Goal: Task Accomplishment & Management: Use online tool/utility

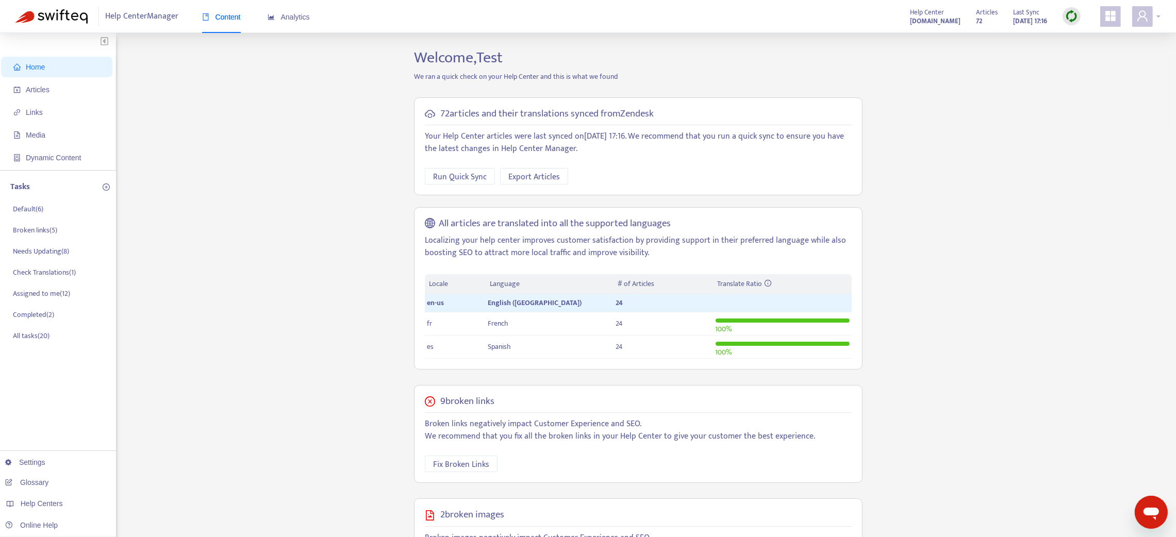
click at [883, 18] on div at bounding box center [1146, 16] width 28 height 21
click at [883, 78] on span "Help Centers" at bounding box center [1100, 81] width 38 height 12
click at [883, 113] on link "[DOMAIN_NAME]" at bounding box center [958, 116] width 63 height 12
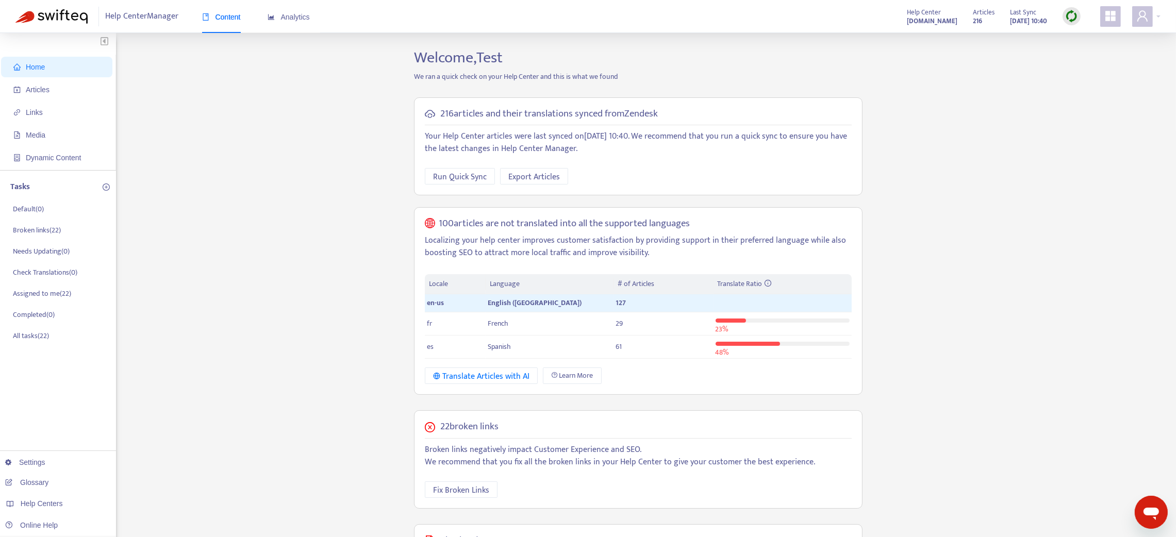
click at [883, 18] on img at bounding box center [1071, 16] width 13 height 13
click at [53, 83] on span "Articles" at bounding box center [58, 89] width 91 height 21
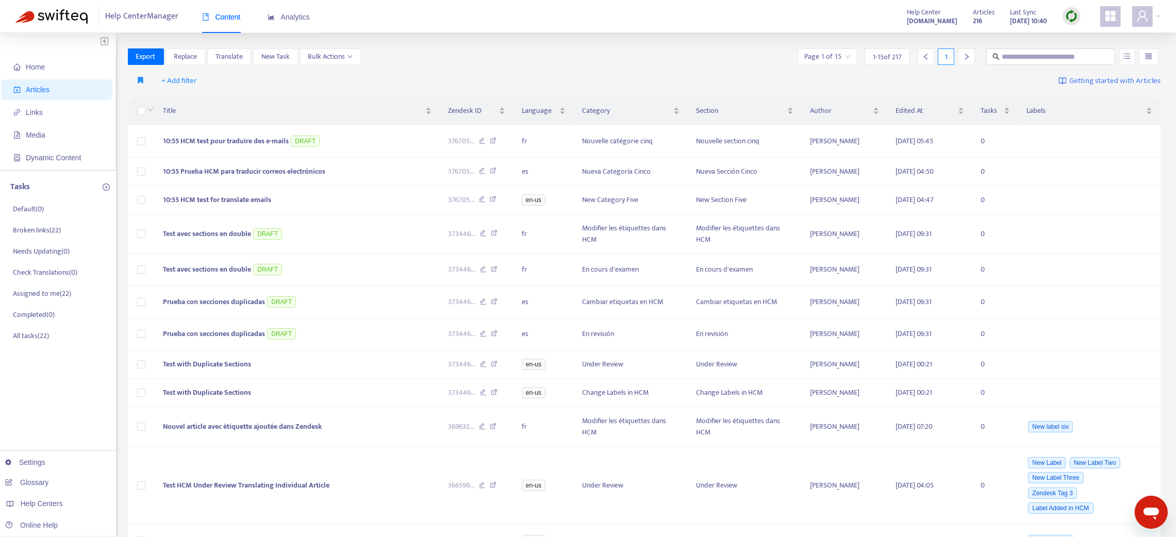
click at [883, 15] on img at bounding box center [1071, 16] width 13 height 13
click at [883, 34] on link "Quick Sync" at bounding box center [1093, 37] width 44 height 12
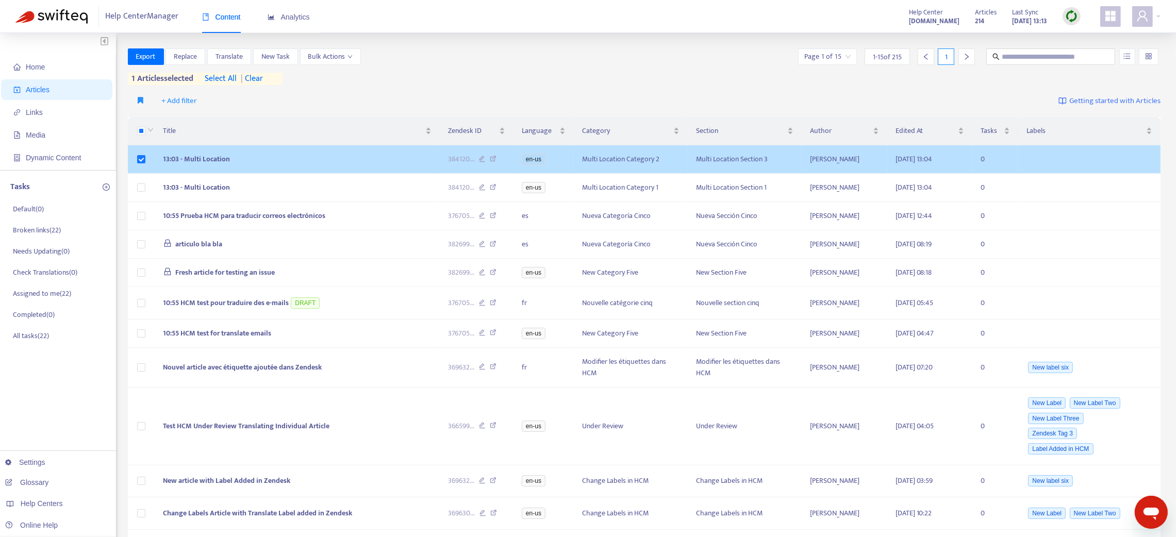
click at [419, 158] on td "13:03 - Multi Location" at bounding box center [297, 159] width 285 height 28
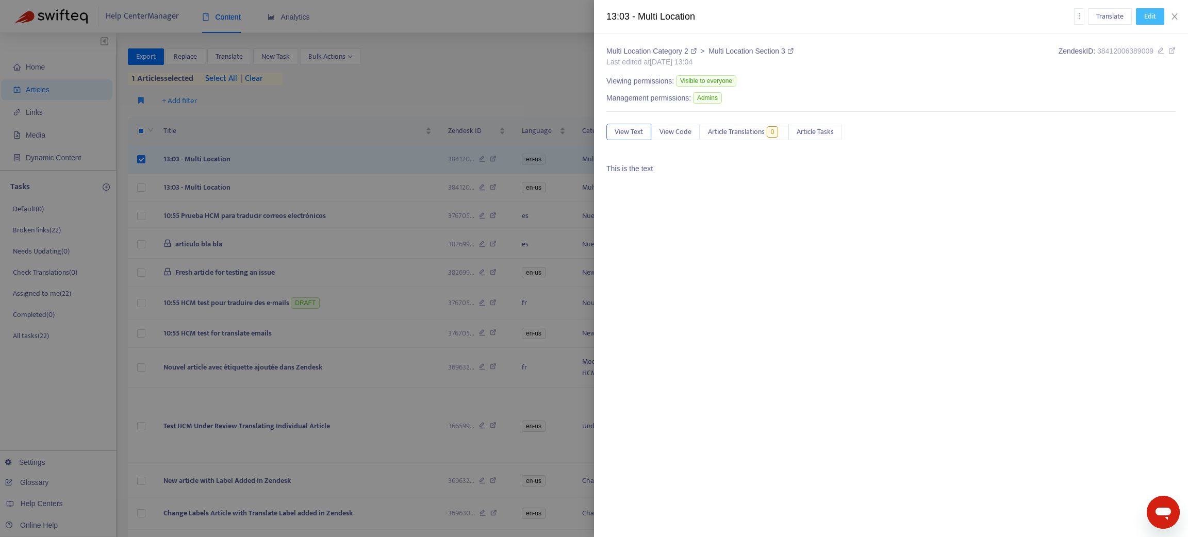
click at [883, 15] on span "Edit" at bounding box center [1150, 16] width 12 height 11
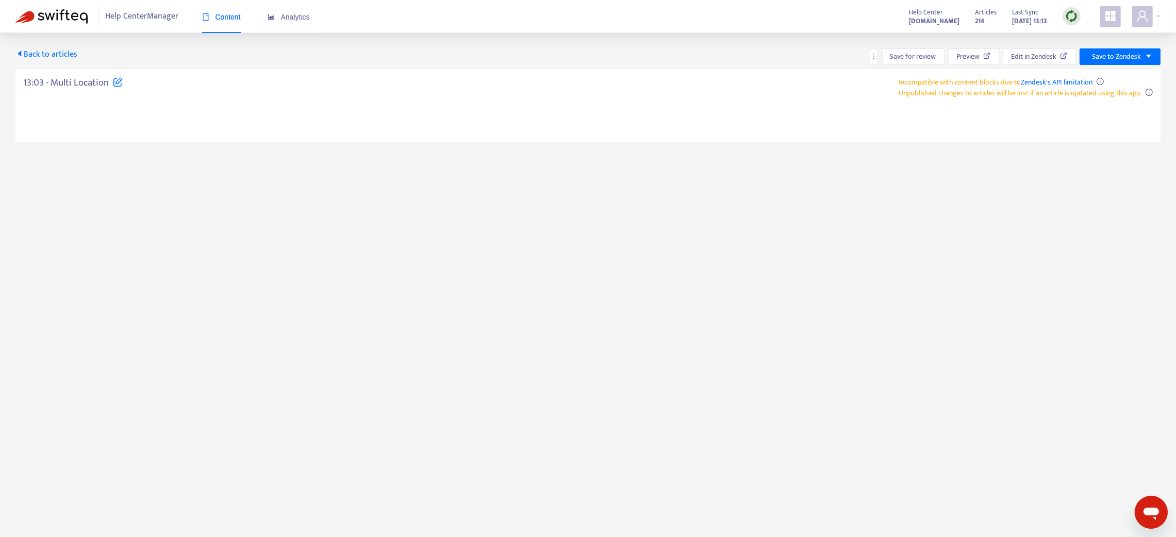
type textarea "**********"
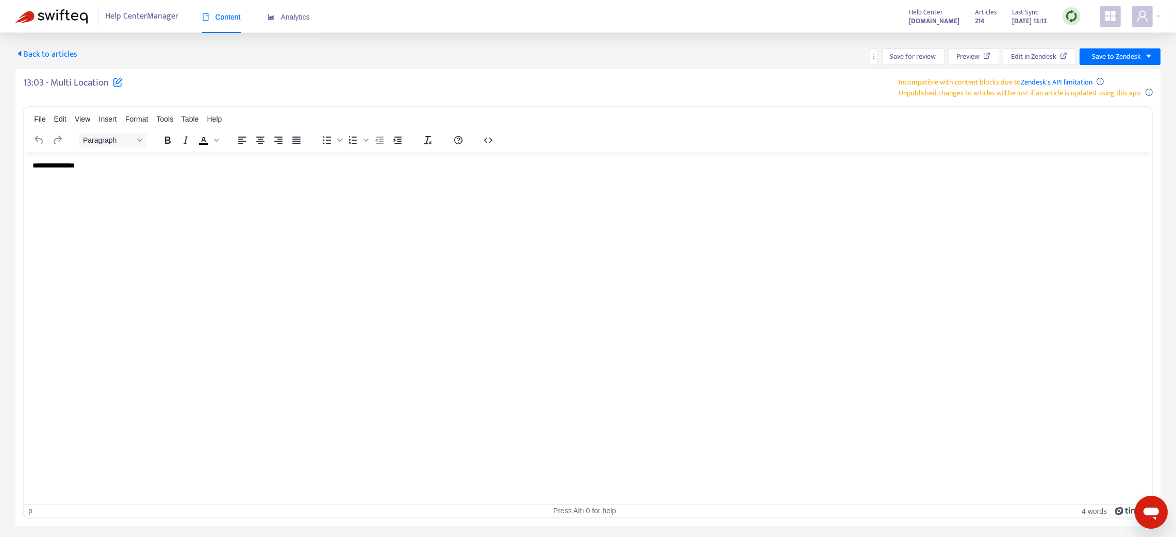
click at [154, 157] on html "**********" at bounding box center [588, 165] width 1128 height 27
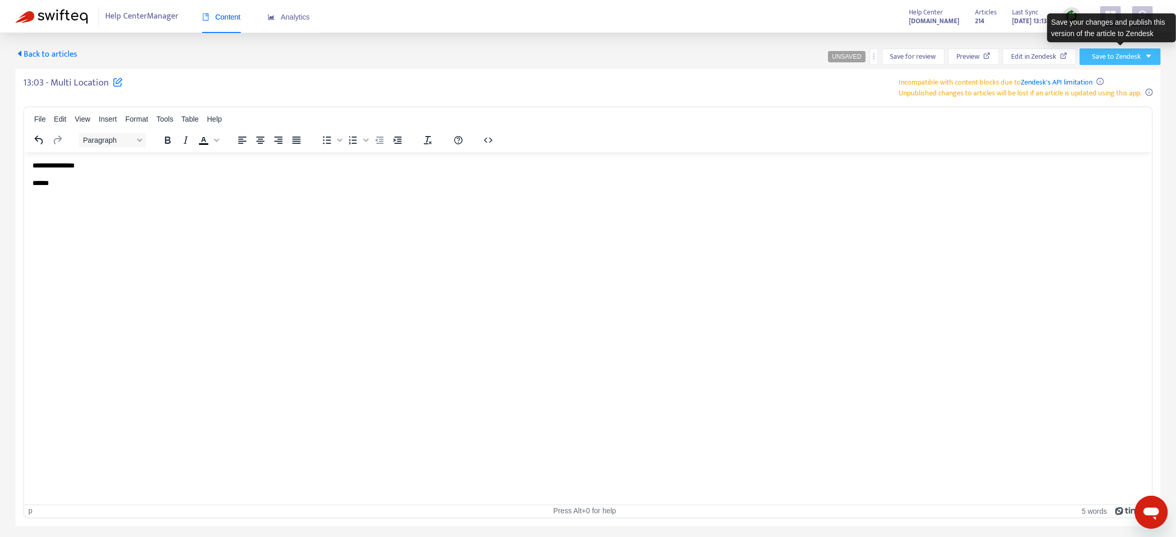
click at [883, 57] on span "Save to Zendesk" at bounding box center [1116, 56] width 49 height 11
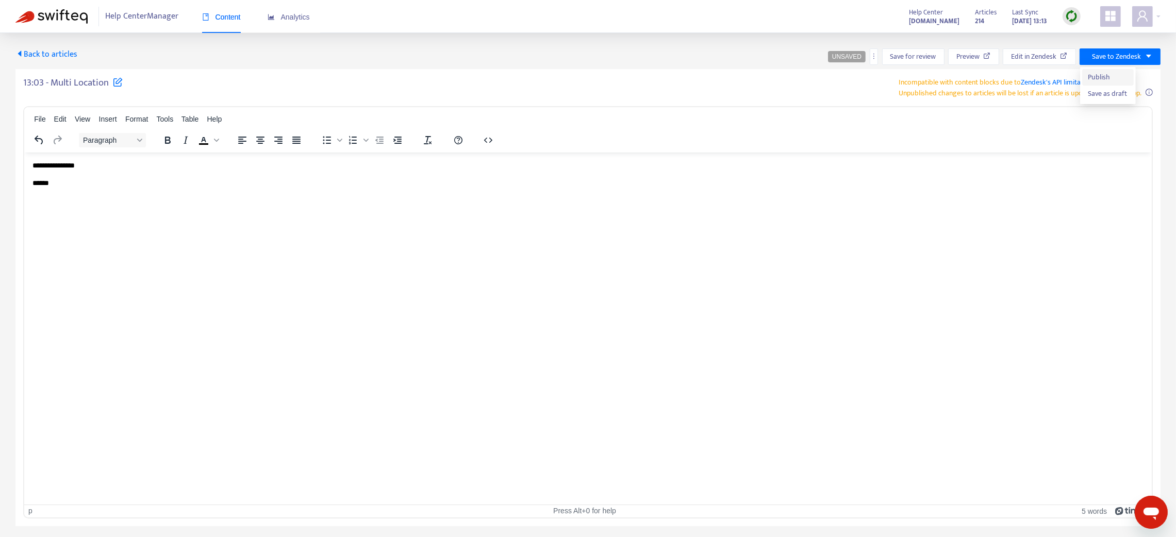
click at [883, 75] on span "Publish" at bounding box center [1108, 77] width 39 height 11
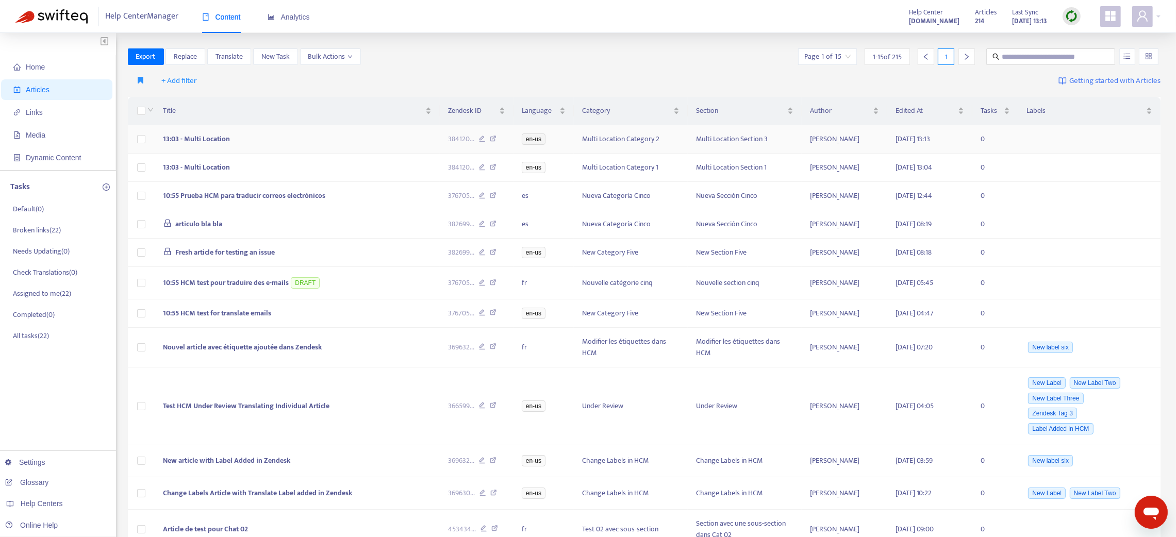
click at [310, 139] on td "13:03 - Multi Location" at bounding box center [297, 139] width 285 height 28
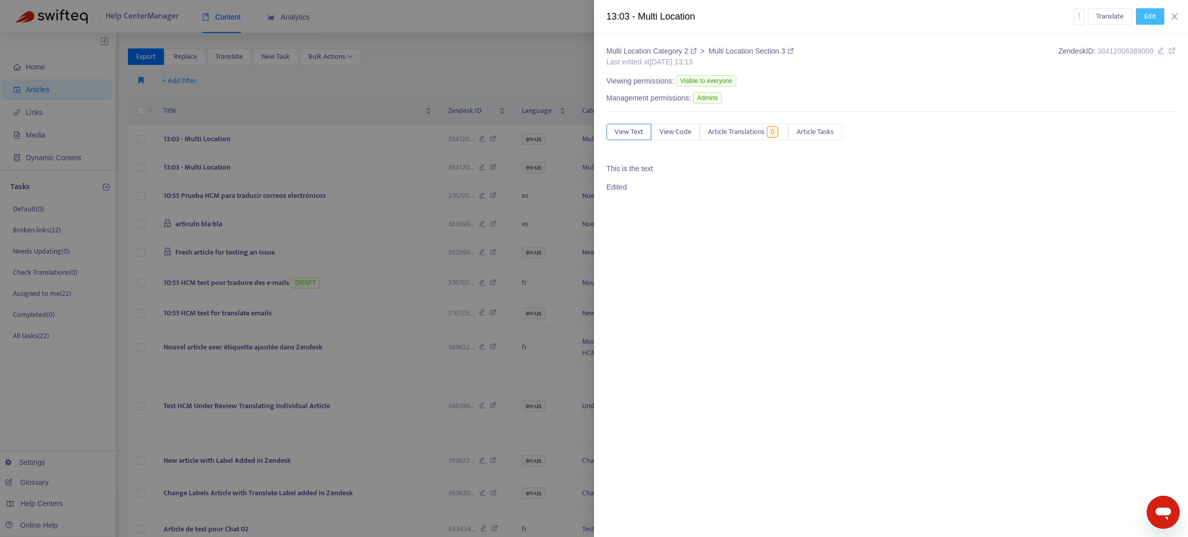
click at [883, 14] on button "Edit" at bounding box center [1150, 16] width 28 height 17
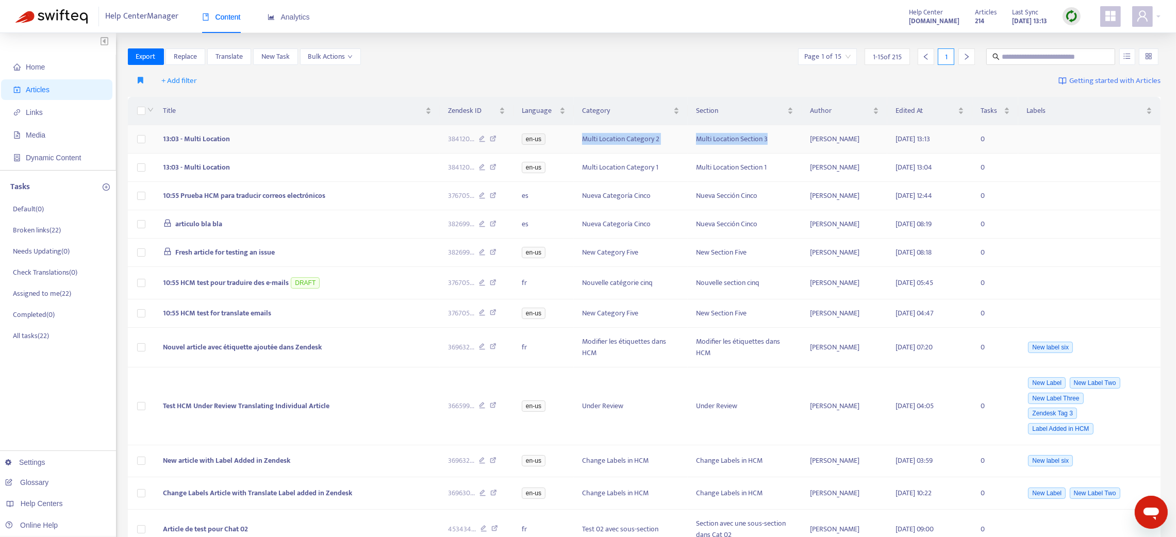
drag, startPoint x: 774, startPoint y: 139, endPoint x: 582, endPoint y: 143, distance: 191.9
click at [582, 143] on tr "13:03 - Multi Location 384120 ... en-us Multi Location Category 2 Multi Locatio…" at bounding box center [644, 139] width 1033 height 28
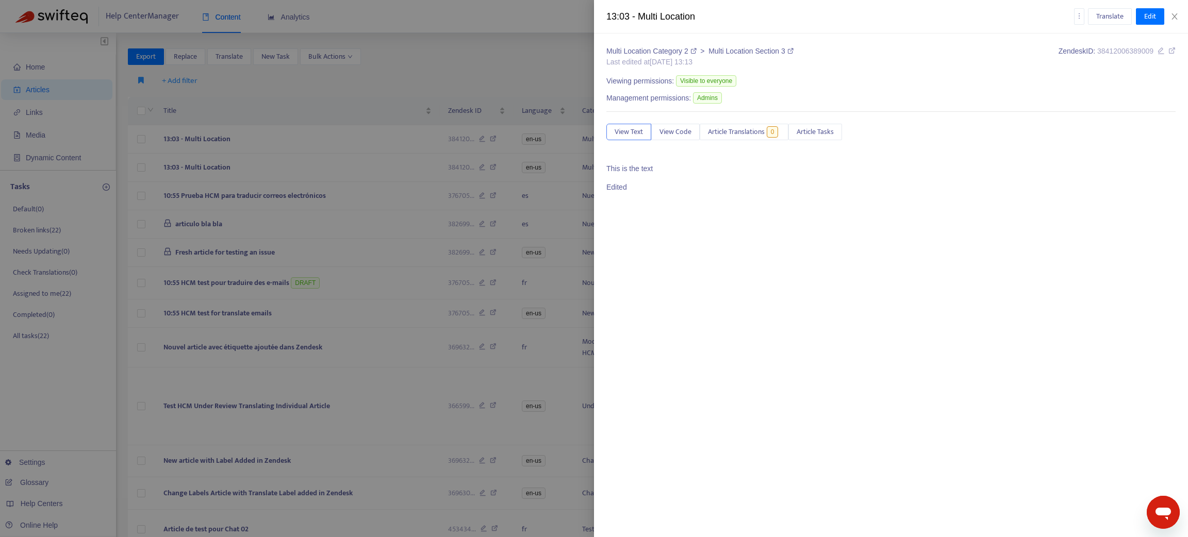
click at [666, 182] on span "This is the text Edited" at bounding box center [890, 177] width 569 height 29
click at [883, 15] on span "Edit" at bounding box center [1150, 16] width 12 height 11
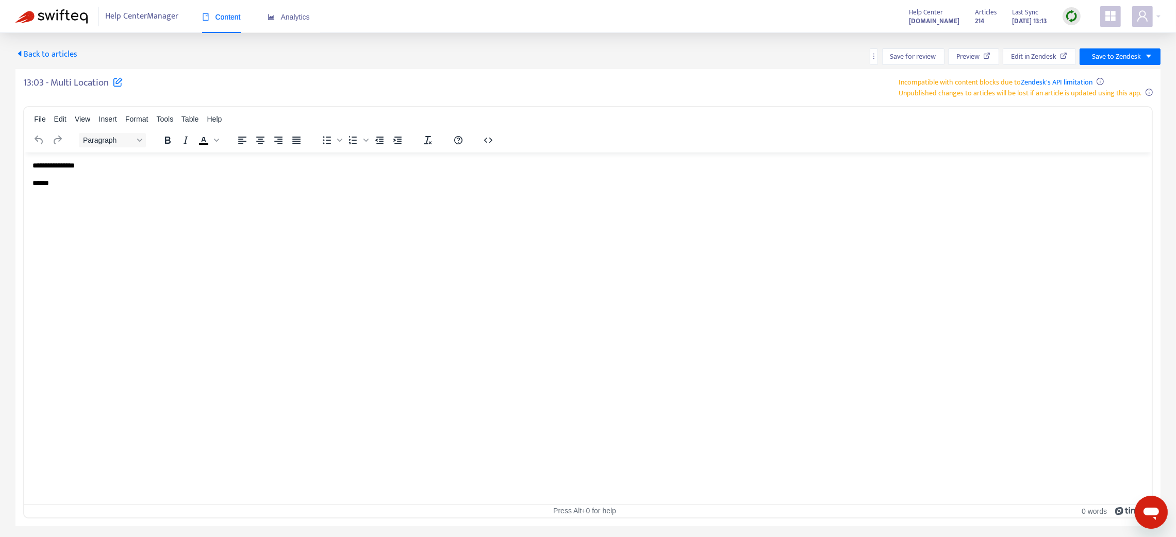
click at [159, 184] on p "******" at bounding box center [588, 183] width 1112 height 10
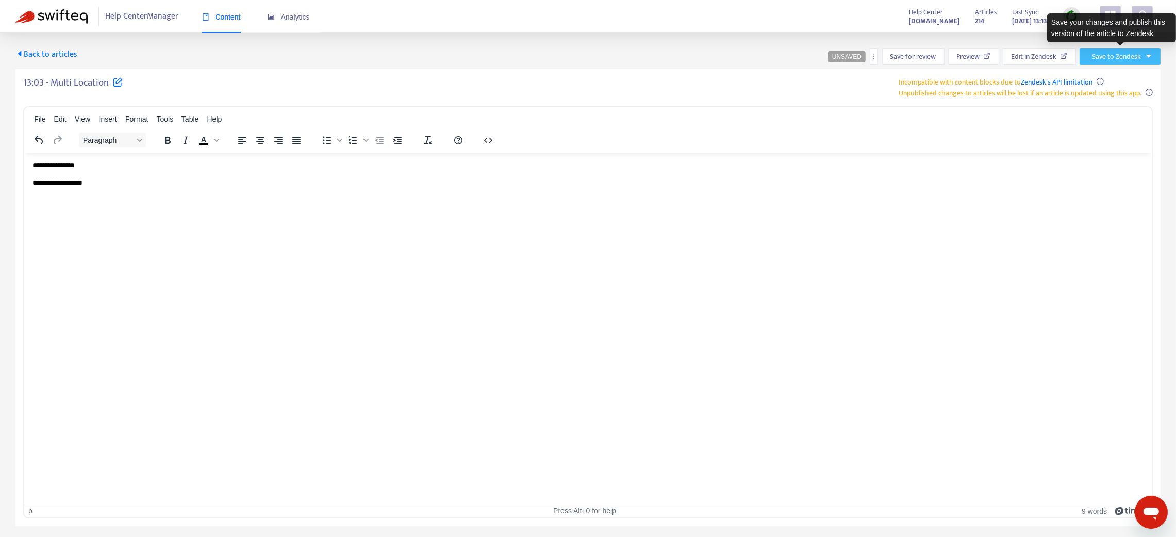
click at [883, 55] on button "Save to Zendesk" at bounding box center [1120, 56] width 81 height 17
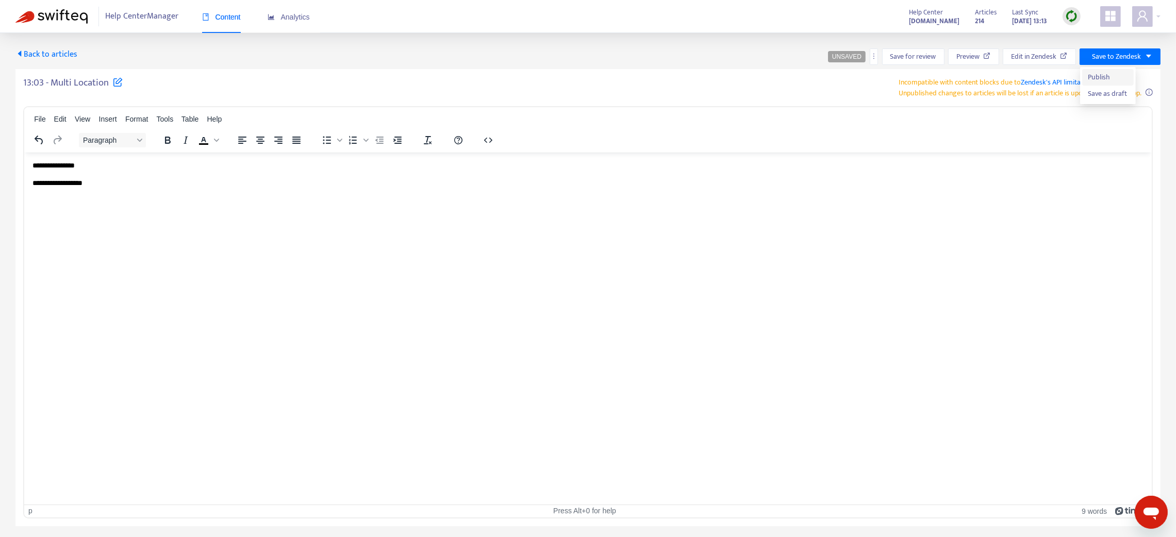
click at [883, 70] on li "Publish" at bounding box center [1108, 77] width 52 height 17
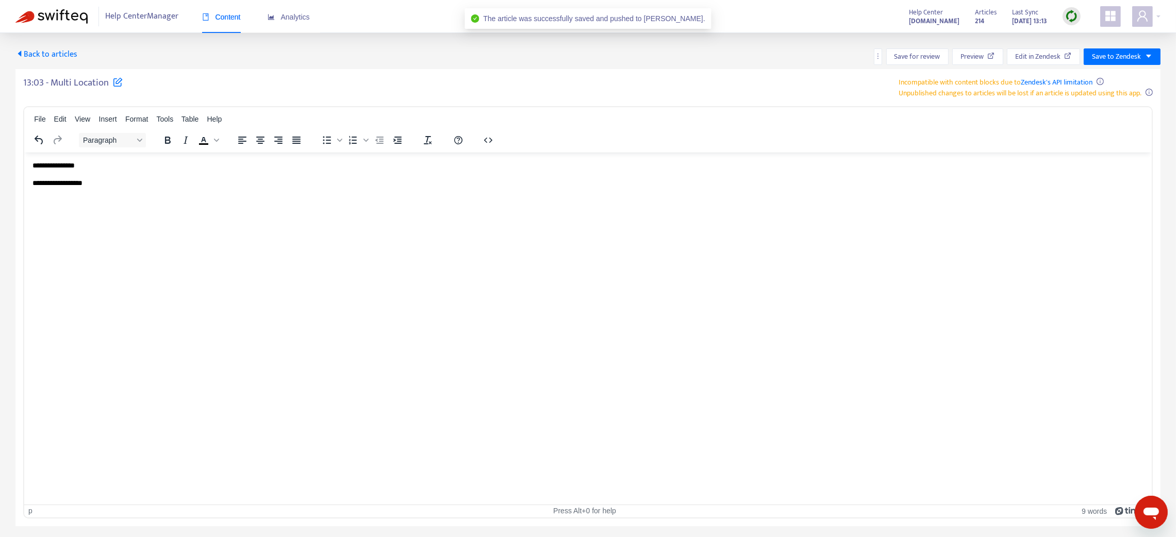
click at [39, 57] on span "Back to articles" at bounding box center [46, 54] width 62 height 14
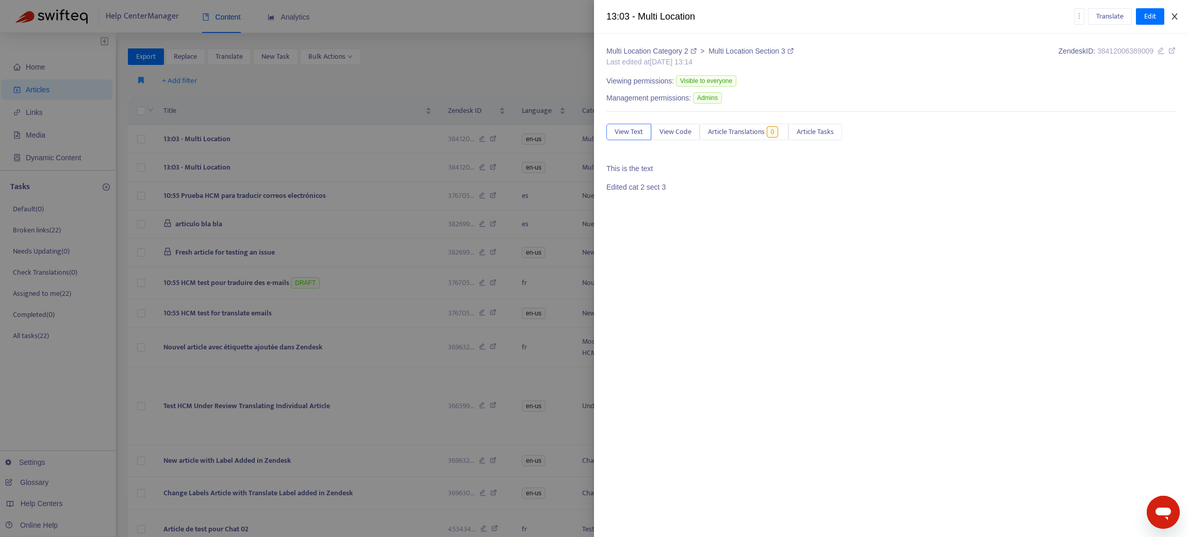
click at [883, 12] on icon "close" at bounding box center [1175, 16] width 8 height 8
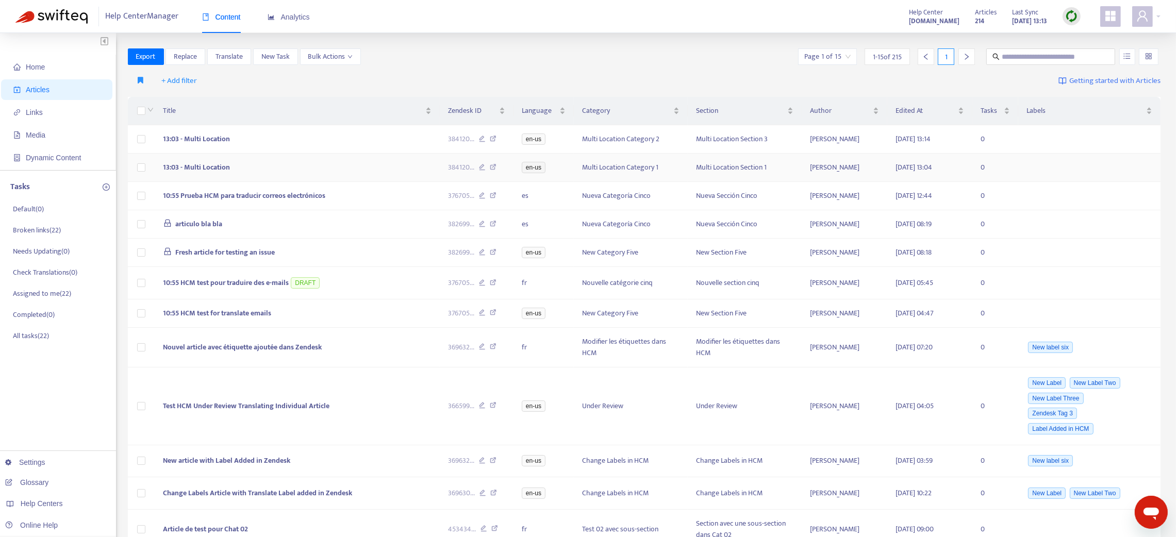
click at [311, 174] on td "13:03 - Multi Location" at bounding box center [297, 168] width 285 height 28
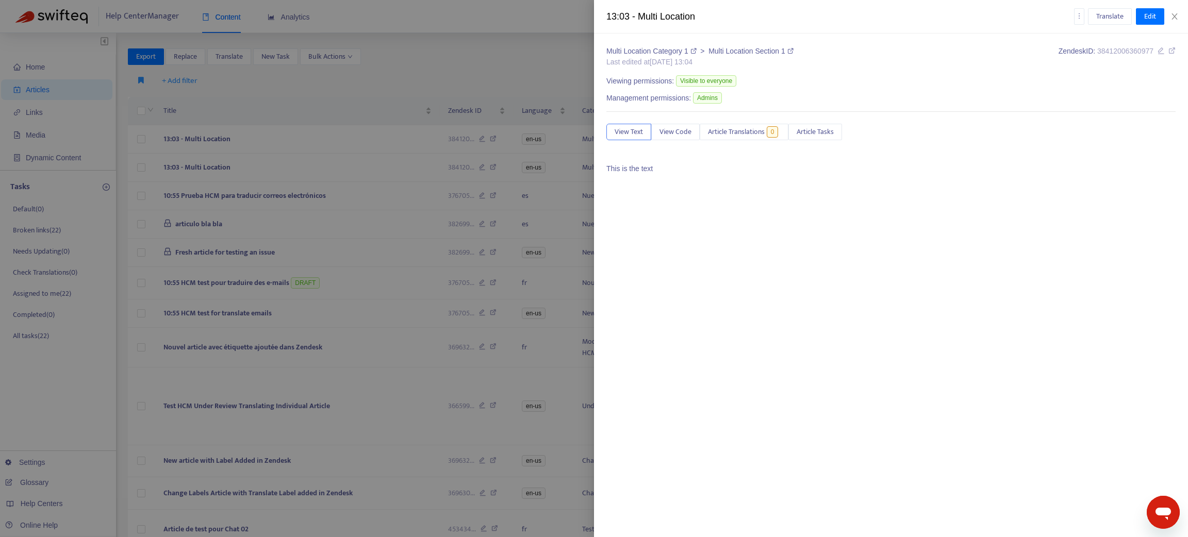
click at [310, 173] on div at bounding box center [594, 268] width 1188 height 537
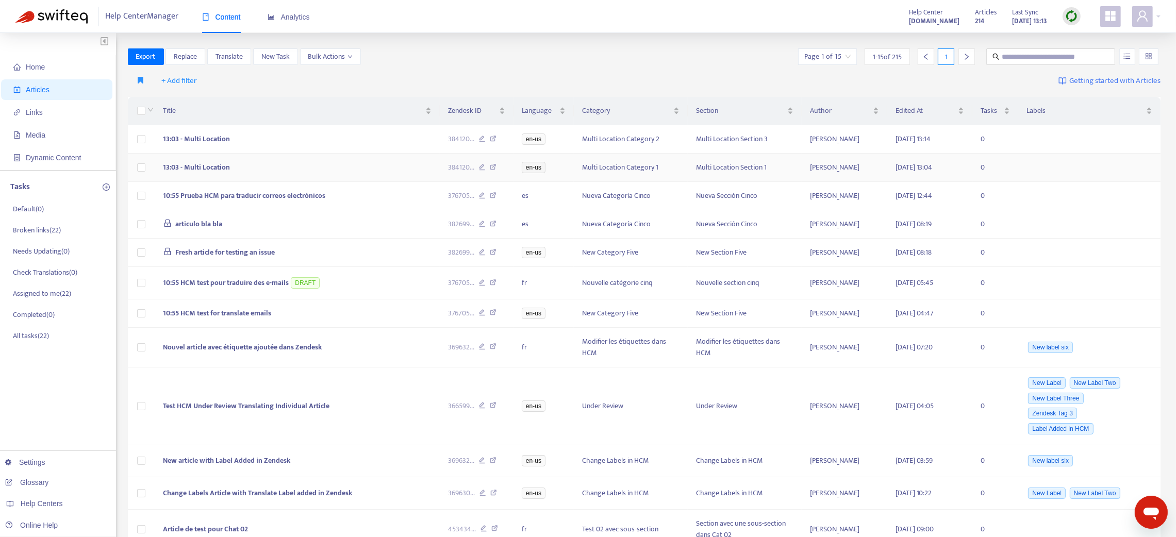
click at [310, 173] on td "13:03 - Multi Location" at bounding box center [297, 168] width 285 height 28
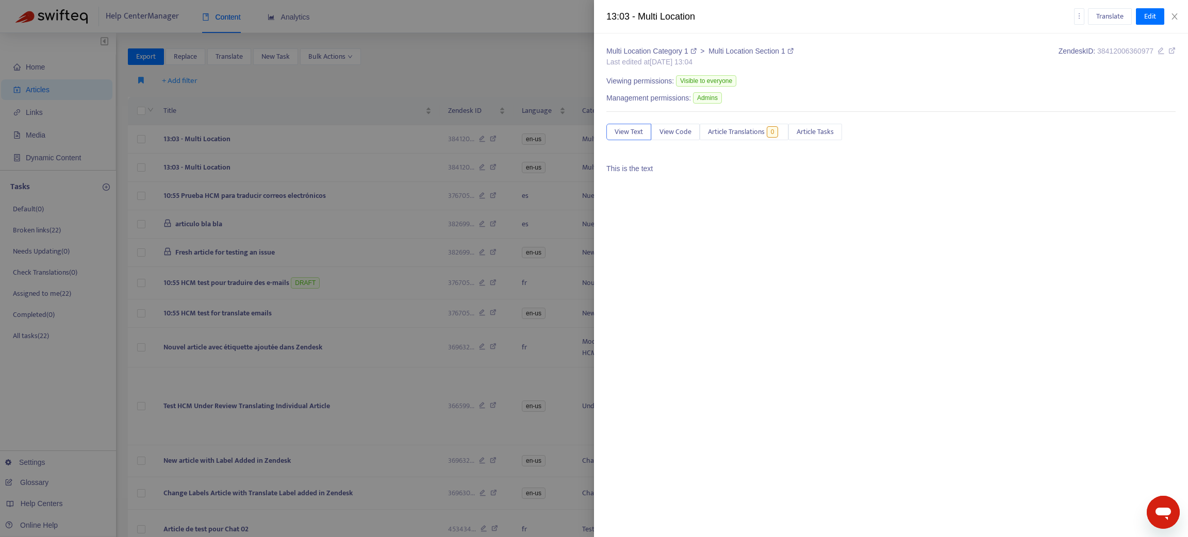
click at [309, 129] on div at bounding box center [594, 268] width 1188 height 537
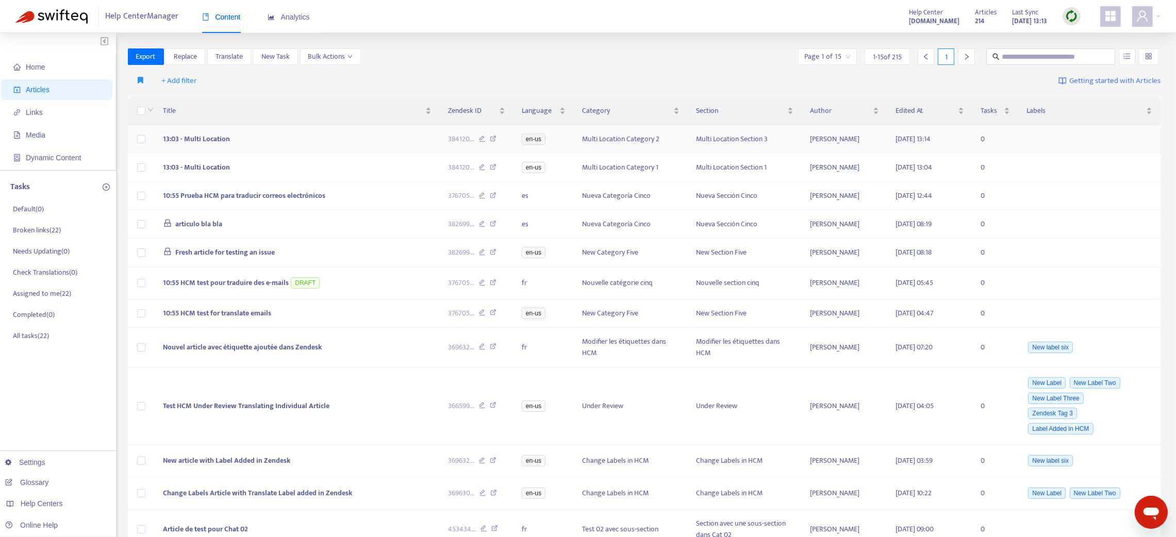
click at [310, 134] on td "13:03 - Multi Location" at bounding box center [297, 139] width 285 height 28
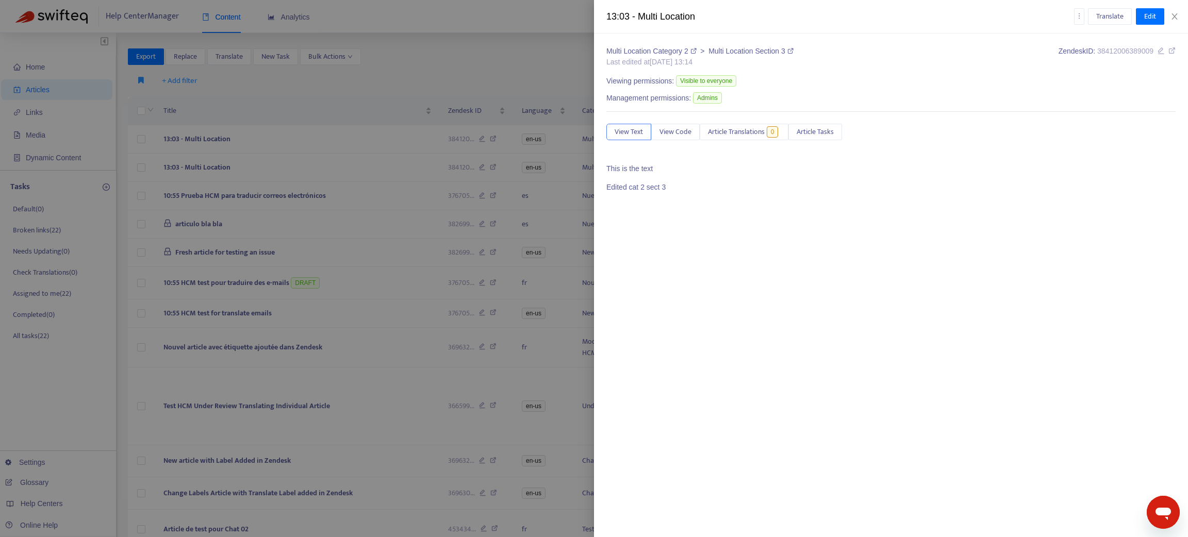
click at [321, 172] on div at bounding box center [594, 268] width 1188 height 537
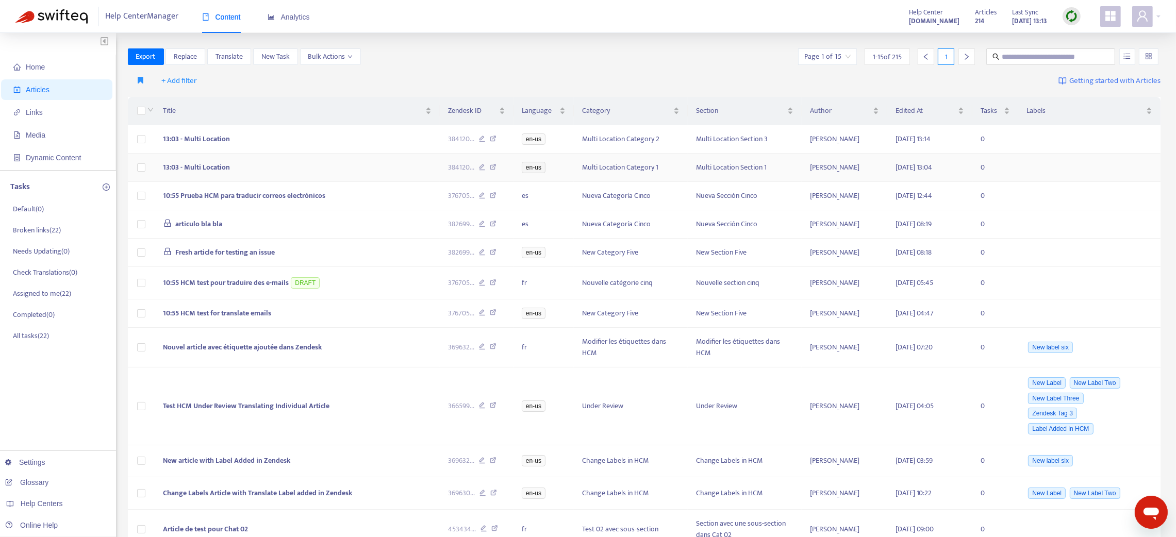
click at [320, 171] on td "13:03 - Multi Location" at bounding box center [297, 168] width 285 height 28
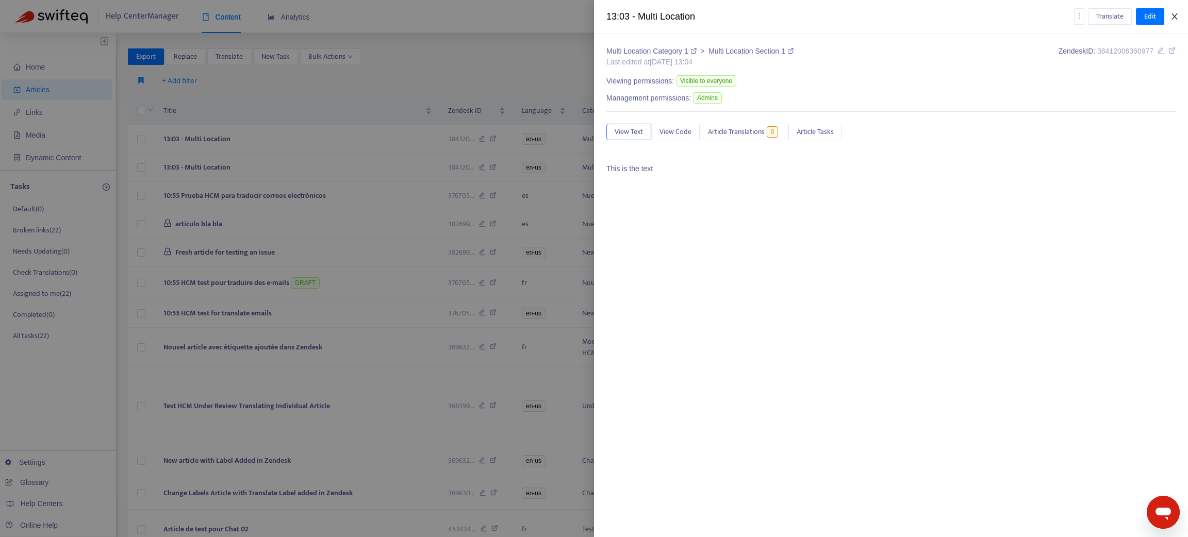
click at [883, 14] on icon "close" at bounding box center [1175, 16] width 8 height 8
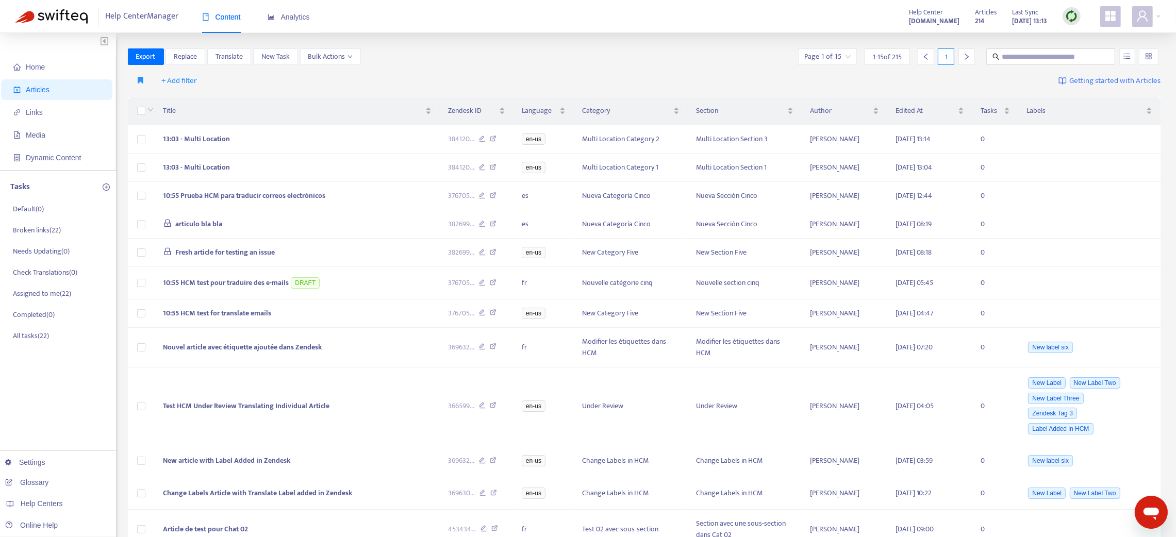
click at [883, 12] on img at bounding box center [1071, 16] width 13 height 13
click at [883, 39] on link "Quick Sync" at bounding box center [1093, 37] width 44 height 12
click at [308, 139] on td "13:03 - Multi Location" at bounding box center [297, 139] width 285 height 28
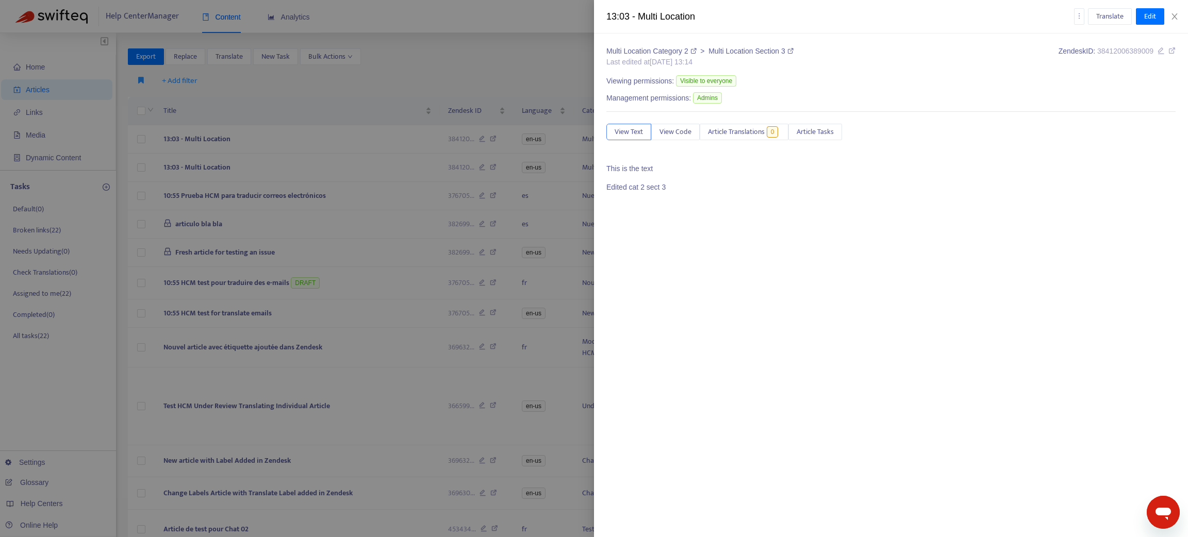
click at [308, 169] on div at bounding box center [594, 268] width 1188 height 537
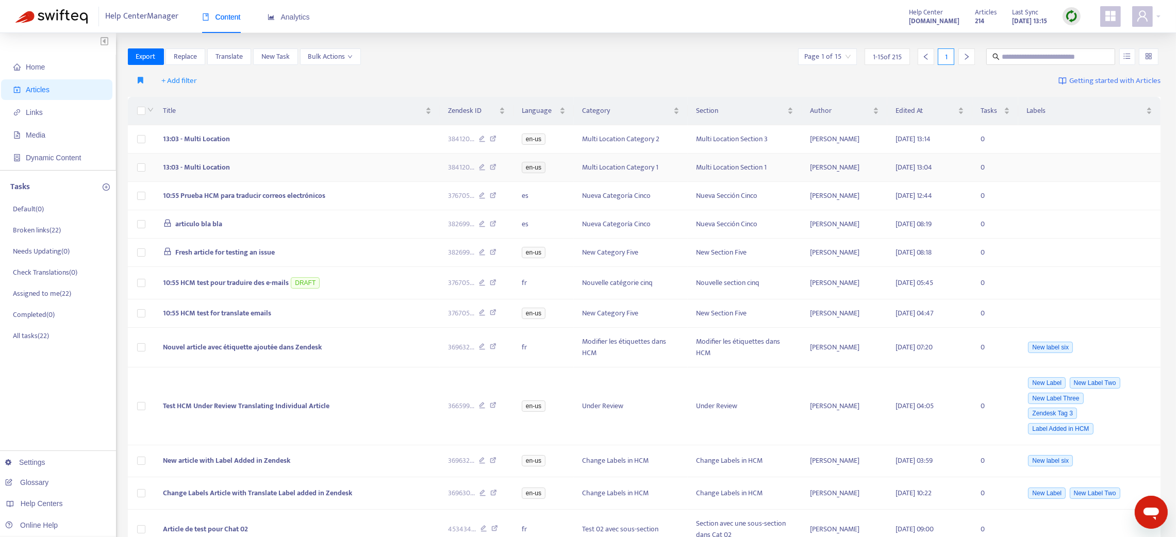
click at [308, 169] on td "13:03 - Multi Location" at bounding box center [297, 168] width 285 height 28
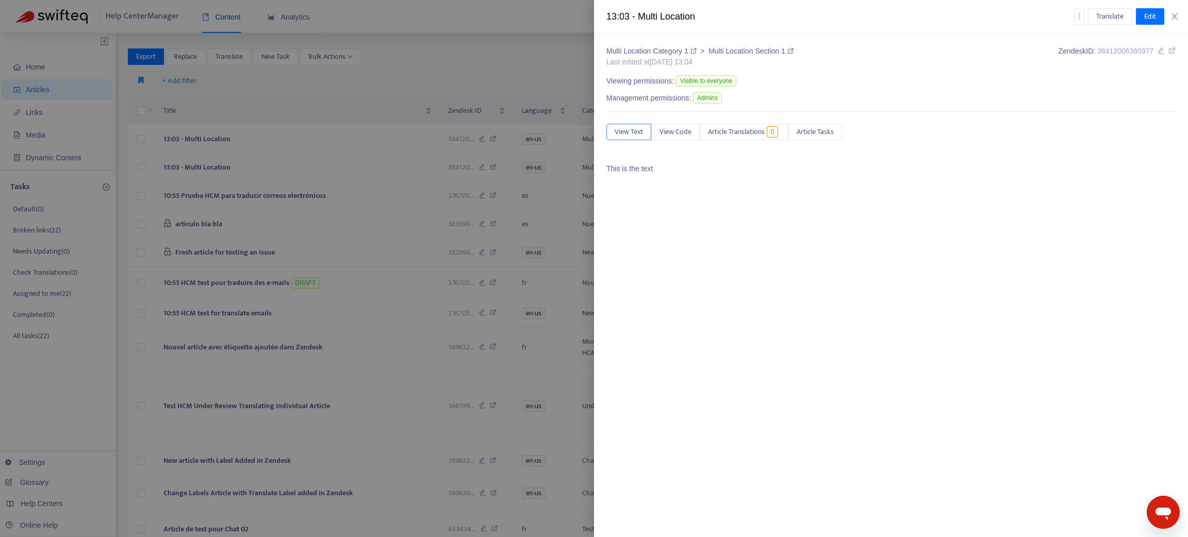
click at [305, 154] on div at bounding box center [594, 268] width 1188 height 537
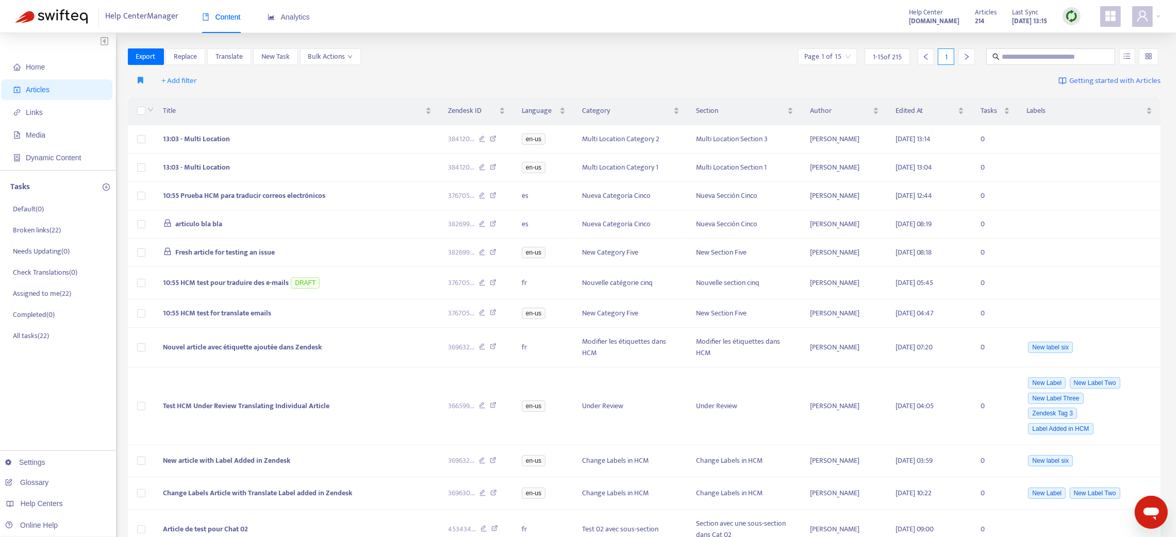
click at [883, 15] on img at bounding box center [1071, 16] width 13 height 13
click at [883, 36] on link "Quick Sync" at bounding box center [1093, 37] width 44 height 12
click at [323, 147] on td "13:03 - Multi Location" at bounding box center [297, 139] width 285 height 28
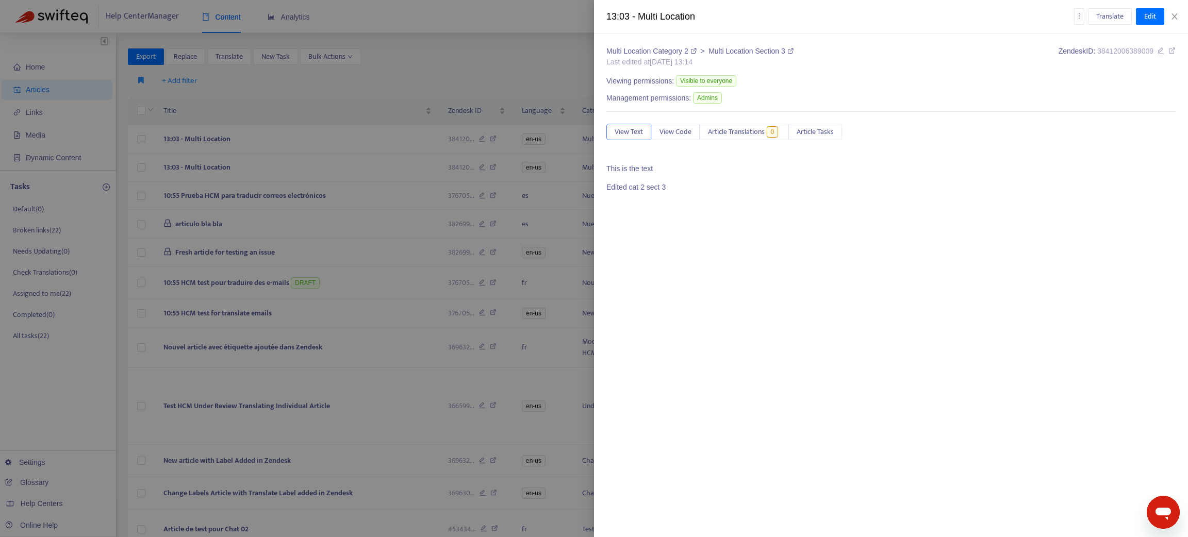
click at [330, 174] on div at bounding box center [594, 268] width 1188 height 537
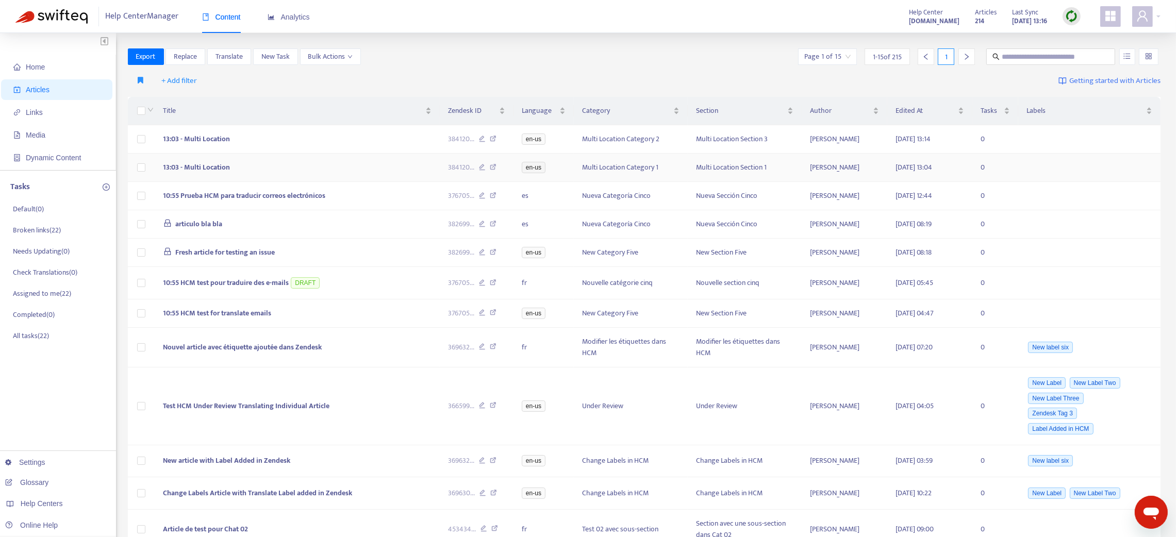
click at [331, 173] on td "13:03 - Multi Location" at bounding box center [297, 168] width 285 height 28
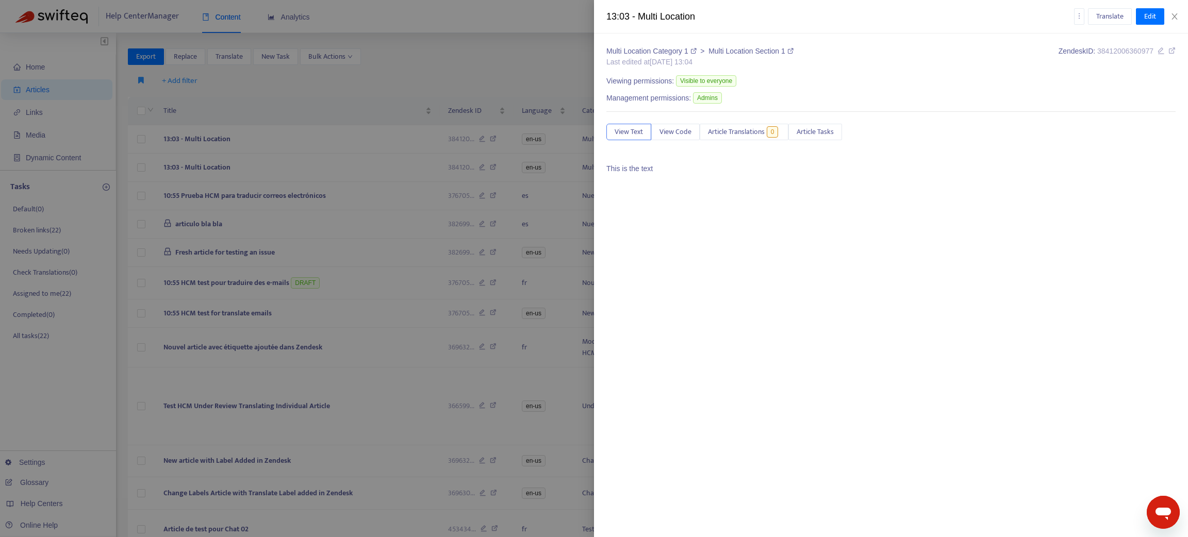
click at [339, 173] on div at bounding box center [594, 268] width 1188 height 537
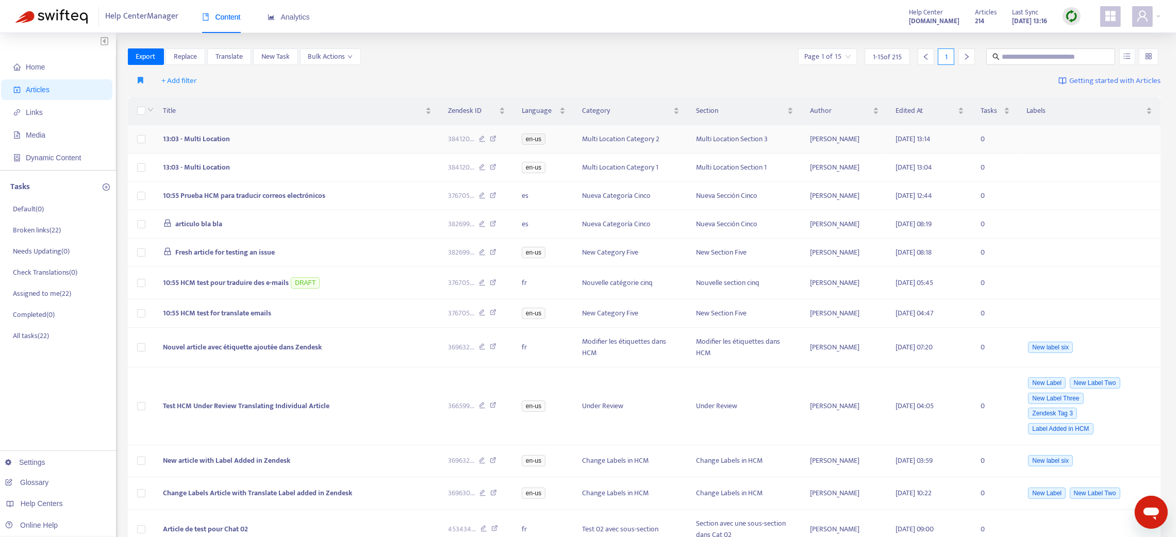
click at [336, 141] on td "13:03 - Multi Location" at bounding box center [297, 139] width 285 height 28
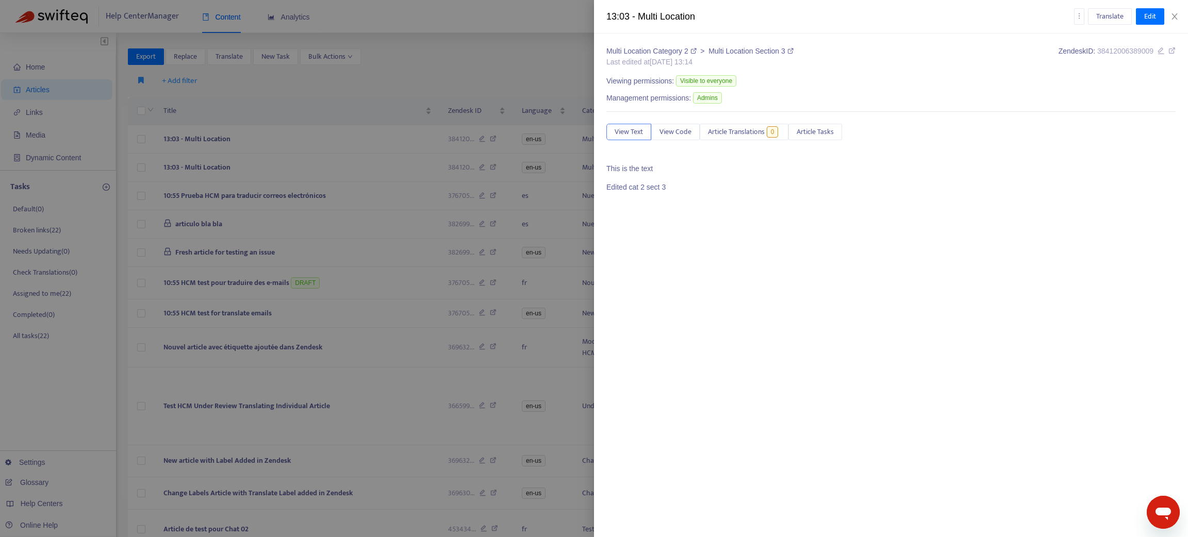
click at [338, 143] on div at bounding box center [594, 268] width 1188 height 537
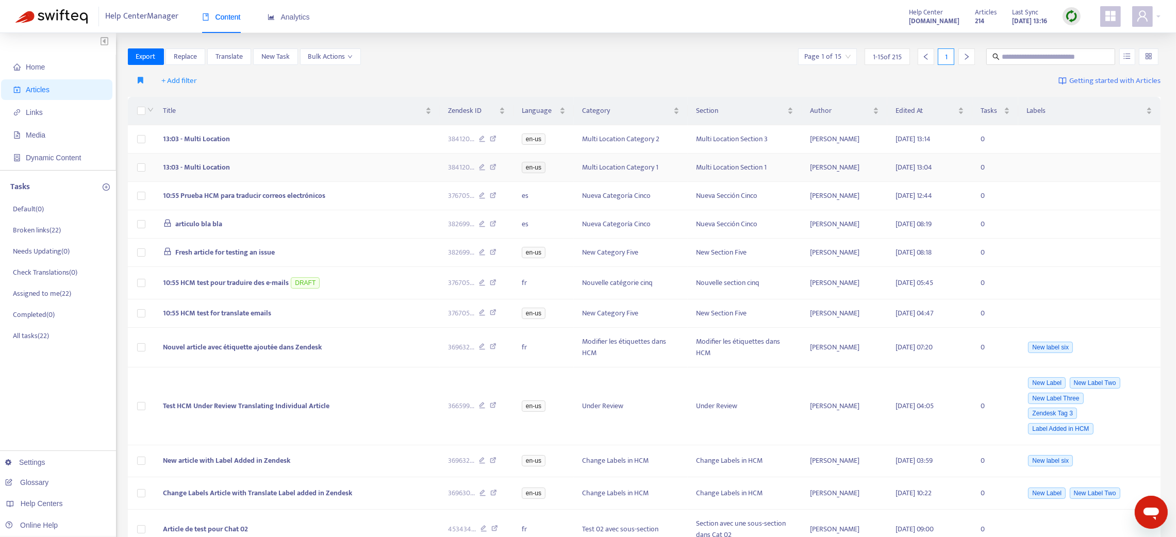
click at [351, 166] on td "13:03 - Multi Location" at bounding box center [297, 168] width 285 height 28
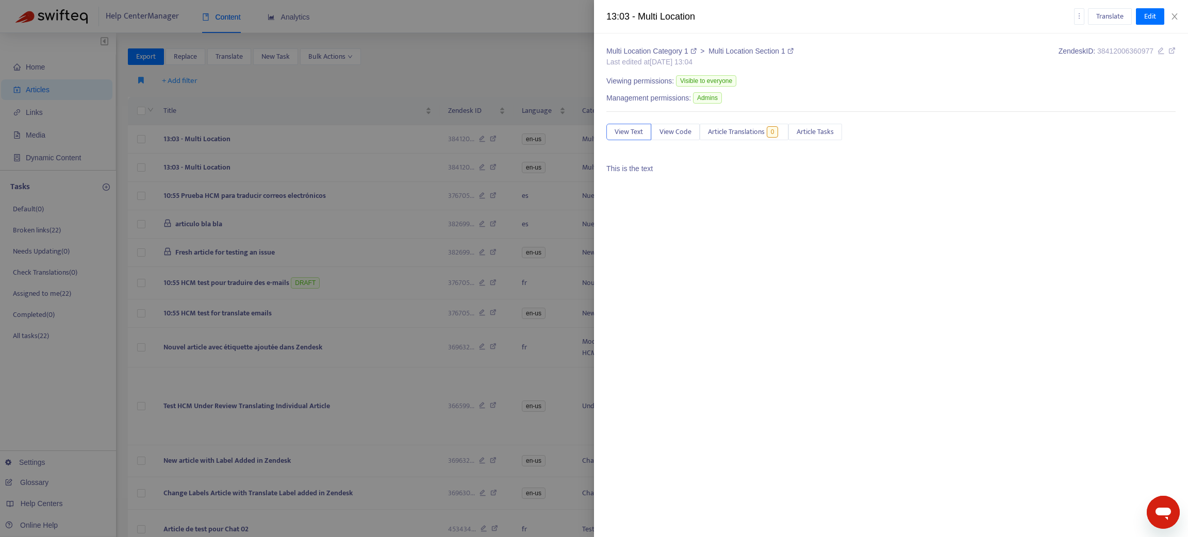
click at [351, 167] on div at bounding box center [594, 268] width 1188 height 537
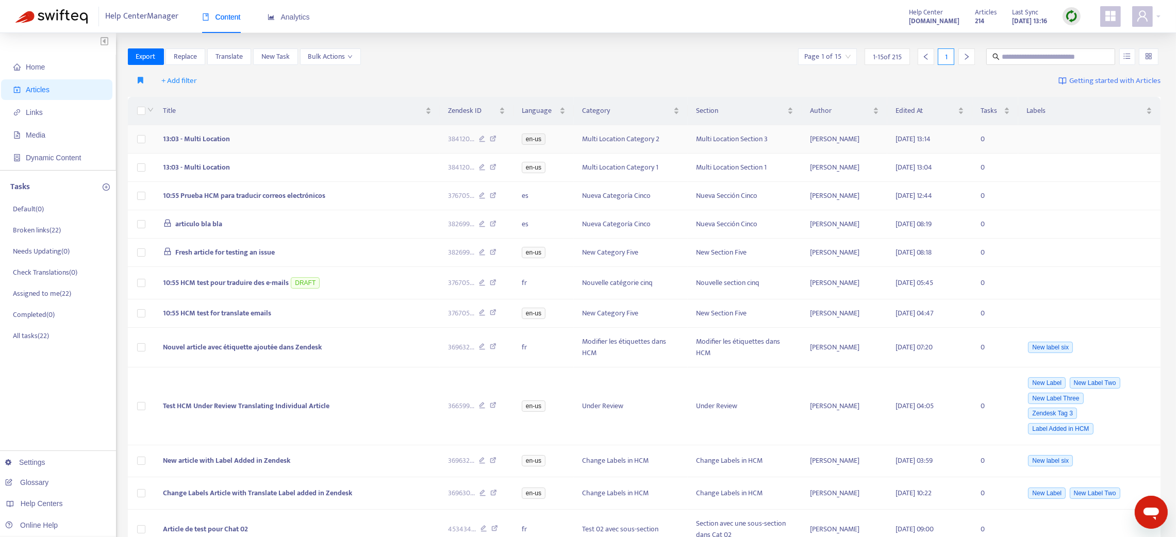
click at [346, 138] on td "13:03 - Multi Location" at bounding box center [297, 139] width 285 height 28
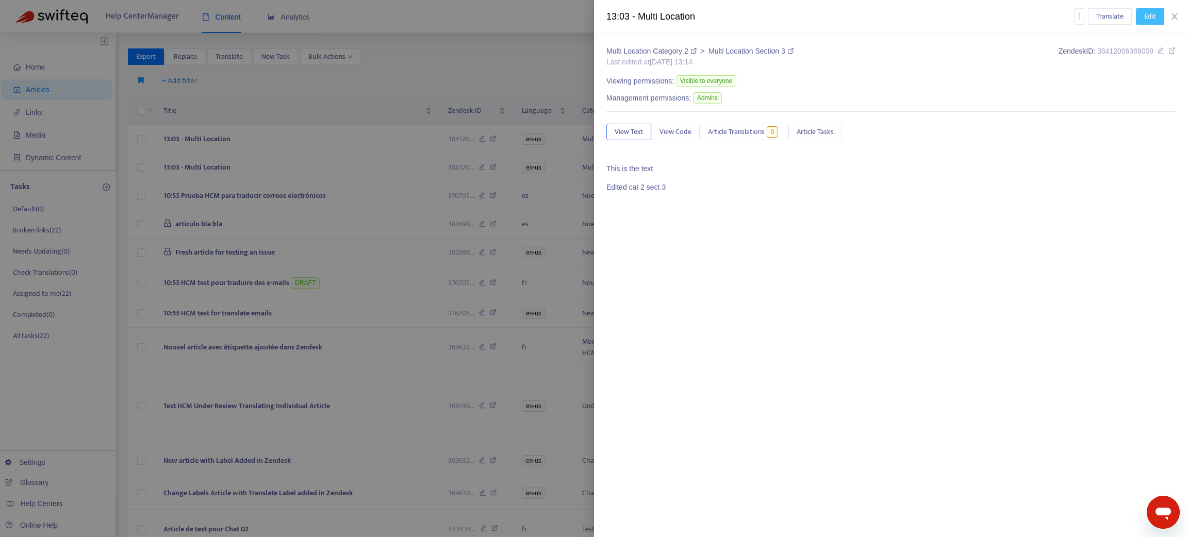
click at [883, 15] on button "Edit" at bounding box center [1150, 16] width 28 height 17
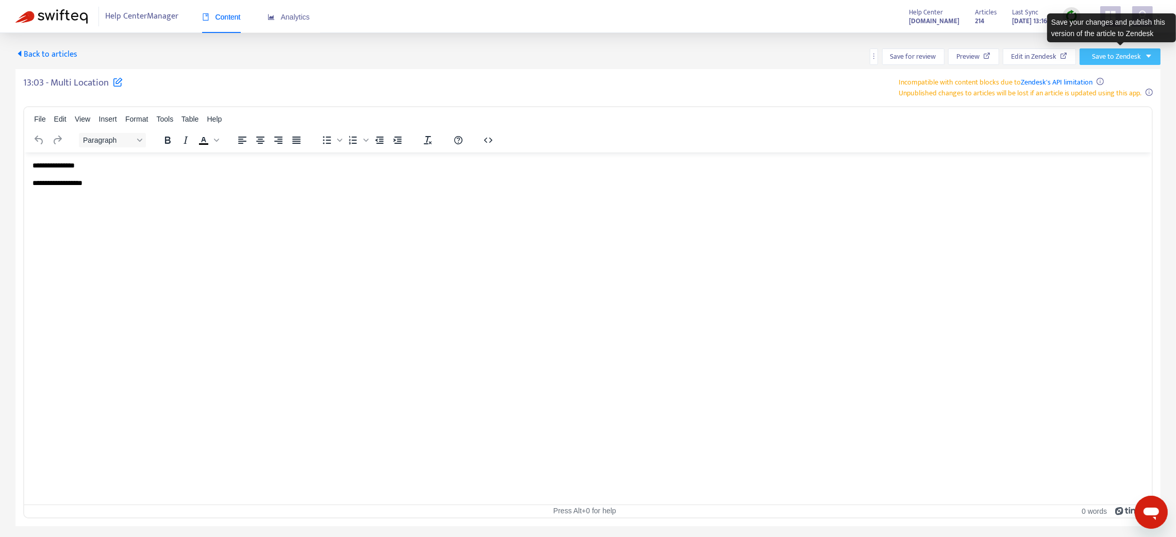
click at [883, 58] on button "Save to Zendesk" at bounding box center [1120, 56] width 81 height 17
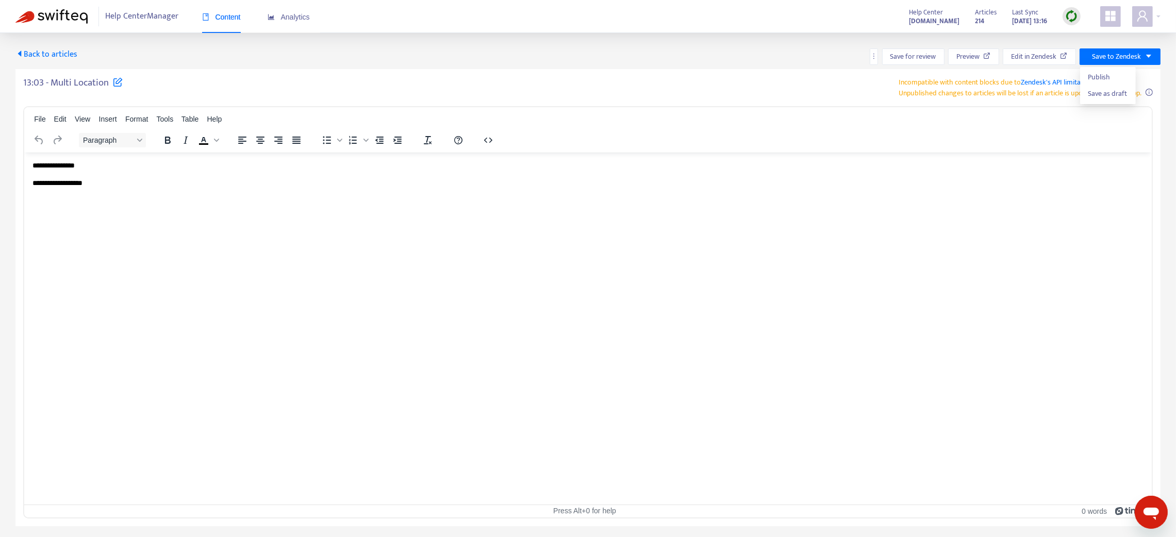
click at [35, 54] on span "Back to articles" at bounding box center [46, 54] width 62 height 14
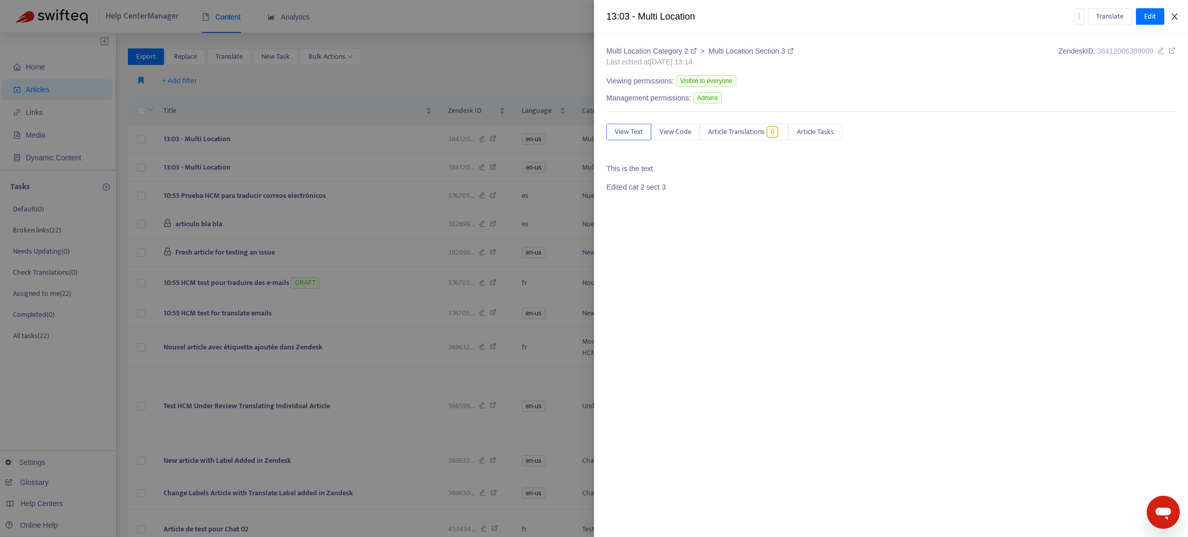
click at [883, 13] on icon "close" at bounding box center [1175, 16] width 8 height 8
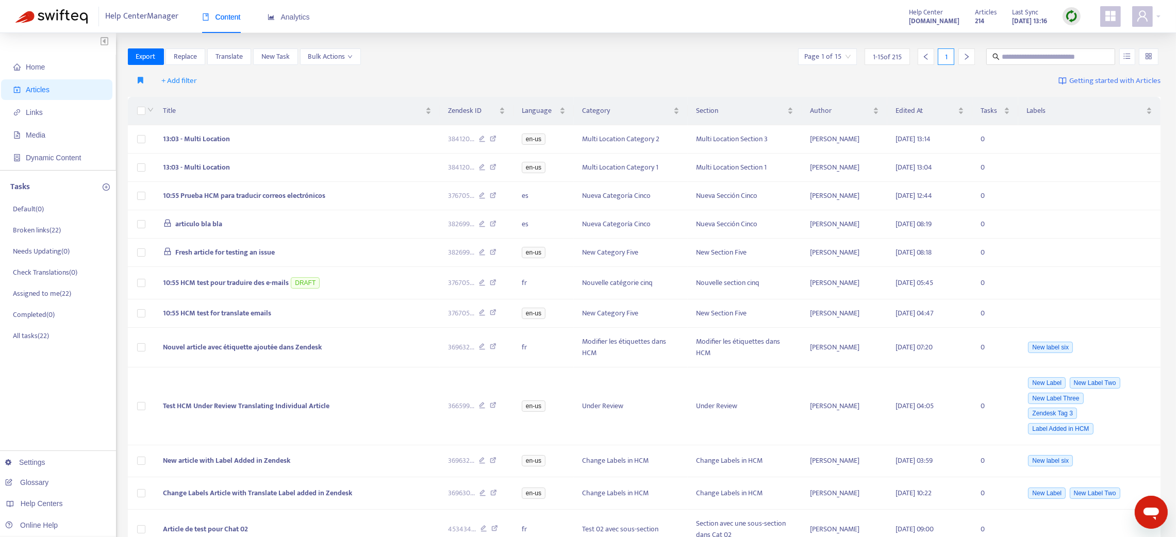
click at [883, 14] on img at bounding box center [1071, 16] width 13 height 13
click at [883, 36] on link "Quick Sync" at bounding box center [1093, 37] width 44 height 12
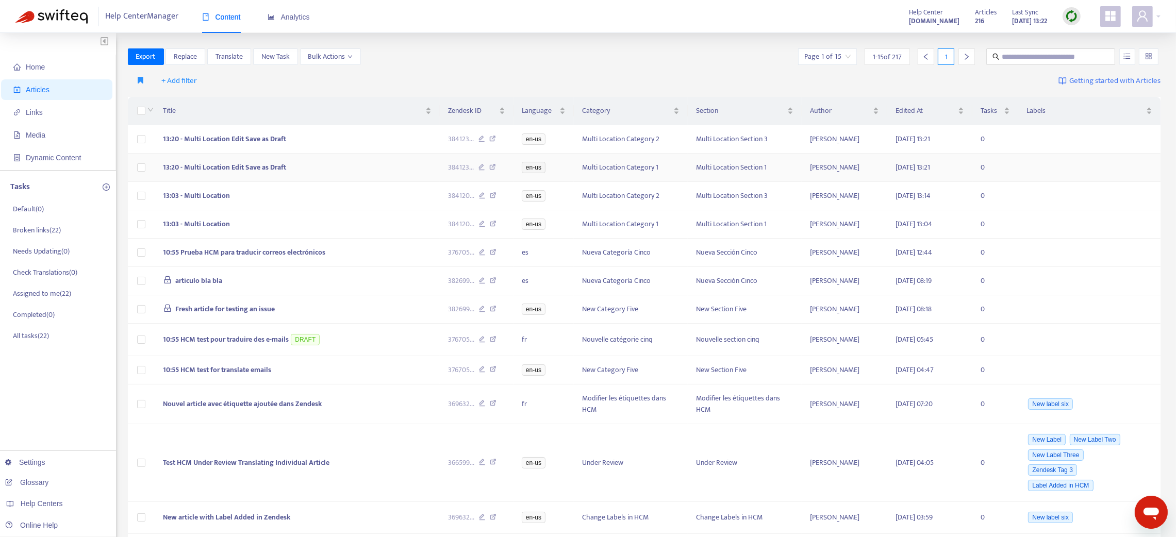
click at [311, 166] on td "13:20 - Multi Location Edit Save as Draft" at bounding box center [297, 168] width 285 height 28
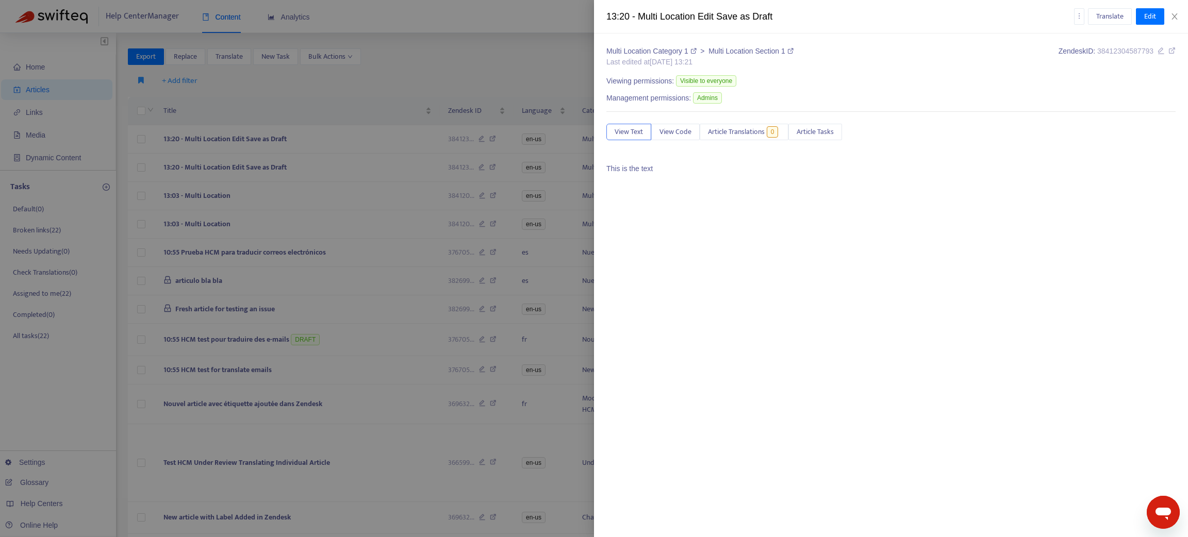
click at [666, 174] on p "This is the text" at bounding box center [890, 168] width 569 height 11
click at [883, 15] on span "Edit" at bounding box center [1150, 16] width 12 height 11
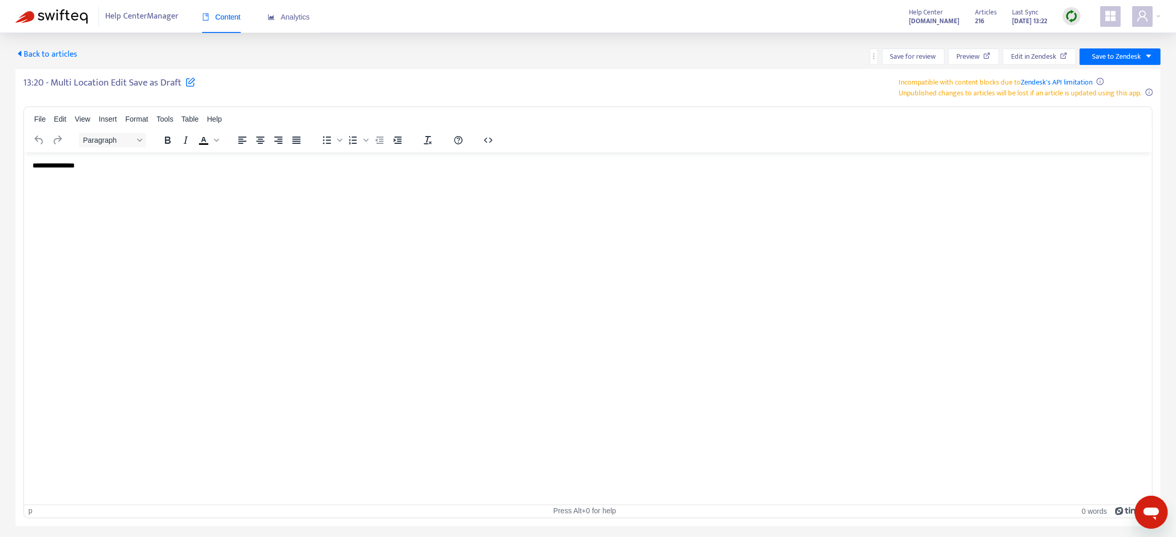
drag, startPoint x: 157, startPoint y: 166, endPoint x: 162, endPoint y: 168, distance: 6.0
click at [161, 166] on p "**********" at bounding box center [588, 165] width 1112 height 10
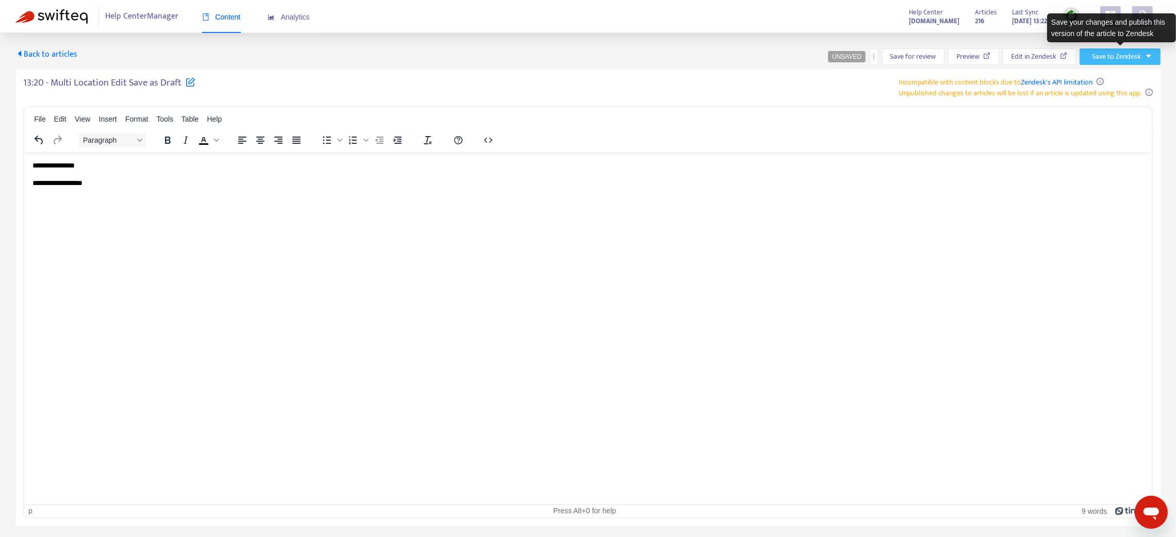
click at [883, 55] on button "Save to Zendesk" at bounding box center [1120, 56] width 81 height 17
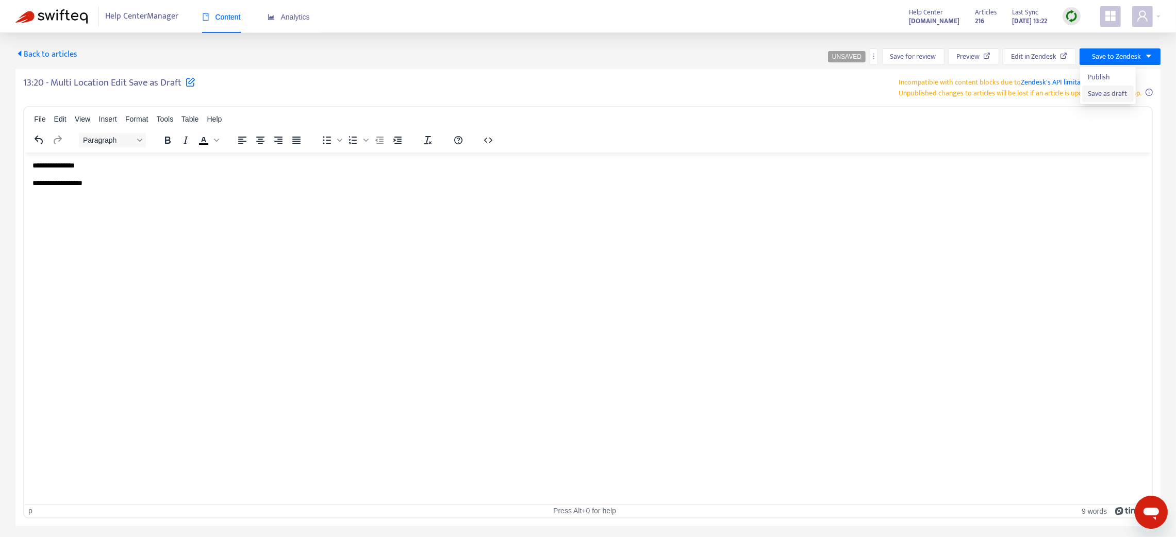
click at [883, 91] on span "Save as draft" at bounding box center [1108, 93] width 39 height 11
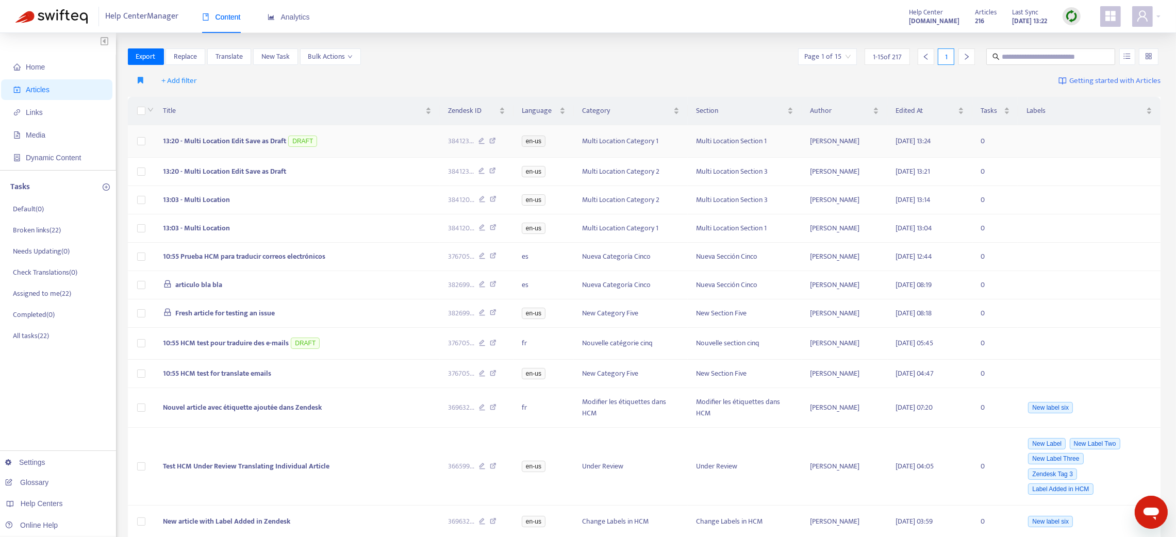
click at [381, 141] on td "13:20 - Multi Location Edit Save as Draft DRAFT" at bounding box center [297, 141] width 285 height 32
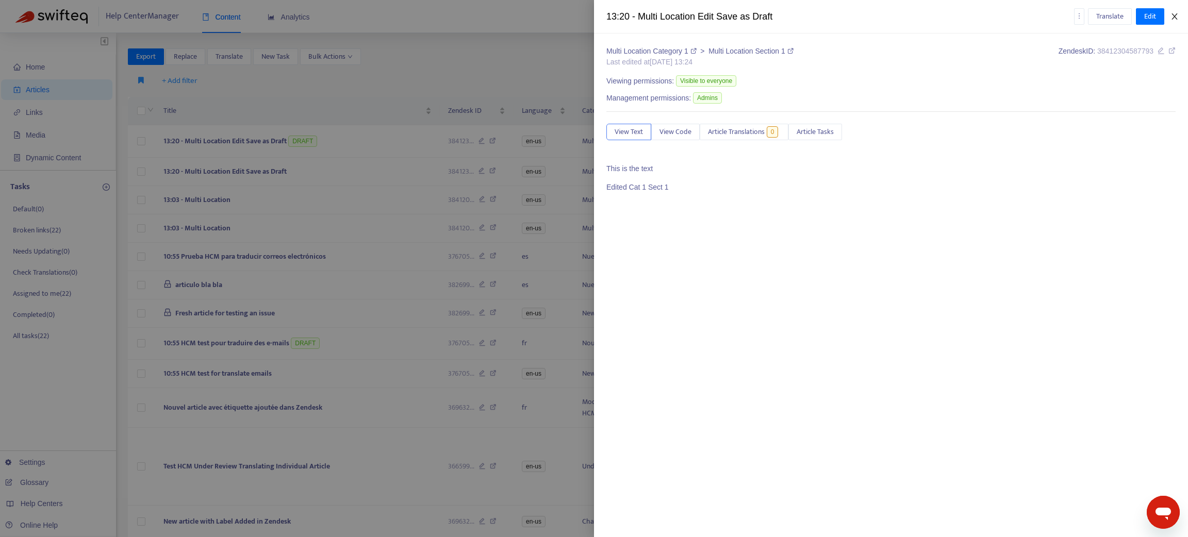
click at [883, 12] on icon "close" at bounding box center [1175, 16] width 8 height 8
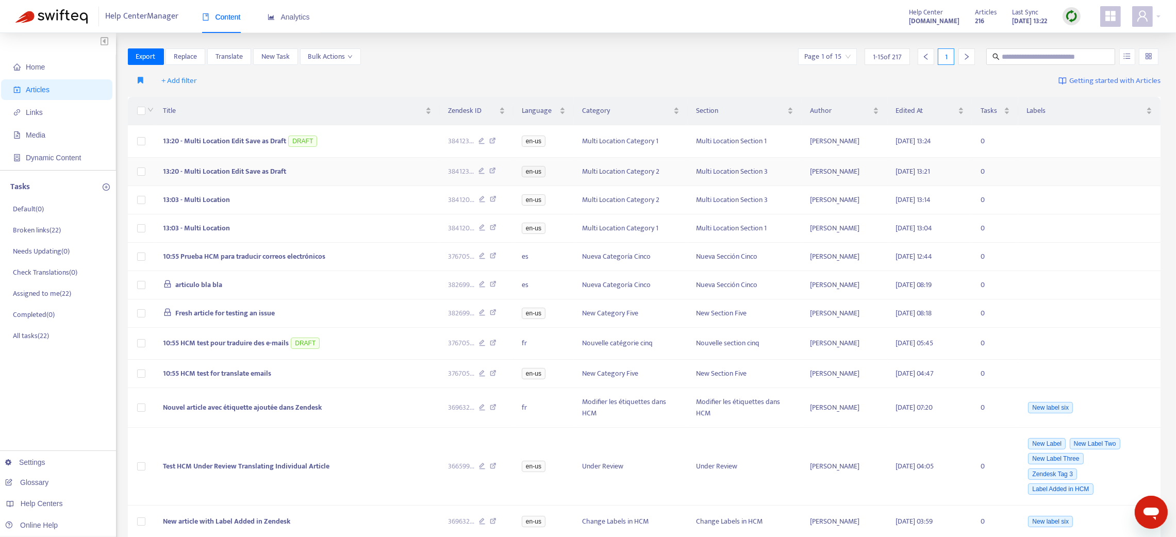
click at [367, 184] on td "13:20 - Multi Location Edit Save as Draft" at bounding box center [297, 172] width 285 height 28
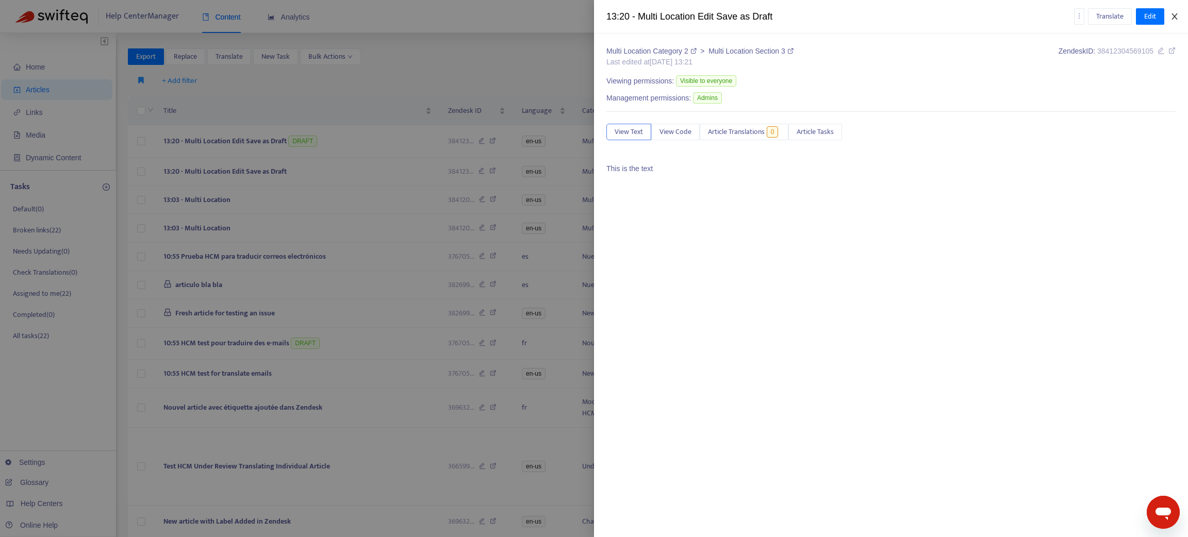
click at [883, 14] on icon "close" at bounding box center [1175, 16] width 8 height 8
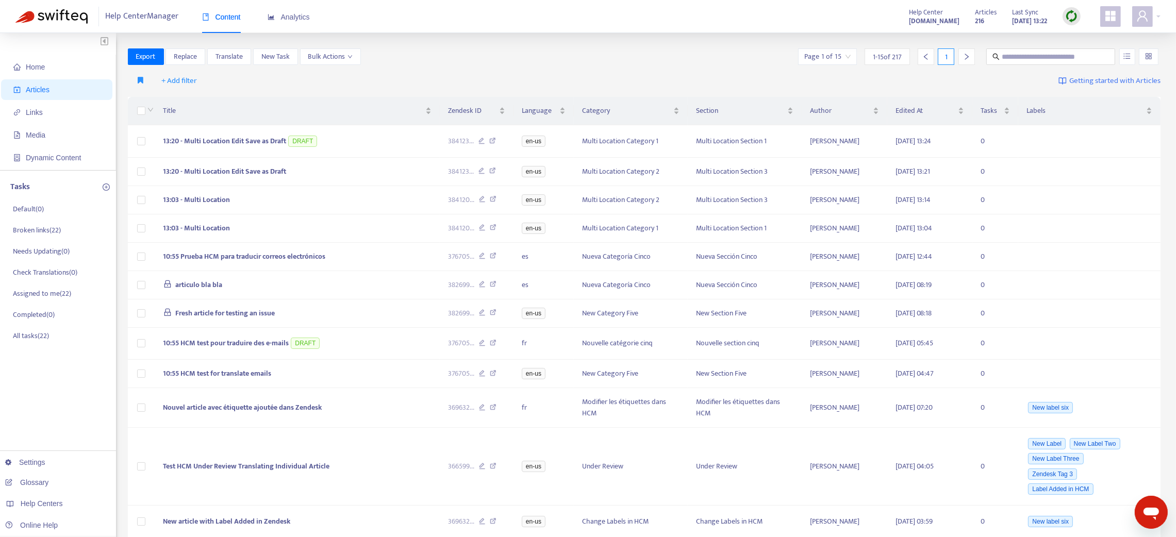
click at [883, 18] on img at bounding box center [1071, 16] width 13 height 13
click at [883, 36] on link "Quick Sync" at bounding box center [1093, 37] width 44 height 12
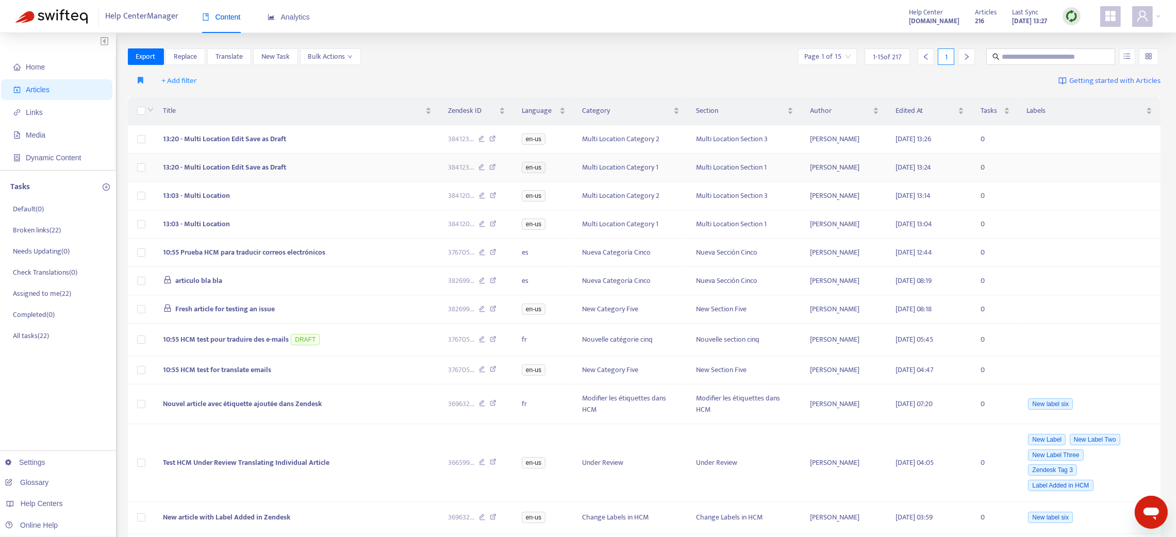
click at [361, 169] on td "13:20 - Multi Location Edit Save as Draft" at bounding box center [297, 168] width 285 height 28
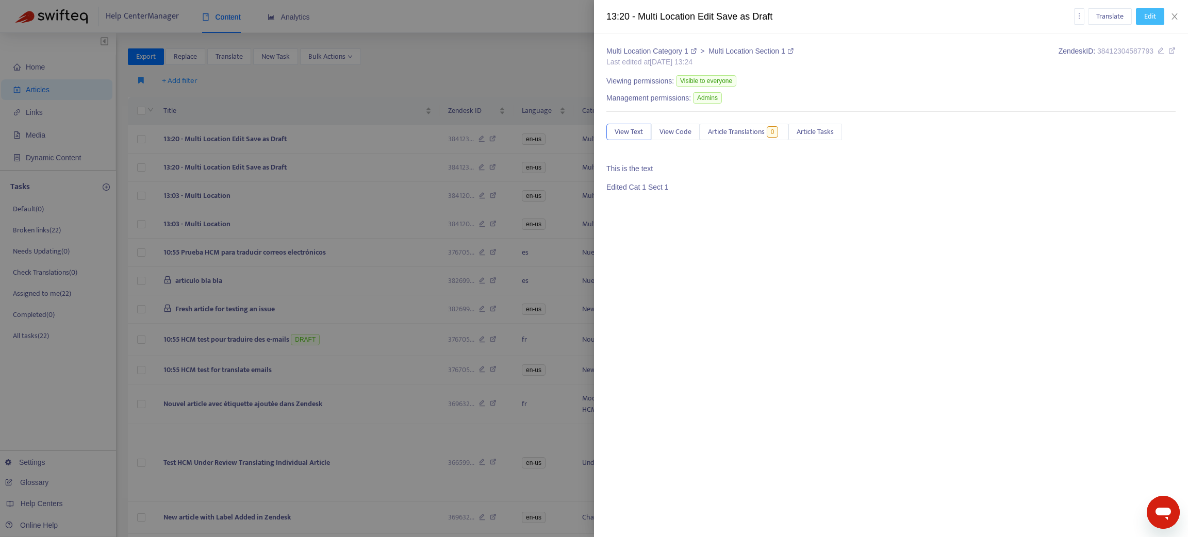
click at [883, 15] on span "Edit" at bounding box center [1150, 16] width 12 height 11
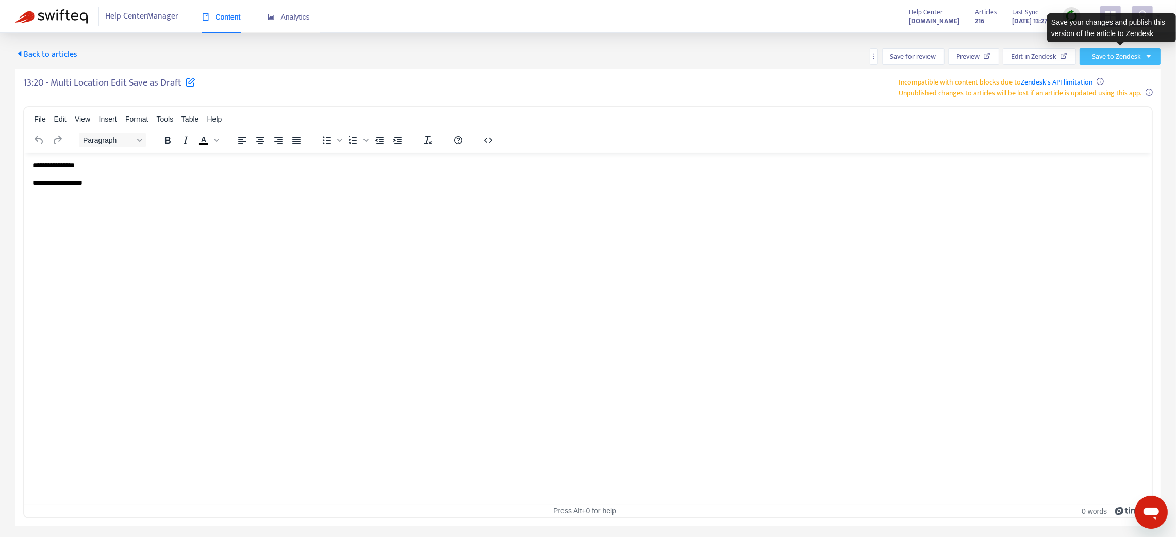
click at [883, 62] on span "Save to Zendesk" at bounding box center [1116, 56] width 49 height 11
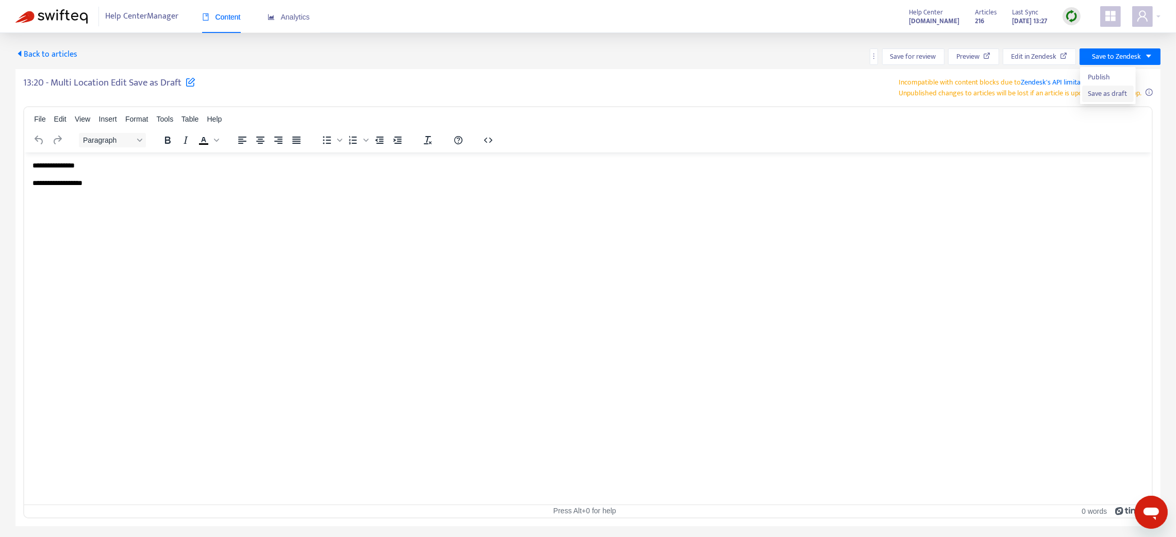
click at [883, 88] on span "Save as draft" at bounding box center [1108, 93] width 39 height 11
click at [57, 55] on span "Back to articles" at bounding box center [46, 54] width 62 height 14
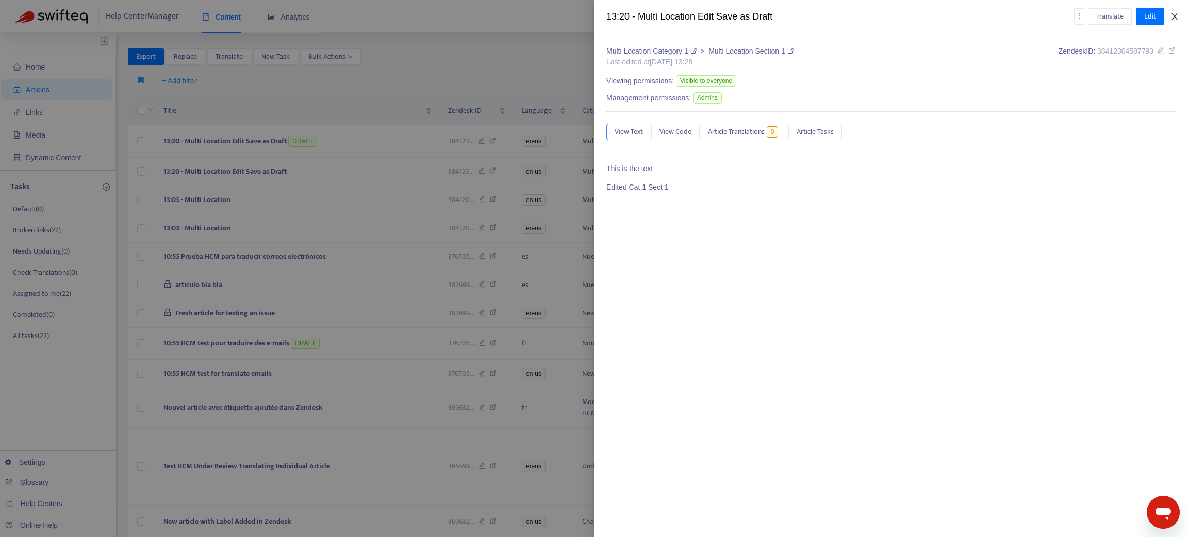
click at [883, 15] on icon "close" at bounding box center [1175, 16] width 8 height 8
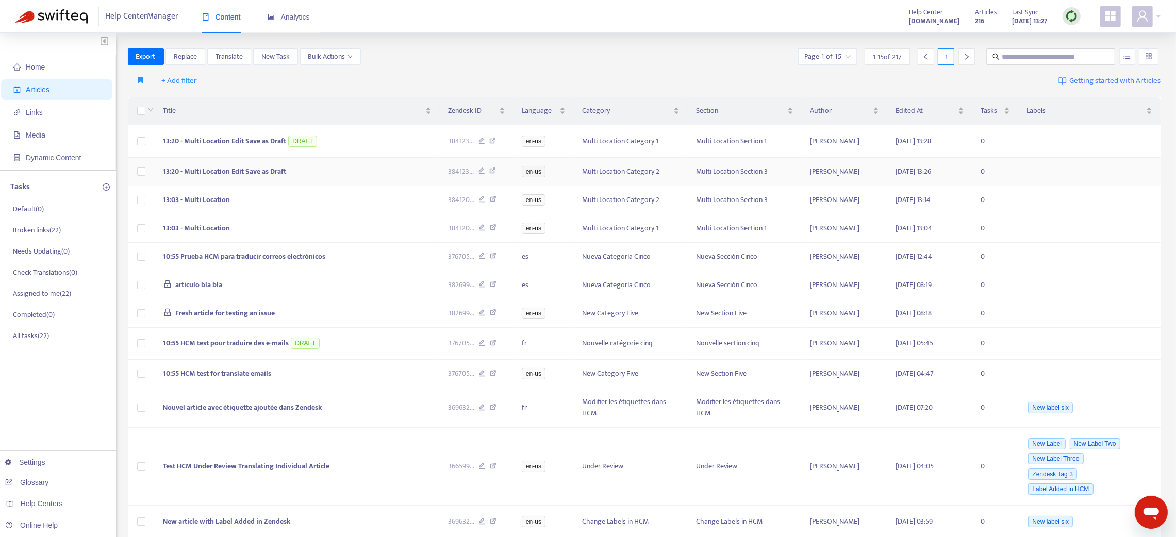
click at [332, 170] on td "13:20 - Multi Location Edit Save as Draft" at bounding box center [297, 172] width 285 height 28
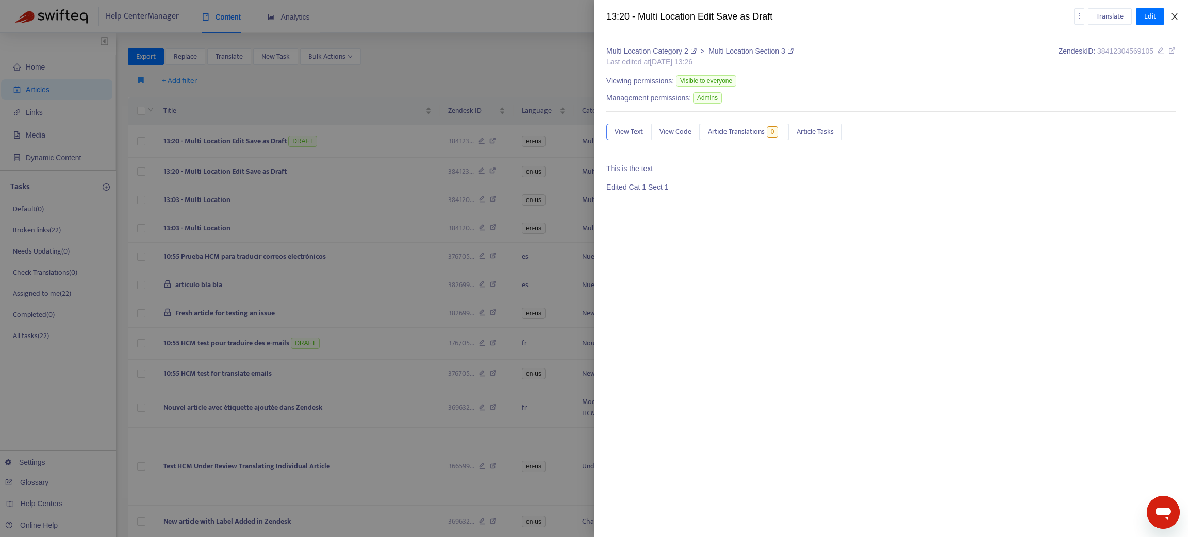
click at [883, 15] on icon "close" at bounding box center [1175, 16] width 8 height 8
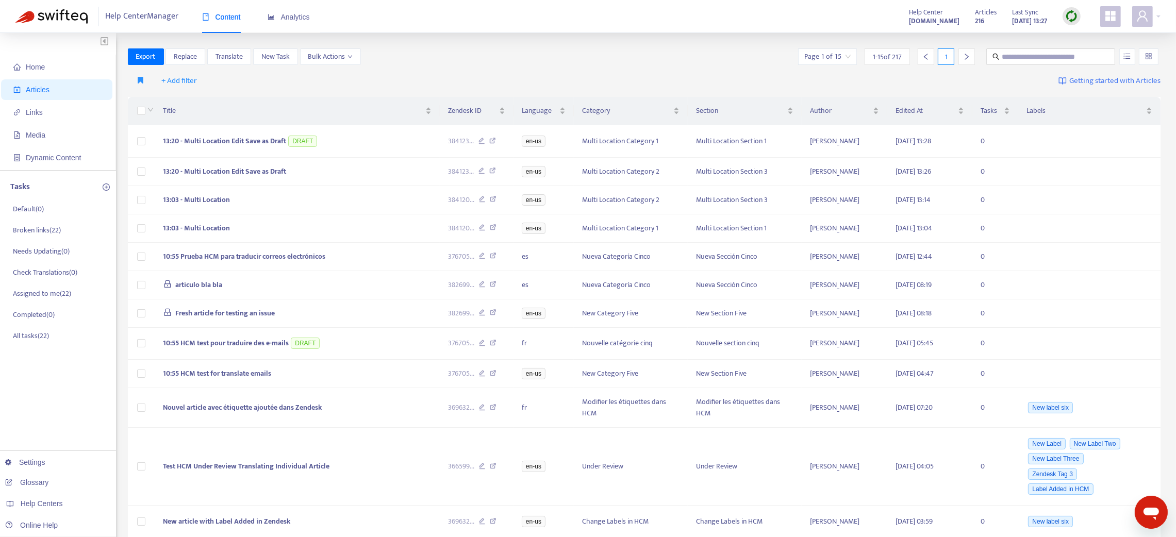
click at [883, 15] on img at bounding box center [1071, 16] width 13 height 13
click at [883, 36] on link "Quick Sync" at bounding box center [1093, 37] width 44 height 12
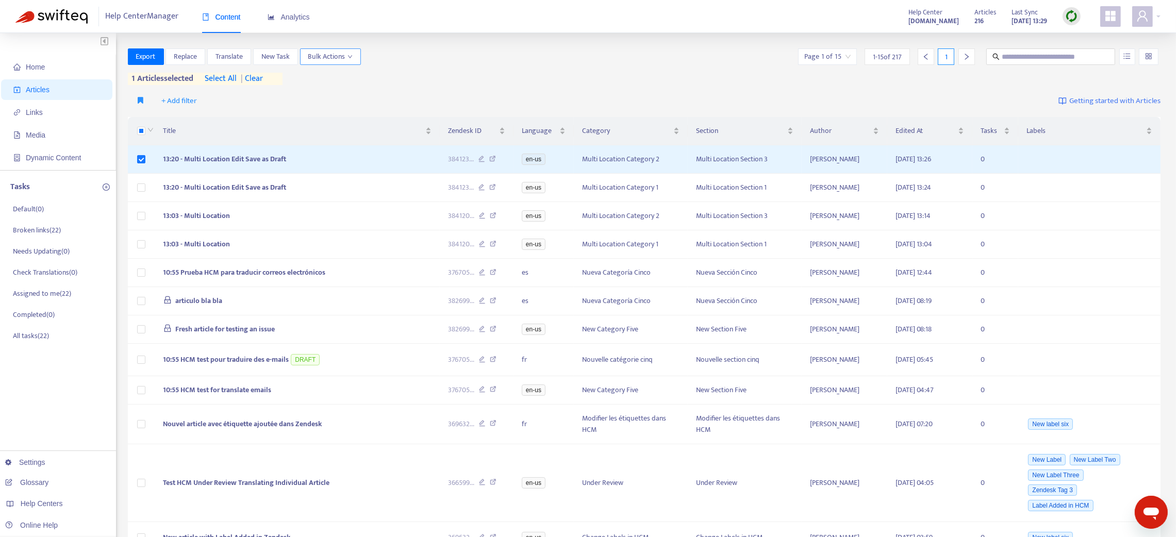
click at [352, 58] on icon "down" at bounding box center [350, 56] width 5 height 5
click at [883, 15] on div at bounding box center [1072, 16] width 18 height 18
click at [883, 37] on link "Quick Sync" at bounding box center [1093, 37] width 44 height 12
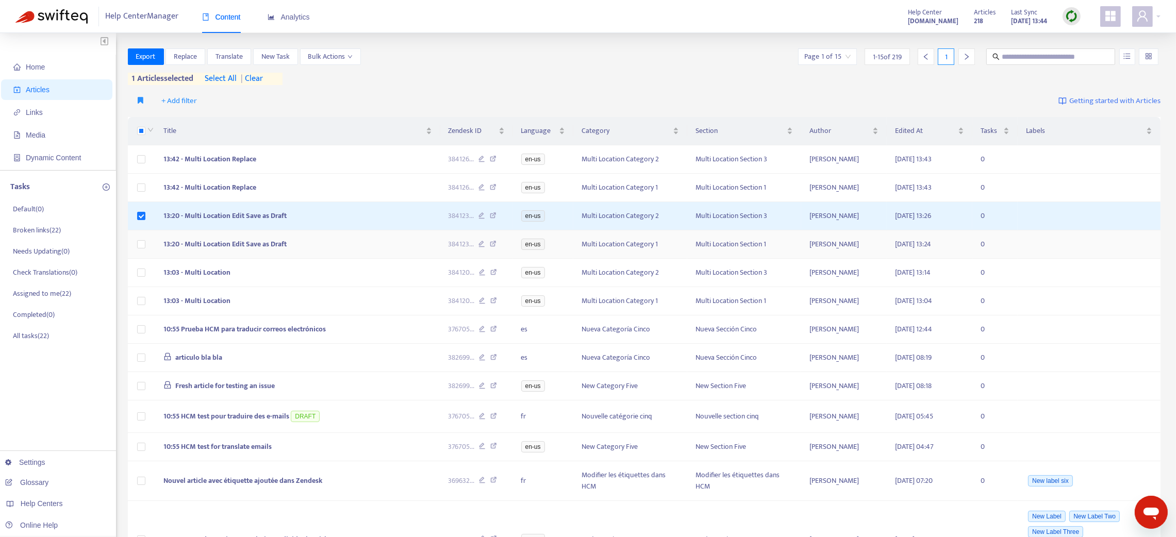
click at [307, 245] on td "13:20 - Multi Location Edit Save as Draft" at bounding box center [297, 245] width 285 height 28
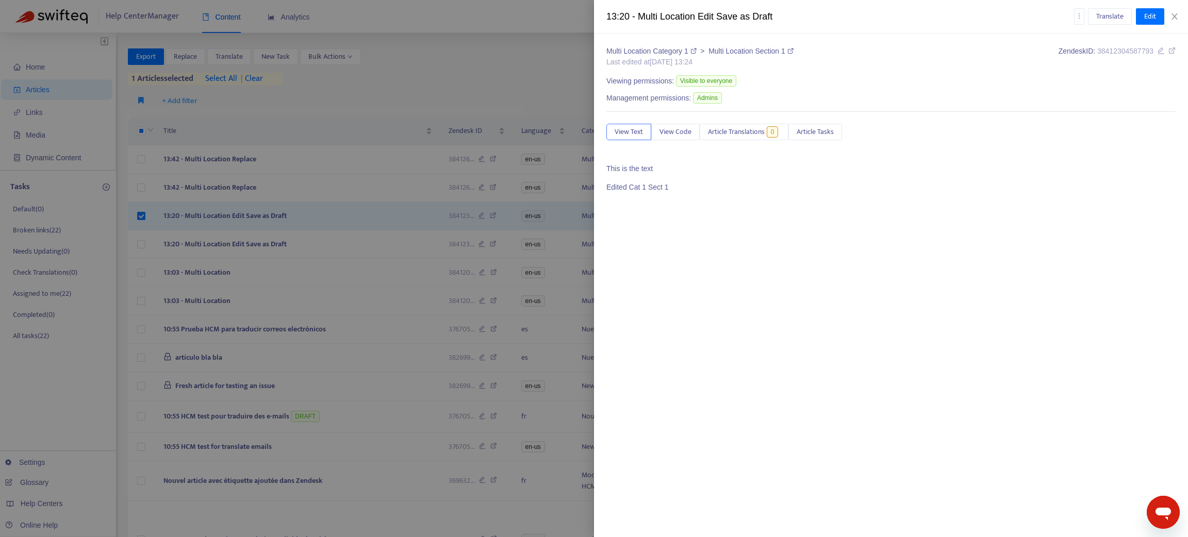
click at [293, 222] on div at bounding box center [594, 268] width 1188 height 537
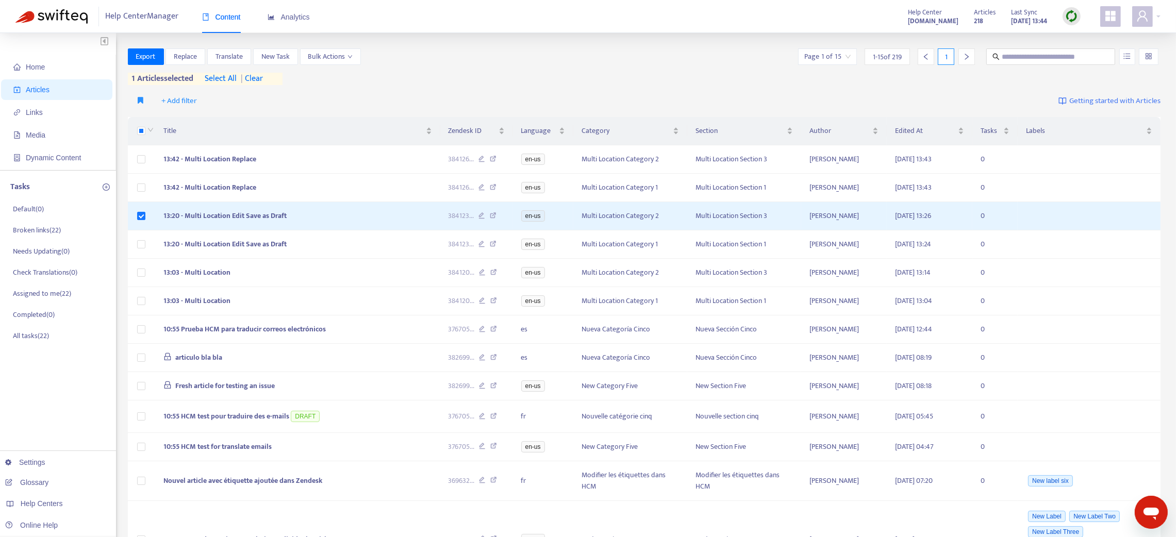
click at [293, 222] on td "13:20 - Multi Location Edit Save as Draft" at bounding box center [297, 216] width 285 height 28
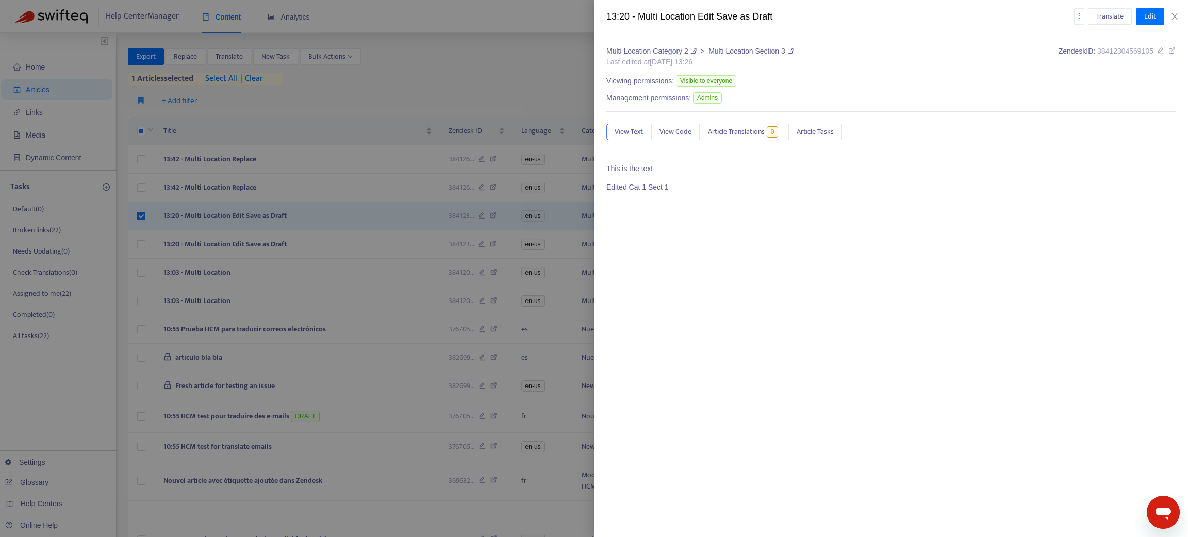
click at [291, 221] on div at bounding box center [594, 268] width 1188 height 537
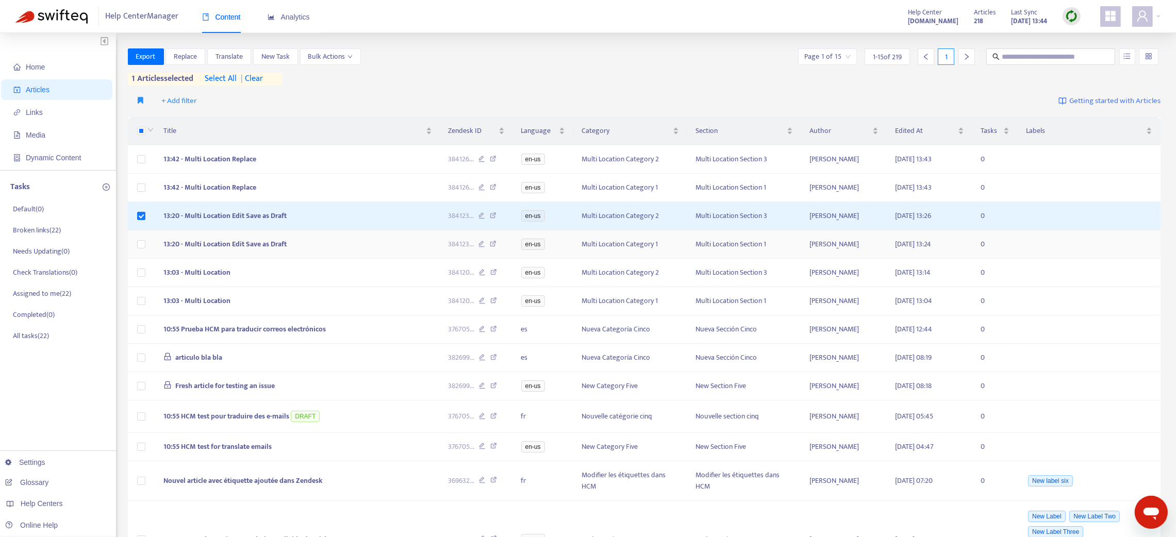
click at [315, 250] on td "13:20 - Multi Location Edit Save as Draft" at bounding box center [297, 245] width 285 height 28
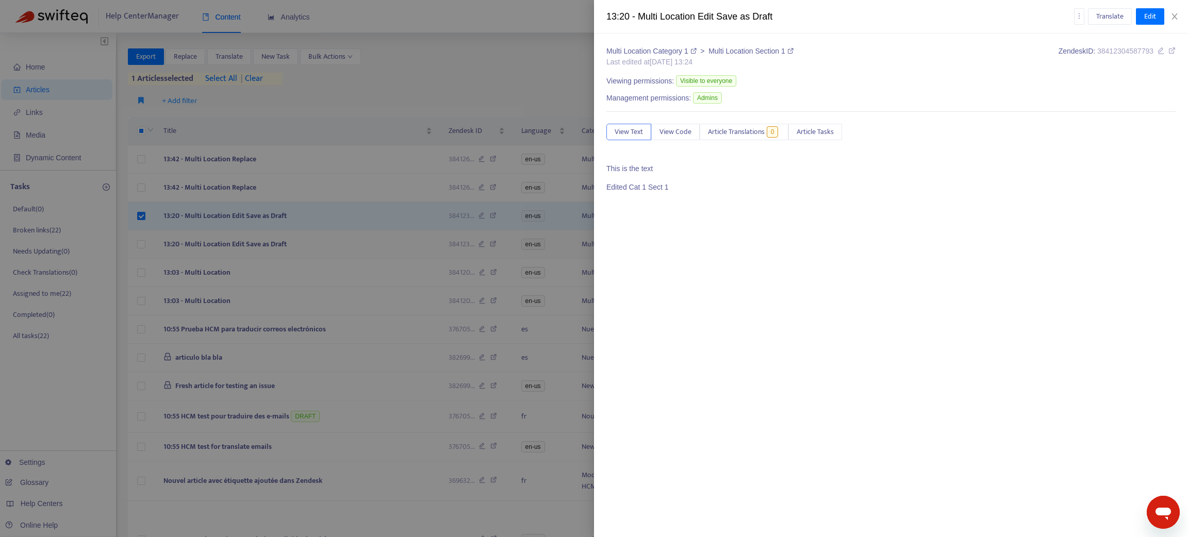
click at [315, 250] on div at bounding box center [594, 268] width 1188 height 537
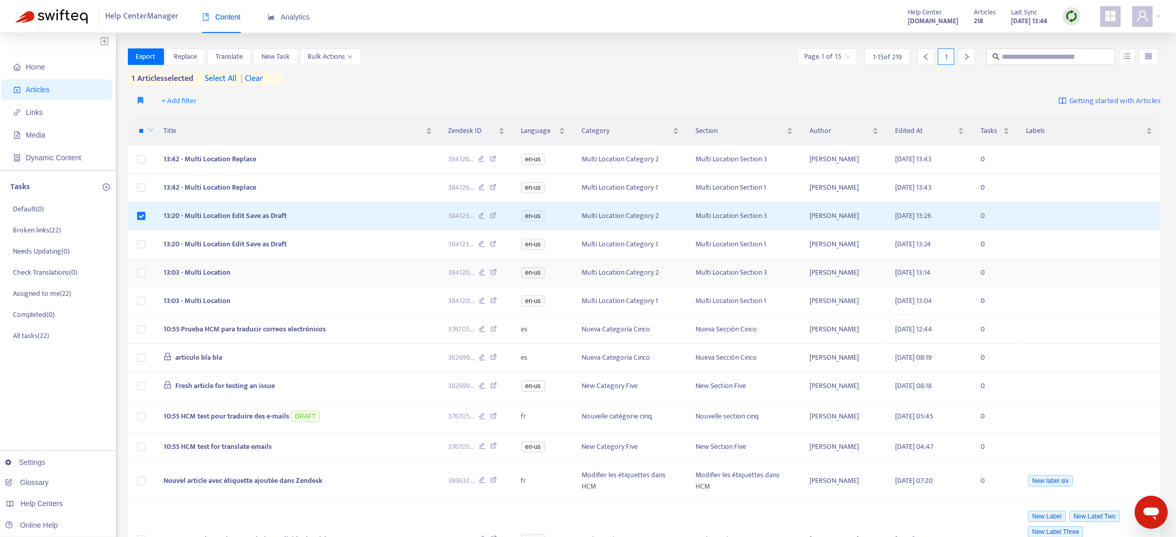
click at [317, 277] on td "13:03 - Multi Location" at bounding box center [297, 273] width 285 height 28
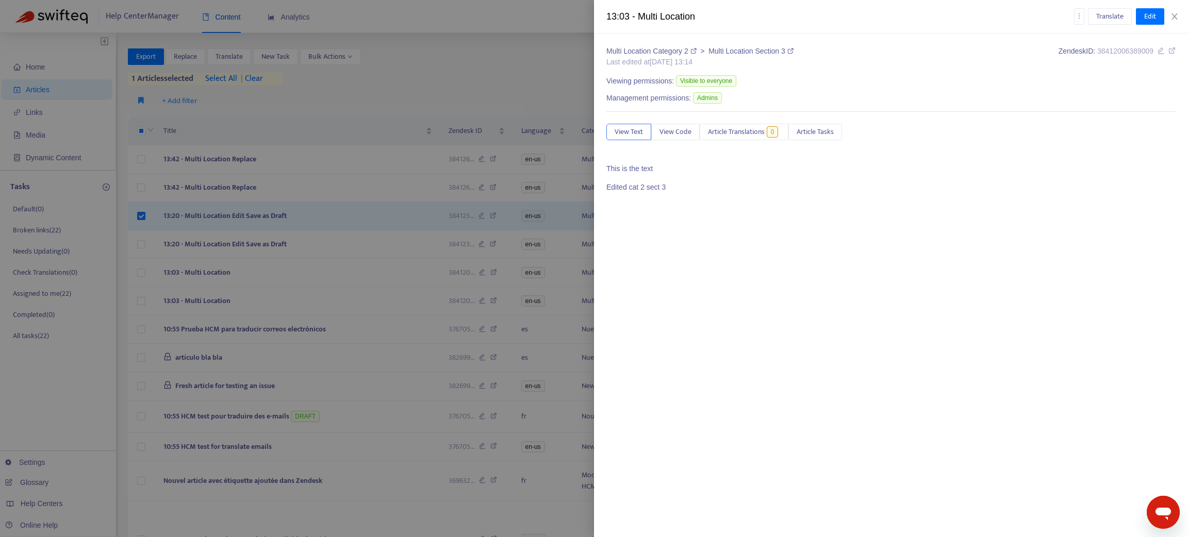
click at [315, 274] on div at bounding box center [594, 268] width 1188 height 537
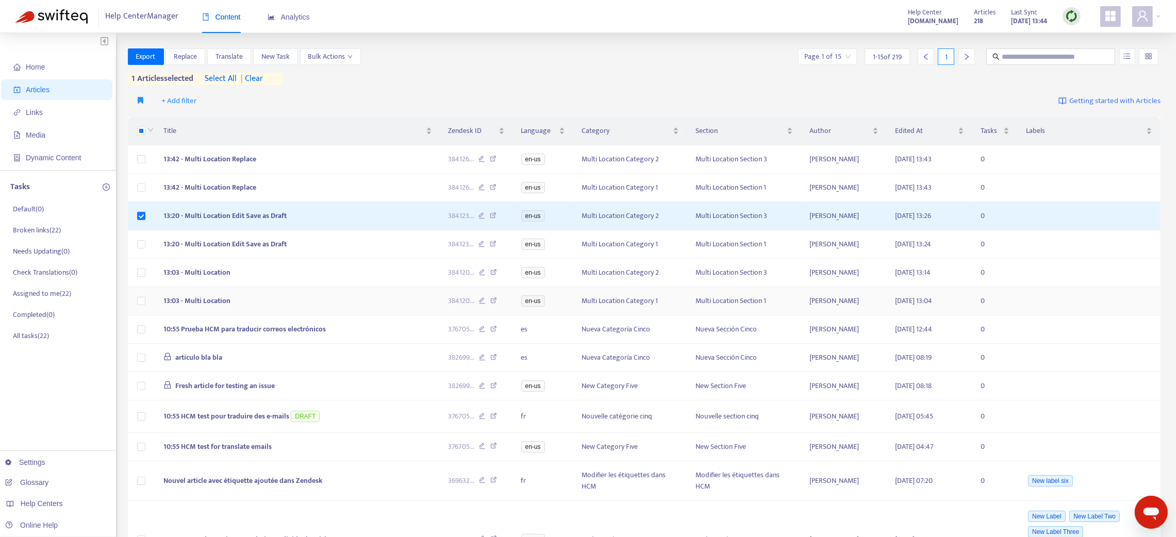
click at [324, 314] on td "13:03 - Multi Location" at bounding box center [297, 301] width 285 height 28
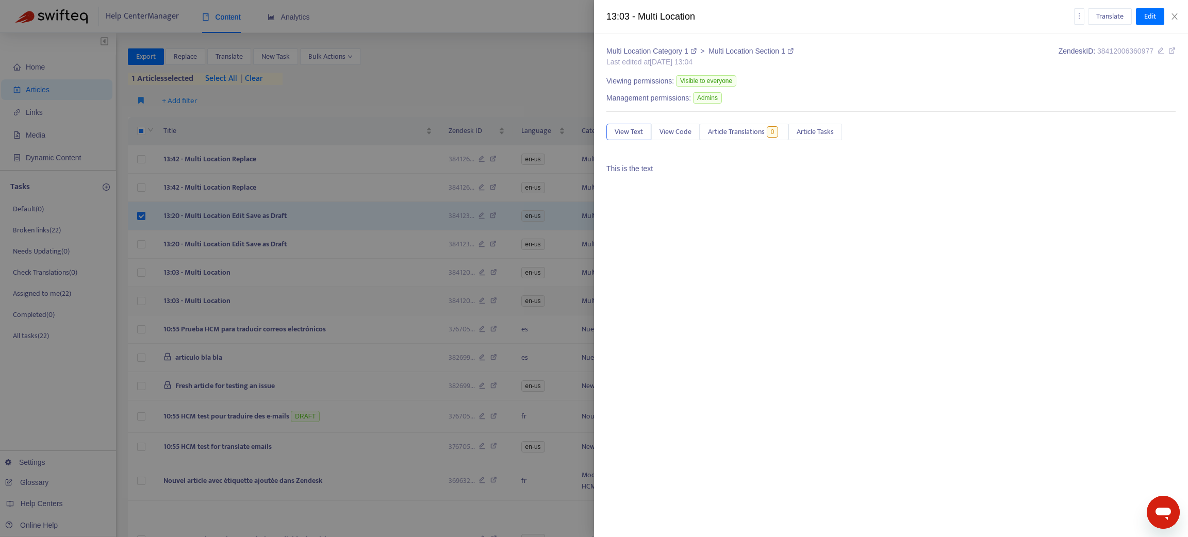
drag, startPoint x: 324, startPoint y: 309, endPoint x: 326, endPoint y: 302, distance: 7.4
click at [324, 308] on div at bounding box center [594, 268] width 1188 height 537
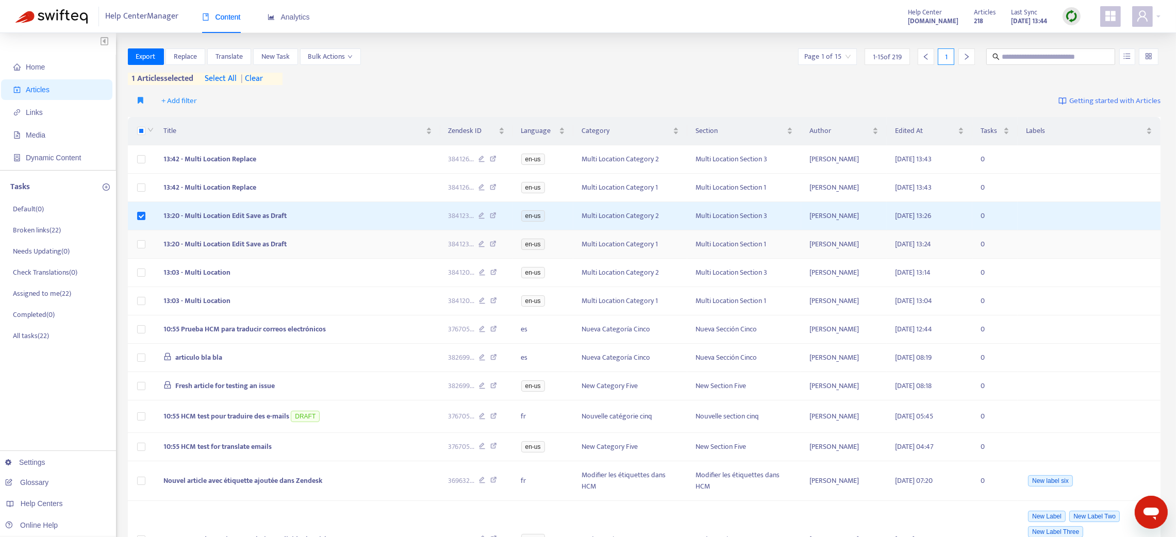
click at [311, 240] on td "13:20 - Multi Location Edit Save as Draft" at bounding box center [297, 245] width 285 height 28
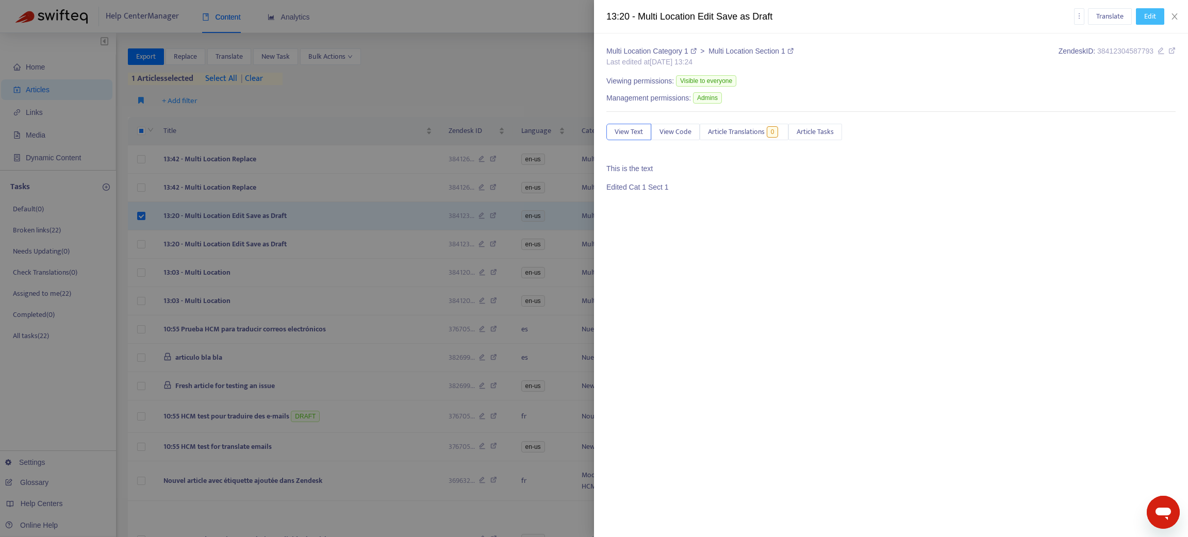
click at [883, 11] on span "Edit" at bounding box center [1150, 16] width 12 height 11
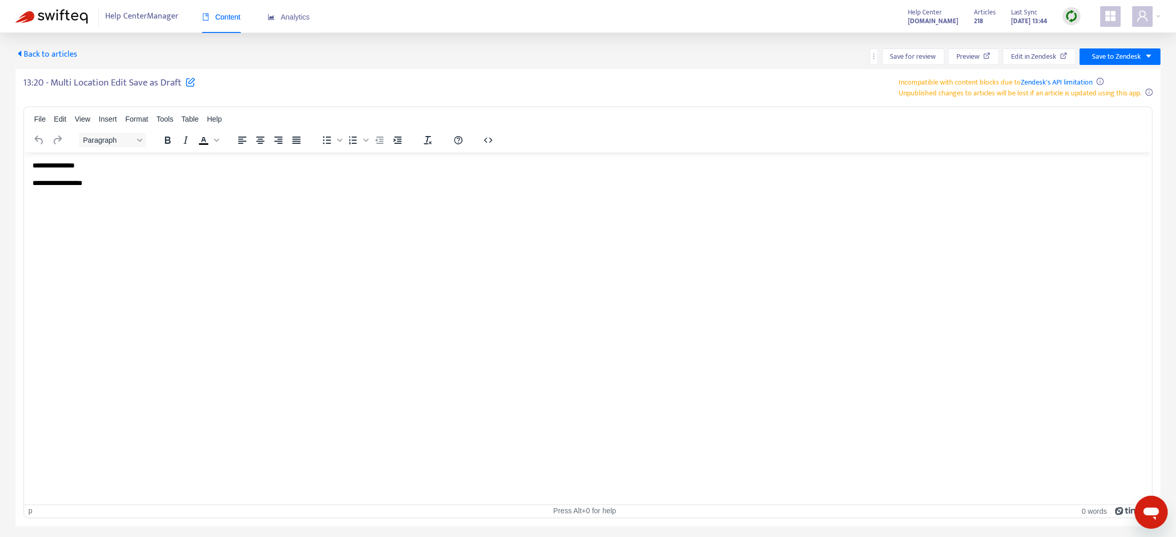
click at [107, 183] on p "**********" at bounding box center [588, 183] width 1112 height 10
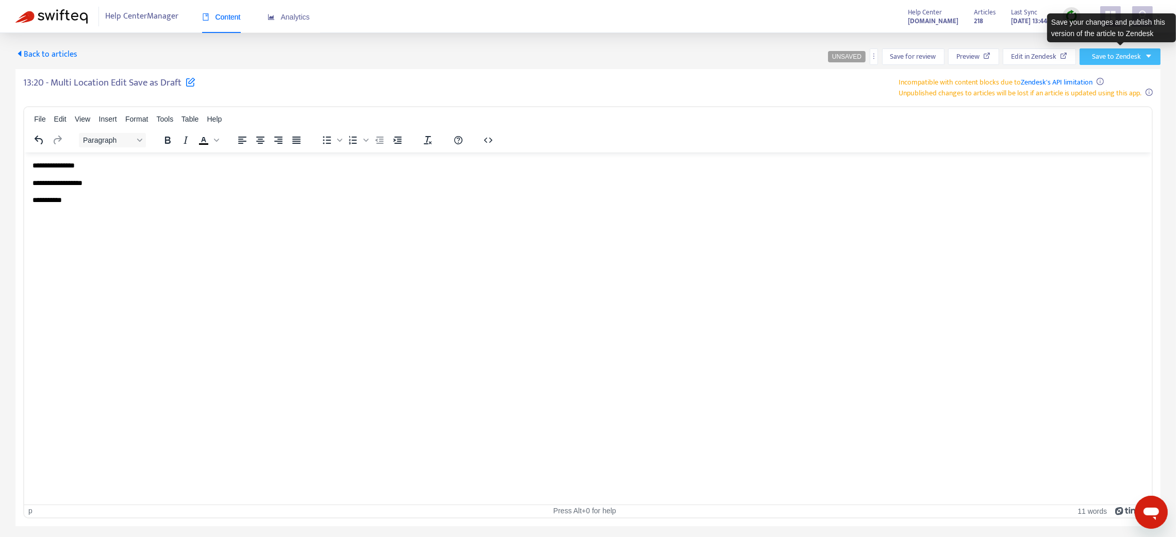
click at [883, 57] on button "Save to Zendesk" at bounding box center [1120, 56] width 81 height 17
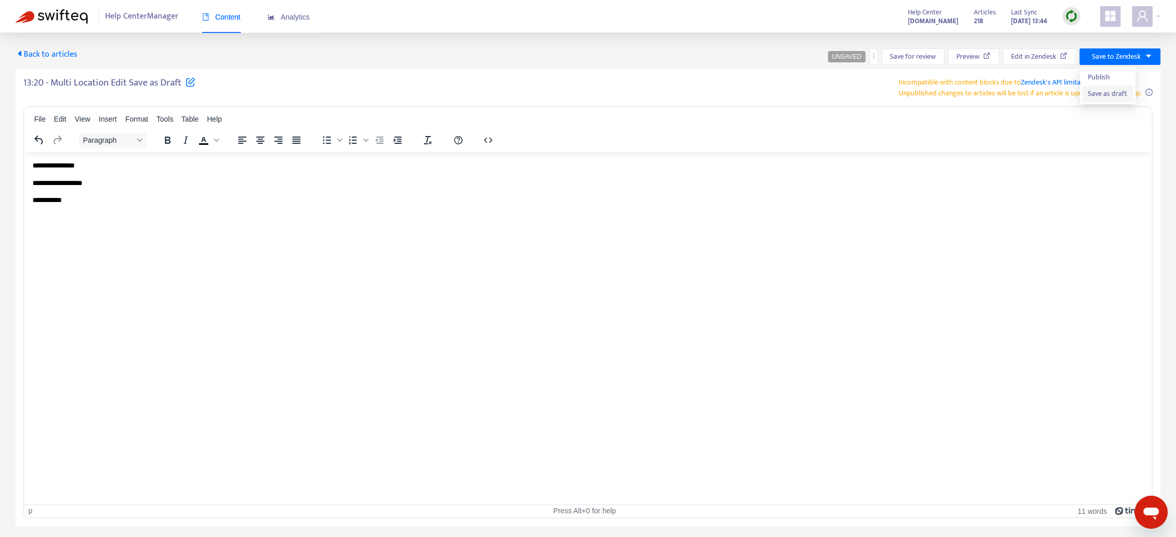
click at [883, 92] on span "Save as draft" at bounding box center [1108, 93] width 39 height 11
click at [32, 53] on span "Back to articles" at bounding box center [46, 54] width 62 height 14
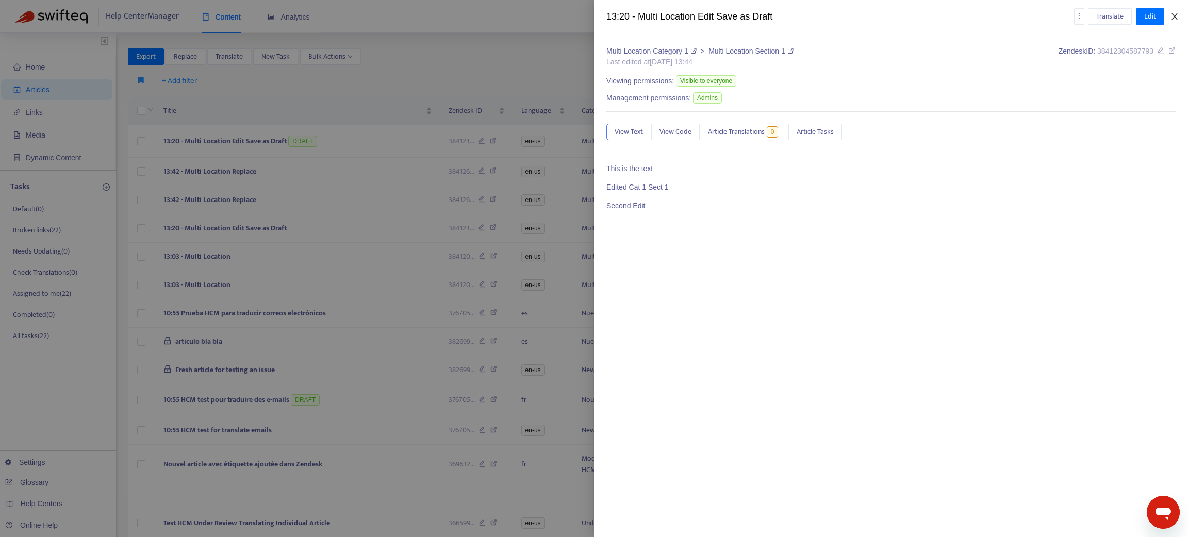
click at [883, 15] on icon "close" at bounding box center [1175, 16] width 8 height 8
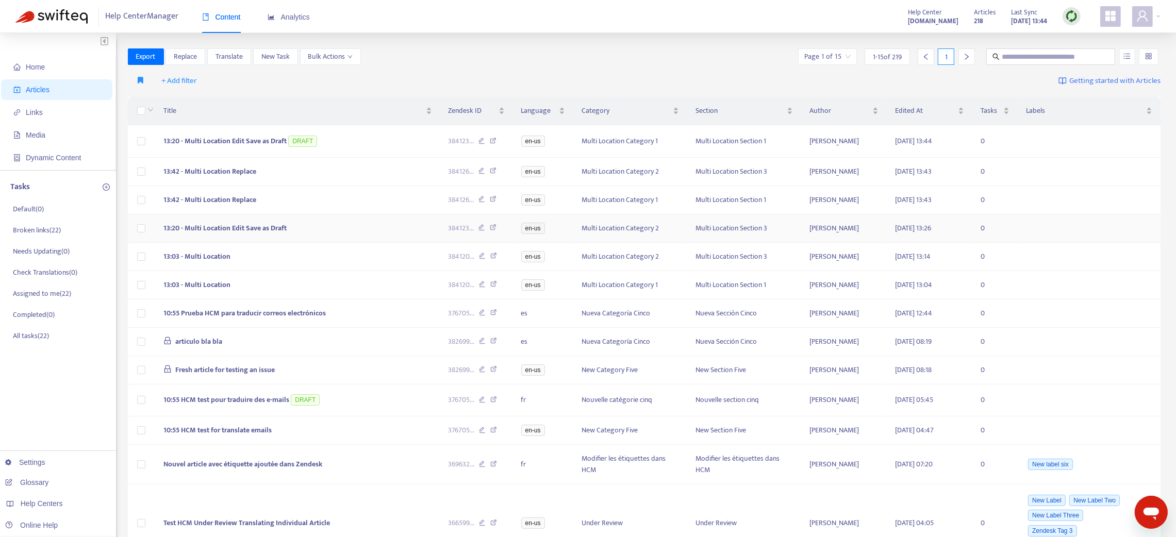
click at [255, 229] on span "13:20 - Multi Location Edit Save as Draft" at bounding box center [224, 228] width 123 height 12
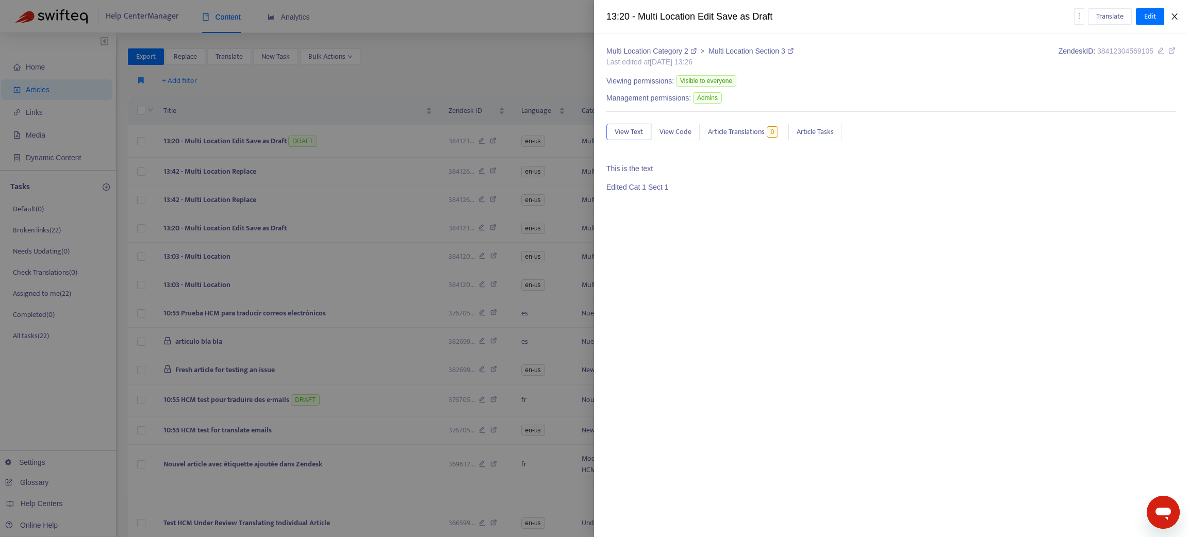
click at [883, 20] on icon "close" at bounding box center [1175, 16] width 8 height 8
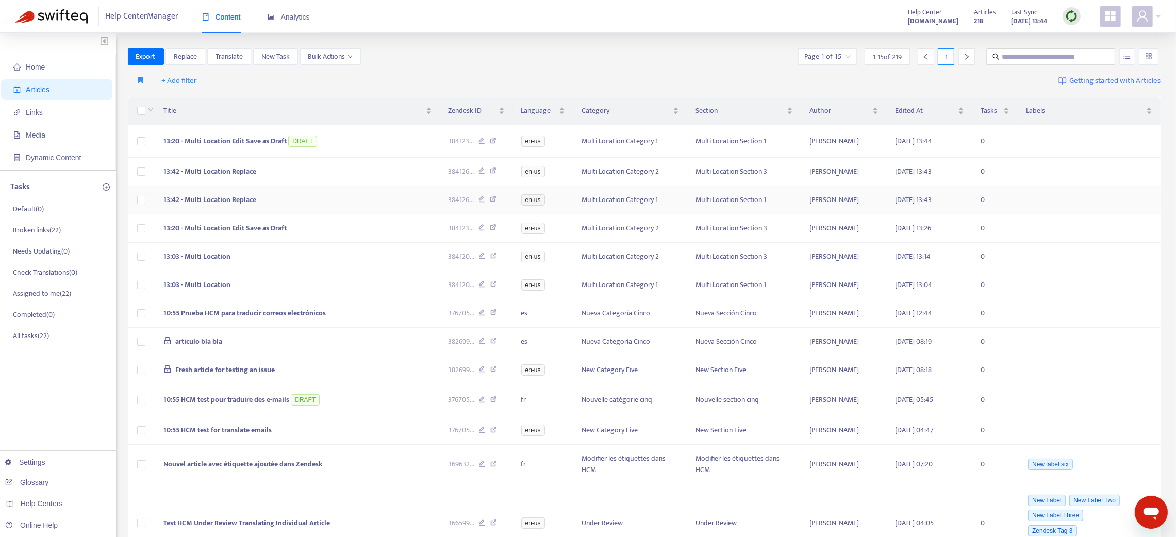
click at [260, 195] on td "13:42 - Multi Location Replace" at bounding box center [297, 200] width 285 height 28
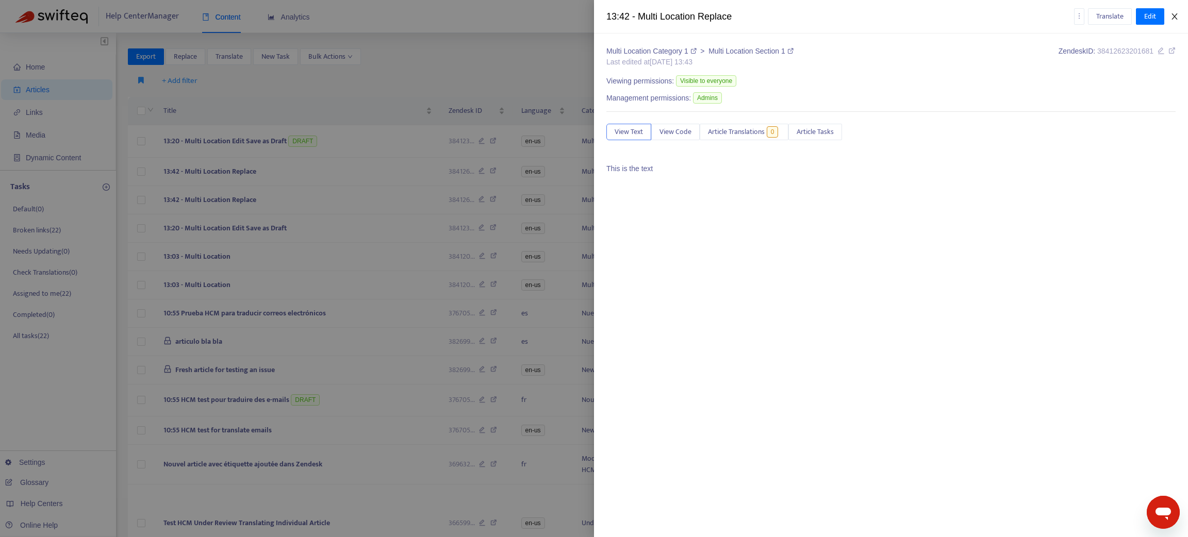
click at [883, 20] on button "Close" at bounding box center [1174, 17] width 14 height 10
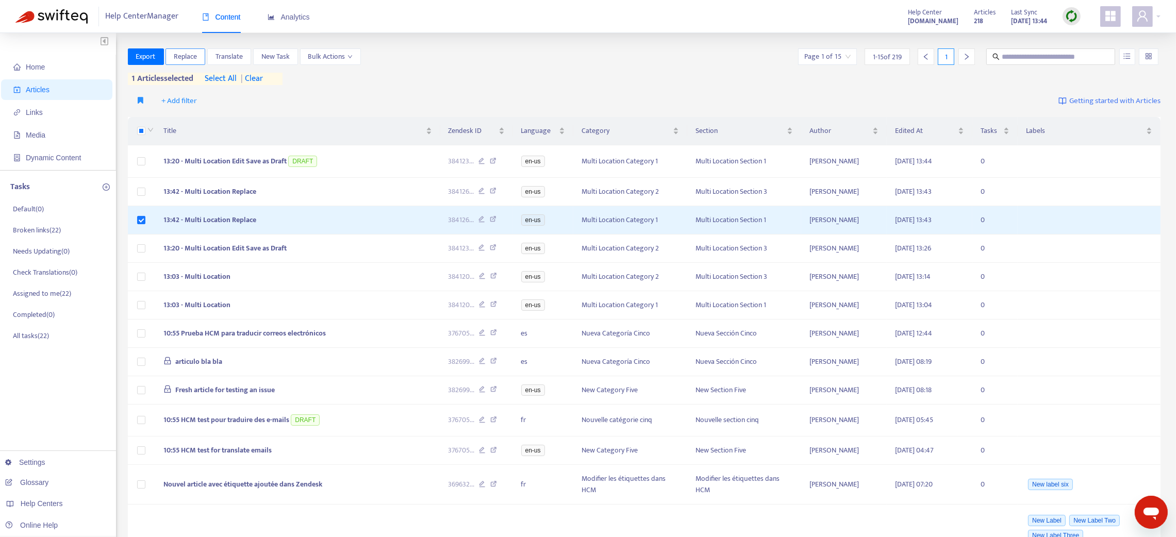
click at [186, 52] on span "Replace" at bounding box center [185, 56] width 23 height 11
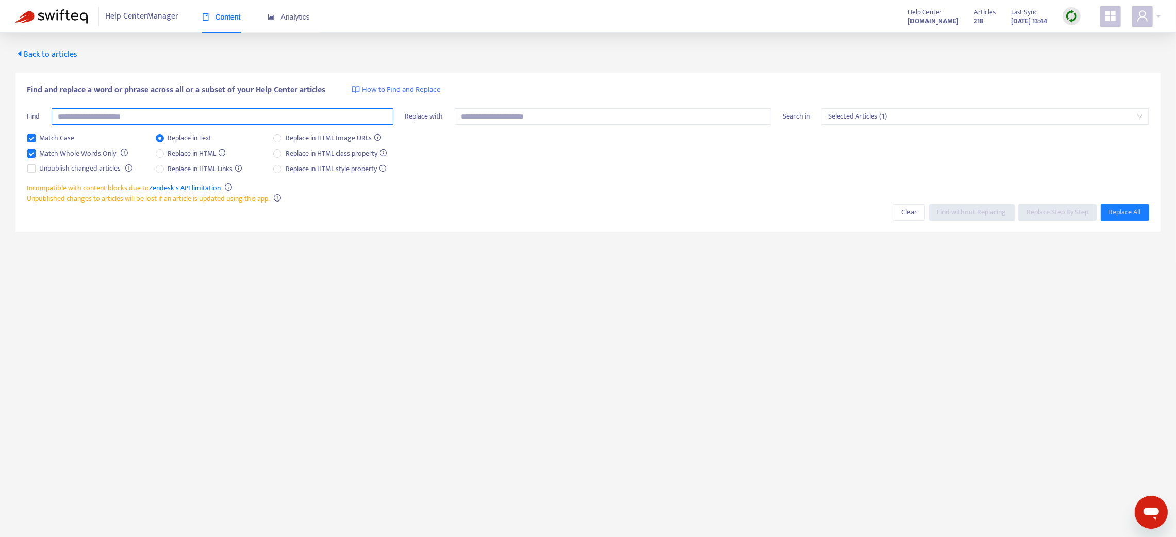
click at [143, 117] on input "text" at bounding box center [223, 116] width 342 height 17
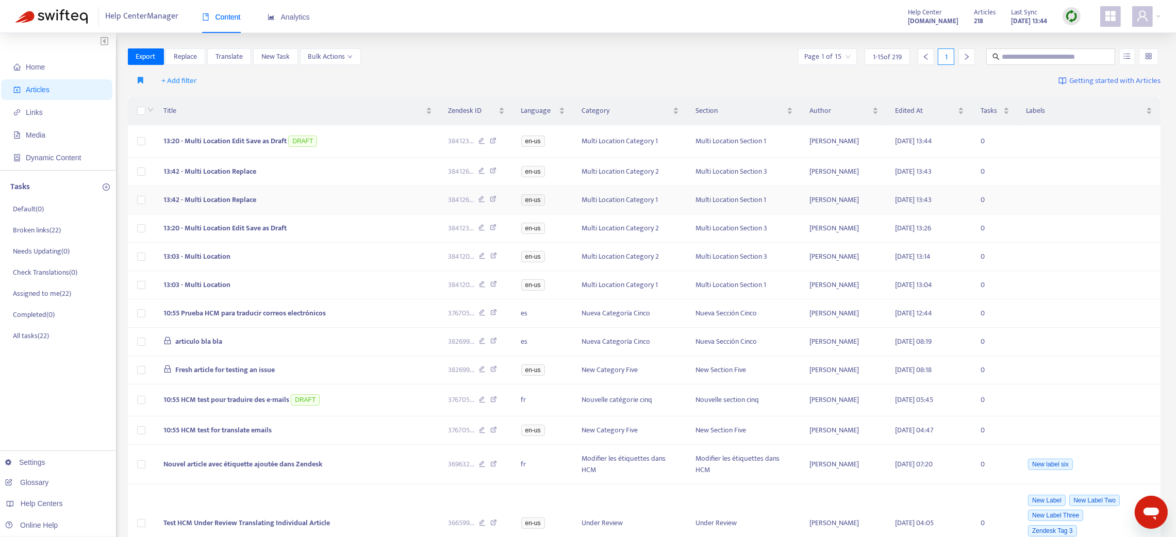
click at [295, 200] on td "13:42 - Multi Location Replace" at bounding box center [297, 200] width 285 height 28
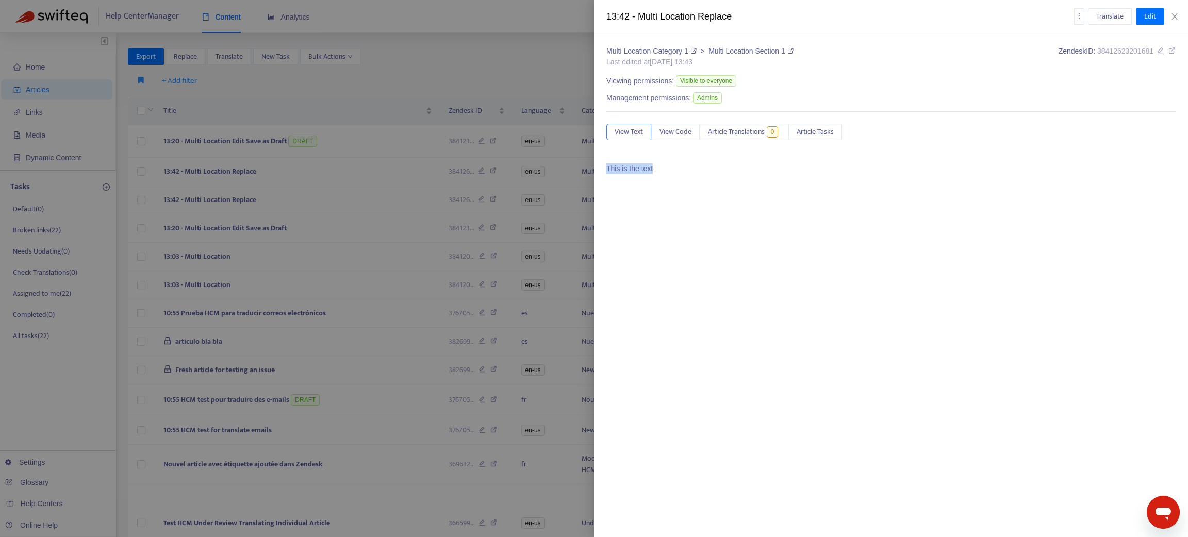
drag, startPoint x: 656, startPoint y: 173, endPoint x: 594, endPoint y: 166, distance: 63.3
click at [594, 166] on div "Multi Location Category 1 > Multi Location Section 1 Last edited at [DATE] 13:4…" at bounding box center [891, 286] width 594 height 504
copy p "This is the text"
drag, startPoint x: 1177, startPoint y: 13, endPoint x: 1047, endPoint y: 12, distance: 130.0
click at [883, 13] on icon "close" at bounding box center [1175, 16] width 8 height 8
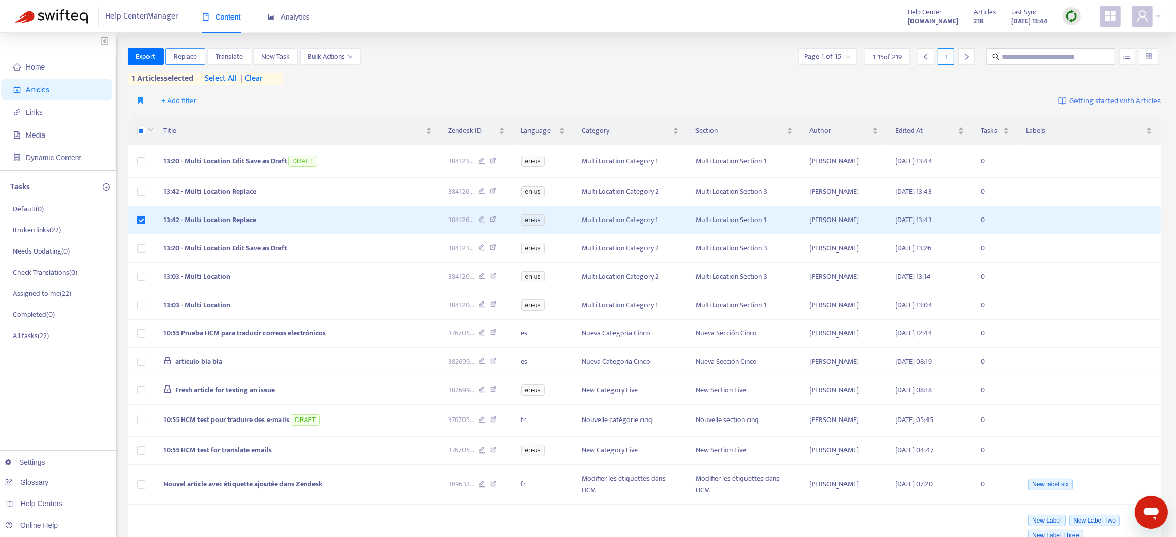
click at [177, 54] on span "Replace" at bounding box center [185, 56] width 23 height 11
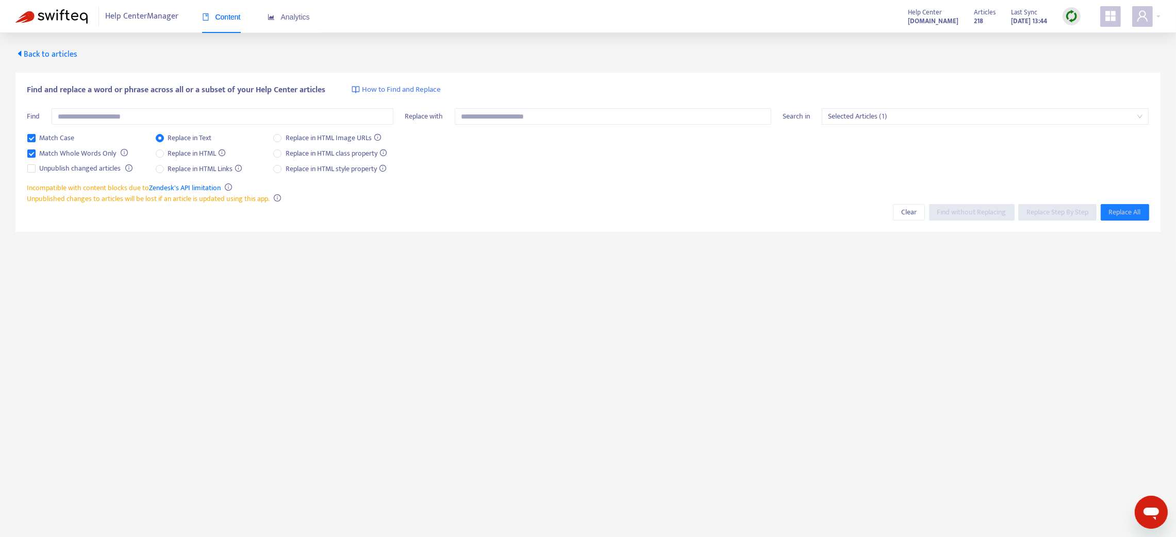
click at [157, 105] on div "Find and replace a word or phrase across all or a subset of your Help Center ar…" at bounding box center [588, 133] width 1122 height 98
click at [141, 107] on div "Find and replace a word or phrase across all or a subset of your Help Center ar…" at bounding box center [588, 133] width 1122 height 98
click at [136, 116] on input "text" at bounding box center [223, 116] width 342 height 17
paste input "**********"
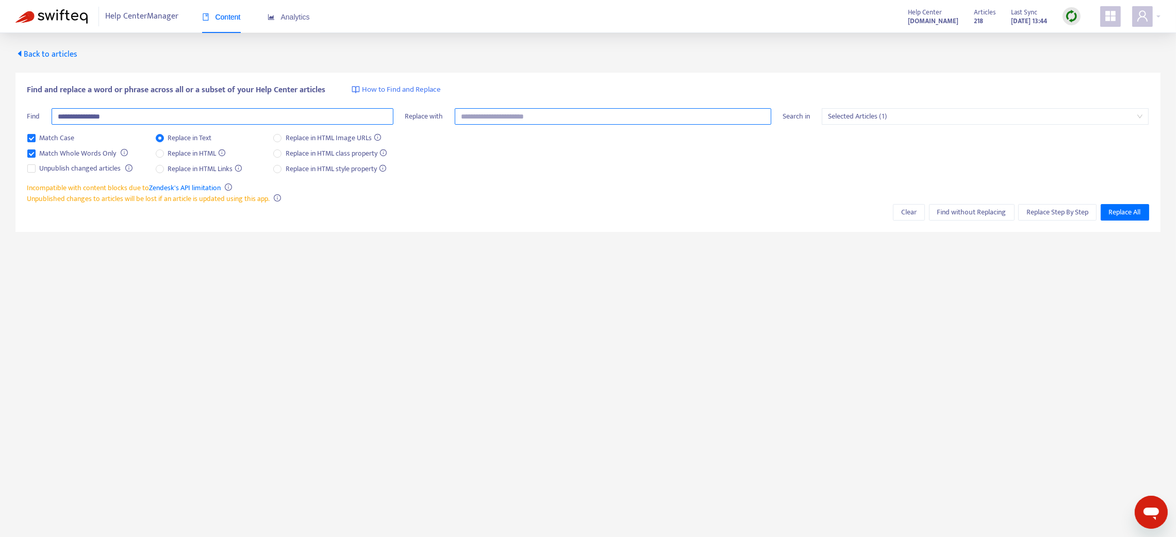
type input "**********"
click at [500, 113] on input "text" at bounding box center [613, 116] width 317 height 17
paste input "**********"
type input "**********"
click at [883, 215] on span "Find without Replacing" at bounding box center [971, 212] width 69 height 11
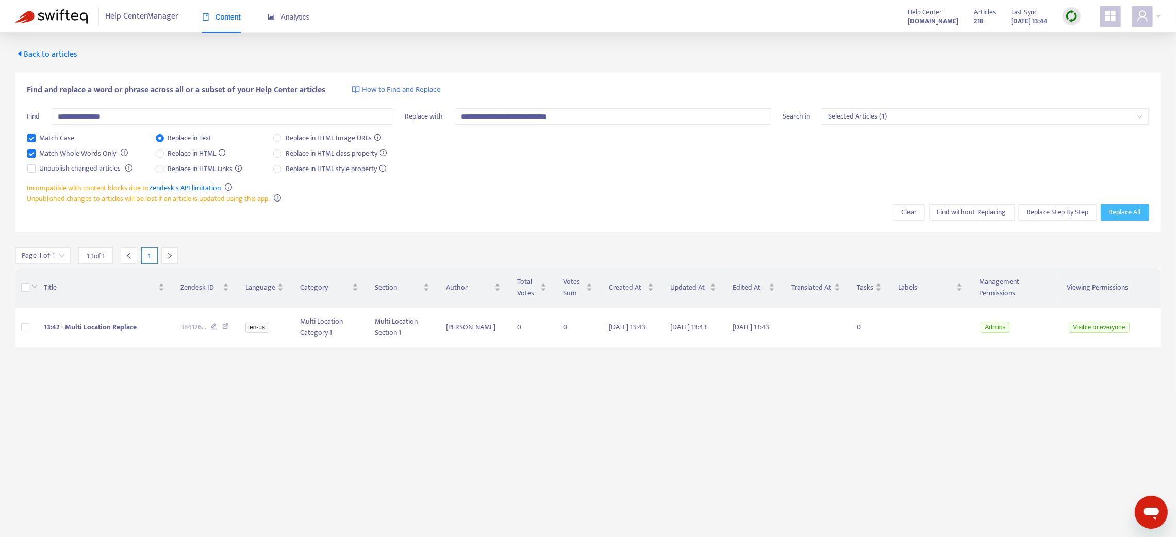
click at [883, 212] on span "Replace All" at bounding box center [1125, 212] width 32 height 11
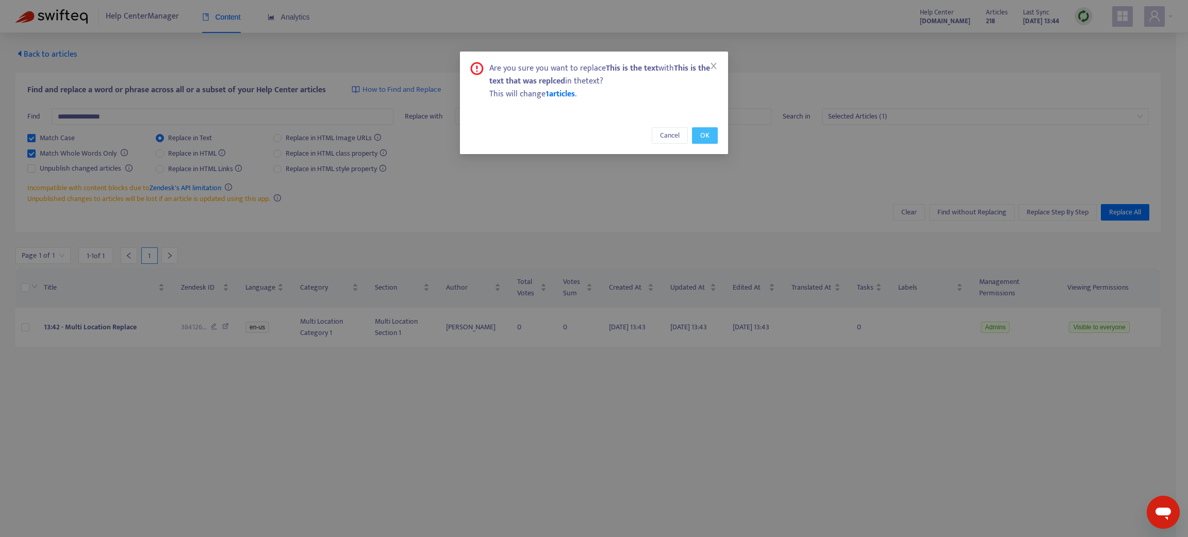
click at [703, 136] on span "OK" at bounding box center [704, 135] width 9 height 11
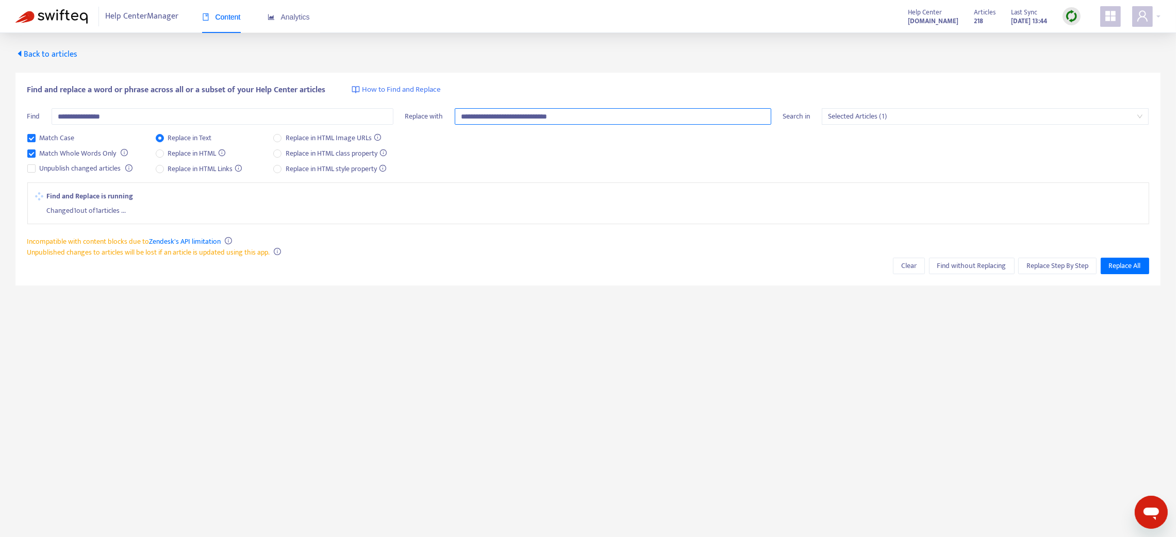
drag, startPoint x: 570, startPoint y: 118, endPoint x: 438, endPoint y: 132, distance: 132.8
click at [436, 130] on div "**********" at bounding box center [588, 120] width 366 height 24
click at [47, 54] on span "Back to articles" at bounding box center [46, 54] width 62 height 14
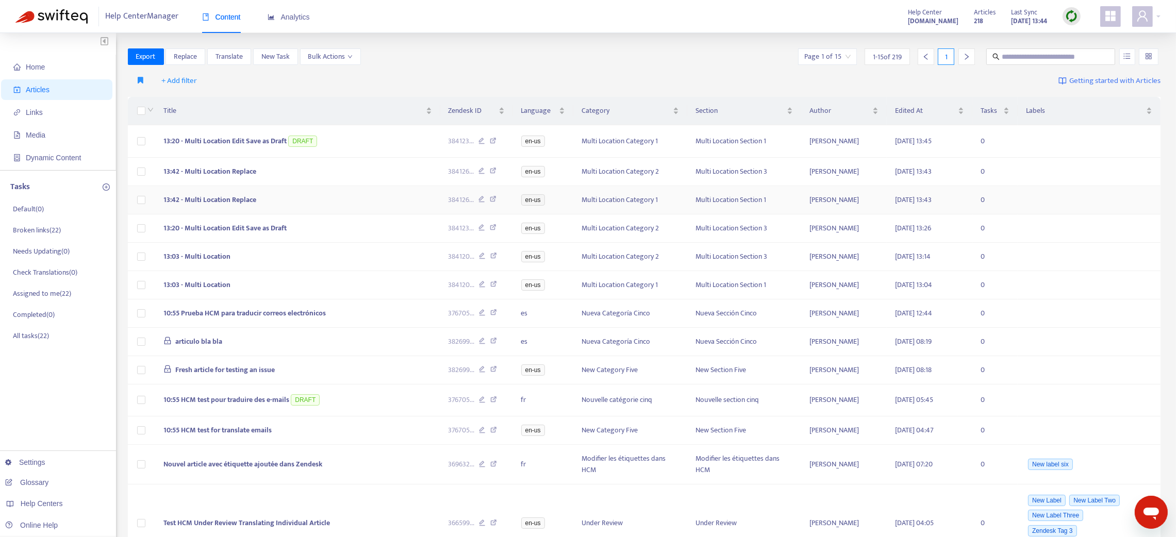
click at [311, 200] on td "13:42 - Multi Location Replace" at bounding box center [297, 200] width 285 height 28
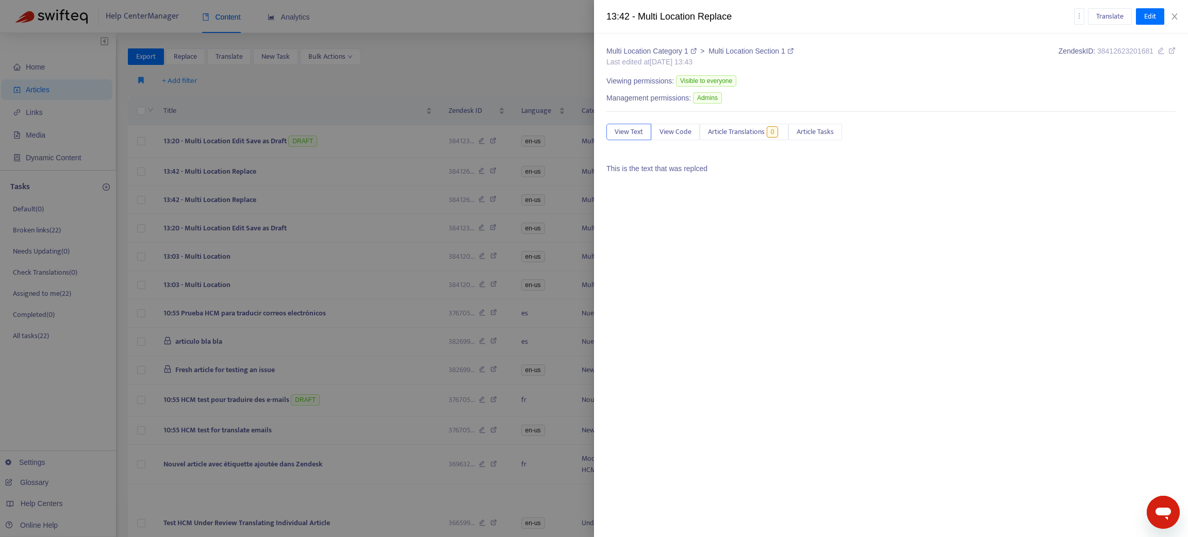
click at [307, 170] on div at bounding box center [594, 268] width 1188 height 537
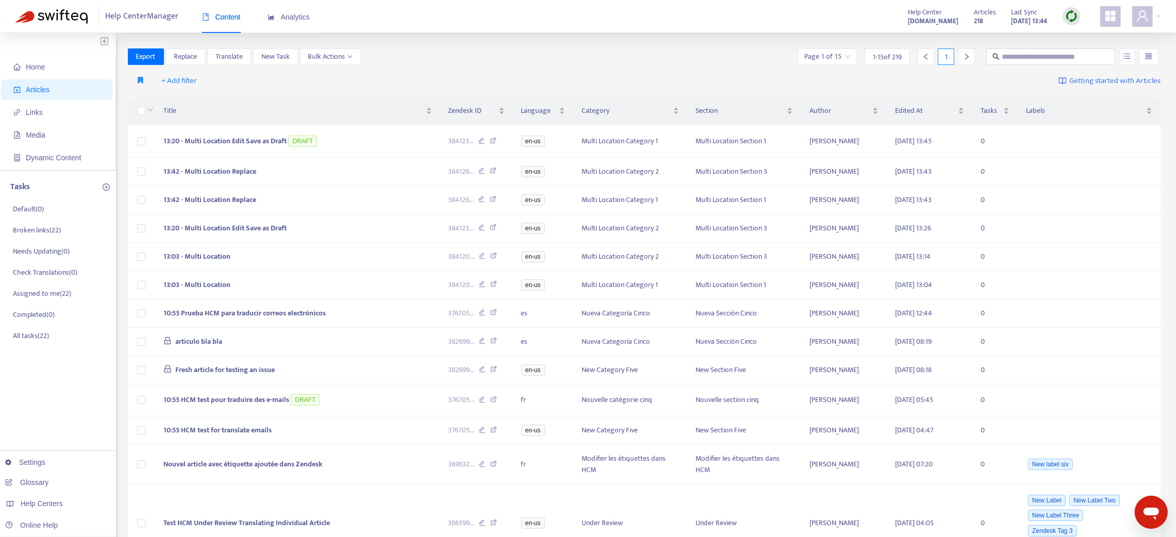
click at [307, 170] on td "13:42 - Multi Location Replace" at bounding box center [297, 172] width 285 height 28
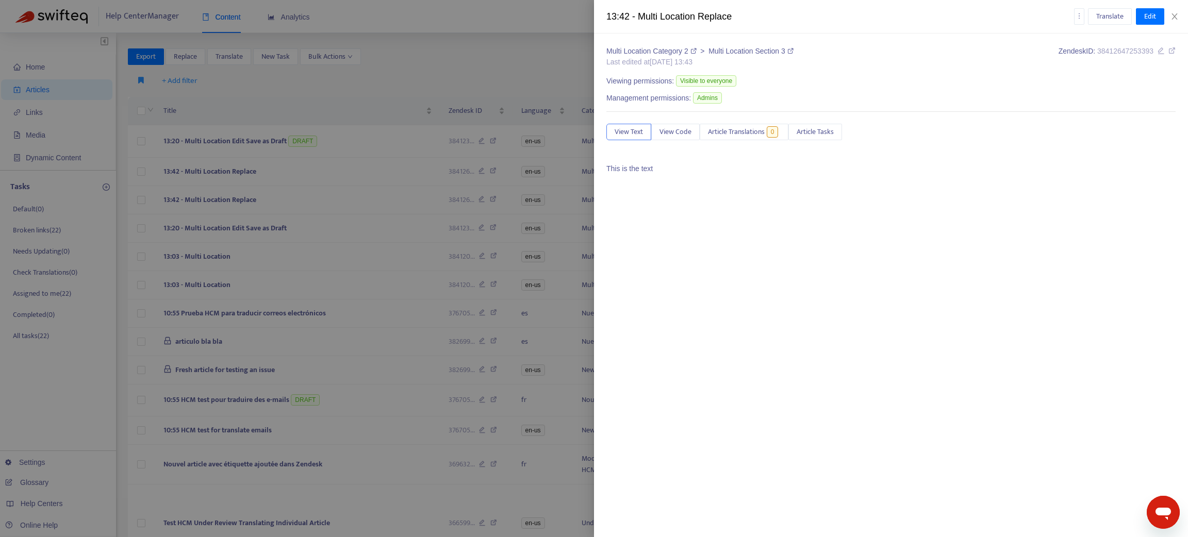
click at [307, 170] on div at bounding box center [594, 268] width 1188 height 537
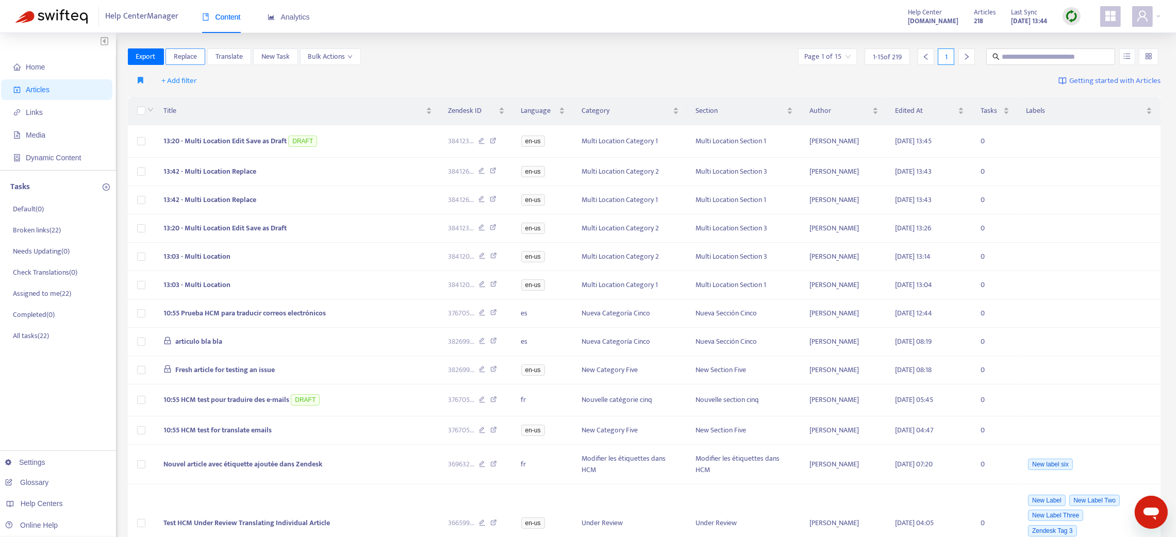
click at [198, 57] on button "Replace" at bounding box center [186, 56] width 40 height 17
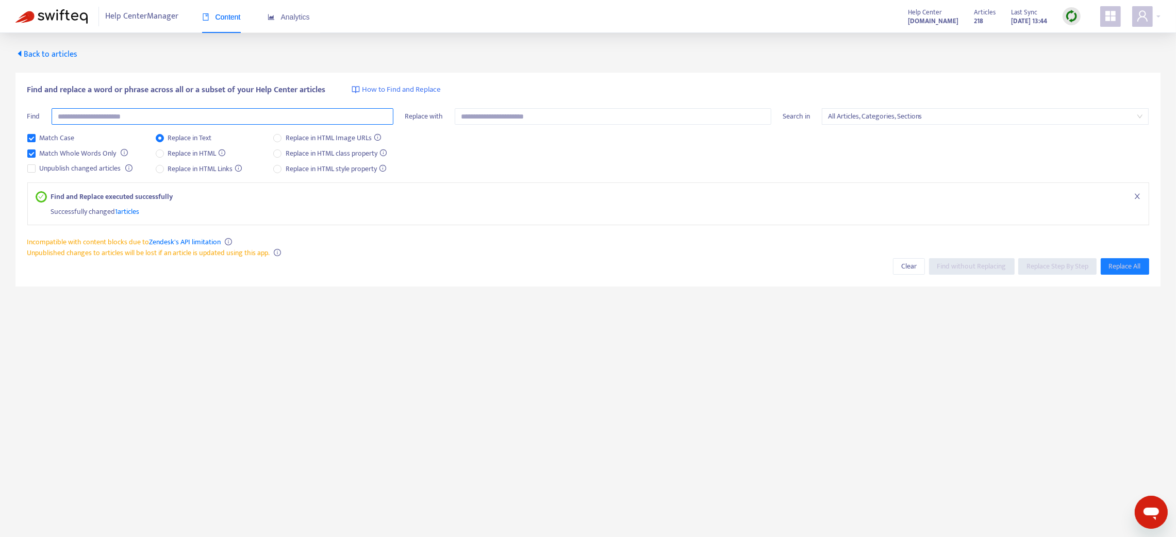
click at [178, 113] on input "text" at bounding box center [223, 116] width 342 height 17
paste input "**********"
type input "**********"
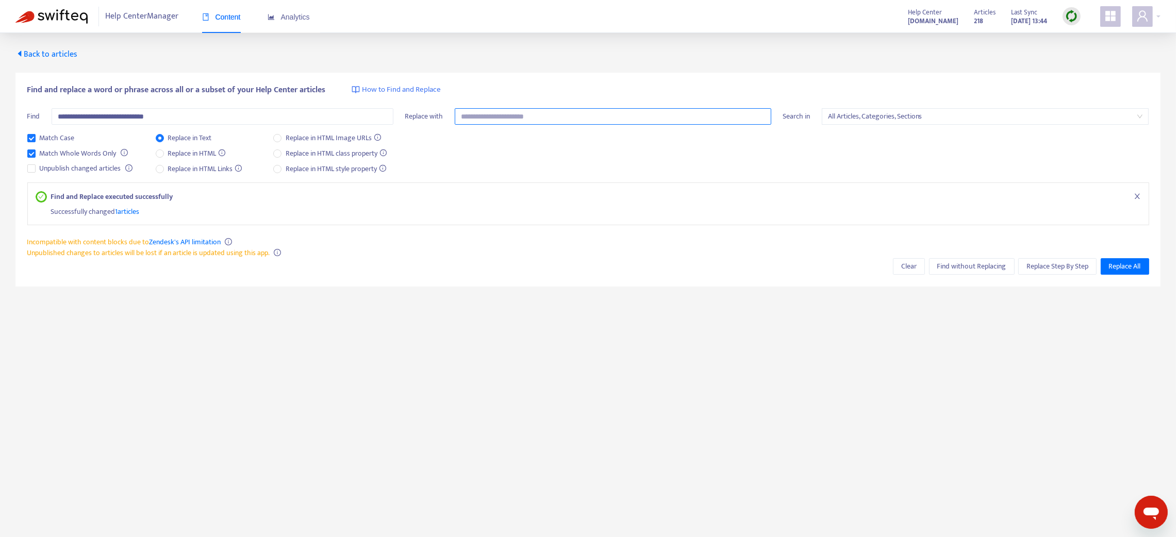
click at [513, 119] on input "text" at bounding box center [613, 116] width 317 height 17
paste input "**********"
click at [549, 116] on input "**********" at bounding box center [613, 116] width 317 height 17
type input "**********"
click at [883, 262] on span "Replace All" at bounding box center [1125, 266] width 32 height 11
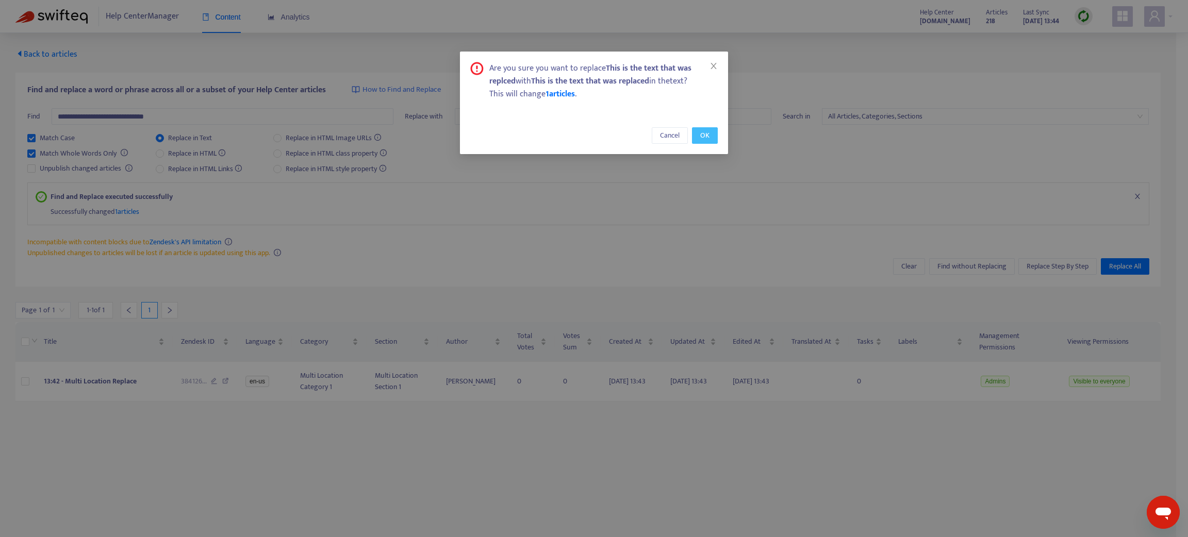
click at [701, 134] on span "OK" at bounding box center [704, 135] width 9 height 11
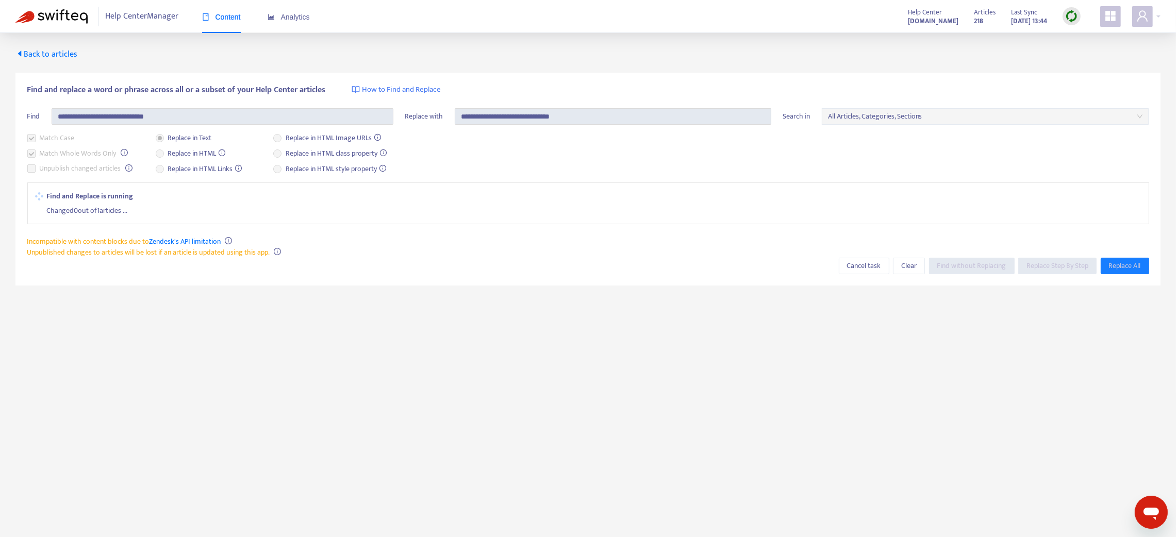
click at [63, 52] on span "Back to articles" at bounding box center [46, 54] width 62 height 14
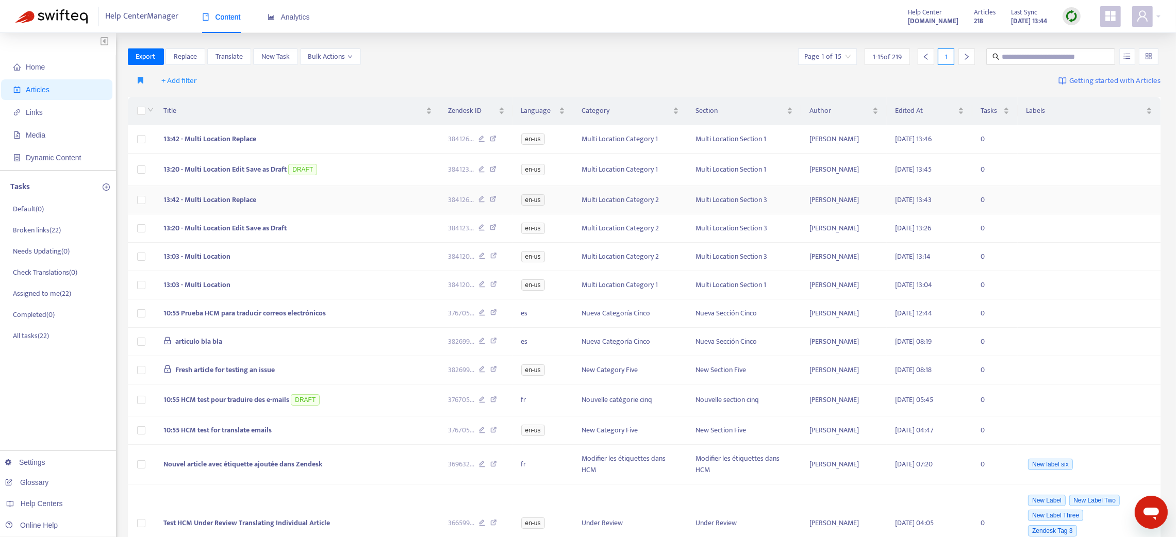
click at [365, 207] on td "13:42 - Multi Location Replace" at bounding box center [297, 200] width 285 height 28
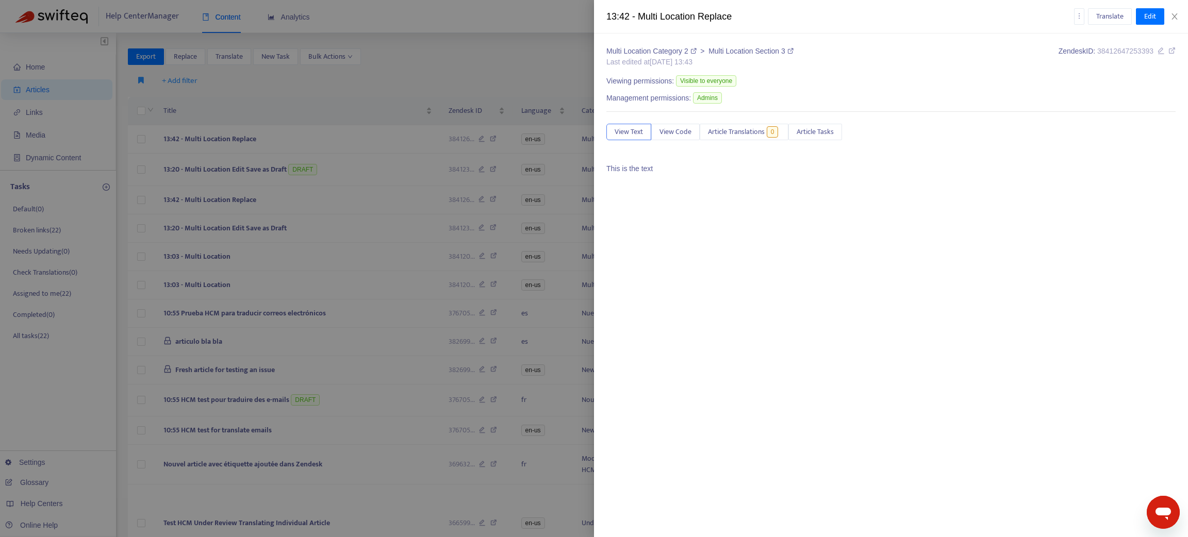
click at [310, 144] on div at bounding box center [594, 268] width 1188 height 537
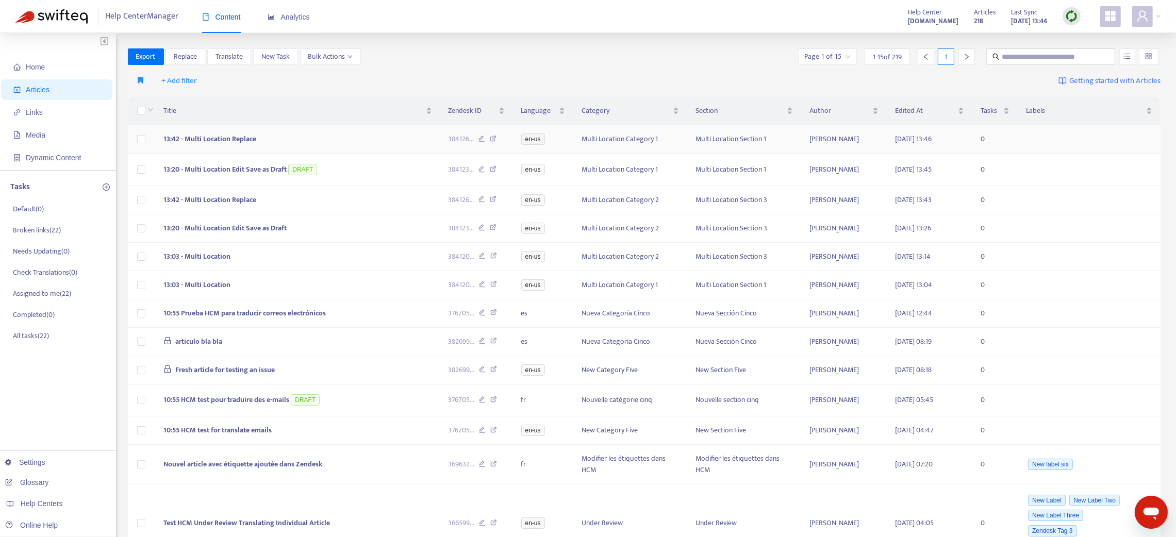
click at [308, 142] on td "13:42 - Multi Location Replace" at bounding box center [297, 139] width 285 height 28
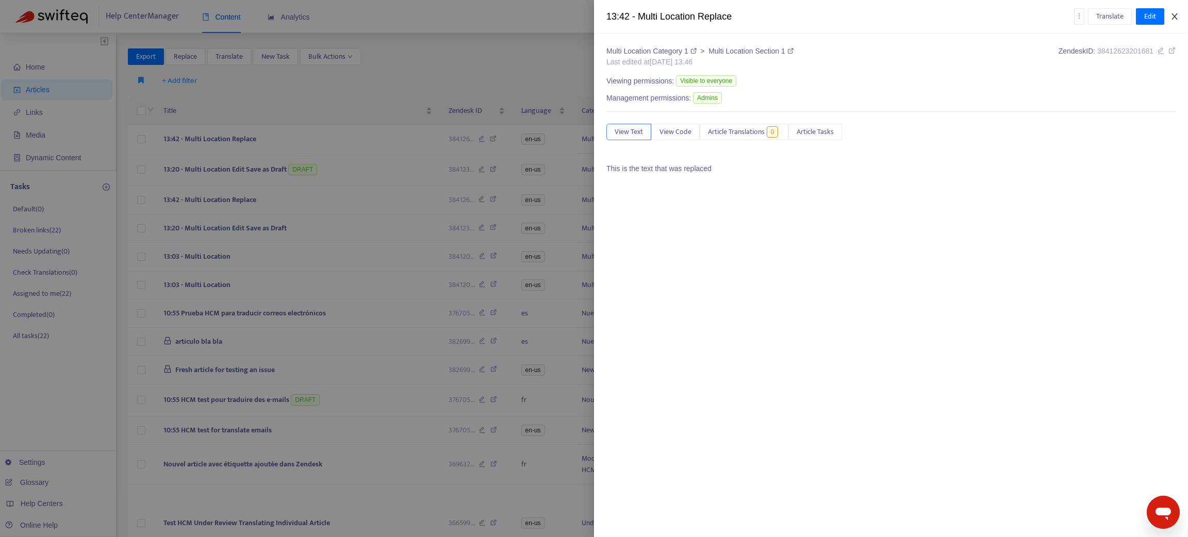
click at [883, 13] on icon "close" at bounding box center [1175, 16] width 8 height 8
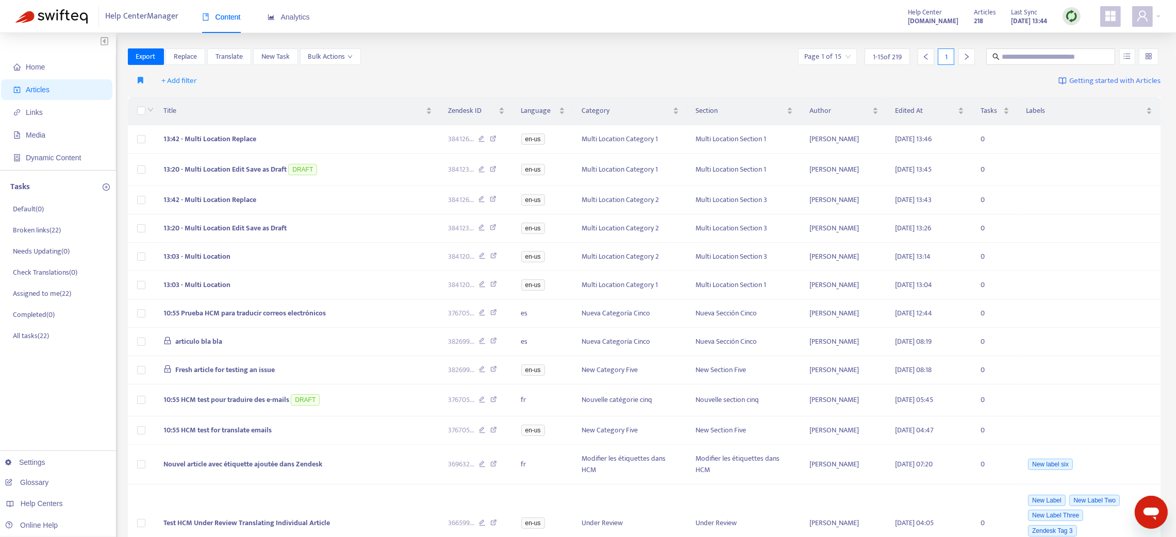
click at [883, 17] on img at bounding box center [1071, 16] width 13 height 13
click at [883, 36] on link "Quick Sync" at bounding box center [1093, 37] width 44 height 12
click at [301, 197] on div "Title Zendesk ID Language Category Section Author Edited At Tasks Labels 13:42 …" at bounding box center [644, 362] width 1033 height 530
click at [301, 197] on td "13:42 - Multi Location Replace" at bounding box center [297, 200] width 285 height 28
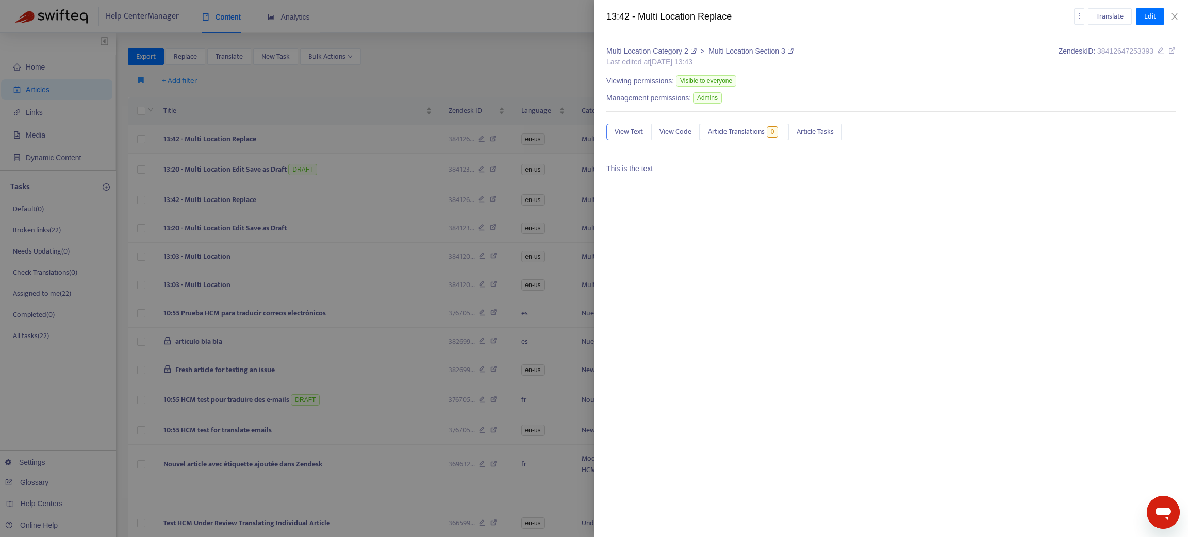
click at [270, 142] on div at bounding box center [594, 268] width 1188 height 537
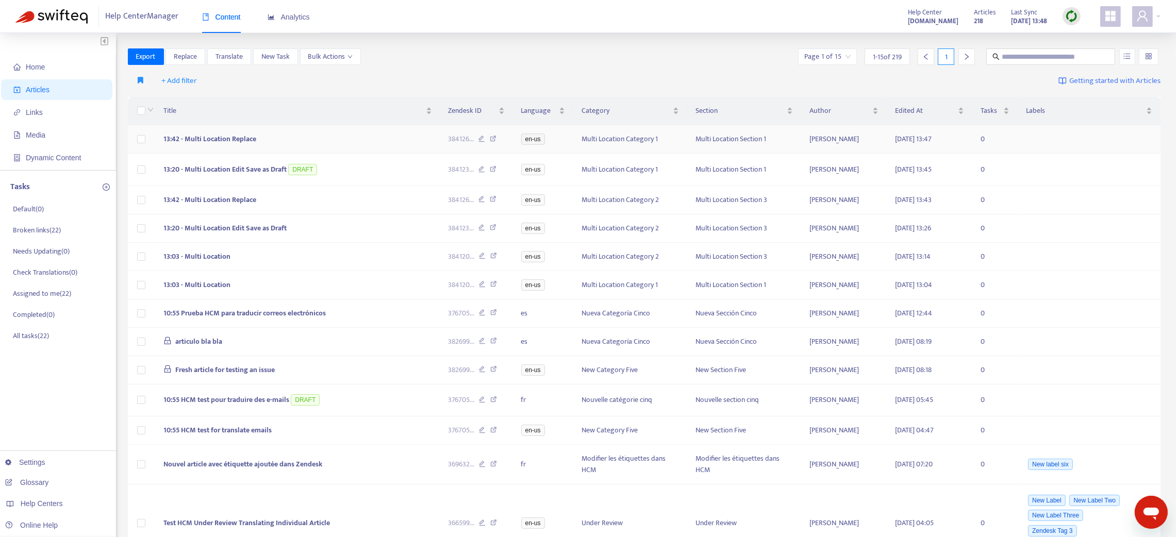
click at [270, 142] on td "13:42 - Multi Location Replace" at bounding box center [297, 139] width 285 height 28
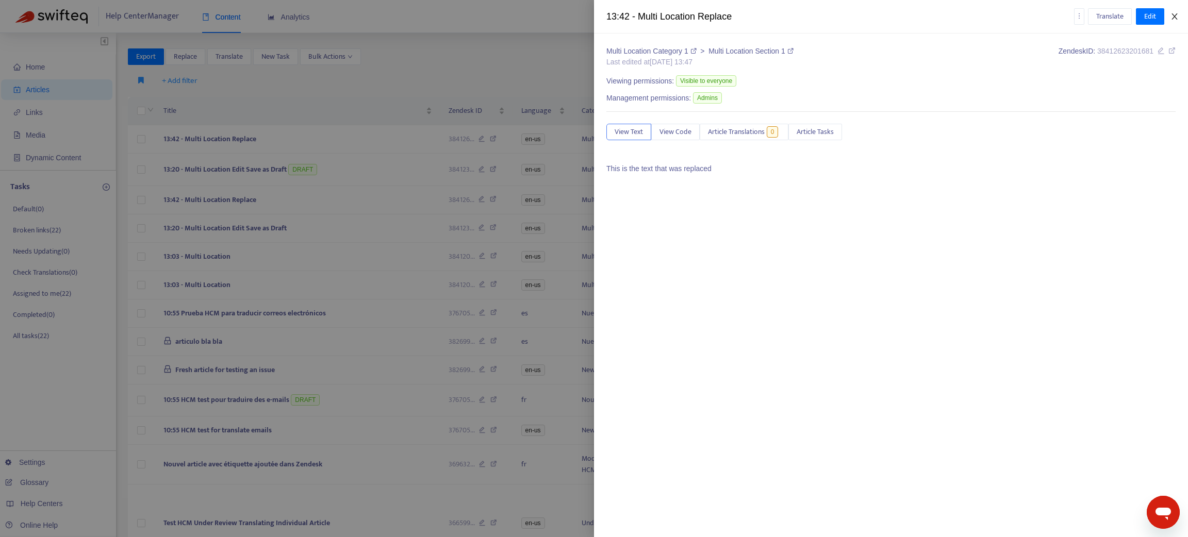
click at [883, 13] on icon "close" at bounding box center [1175, 16] width 8 height 8
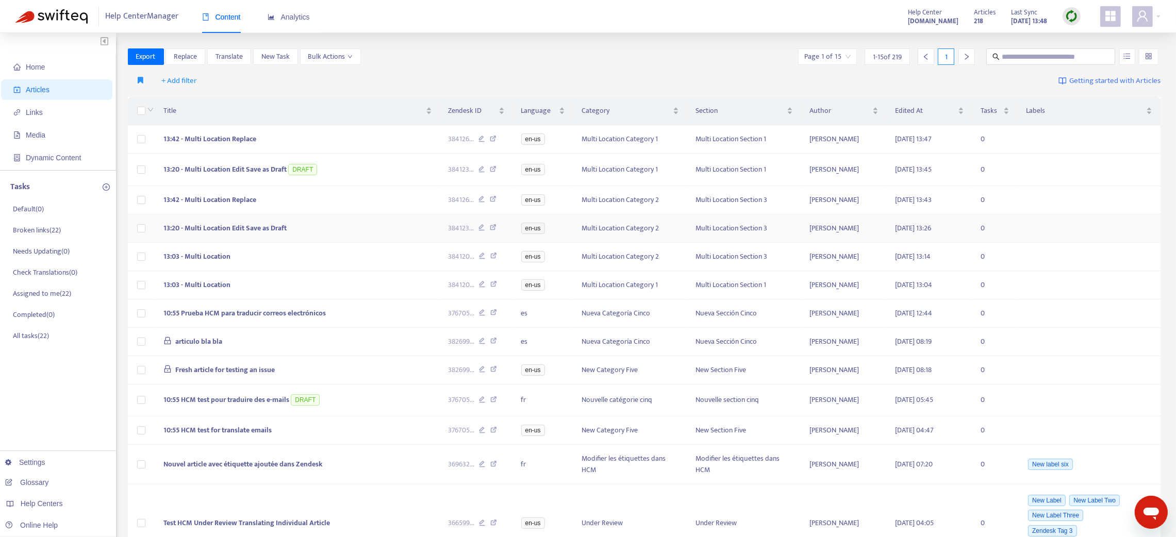
click at [261, 231] on span "13:20 - Multi Location Edit Save as Draft" at bounding box center [224, 228] width 123 height 12
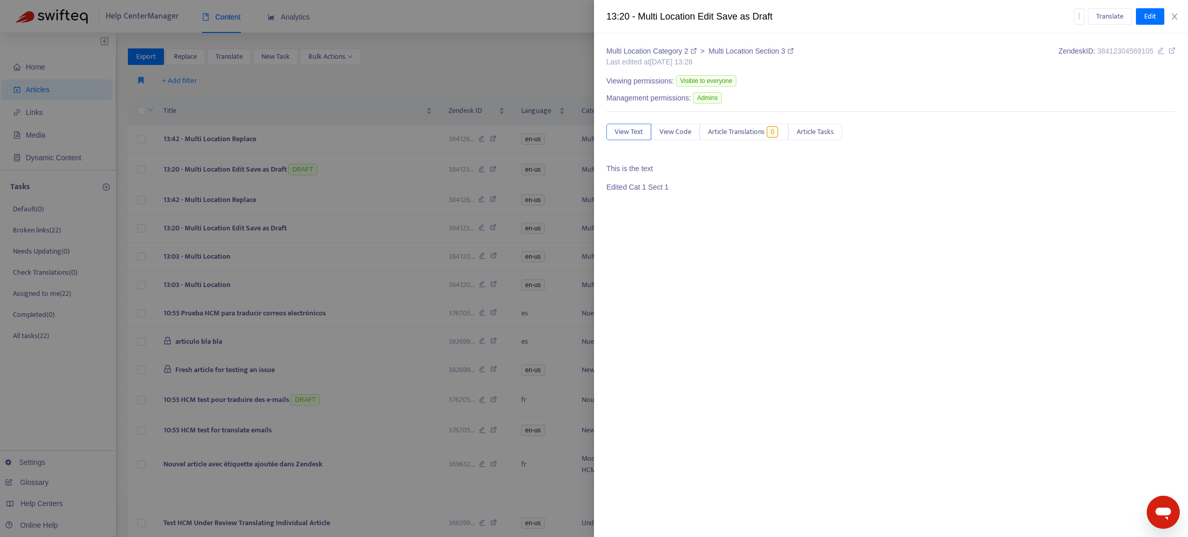
click at [252, 172] on div at bounding box center [594, 268] width 1188 height 537
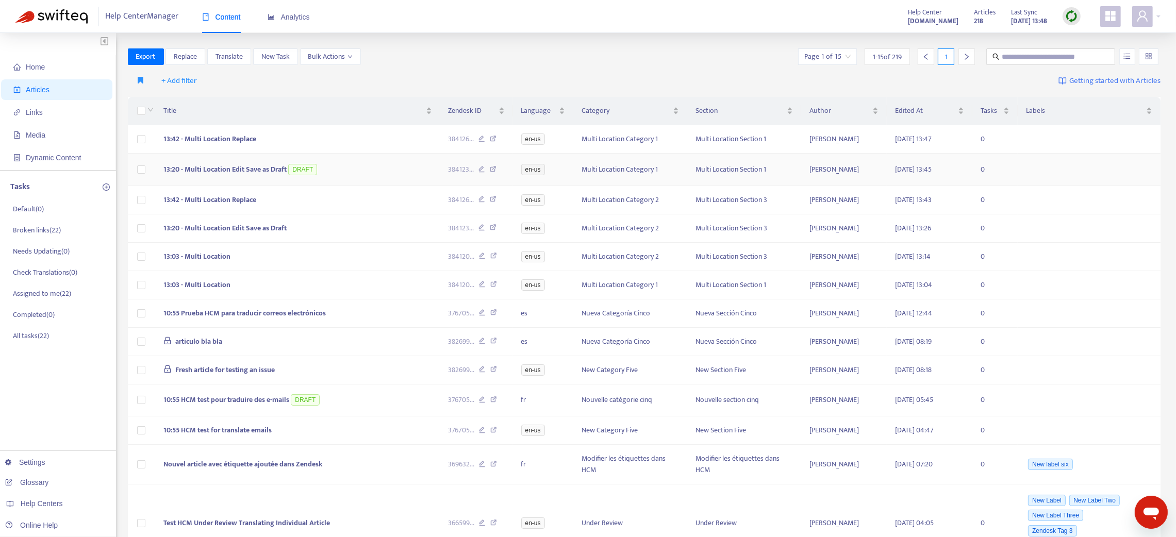
click at [252, 172] on span "13:20 - Multi Location Edit Save as Draft" at bounding box center [224, 169] width 123 height 12
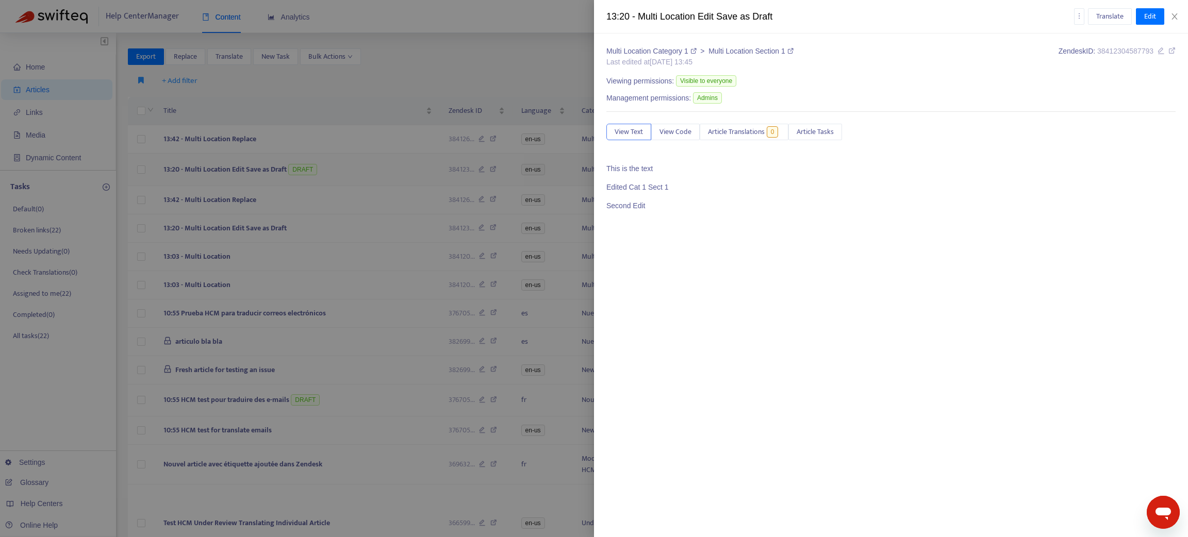
click at [252, 172] on div at bounding box center [594, 268] width 1188 height 537
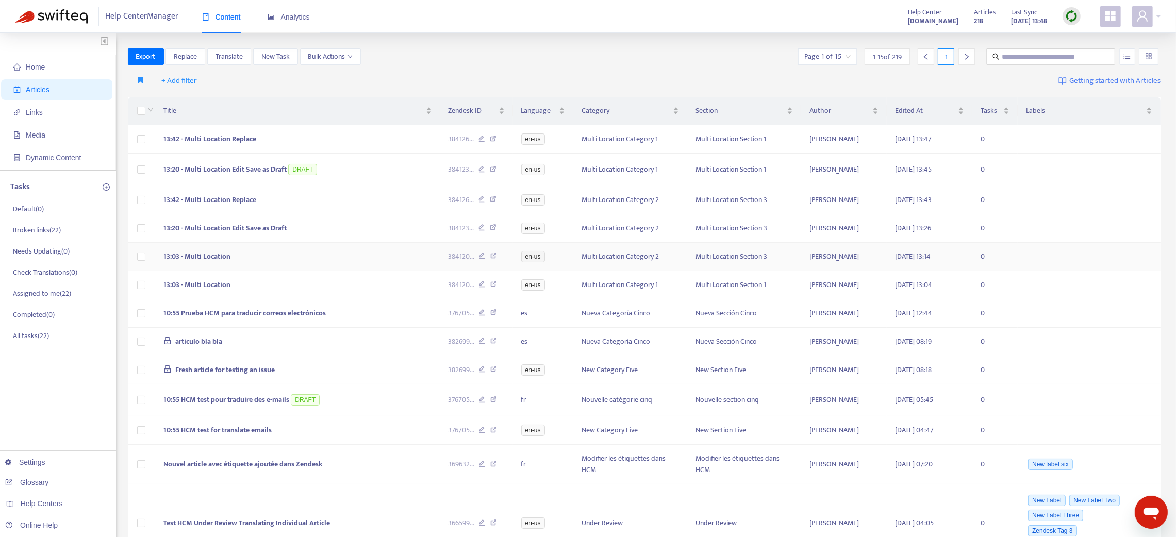
click at [206, 256] on span "13:03 - Multi Location" at bounding box center [196, 257] width 67 height 12
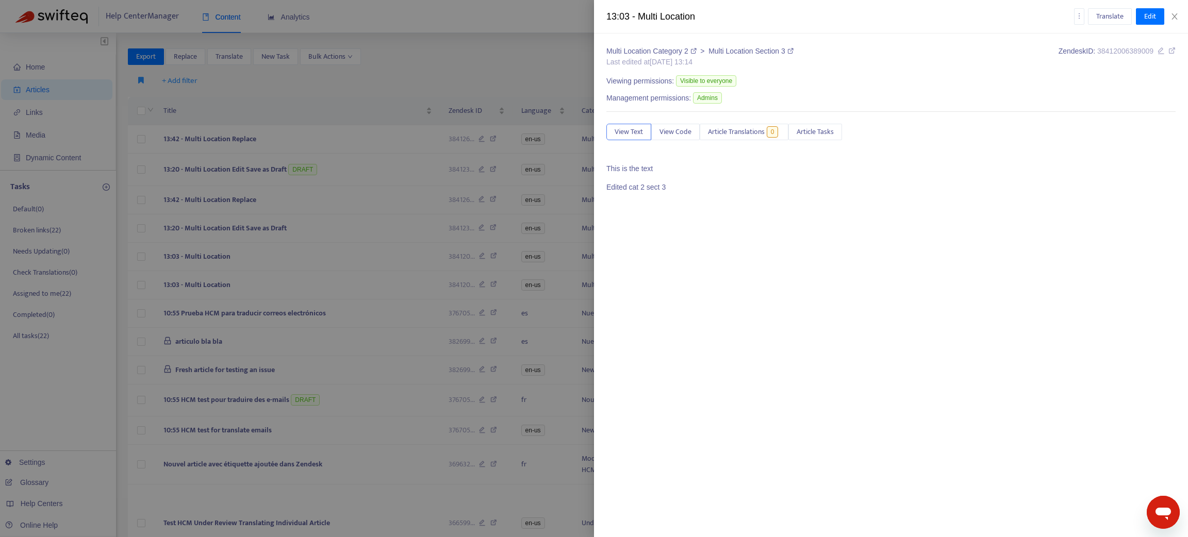
click at [218, 286] on div at bounding box center [594, 268] width 1188 height 537
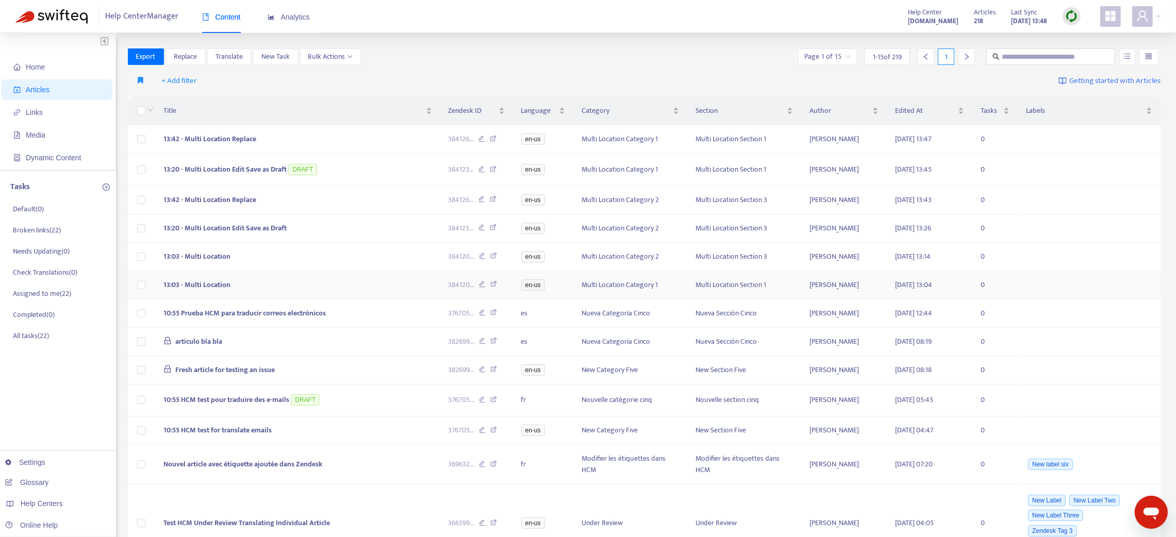
click at [218, 286] on span "13:03 - Multi Location" at bounding box center [196, 285] width 67 height 12
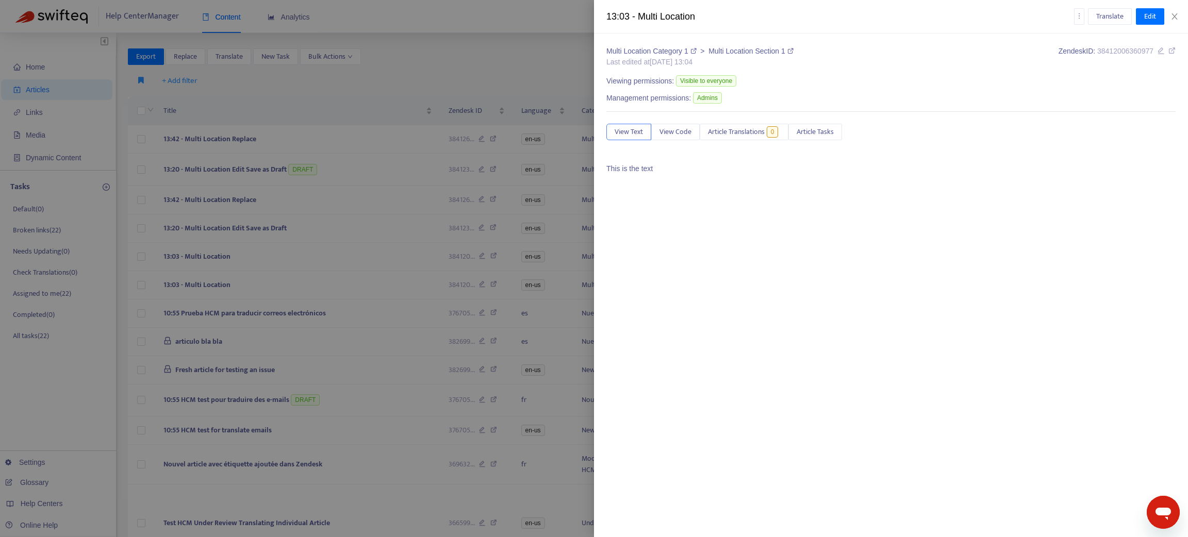
click at [220, 142] on div at bounding box center [594, 268] width 1188 height 537
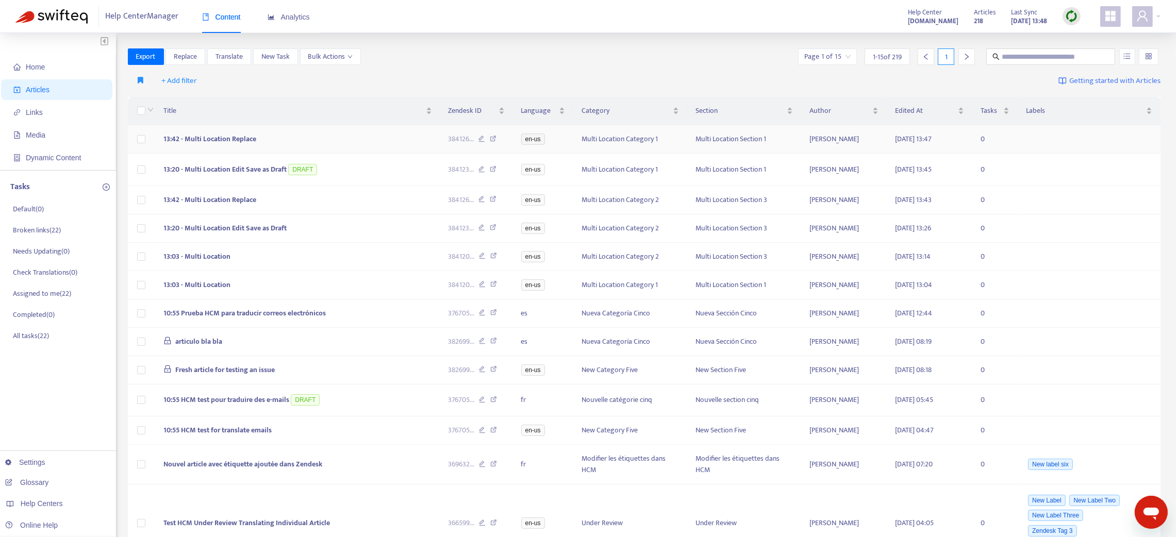
click at [218, 137] on span "13:42 - Multi Location Replace" at bounding box center [209, 139] width 93 height 12
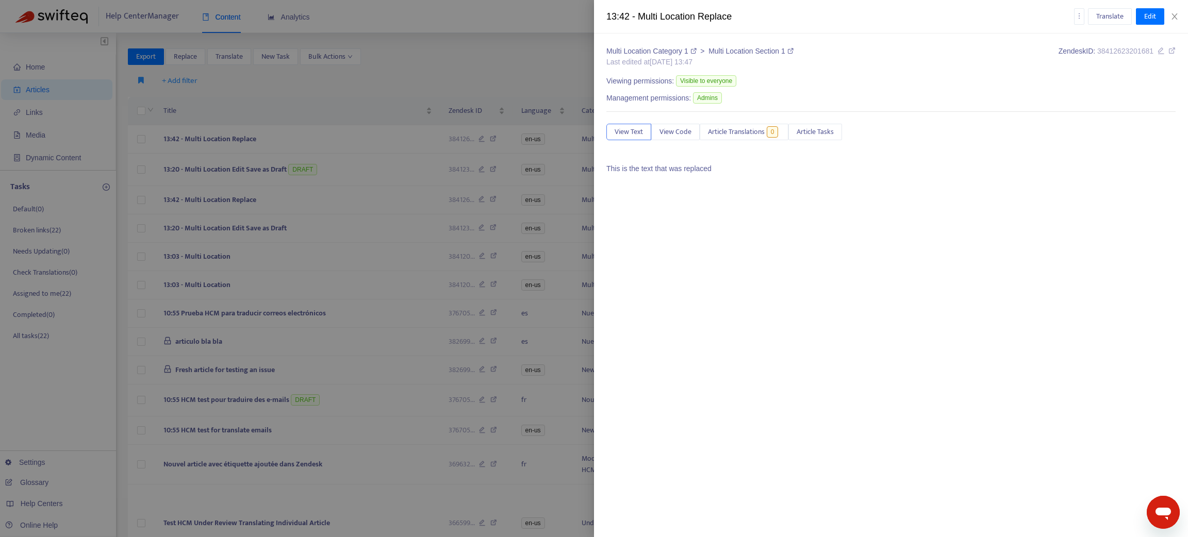
click at [243, 203] on div at bounding box center [594, 268] width 1188 height 537
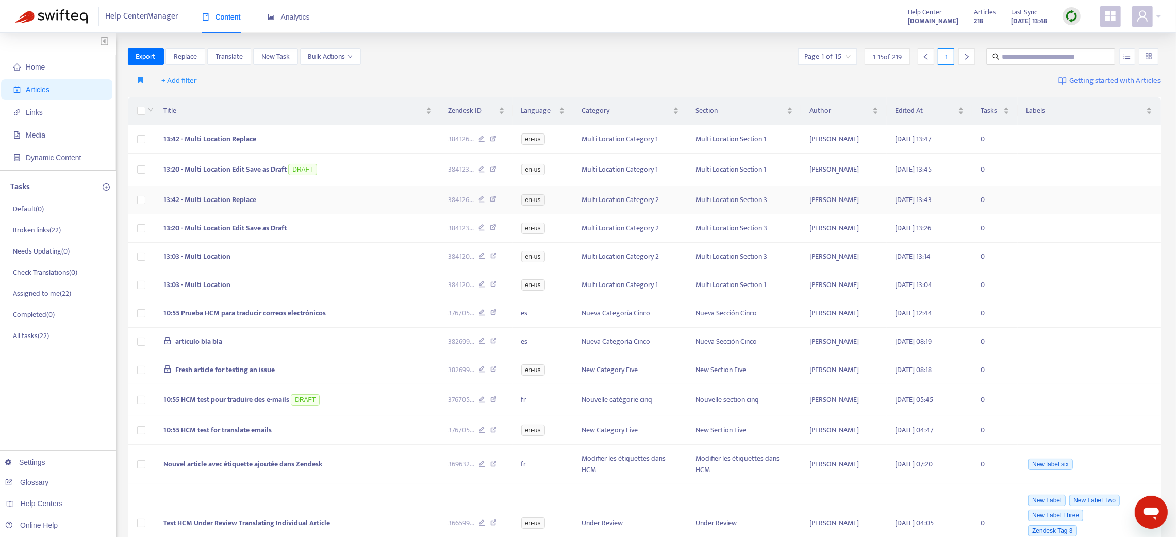
click at [242, 198] on span "13:42 - Multi Location Replace" at bounding box center [209, 200] width 93 height 12
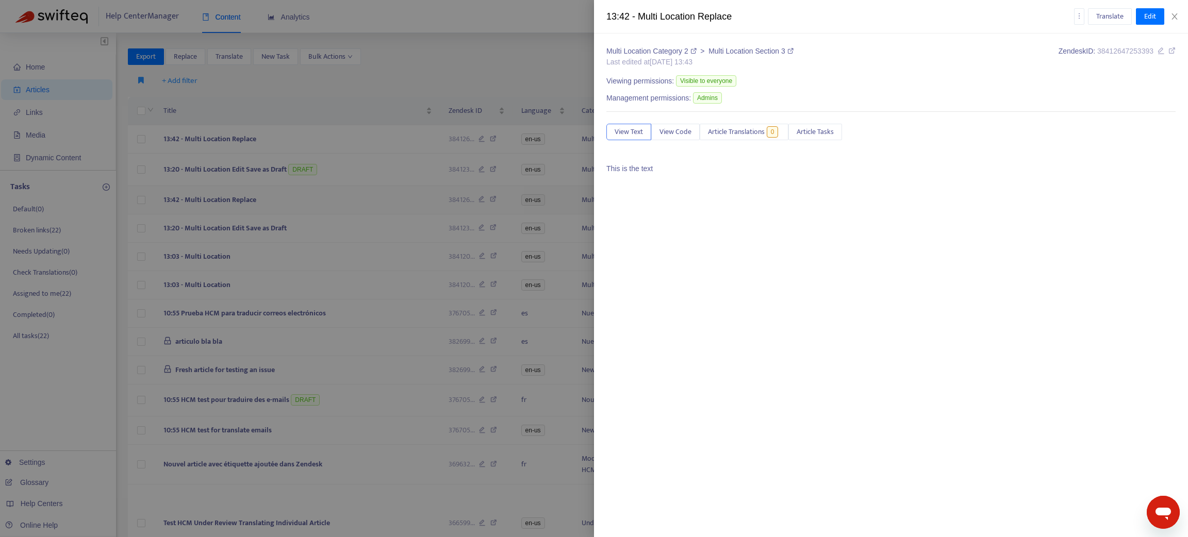
click at [242, 198] on div at bounding box center [594, 268] width 1188 height 537
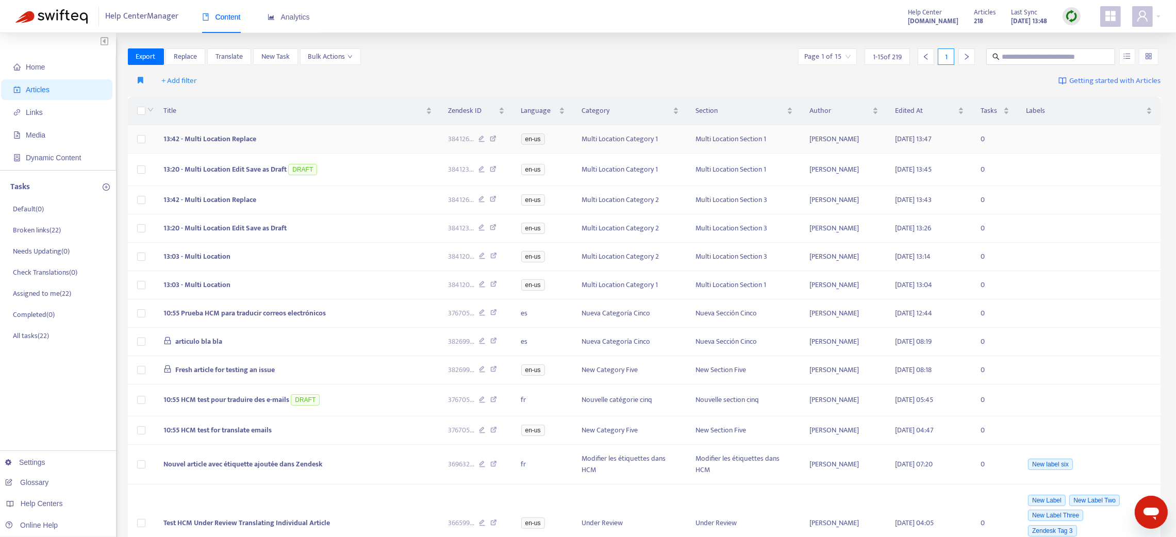
click at [222, 133] on span "13:42 - Multi Location Replace" at bounding box center [209, 139] width 93 height 12
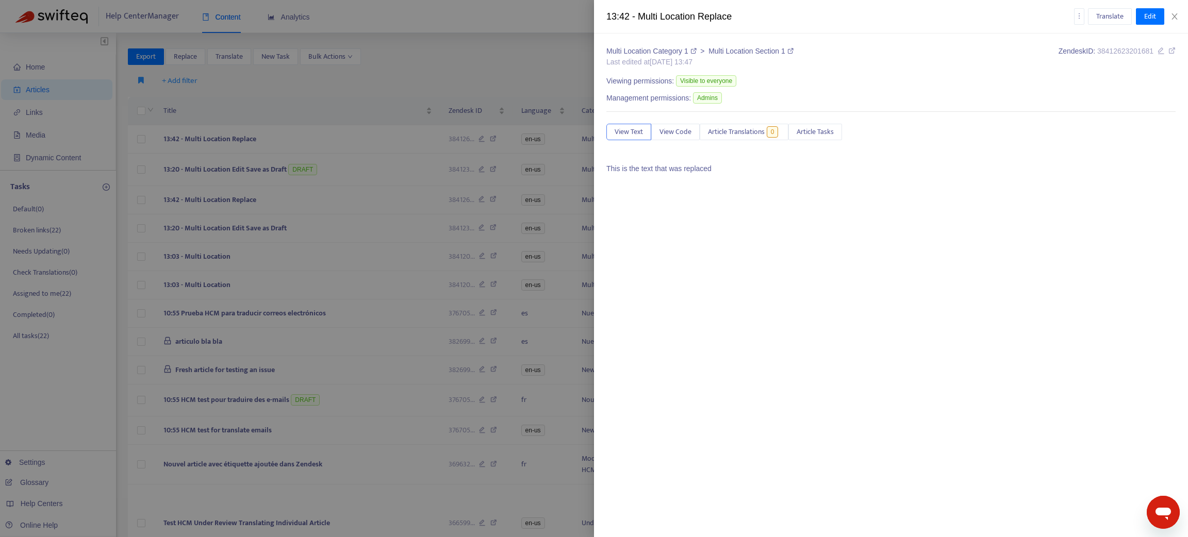
click at [240, 197] on div at bounding box center [594, 268] width 1188 height 537
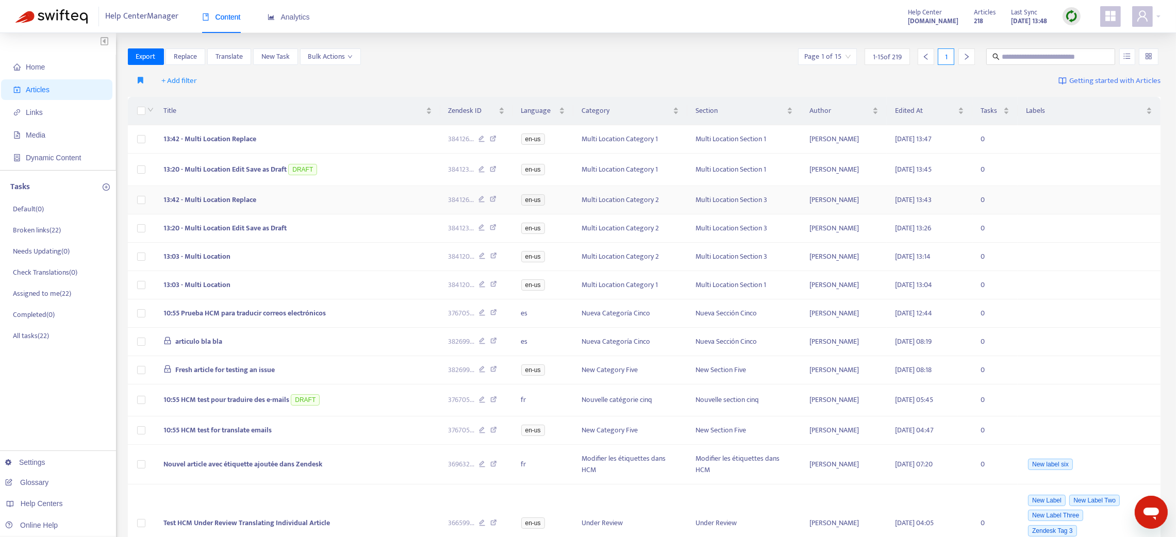
click at [309, 198] on td "13:42 - Multi Location Replace" at bounding box center [297, 200] width 285 height 28
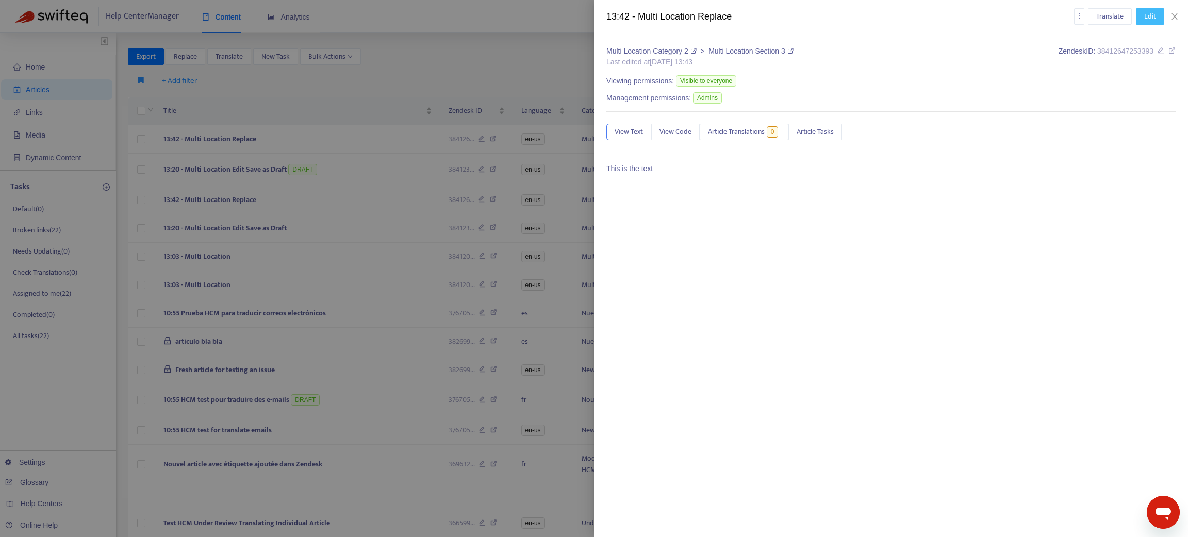
click at [883, 13] on span "Edit" at bounding box center [1150, 16] width 12 height 11
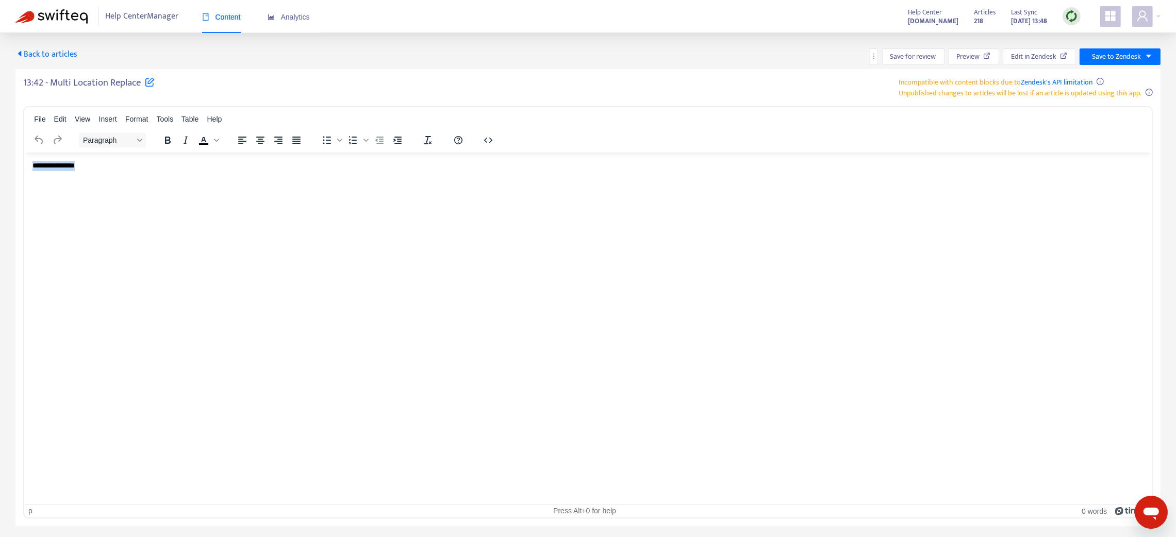
drag, startPoint x: 124, startPoint y: 160, endPoint x: 38, endPoint y: 339, distance: 198.3
click at [24, 176] on html "**********" at bounding box center [588, 165] width 1128 height 27
paste body "Rich Text Area. Press ALT-0 for help."
drag, startPoint x: 90, startPoint y: 178, endPoint x: 20, endPoint y: 165, distance: 71.3
click at [24, 165] on html "**********" at bounding box center [588, 174] width 1128 height 44
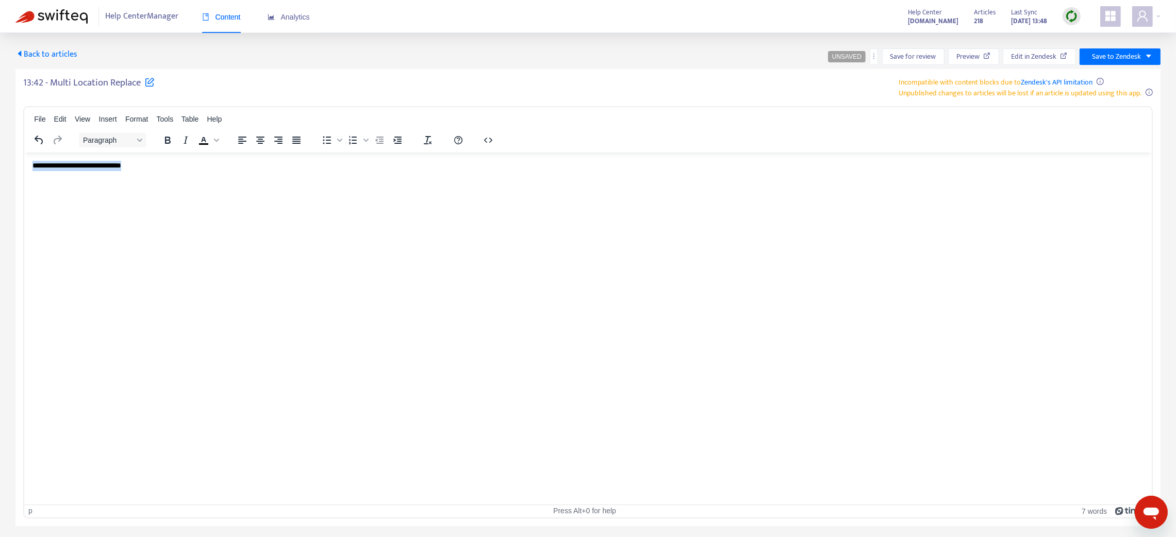
drag, startPoint x: 124, startPoint y: 173, endPoint x: 3, endPoint y: 184, distance: 121.2
click at [24, 179] on html "**********" at bounding box center [588, 165] width 1128 height 27
copy p "**********"
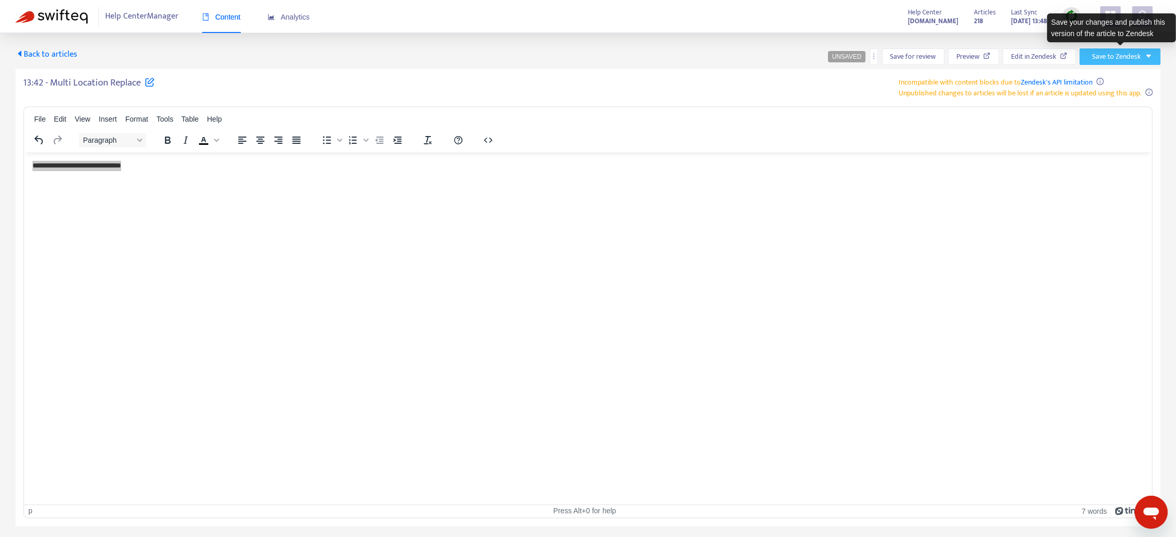
click at [883, 58] on span "Save to Zendesk" at bounding box center [1116, 56] width 49 height 11
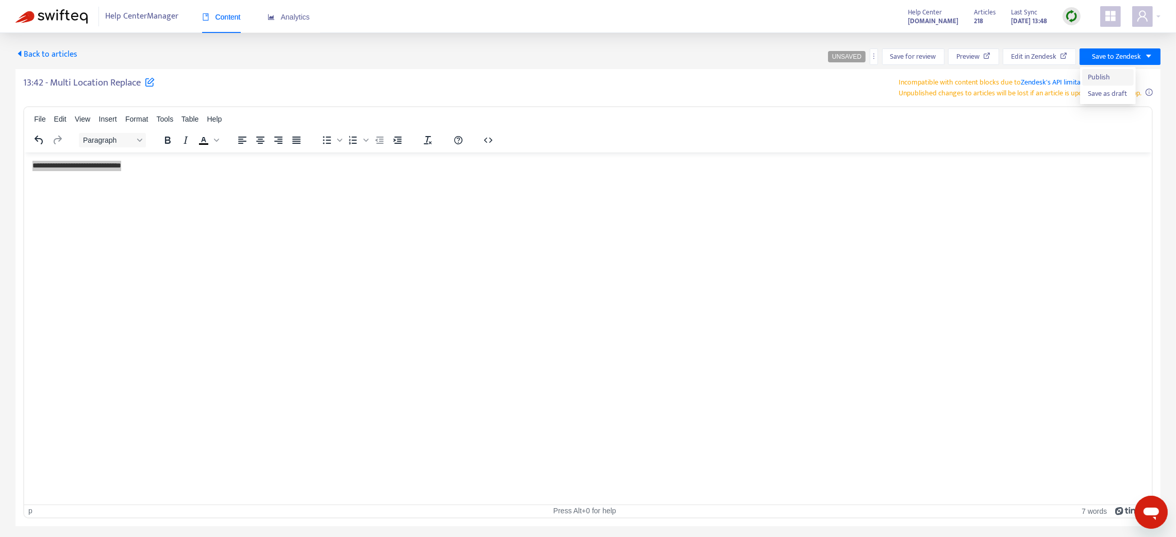
click at [883, 77] on span "Publish" at bounding box center [1108, 77] width 39 height 11
click at [37, 60] on span "Back to articles" at bounding box center [46, 54] width 62 height 14
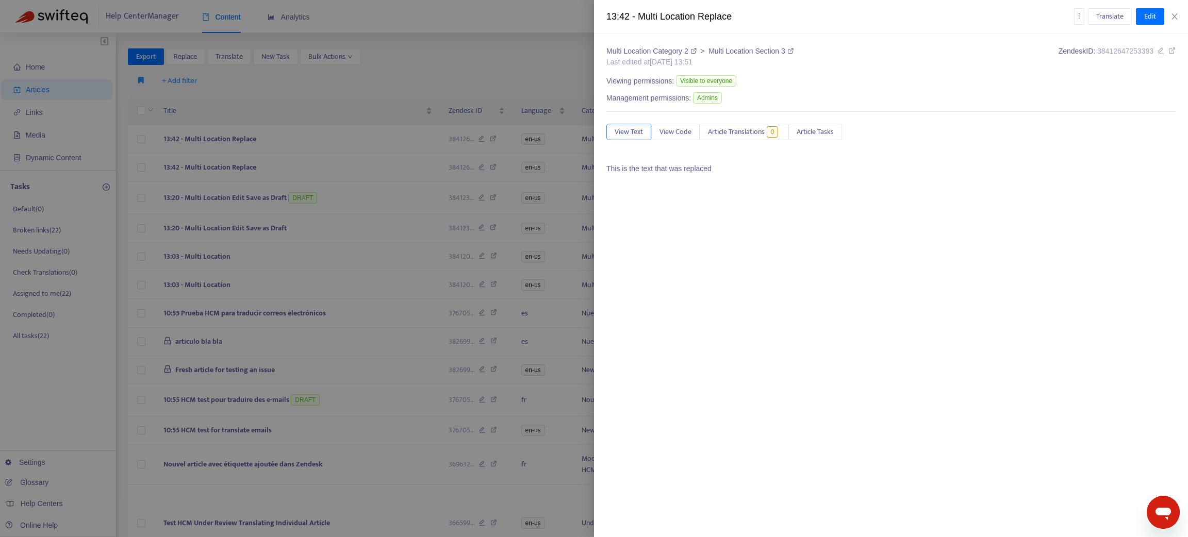
click at [281, 142] on div at bounding box center [594, 268] width 1188 height 537
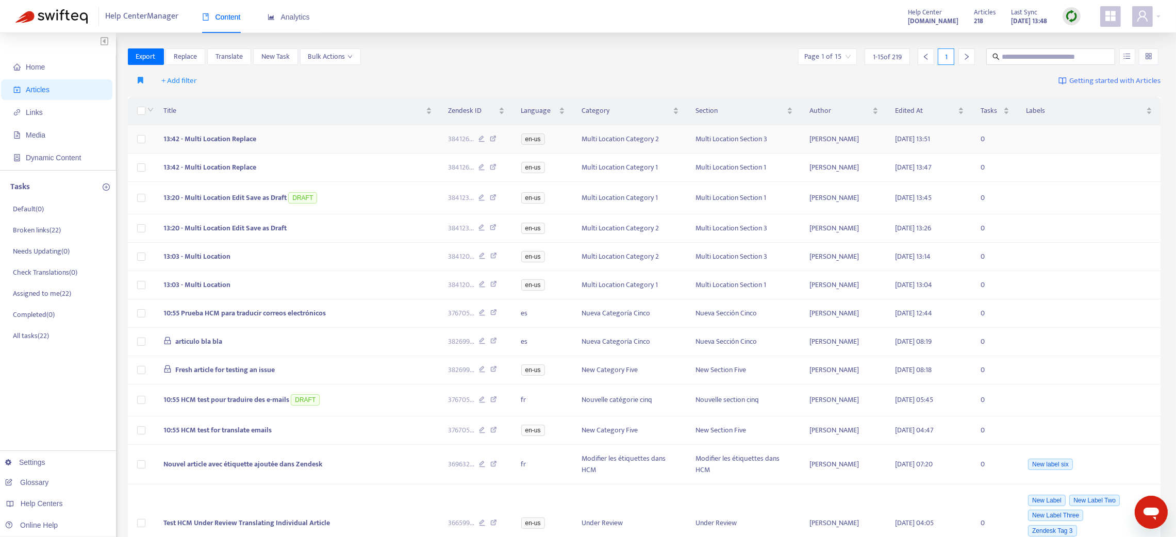
click at [282, 142] on td "13:42 - Multi Location Replace" at bounding box center [297, 139] width 285 height 28
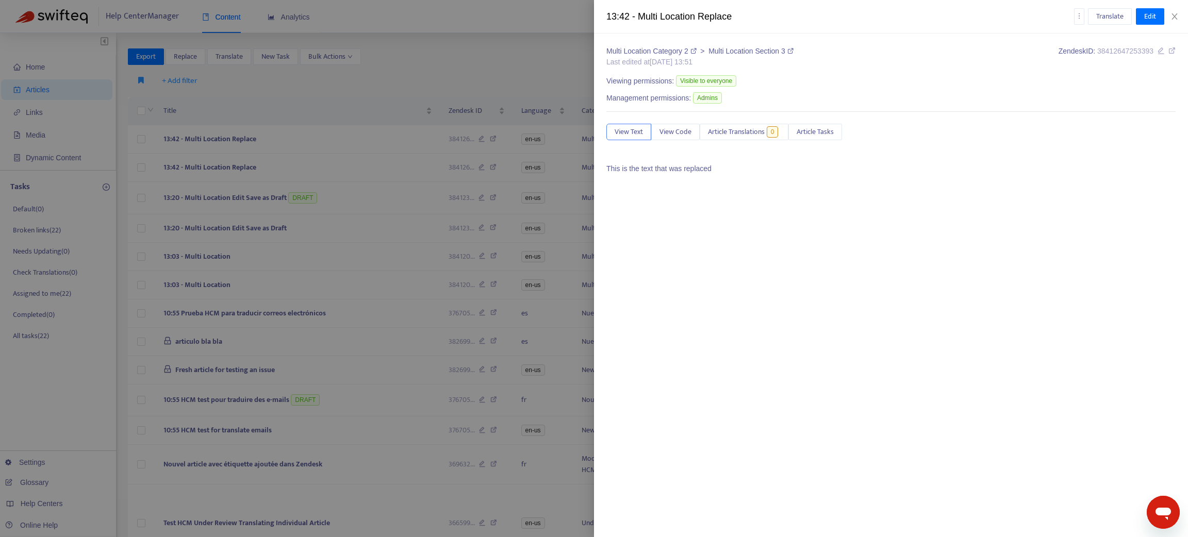
click at [290, 169] on div at bounding box center [594, 268] width 1188 height 537
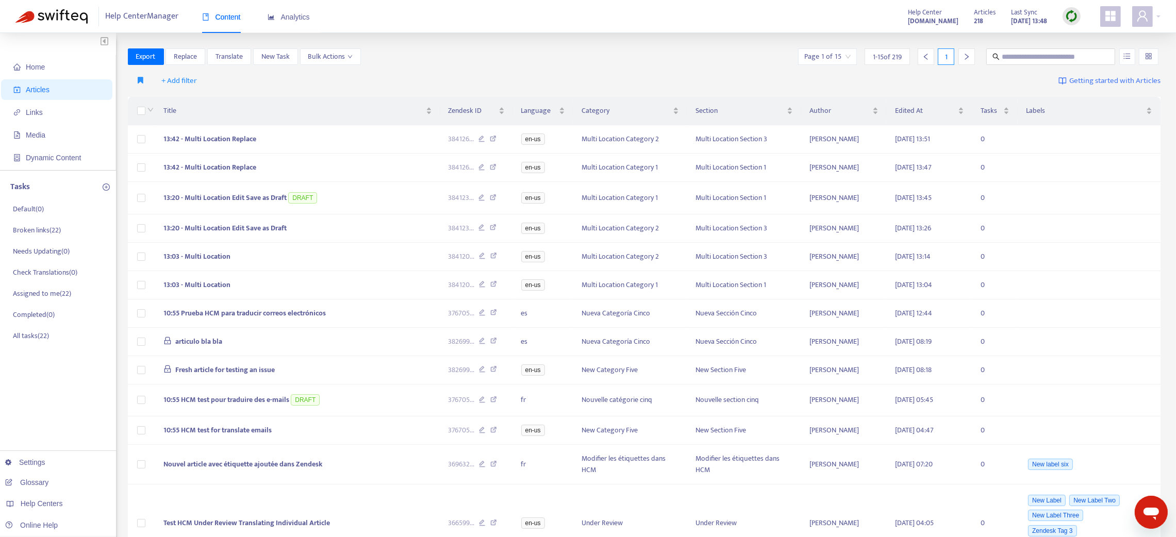
click at [290, 169] on td "13:42 - Multi Location Replace" at bounding box center [297, 168] width 285 height 28
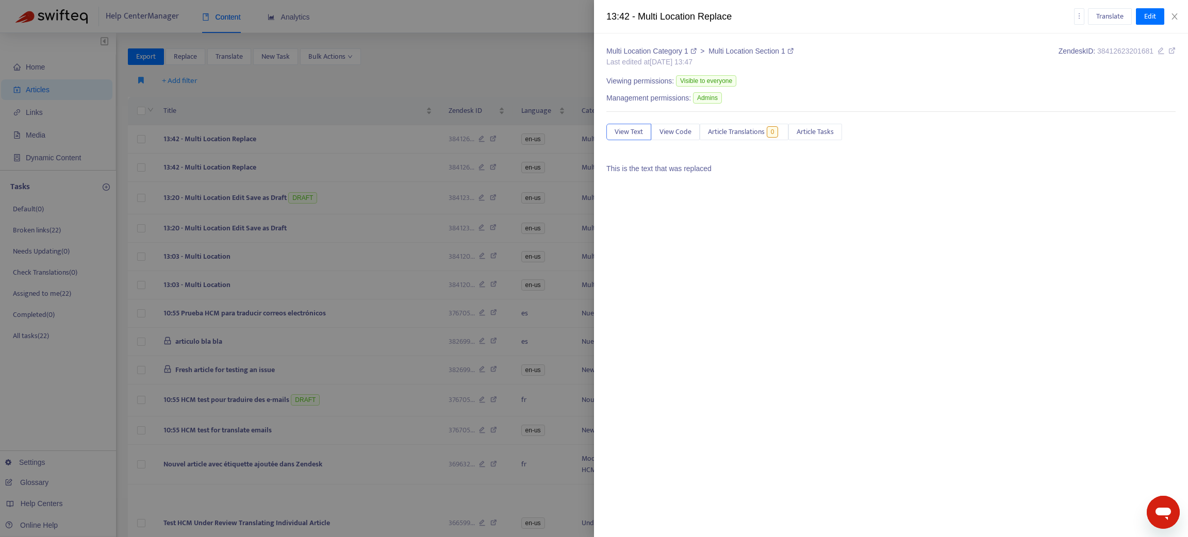
click at [181, 56] on div at bounding box center [594, 268] width 1188 height 537
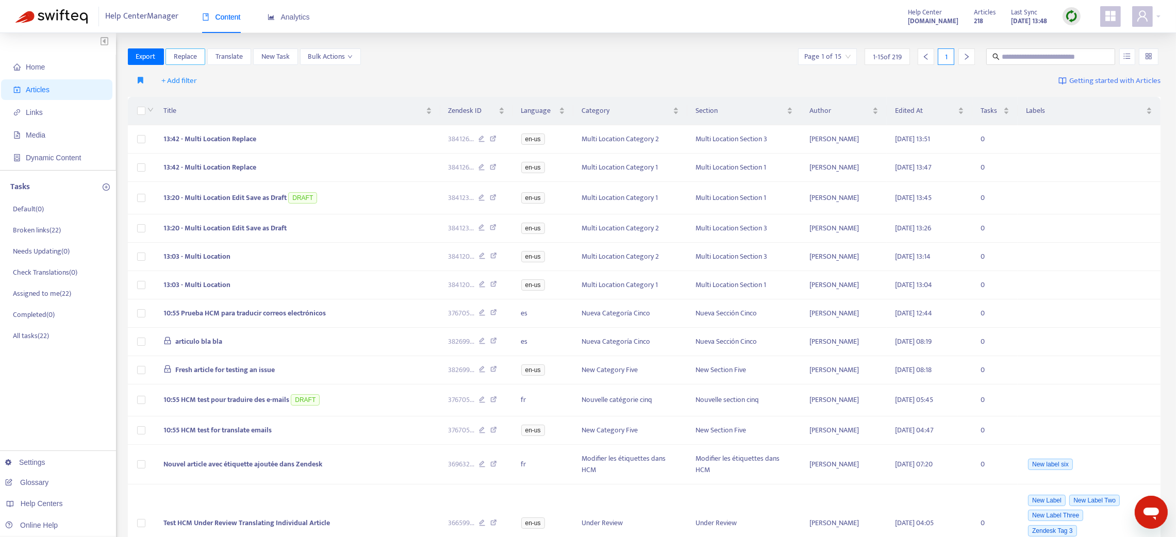
click at [181, 56] on span "Replace" at bounding box center [185, 56] width 23 height 11
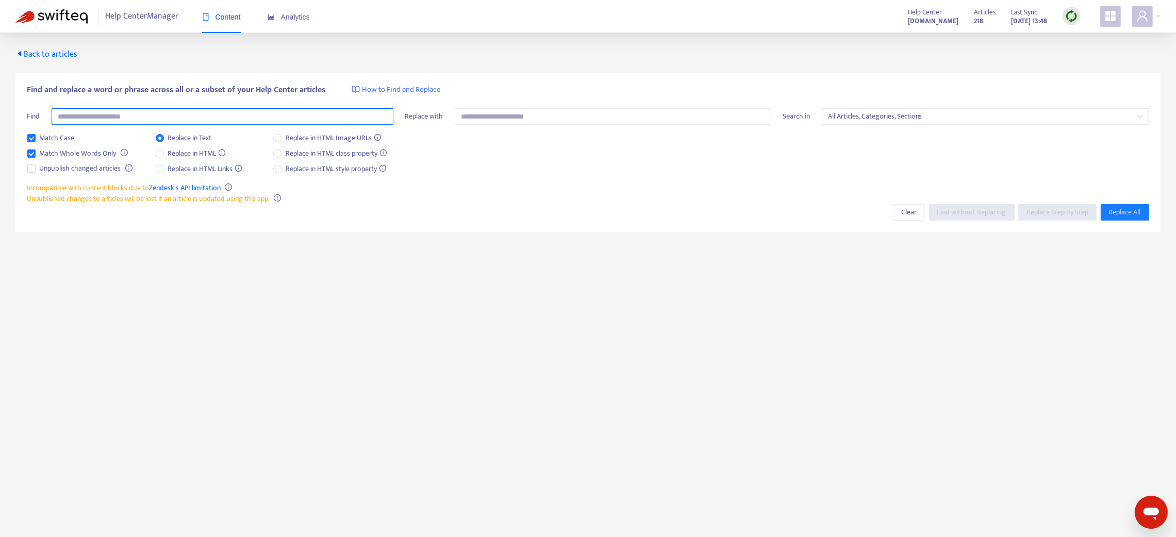
click at [183, 110] on input "text" at bounding box center [223, 116] width 342 height 17
paste input "**********"
type input "**********"
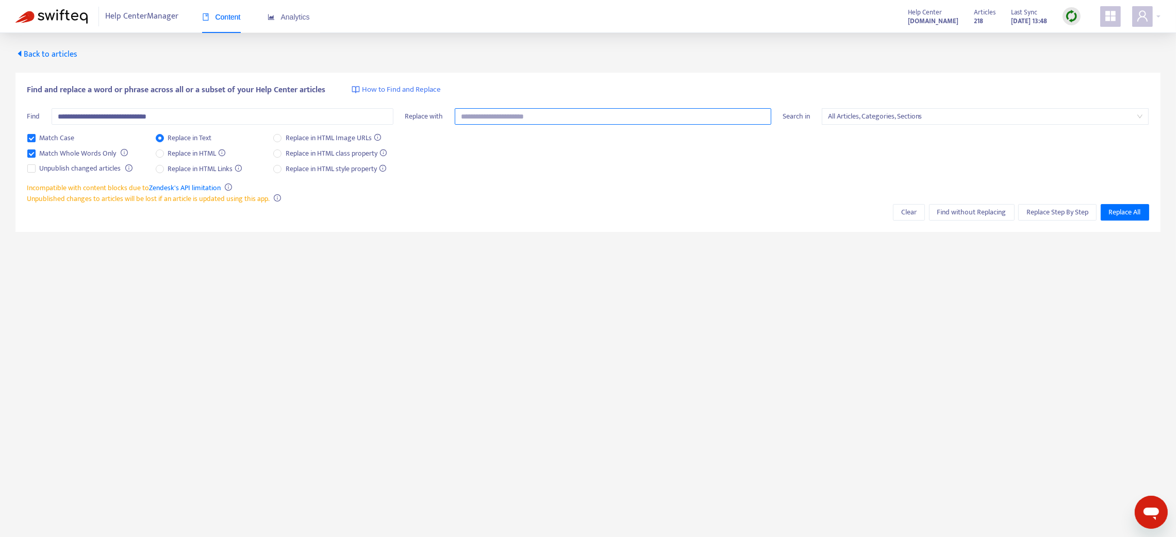
click at [535, 114] on input "text" at bounding box center [613, 116] width 317 height 17
paste input "**********"
type input "**********"
click at [883, 218] on button "Replace All" at bounding box center [1125, 212] width 48 height 17
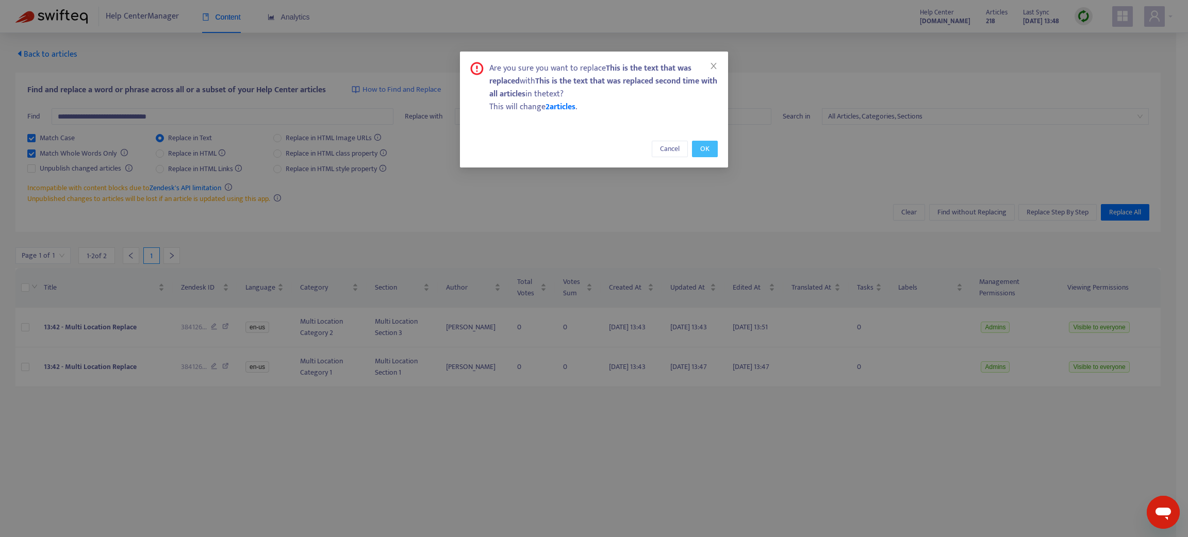
click at [697, 150] on button "OK" at bounding box center [705, 149] width 26 height 17
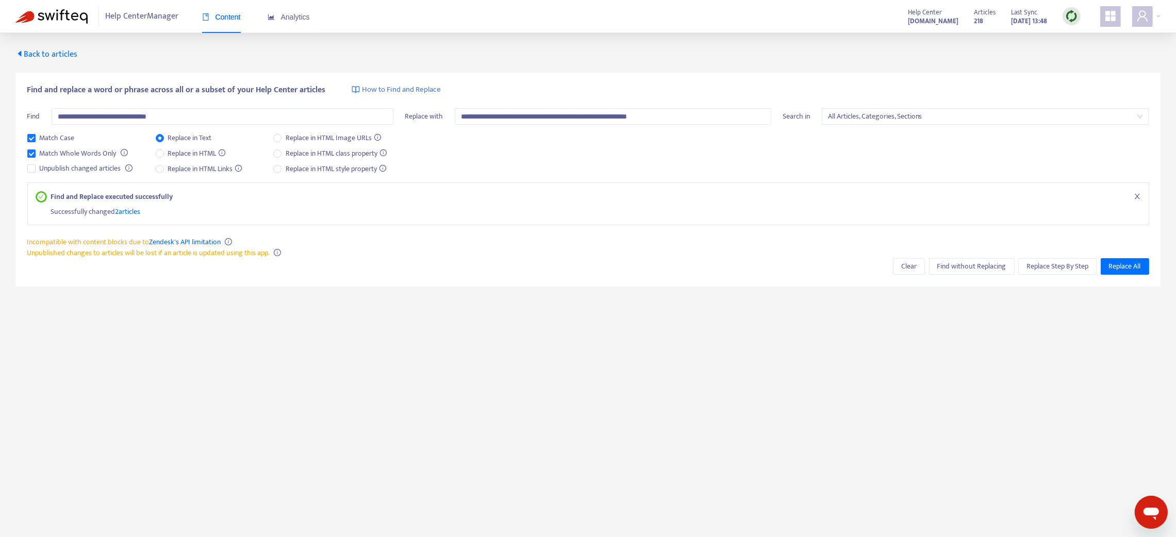
click at [29, 51] on span "Back to articles" at bounding box center [46, 54] width 62 height 14
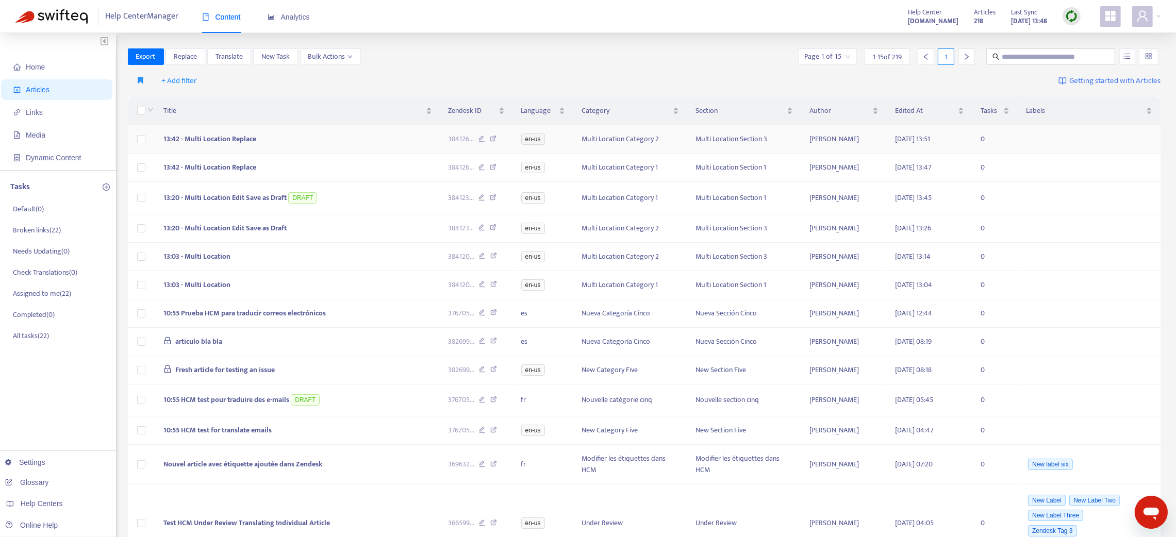
click at [202, 141] on span "13:42 - Multi Location Replace" at bounding box center [209, 139] width 93 height 12
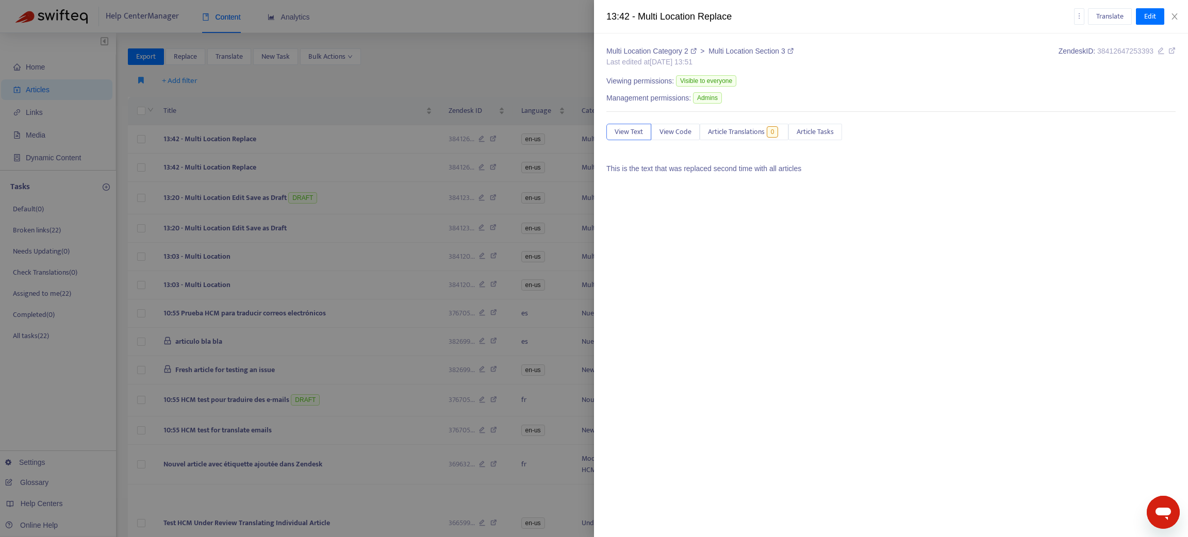
click at [217, 166] on div at bounding box center [594, 268] width 1188 height 537
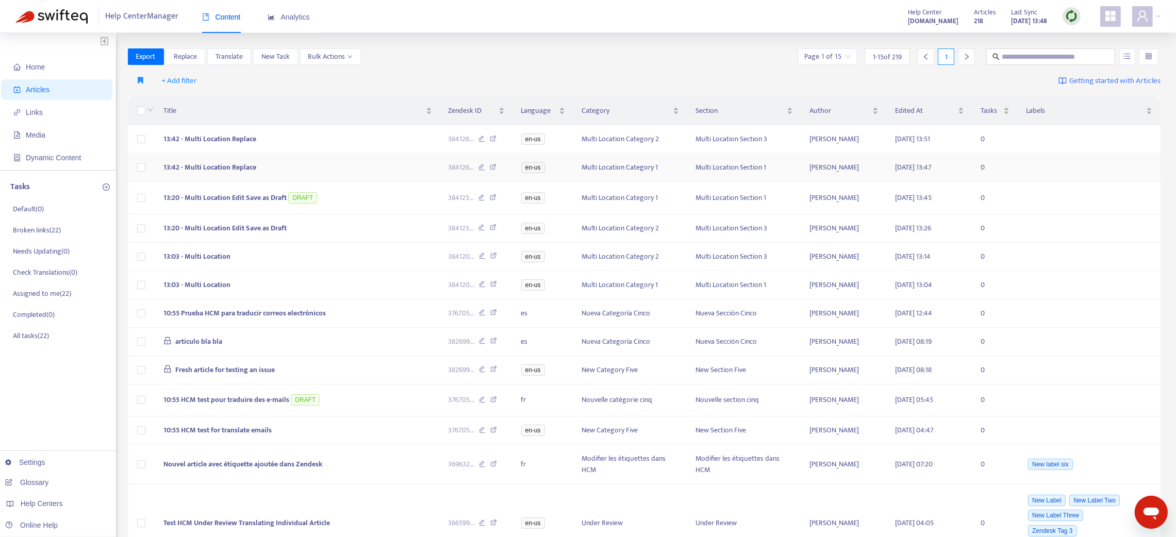
click at [217, 166] on span "13:42 - Multi Location Replace" at bounding box center [209, 167] width 93 height 12
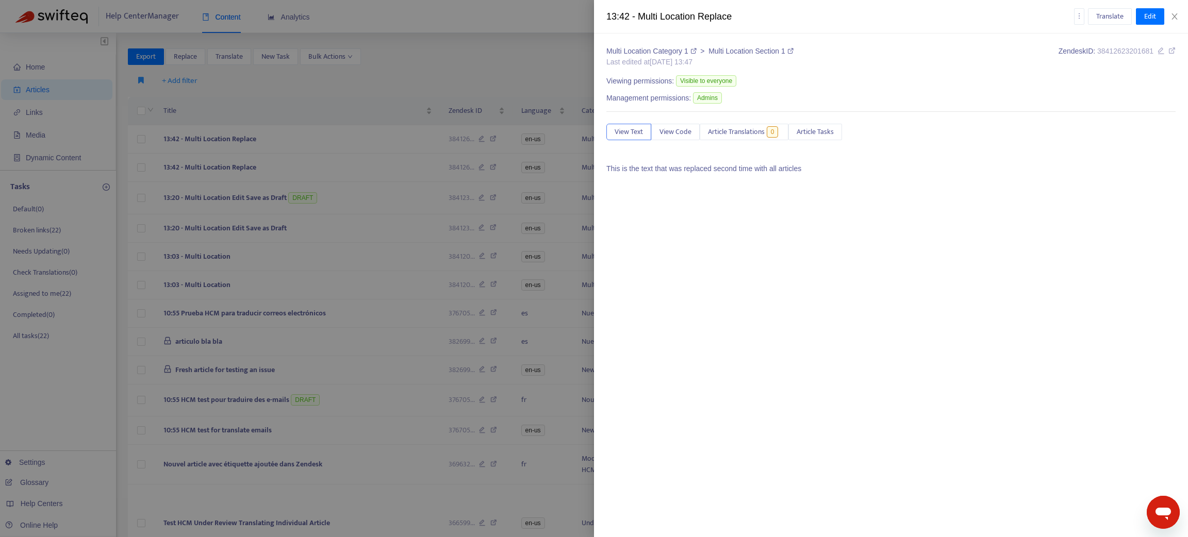
click at [215, 166] on div at bounding box center [594, 268] width 1188 height 537
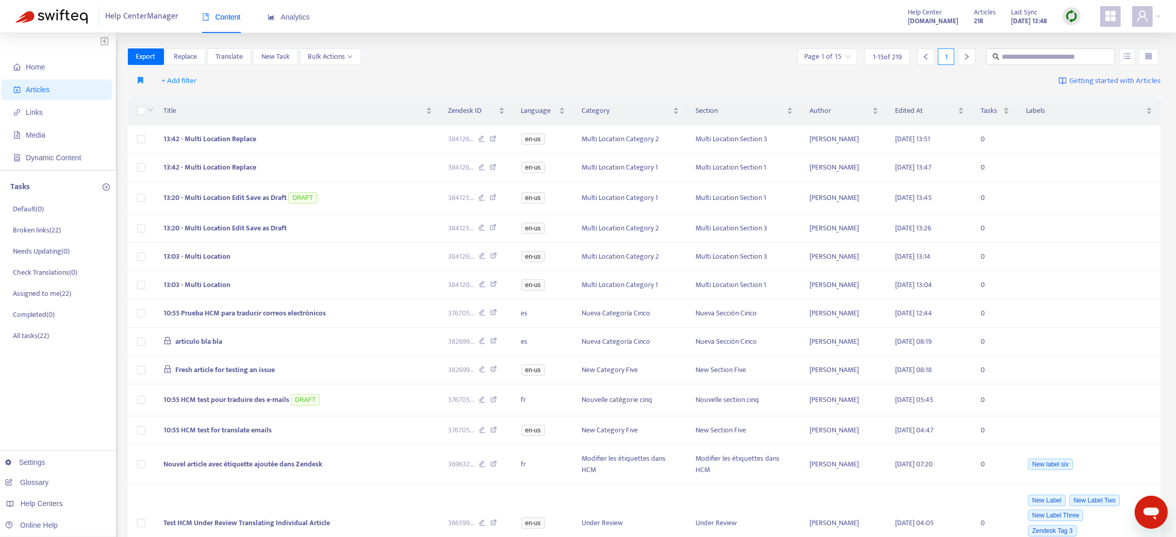
click at [883, 19] on img at bounding box center [1071, 16] width 13 height 13
click at [883, 39] on link "Quick Sync" at bounding box center [1093, 37] width 44 height 12
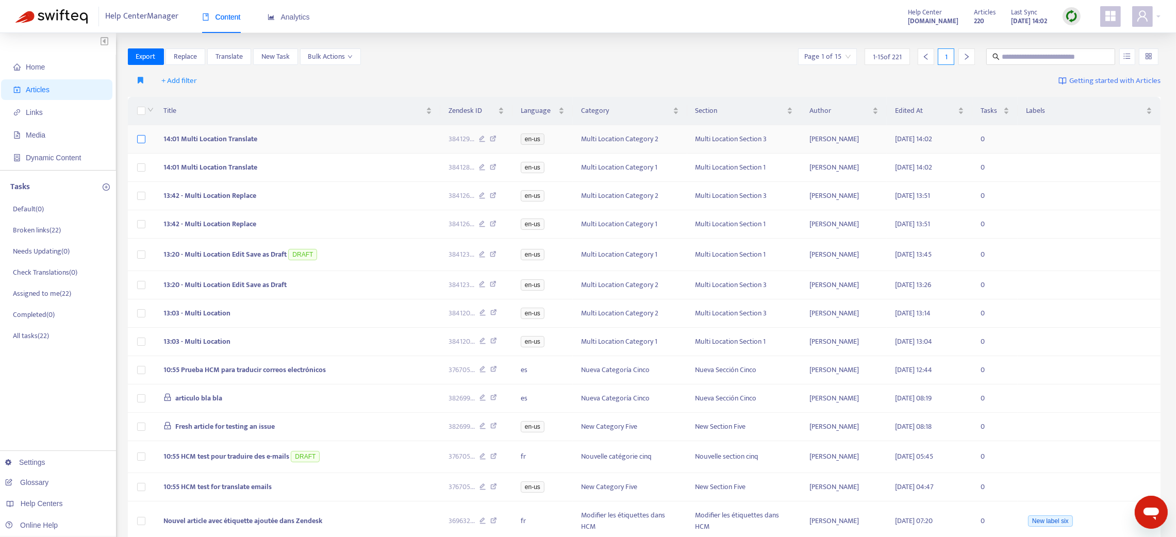
click at [141, 144] on label at bounding box center [141, 139] width 8 height 11
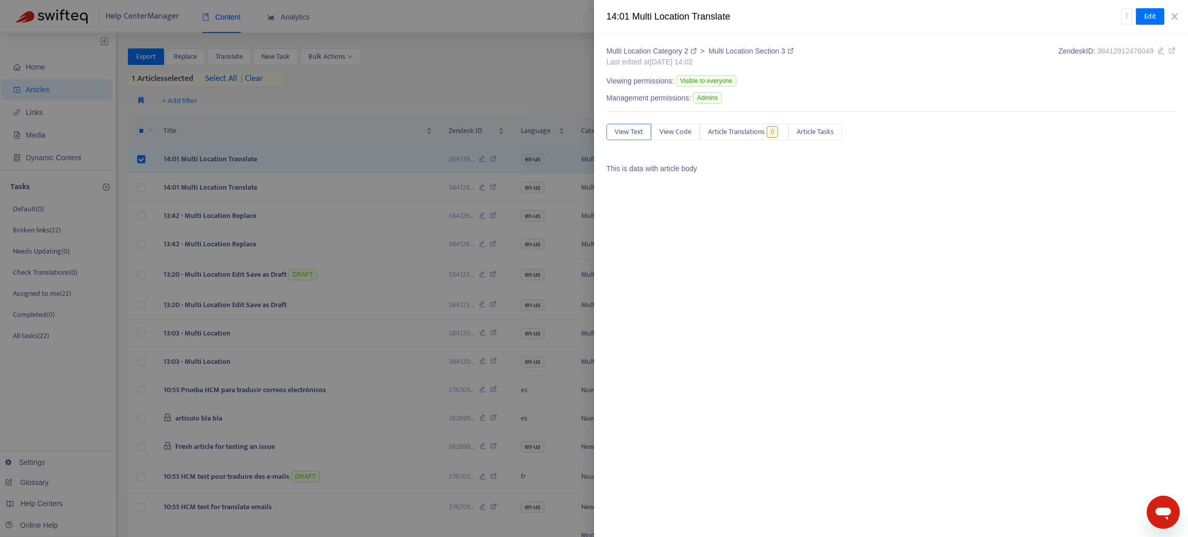
click at [224, 54] on div at bounding box center [594, 268] width 1188 height 537
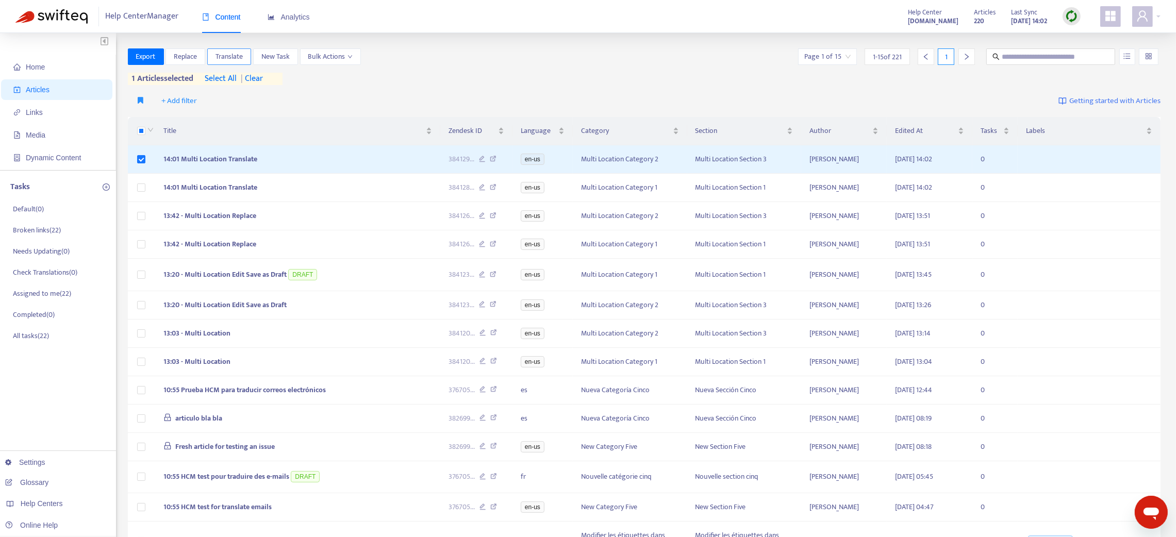
click at [224, 55] on span "Translate" at bounding box center [229, 56] width 27 height 11
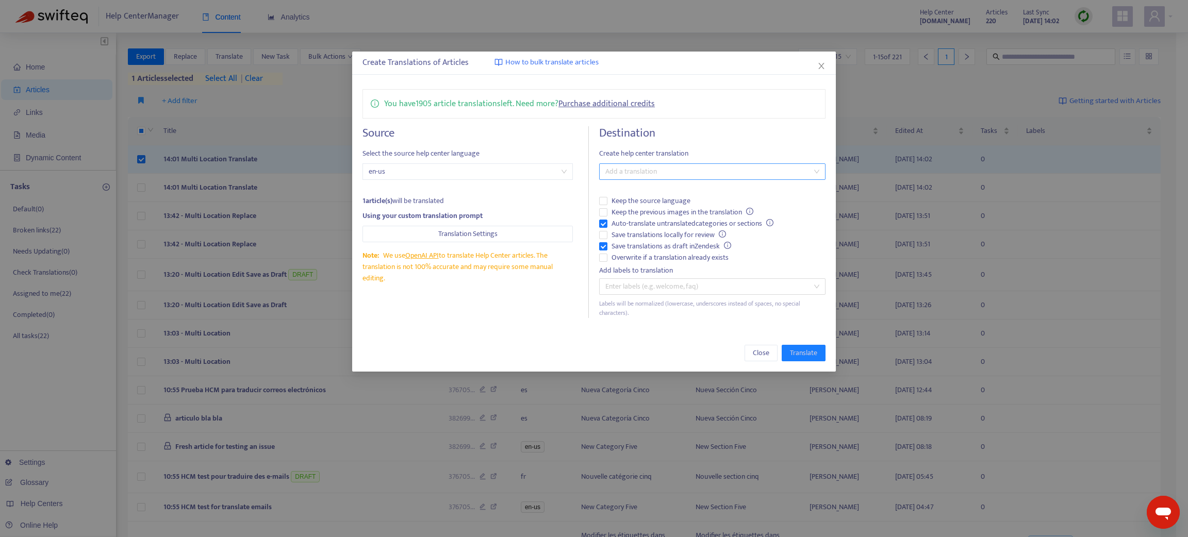
click at [676, 169] on div at bounding box center [707, 172] width 211 height 12
click at [626, 193] on div "Select all" at bounding box center [712, 192] width 210 height 11
click at [608, 244] on span "Save translations as draft in Zendesk" at bounding box center [671, 246] width 128 height 11
click at [790, 352] on span "Translate" at bounding box center [803, 353] width 27 height 11
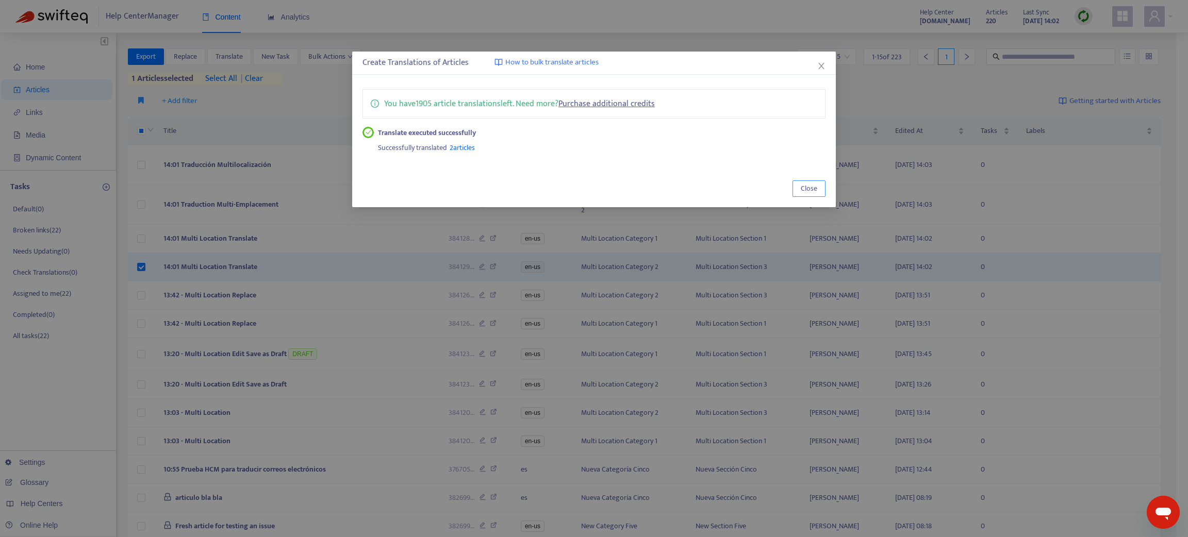
click at [802, 186] on span "Close" at bounding box center [809, 188] width 17 height 11
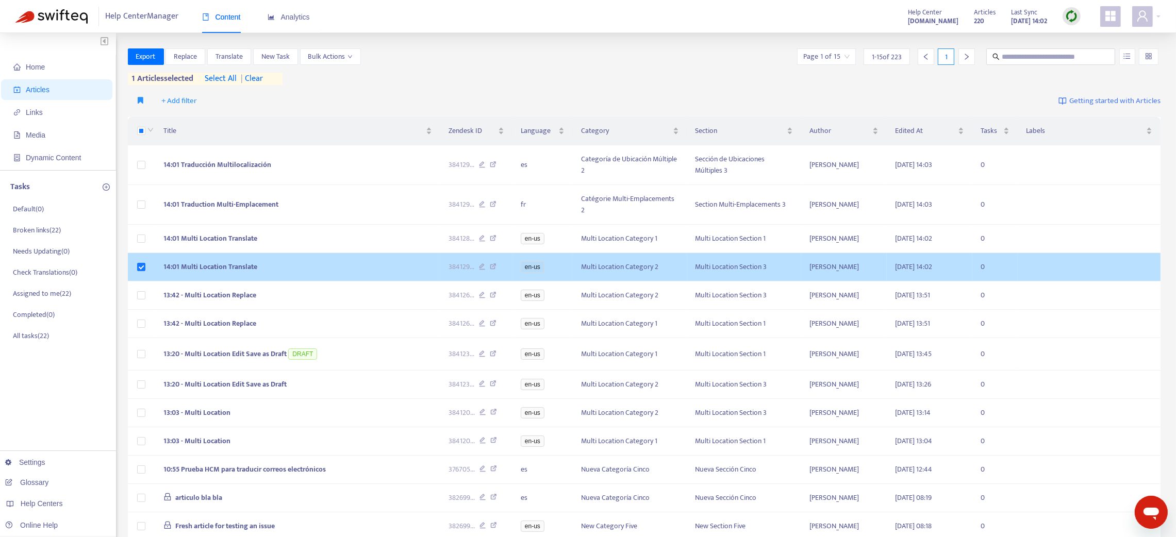
click at [397, 263] on td "14:01 Multi Location Translate" at bounding box center [297, 267] width 285 height 28
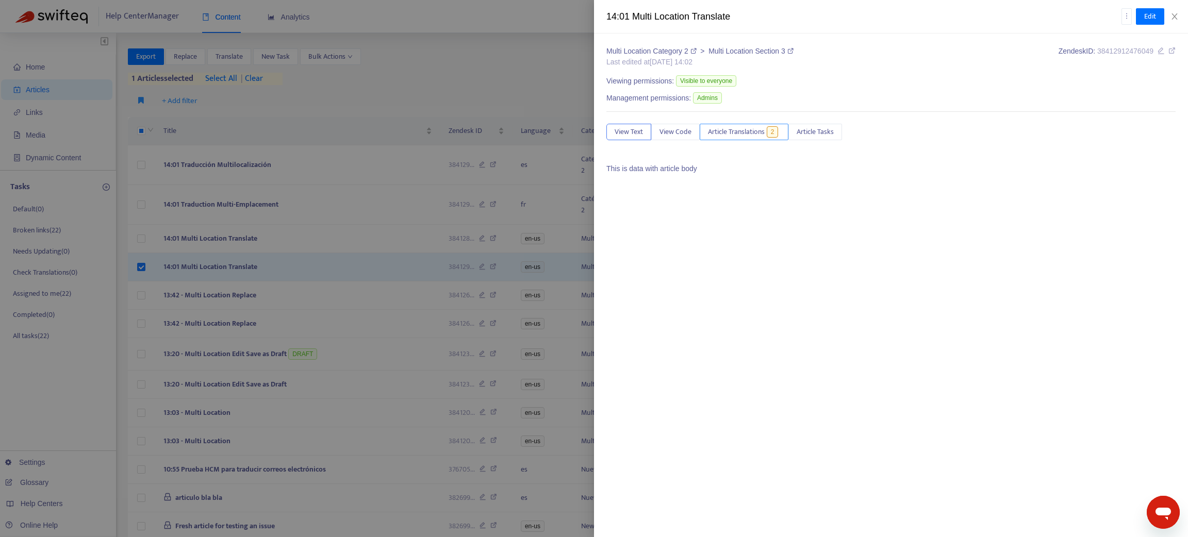
click at [729, 132] on span "Article Translations" at bounding box center [736, 131] width 57 height 11
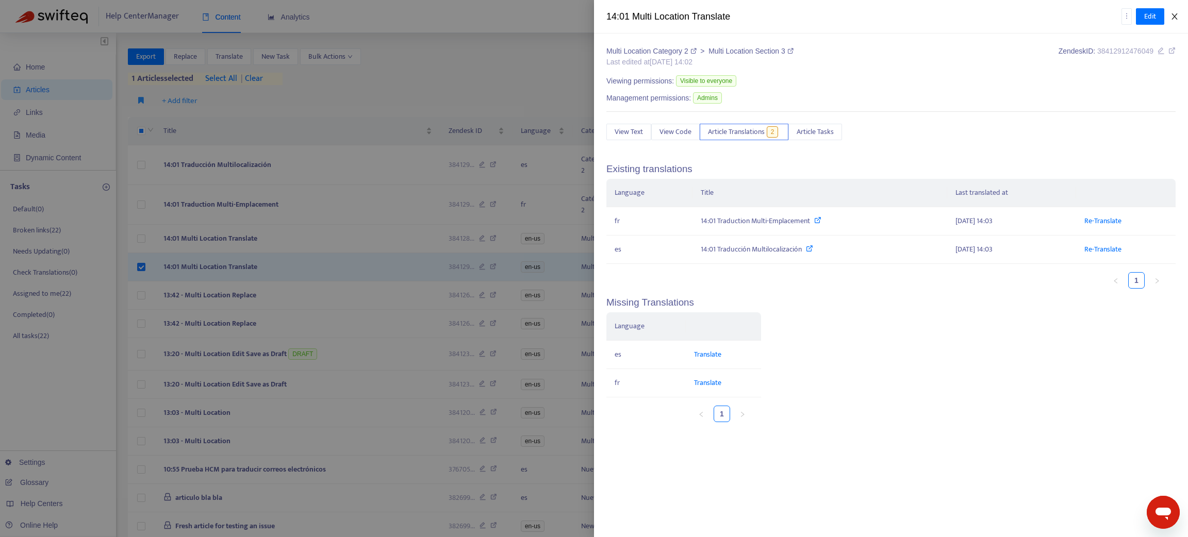
click at [883, 14] on icon "close" at bounding box center [1175, 16] width 8 height 8
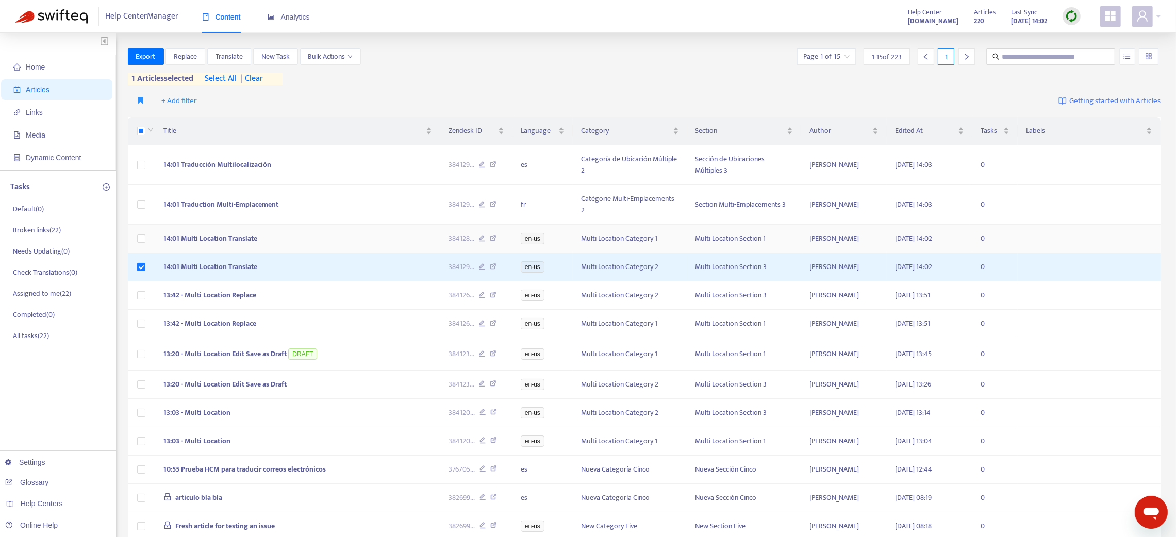
click at [248, 233] on span "14:01 Multi Location Translate" at bounding box center [210, 239] width 94 height 12
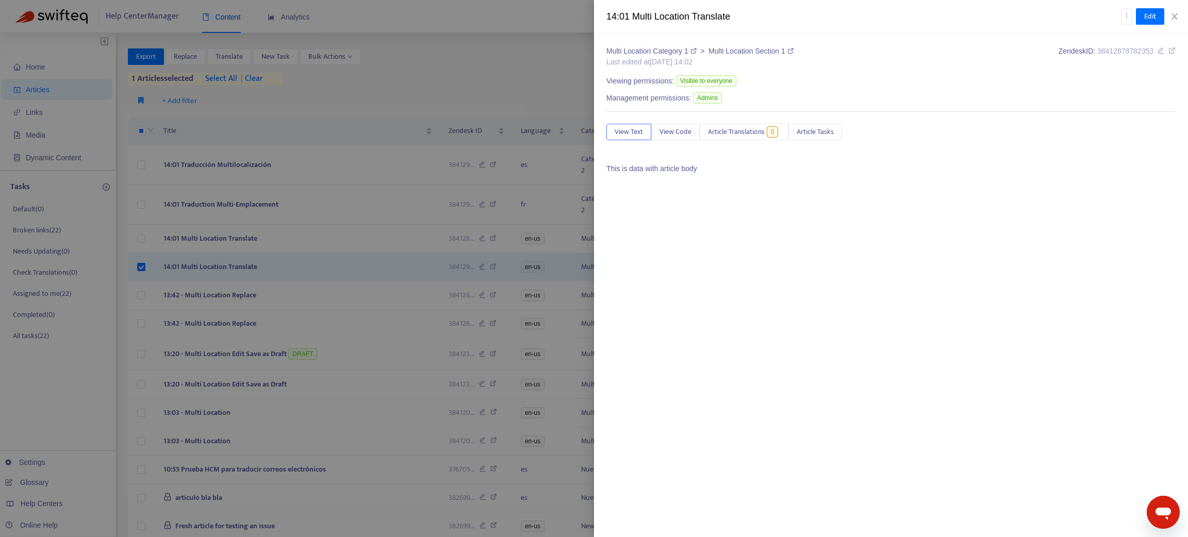
click at [246, 238] on div at bounding box center [594, 268] width 1188 height 537
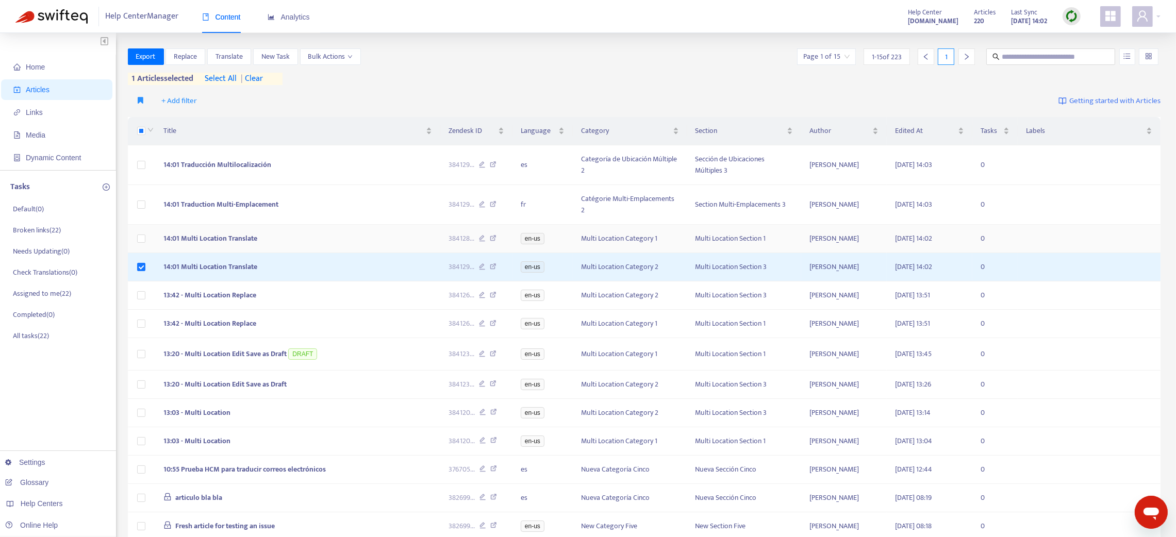
click at [246, 238] on span "14:01 Multi Location Translate" at bounding box center [210, 239] width 94 height 12
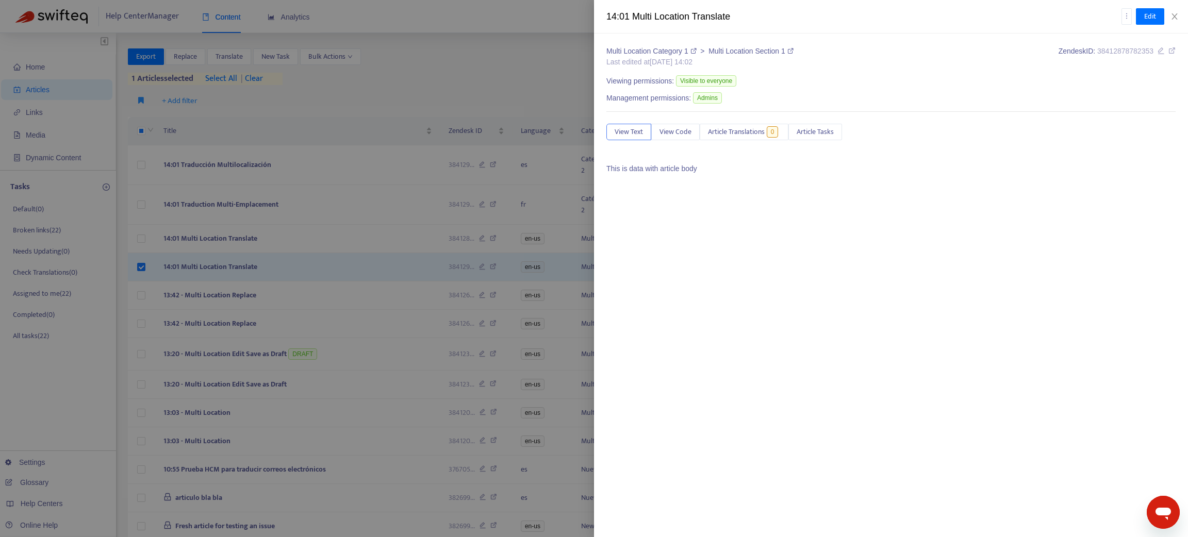
click at [142, 269] on div at bounding box center [594, 268] width 1188 height 537
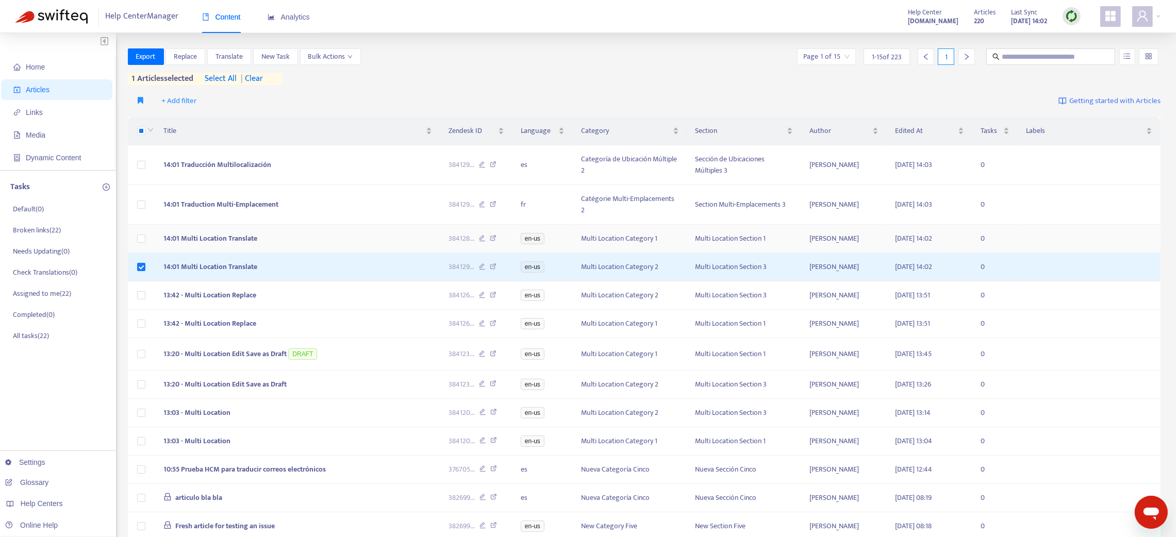
click at [259, 238] on td "14:01 Multi Location Translate" at bounding box center [297, 239] width 285 height 28
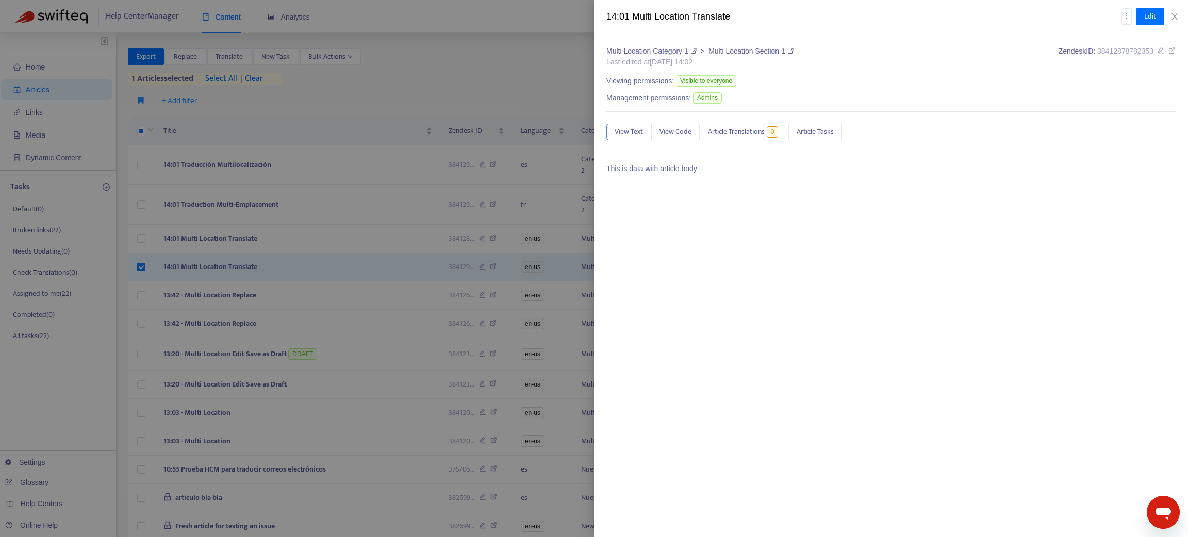
click at [221, 240] on div at bounding box center [594, 268] width 1188 height 537
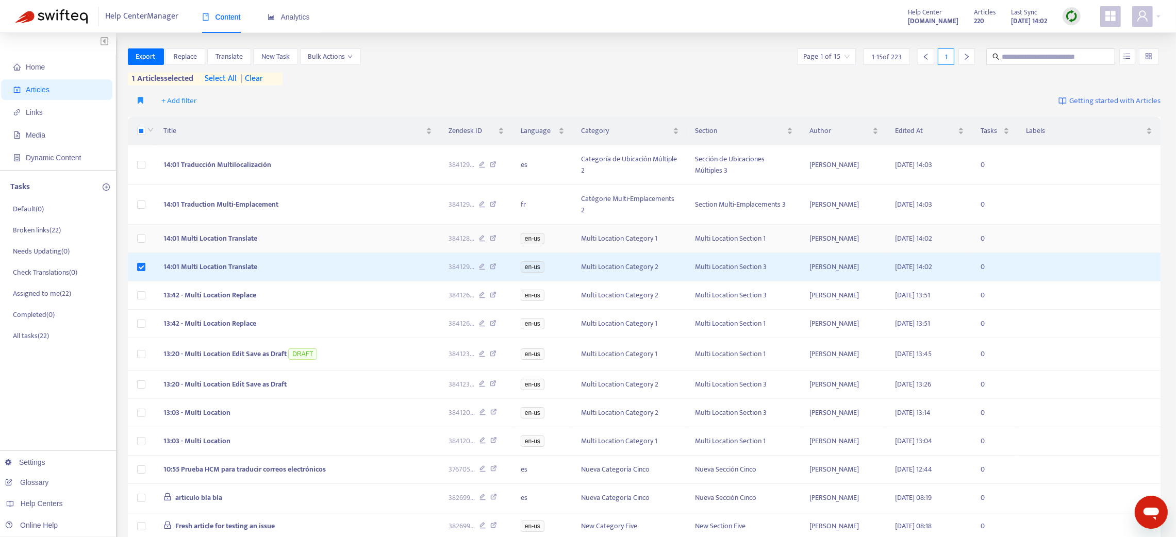
click at [208, 231] on td "14:01 Multi Location Translate" at bounding box center [297, 239] width 285 height 28
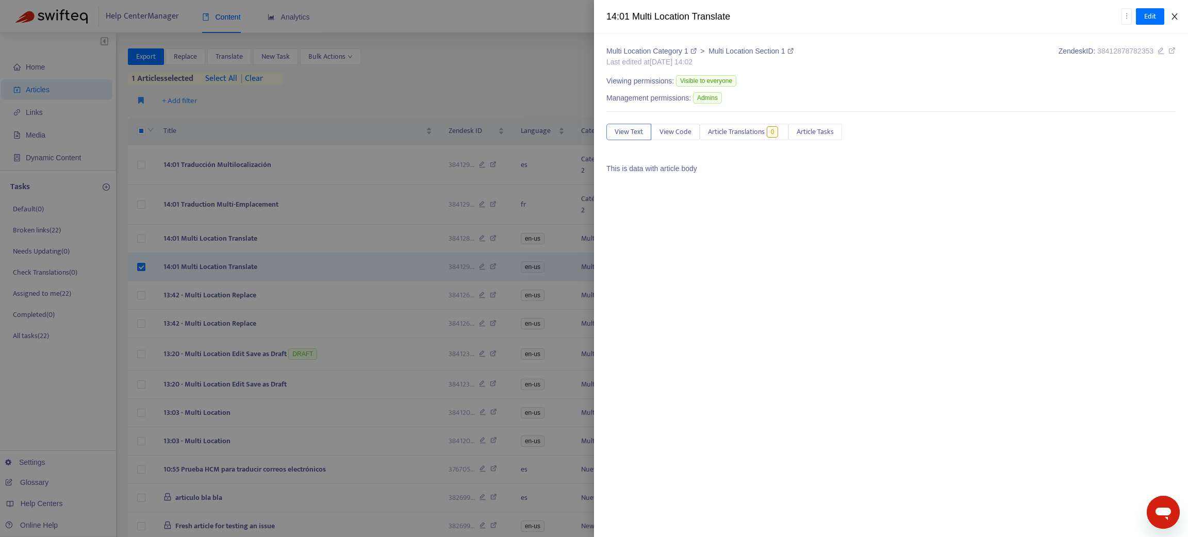
click at [883, 14] on icon "close" at bounding box center [1175, 16] width 8 height 8
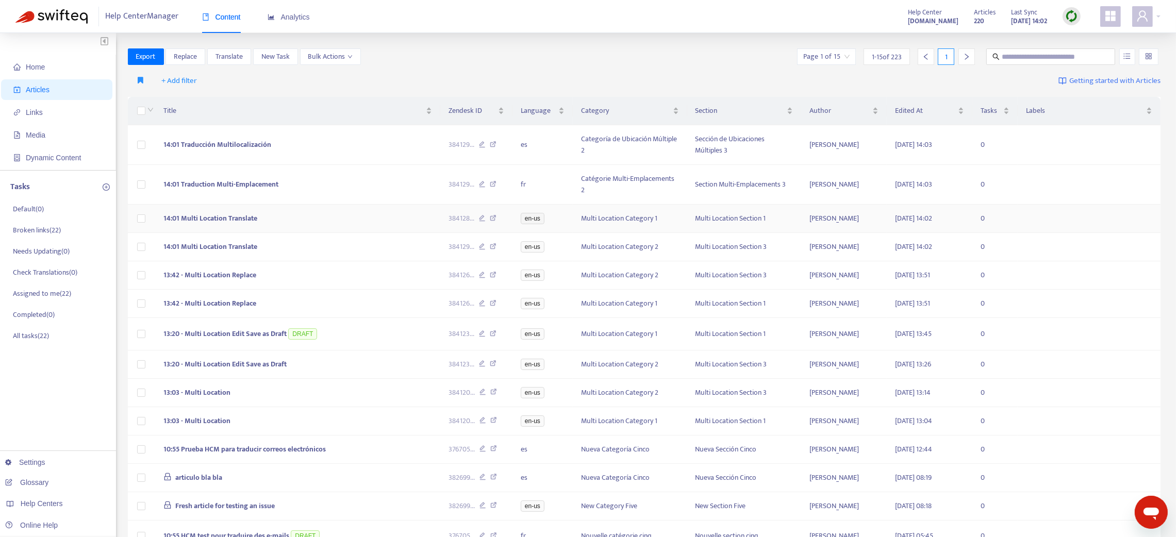
click at [195, 213] on span "14:01 Multi Location Translate" at bounding box center [210, 218] width 94 height 12
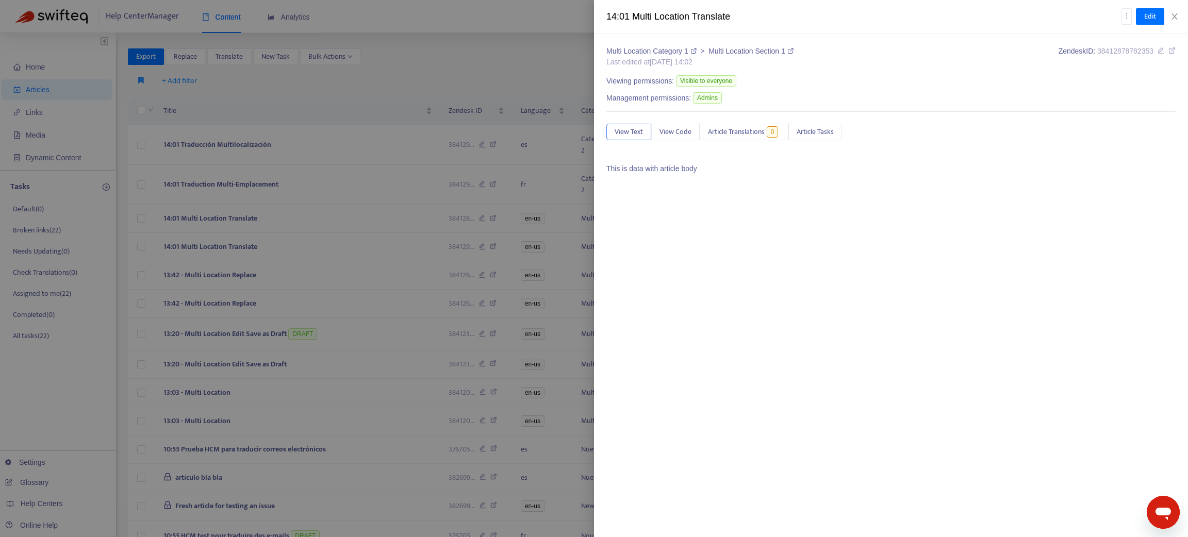
click at [196, 248] on div at bounding box center [594, 268] width 1188 height 537
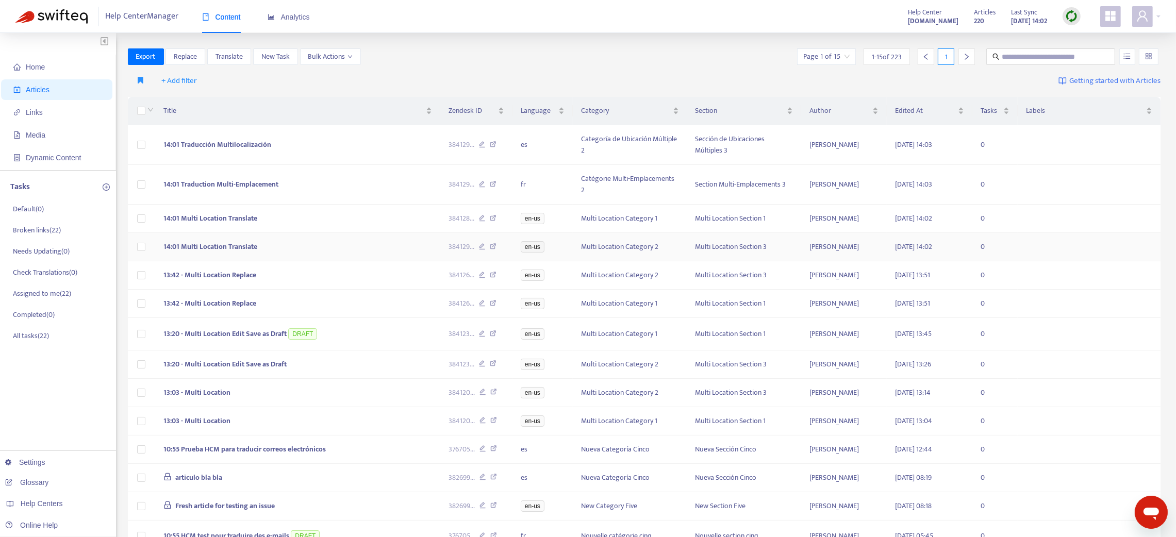
click at [195, 247] on span "14:01 Multi Location Translate" at bounding box center [210, 247] width 94 height 12
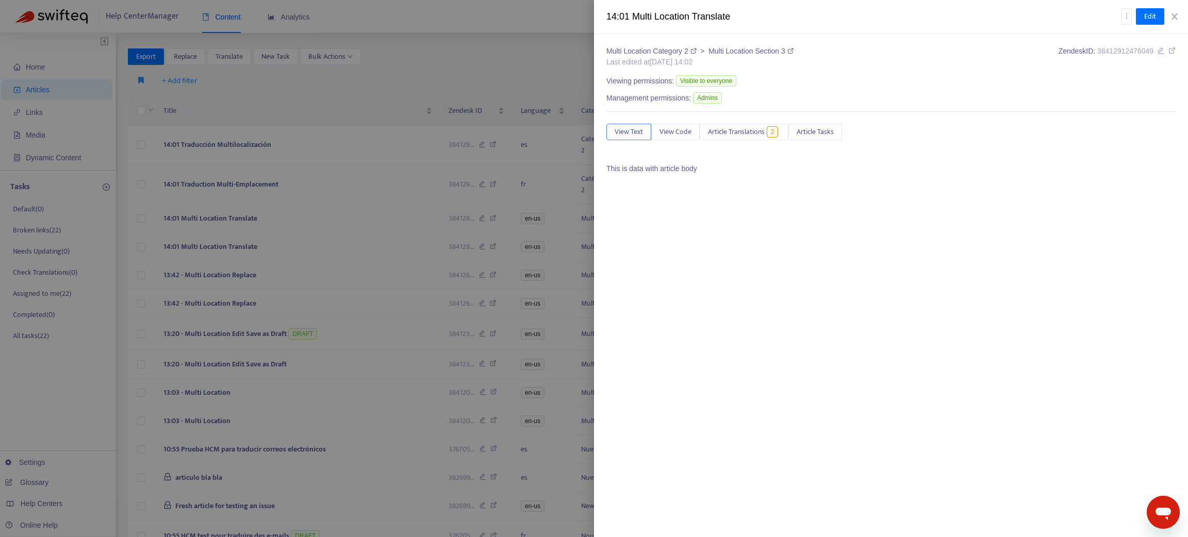
click at [39, 463] on div at bounding box center [594, 268] width 1188 height 537
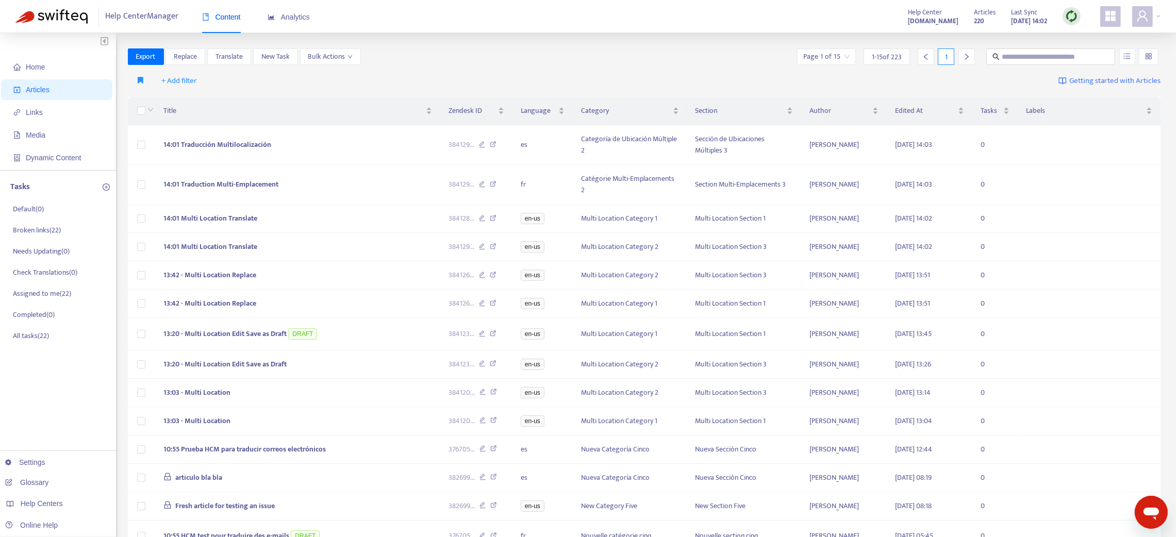
click at [39, 463] on link "Settings" at bounding box center [25, 462] width 40 height 8
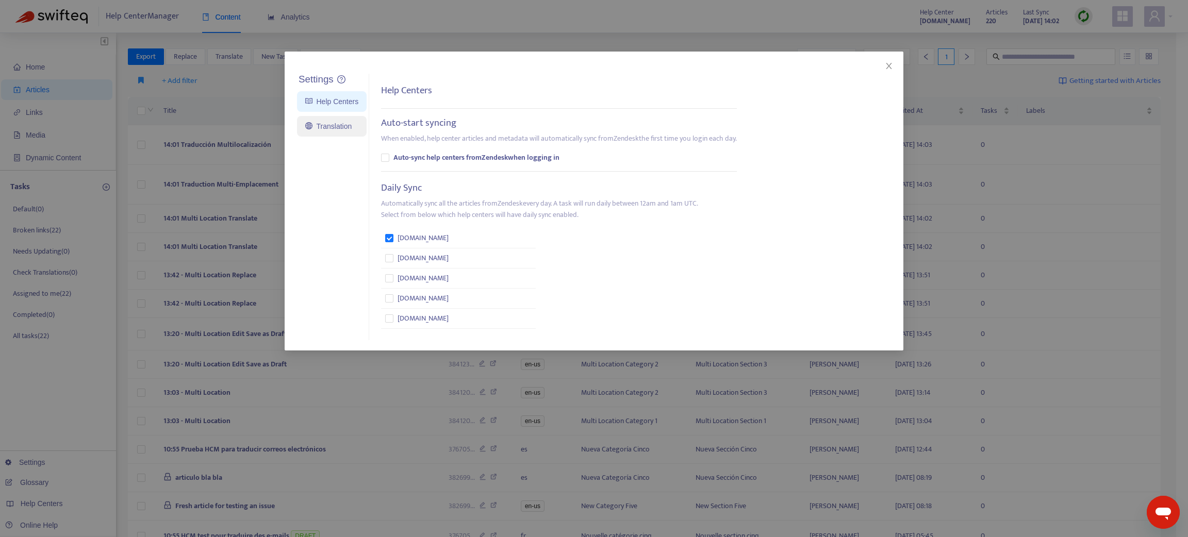
click at [333, 126] on link "Translation" at bounding box center [328, 126] width 46 height 8
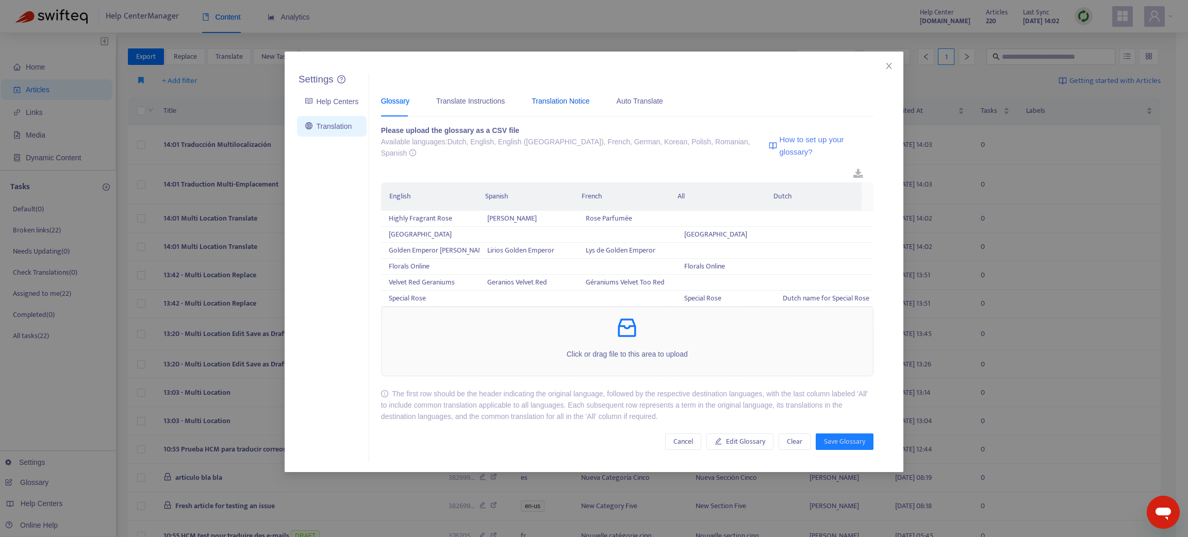
click at [549, 101] on div "Translation Notice" at bounding box center [561, 100] width 58 height 11
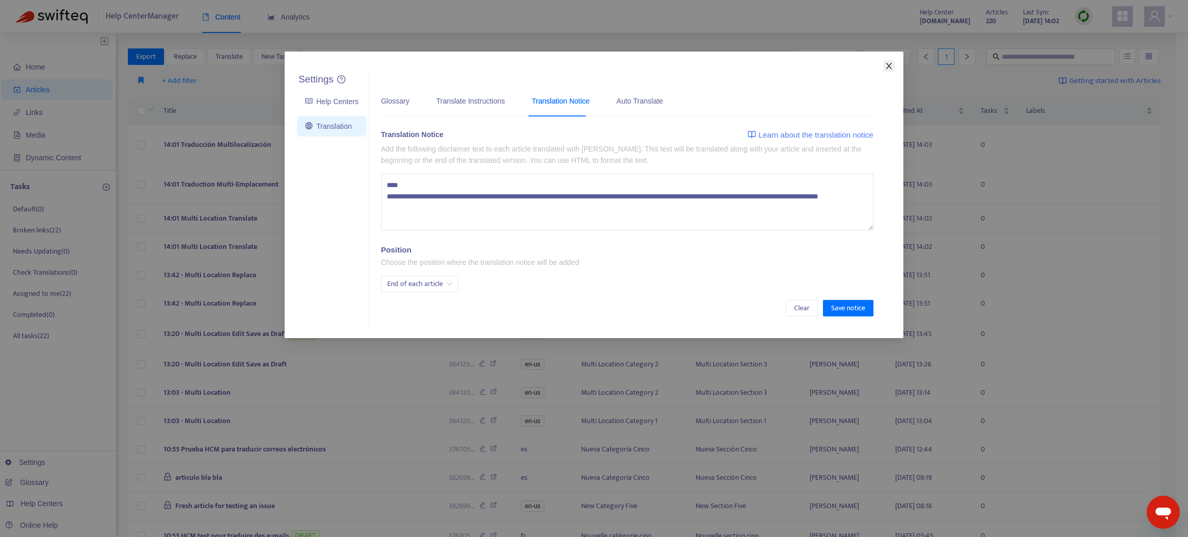
click at [883, 65] on span "Close" at bounding box center [888, 66] width 11 height 8
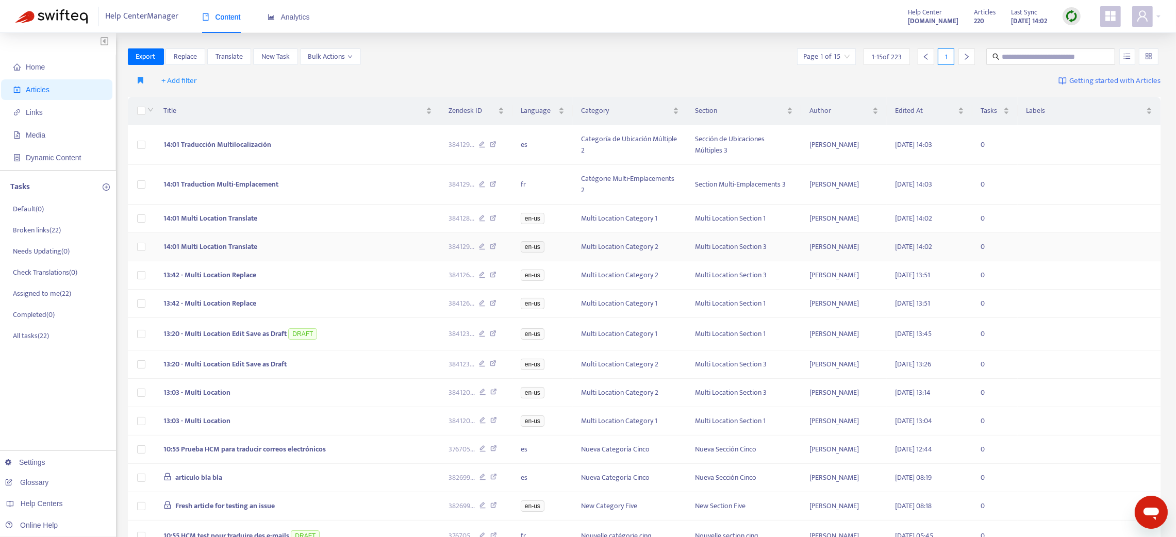
click at [304, 247] on td "14:01 Multi Location Translate" at bounding box center [297, 247] width 285 height 28
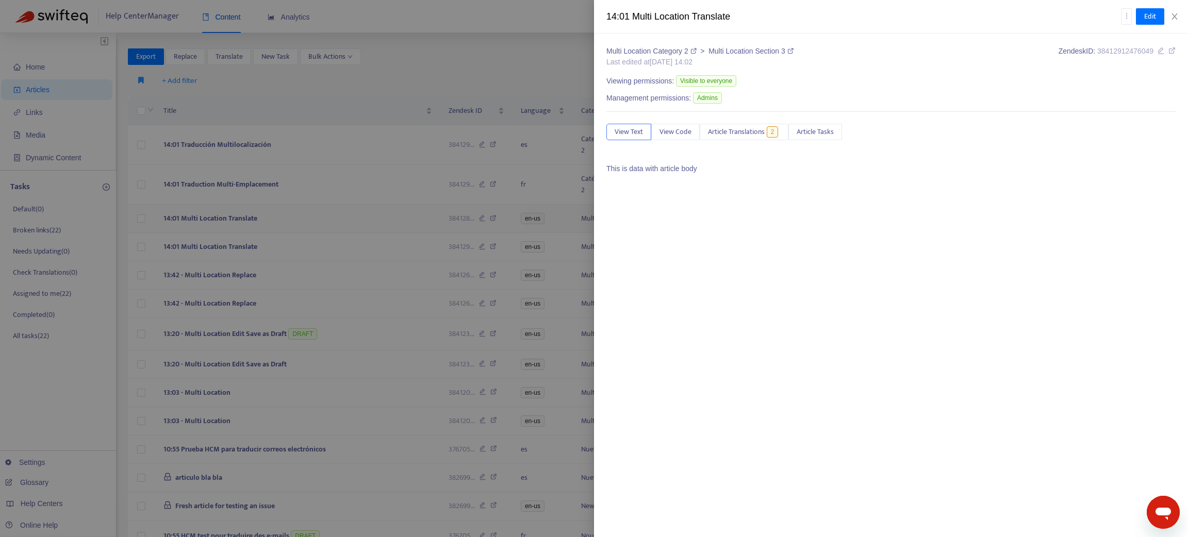
click at [296, 213] on div at bounding box center [594, 268] width 1188 height 537
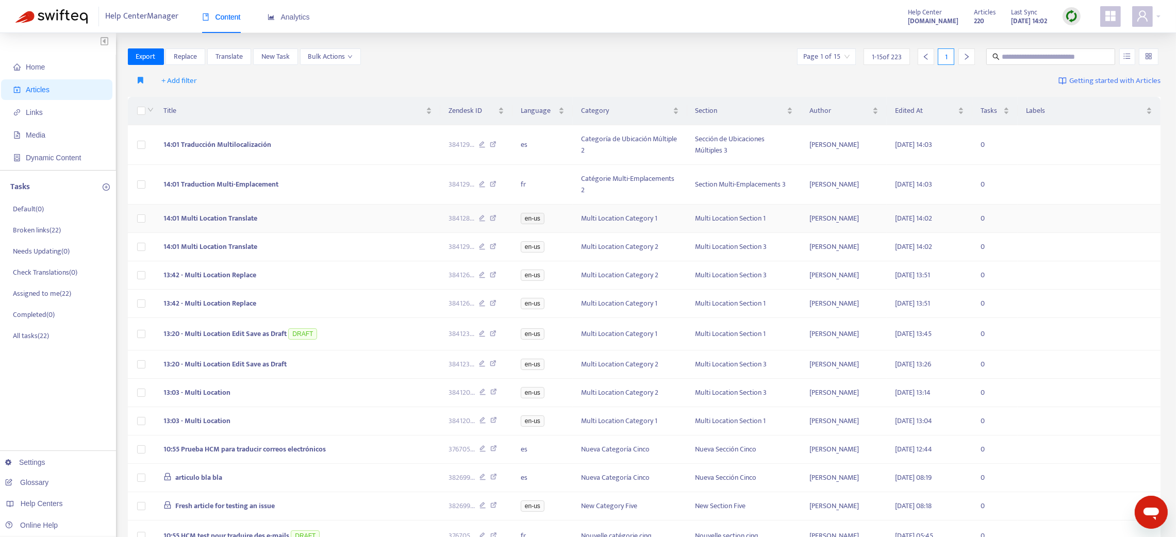
click at [296, 215] on td "14:01 Multi Location Translate" at bounding box center [297, 219] width 285 height 28
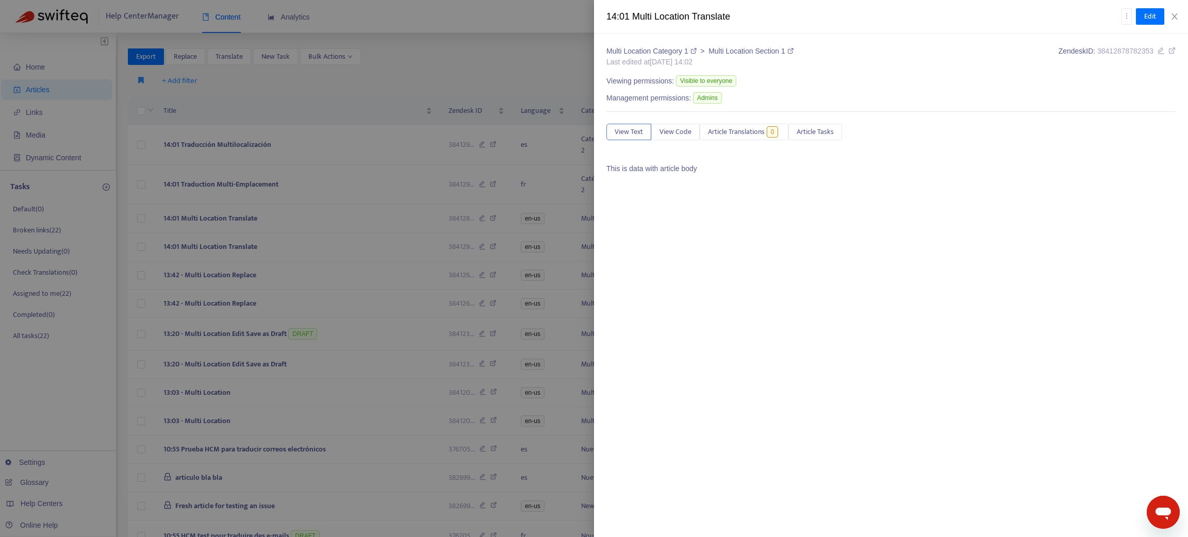
click at [297, 216] on div at bounding box center [594, 268] width 1188 height 537
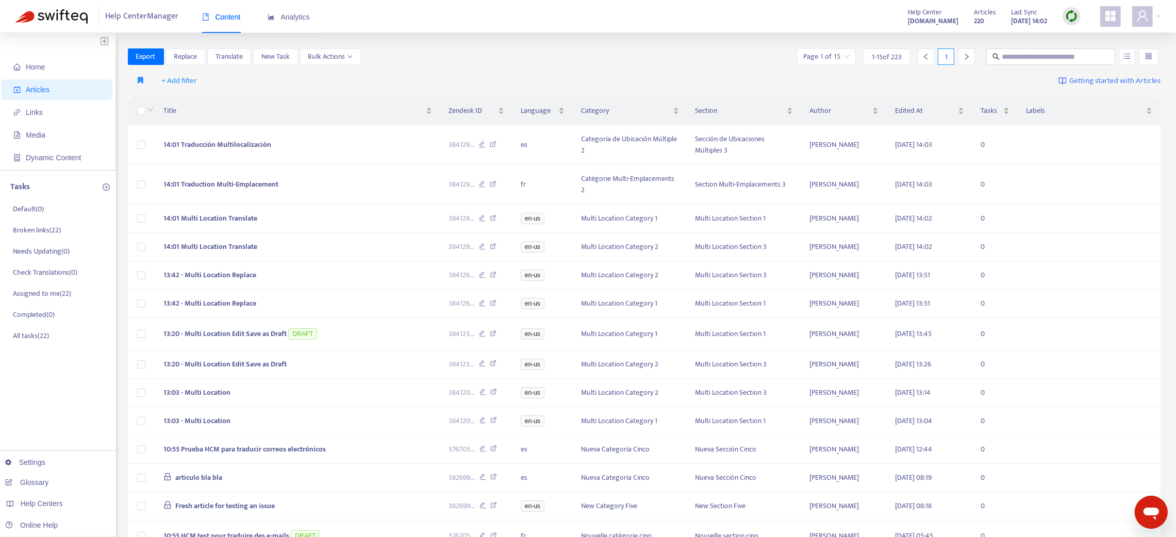
click at [297, 216] on td "14:01 Multi Location Translate" at bounding box center [297, 219] width 285 height 28
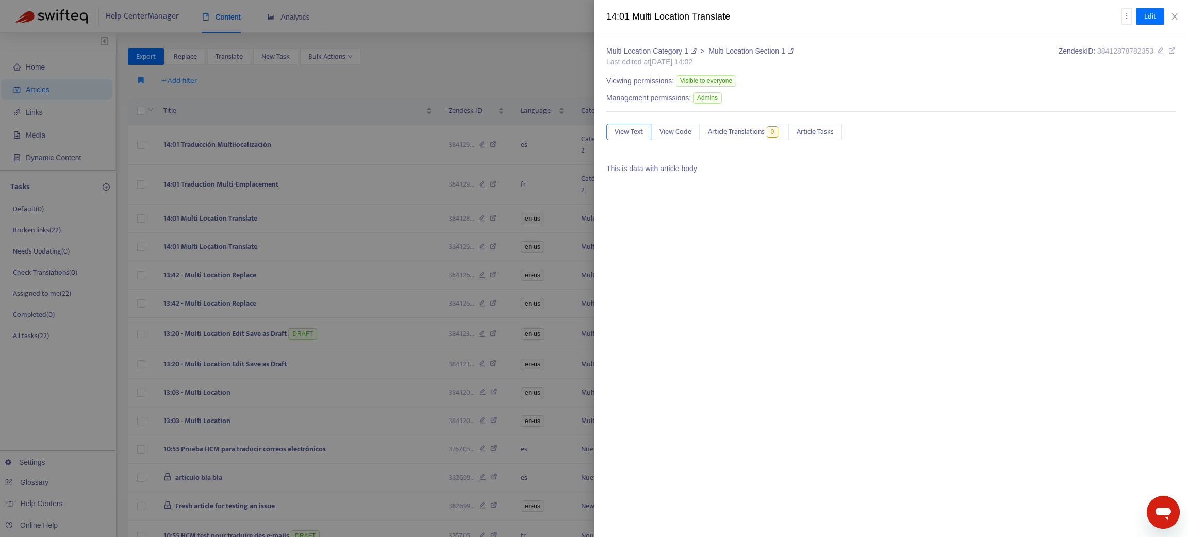
click at [301, 246] on div at bounding box center [594, 268] width 1188 height 537
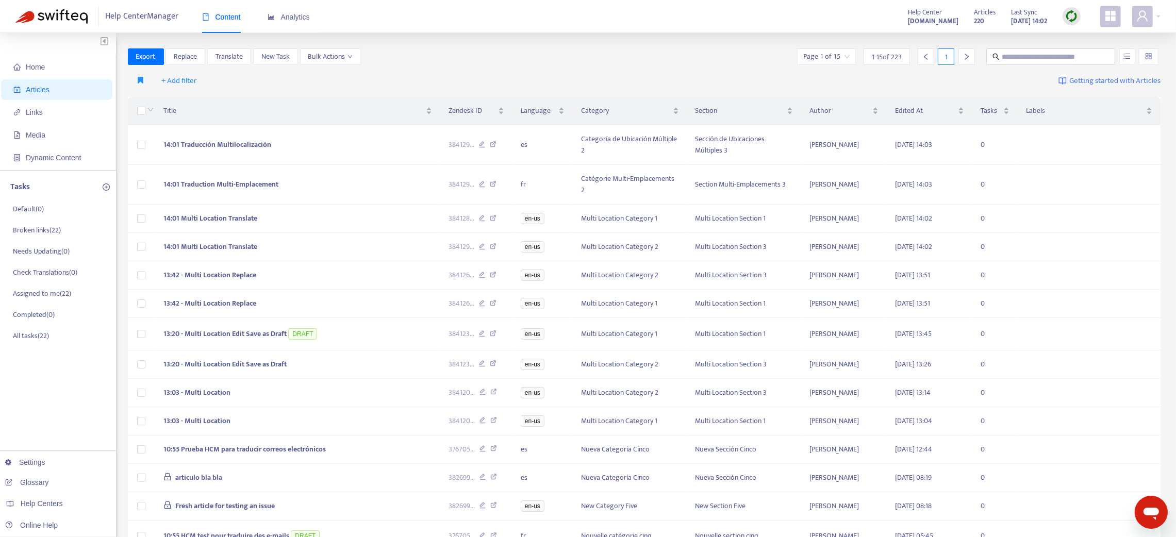
click at [301, 246] on td "14:01 Multi Location Translate" at bounding box center [297, 247] width 285 height 28
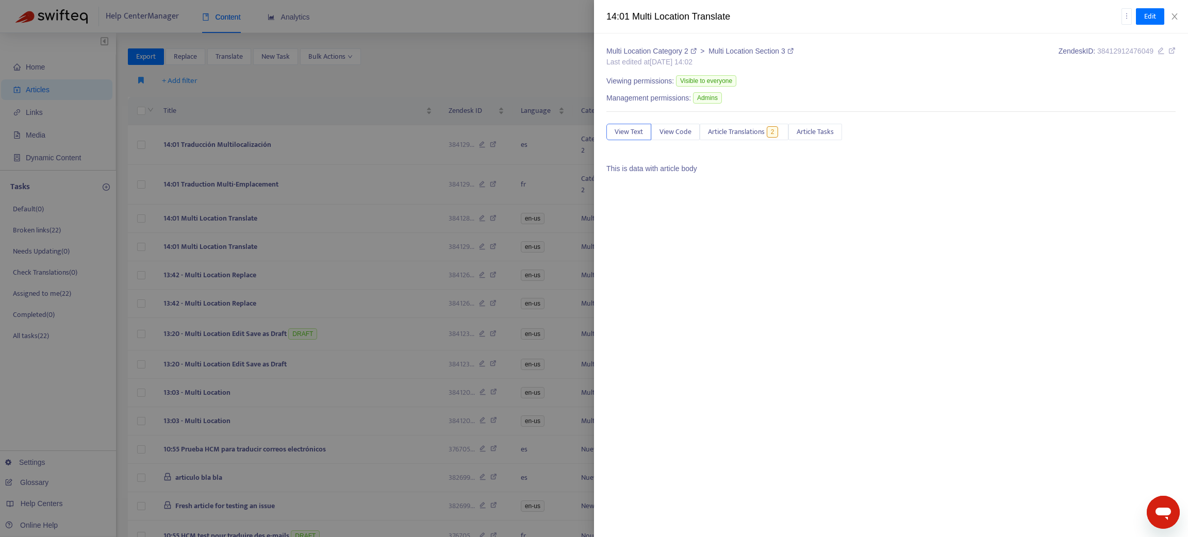
click at [301, 246] on div at bounding box center [594, 268] width 1188 height 537
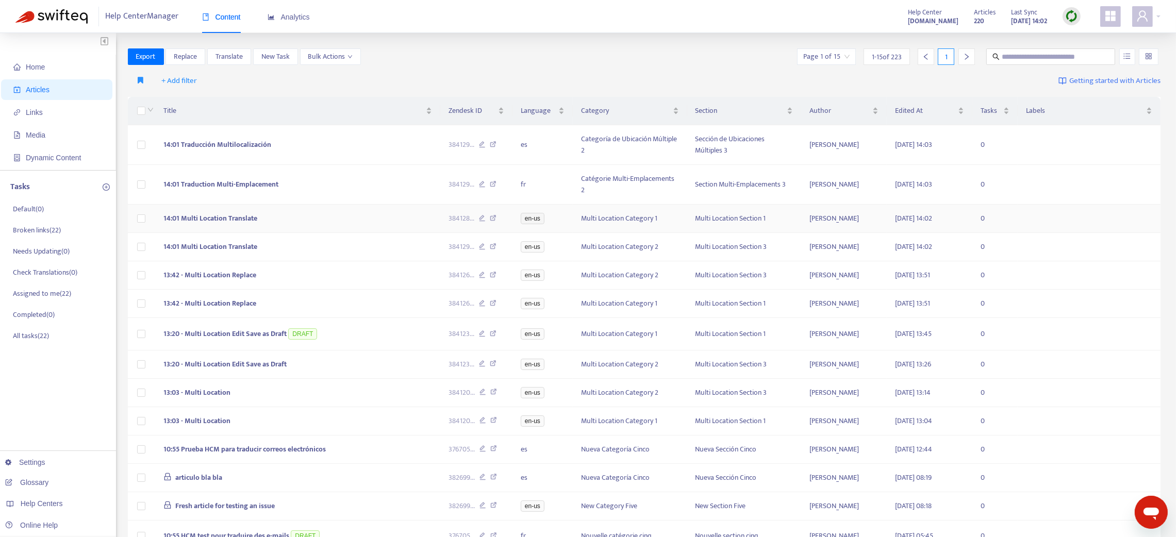
click at [292, 220] on td "14:01 Multi Location Translate" at bounding box center [297, 219] width 285 height 28
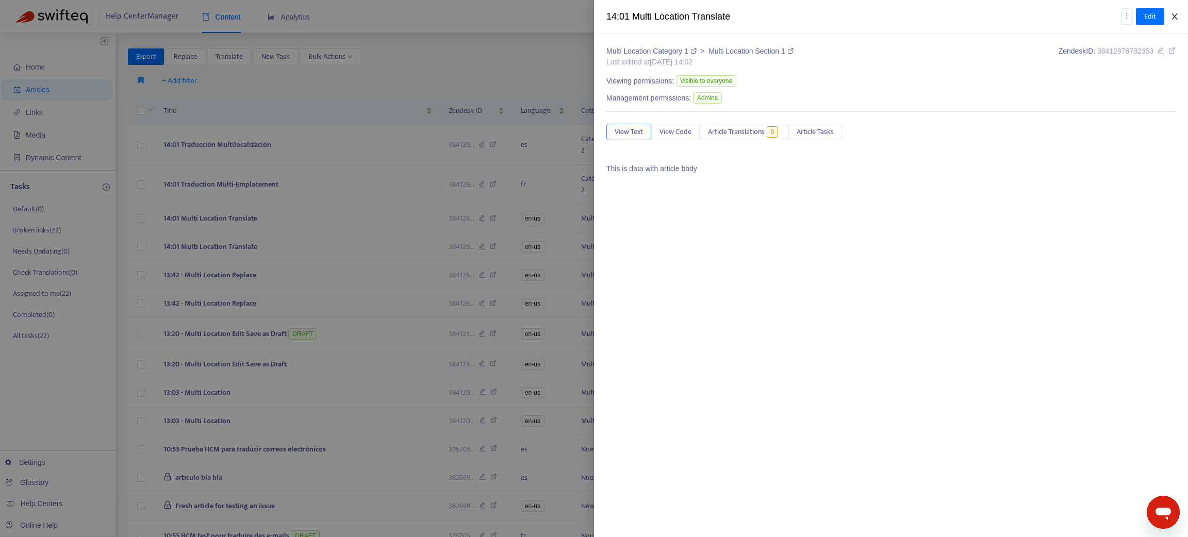
click at [883, 17] on icon "close" at bounding box center [1175, 16] width 6 height 6
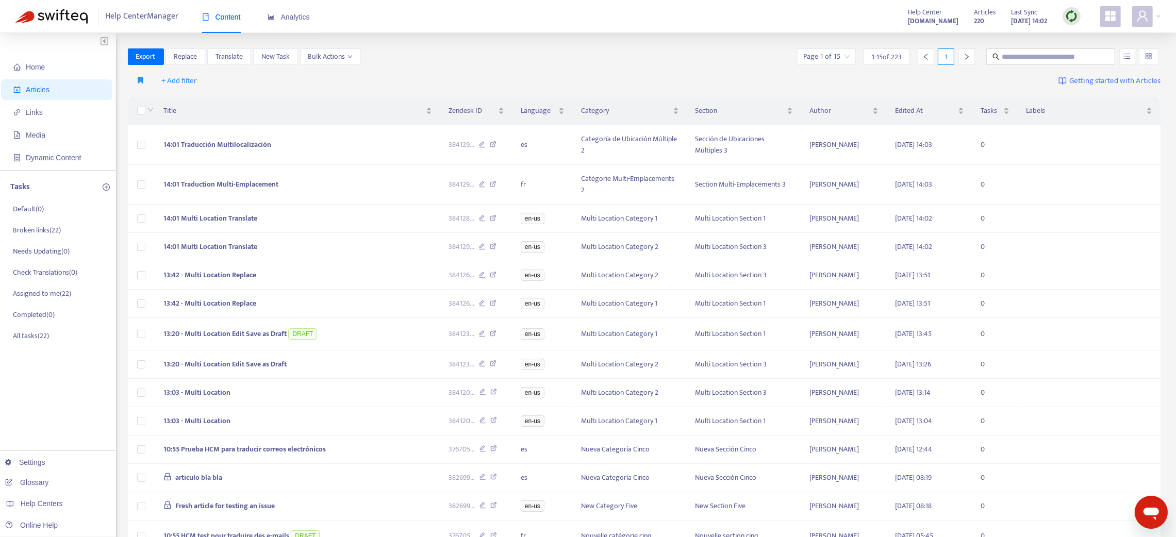
click at [883, 22] on img at bounding box center [1071, 16] width 13 height 13
click at [883, 39] on link "Quick Sync" at bounding box center [1093, 37] width 44 height 12
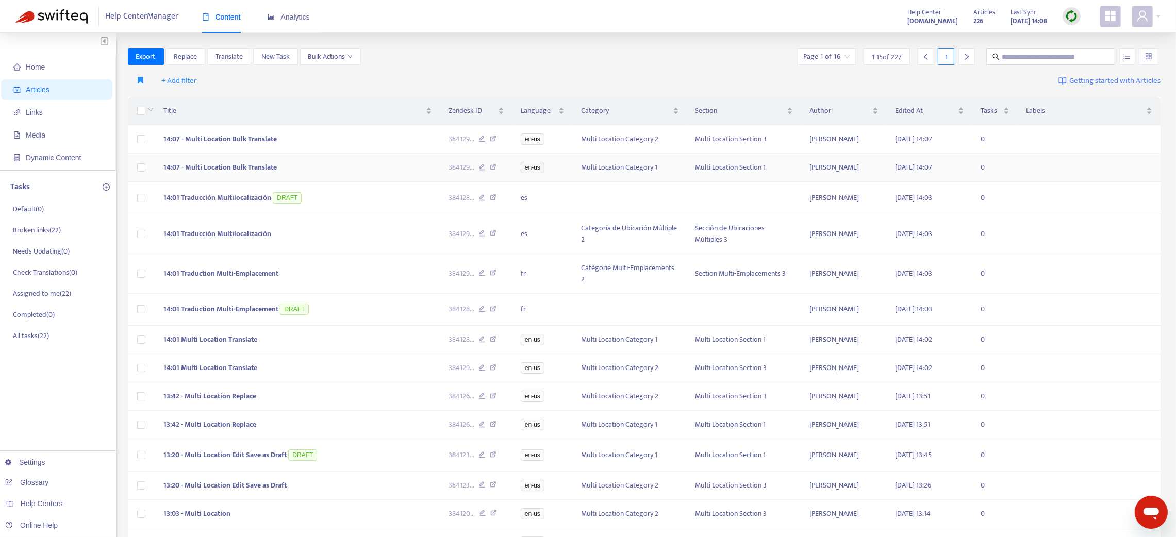
click at [283, 170] on td "14:07 - Multi Location Bulk Translate" at bounding box center [297, 168] width 285 height 28
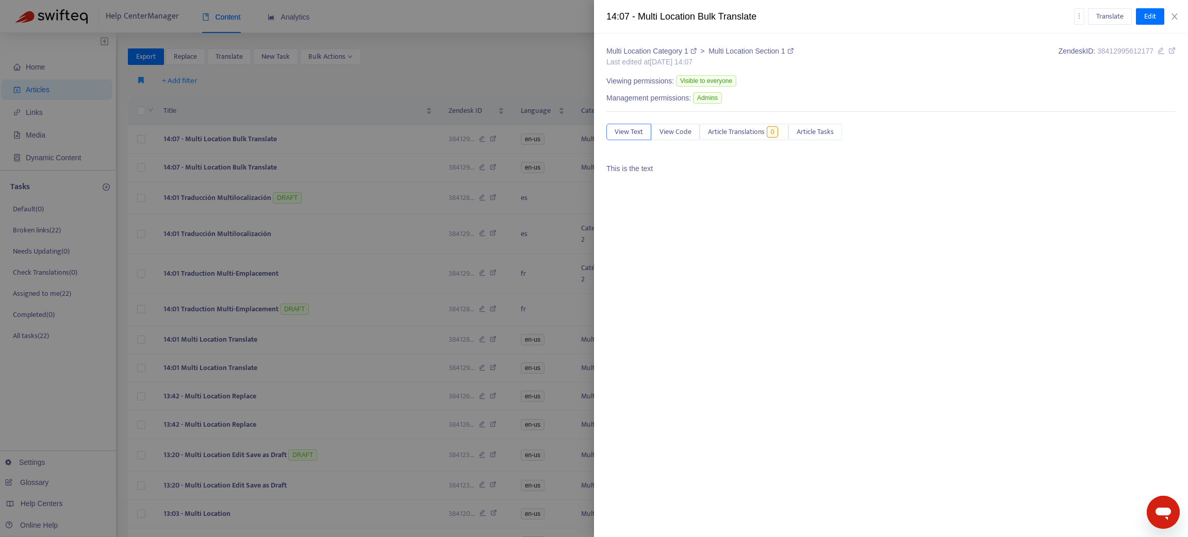
click at [370, 159] on div at bounding box center [594, 268] width 1188 height 537
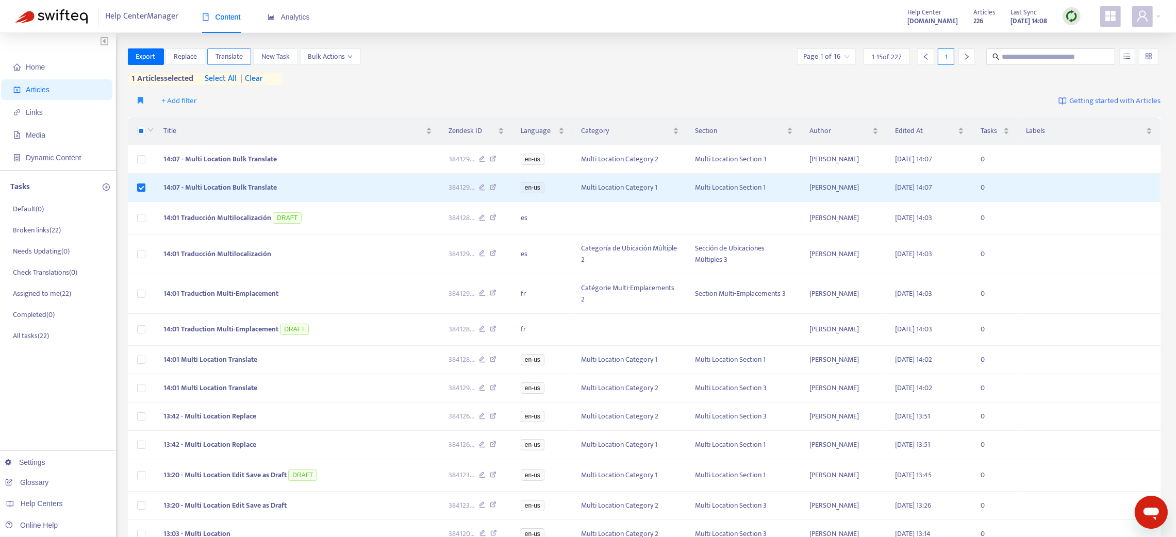
click at [230, 55] on span "Translate" at bounding box center [229, 56] width 27 height 11
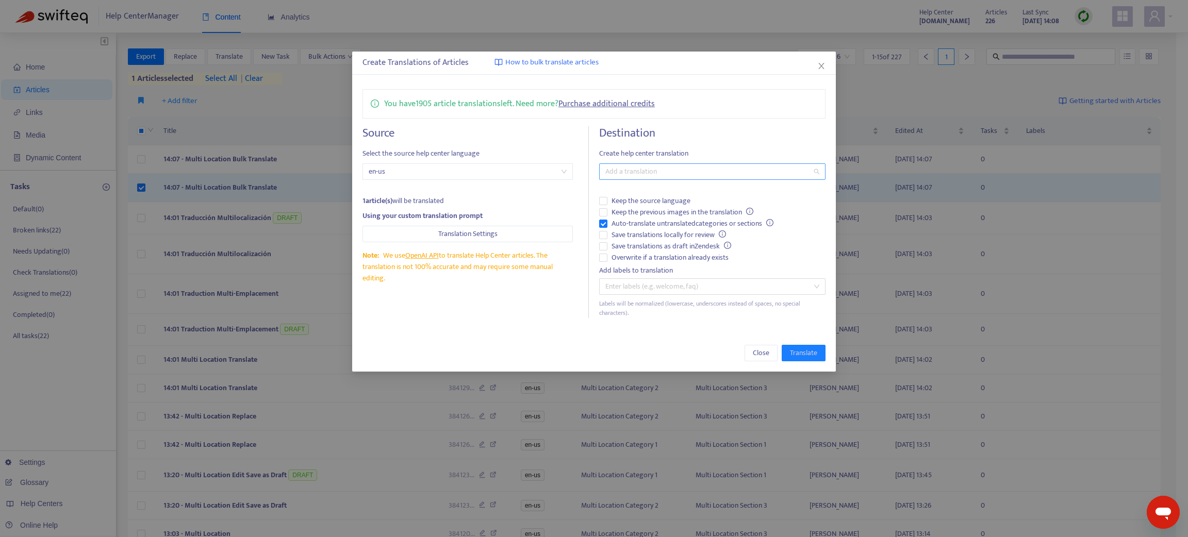
click at [609, 172] on div at bounding box center [707, 172] width 211 height 12
click at [618, 187] on div "Select all" at bounding box center [712, 192] width 210 height 11
click at [795, 348] on span "Translate" at bounding box center [803, 353] width 27 height 11
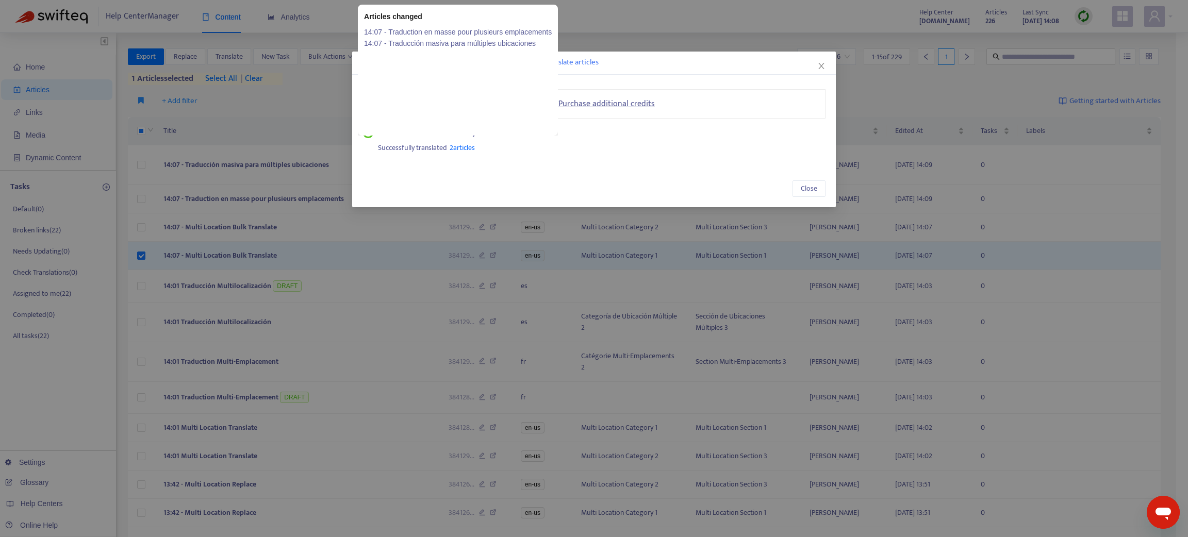
click at [465, 150] on span "2 articles" at bounding box center [462, 148] width 25 height 12
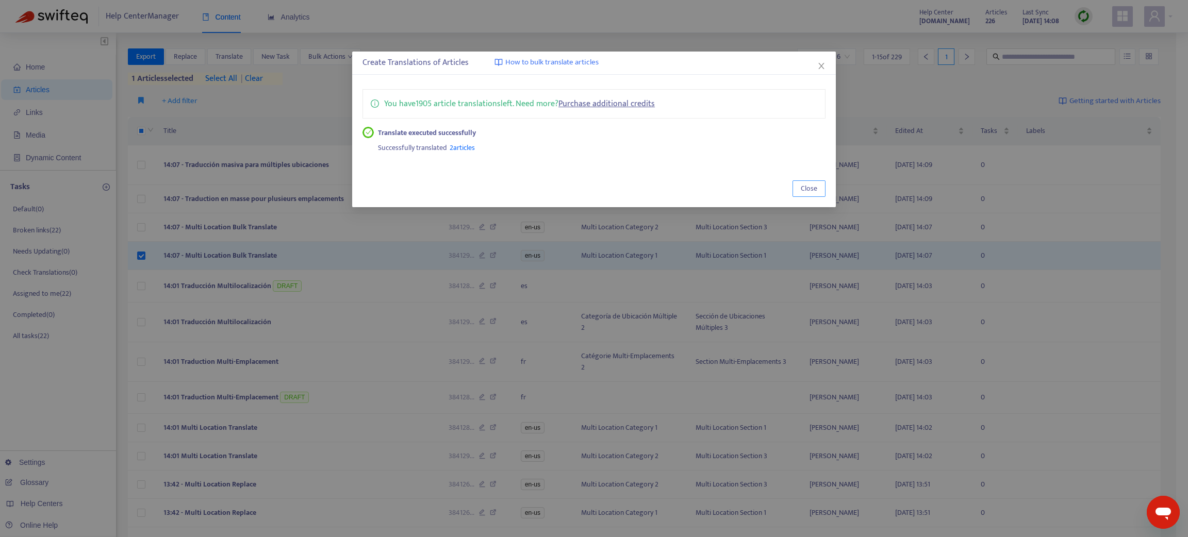
click at [810, 189] on span "Close" at bounding box center [809, 188] width 17 height 11
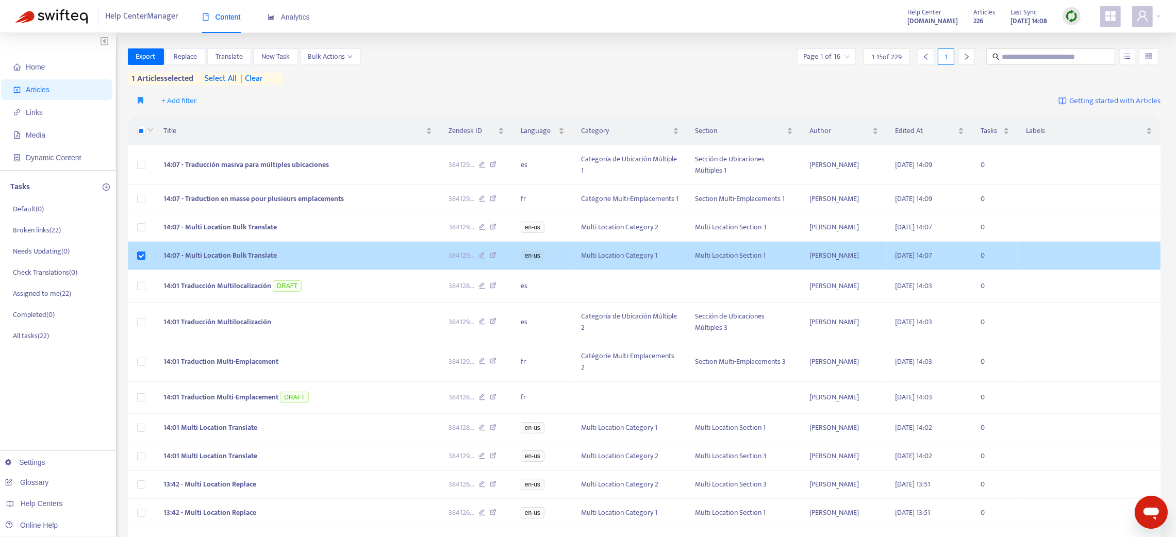
click at [352, 253] on td "14:07 - Multi Location Bulk Translate" at bounding box center [297, 256] width 285 height 28
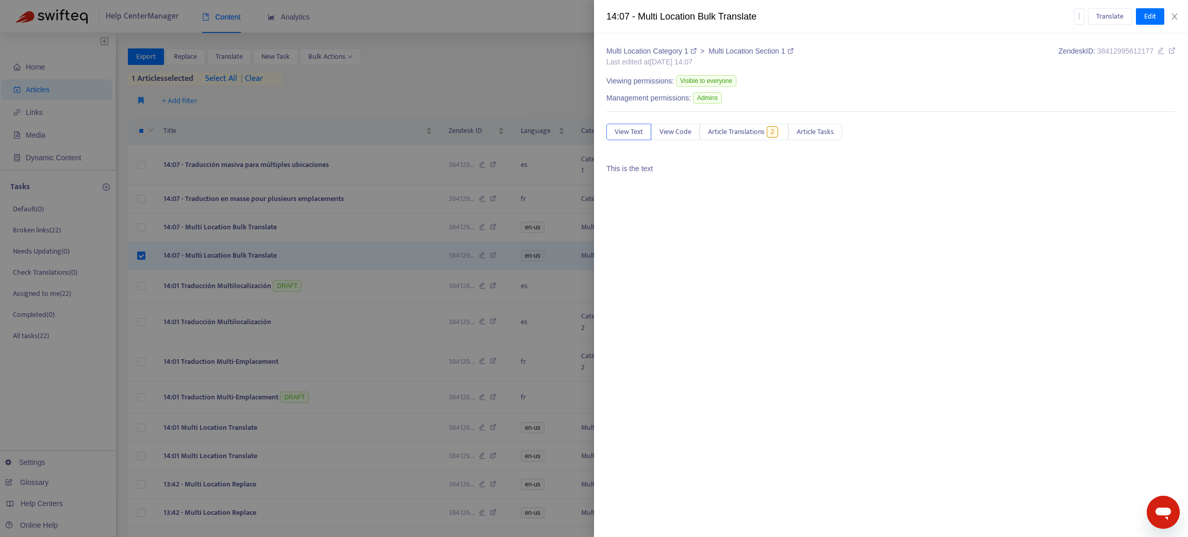
click at [349, 228] on div at bounding box center [594, 268] width 1188 height 537
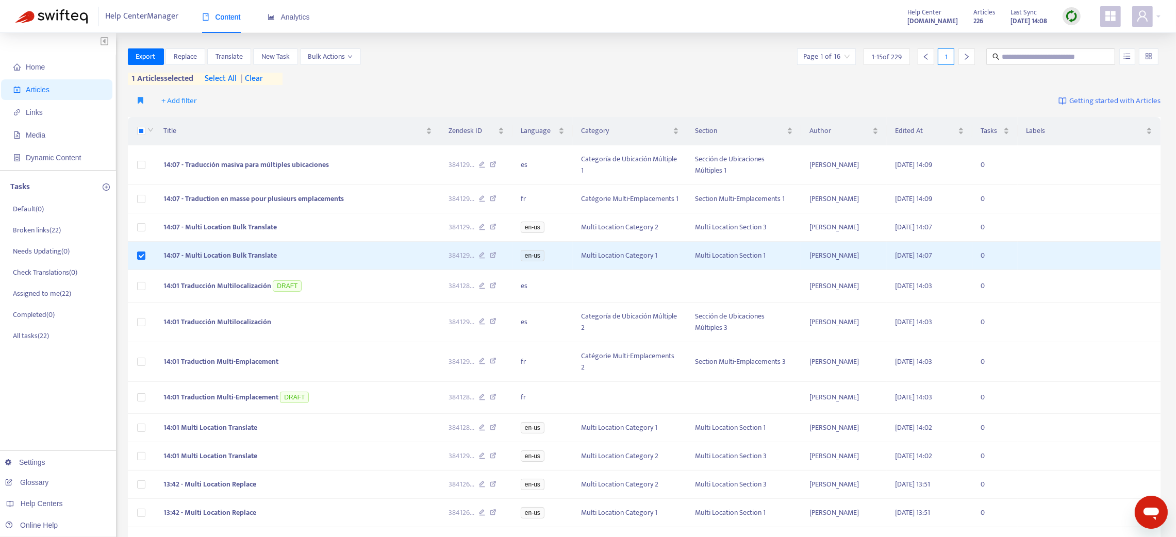
click at [349, 228] on td "14:07 - Multi Location Bulk Translate" at bounding box center [297, 227] width 285 height 28
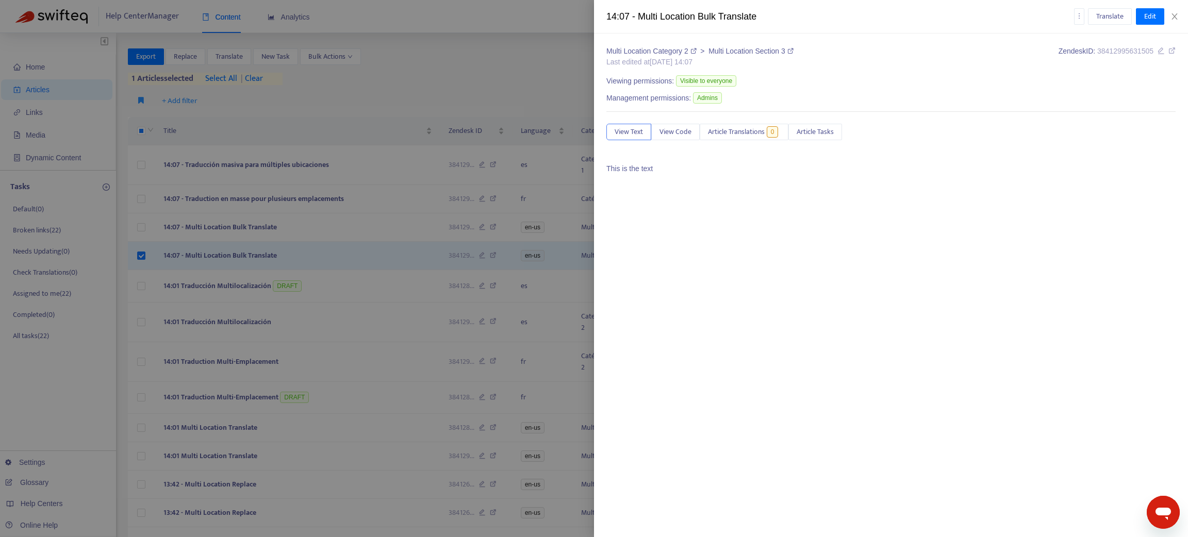
click at [349, 228] on div at bounding box center [594, 268] width 1188 height 537
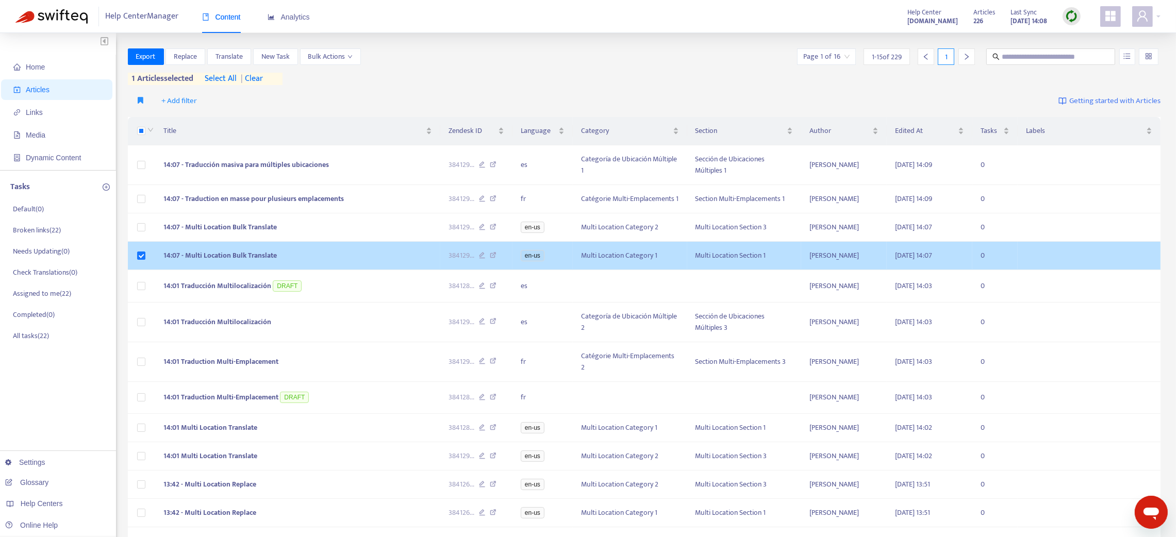
click at [358, 265] on td "14:07 - Multi Location Bulk Translate" at bounding box center [297, 256] width 285 height 28
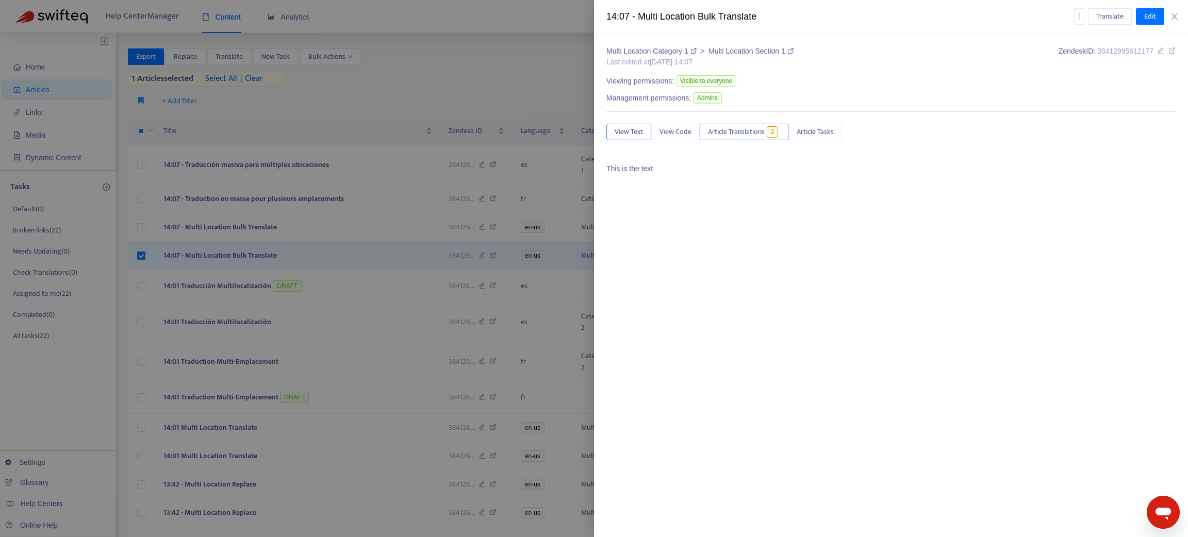
click at [737, 129] on span "Article Translations" at bounding box center [736, 131] width 57 height 11
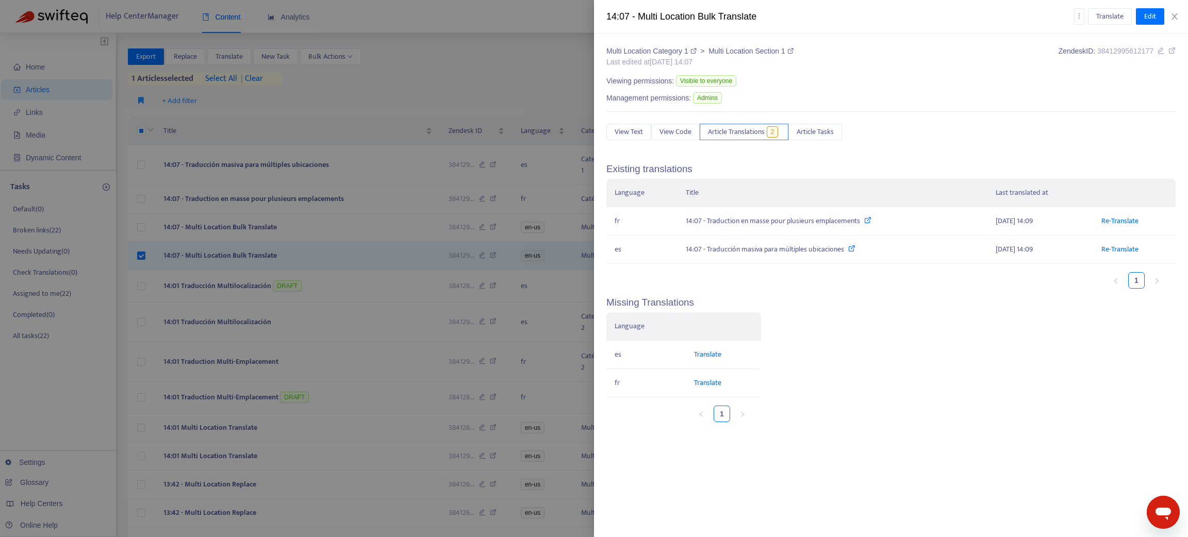
click at [339, 233] on div at bounding box center [594, 268] width 1188 height 537
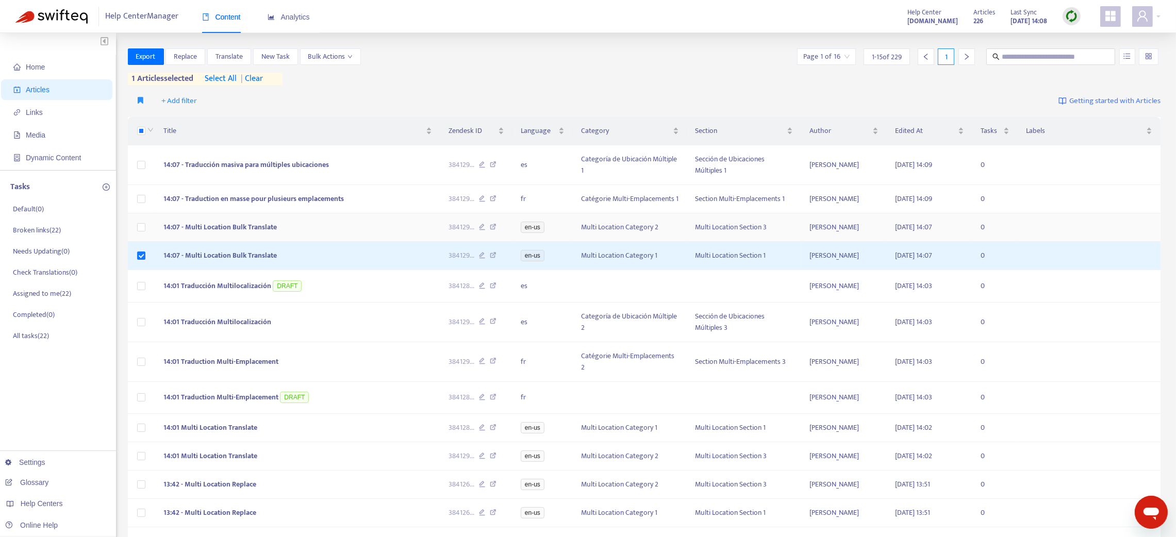
click at [338, 232] on td "14:07 - Multi Location Bulk Translate" at bounding box center [297, 227] width 285 height 28
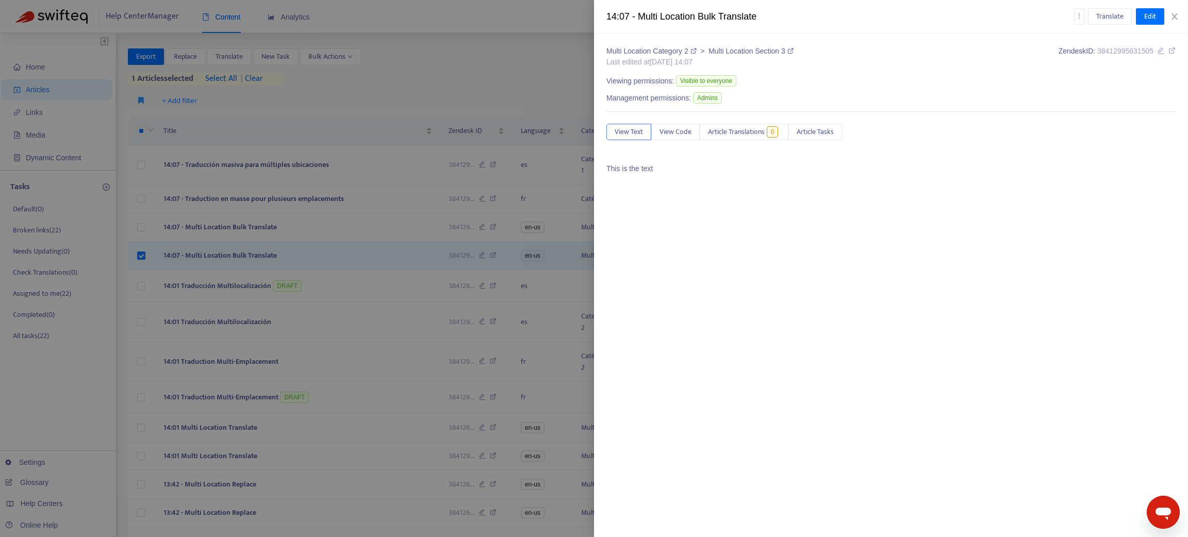
click at [379, 216] on div at bounding box center [594, 268] width 1188 height 537
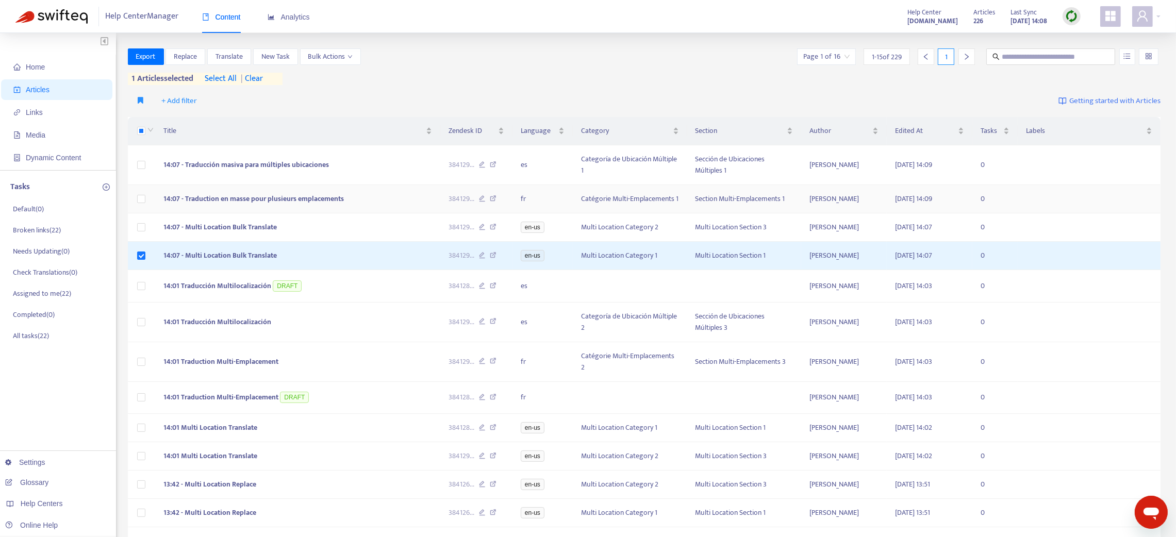
click at [378, 194] on td "14:07 - Traduction en masse pour plusieurs emplacements" at bounding box center [297, 199] width 285 height 28
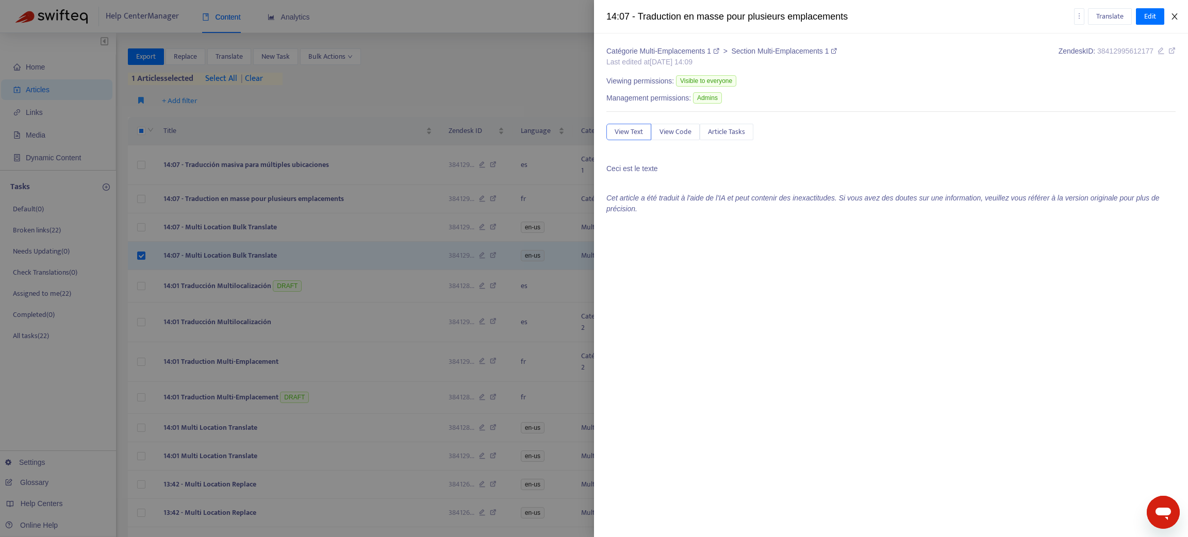
click at [883, 17] on icon "close" at bounding box center [1175, 16] width 8 height 8
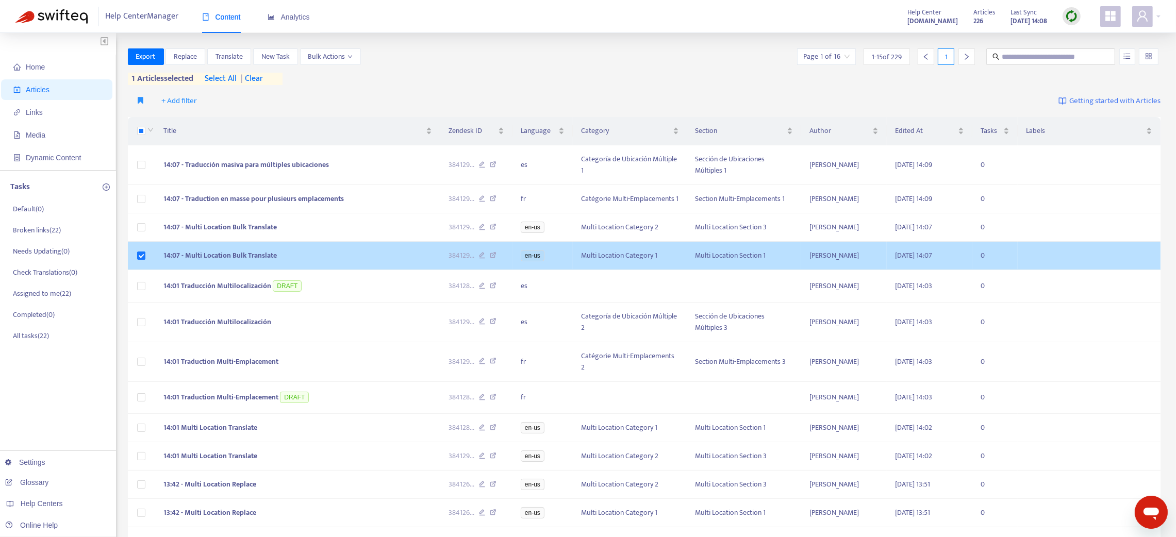
click at [345, 258] on td "14:07 - Multi Location Bulk Translate" at bounding box center [297, 256] width 285 height 28
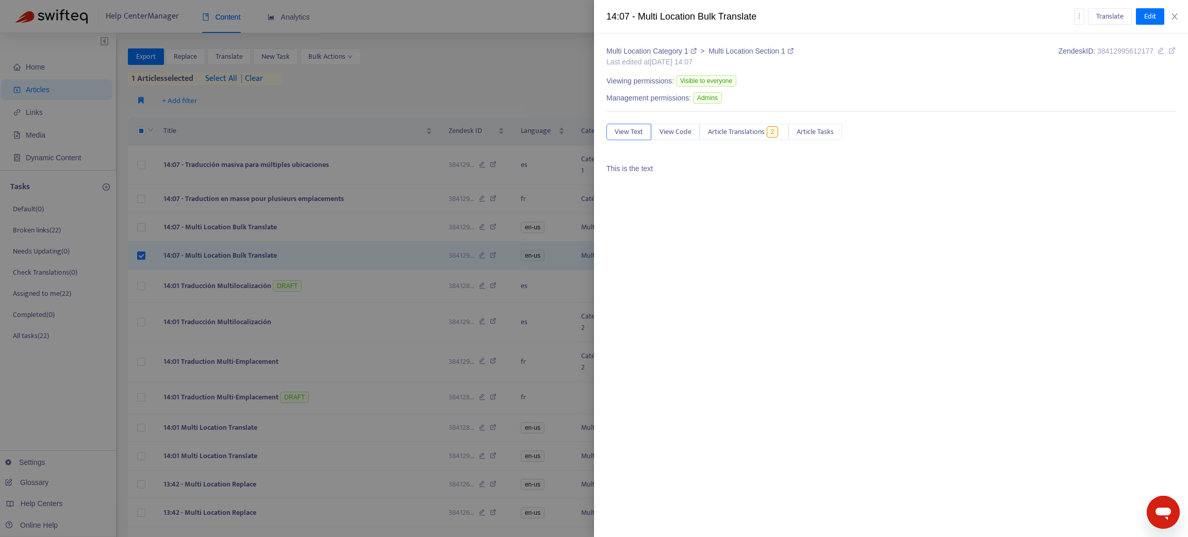
click at [342, 225] on div at bounding box center [594, 268] width 1188 height 537
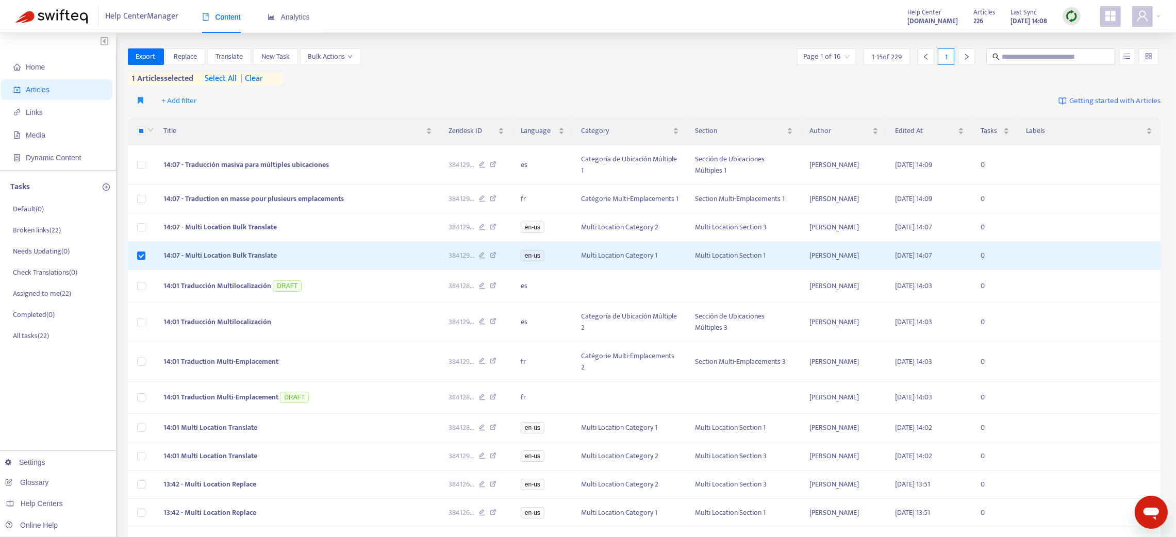
click at [342, 225] on td "14:07 - Multi Location Bulk Translate" at bounding box center [297, 227] width 285 height 28
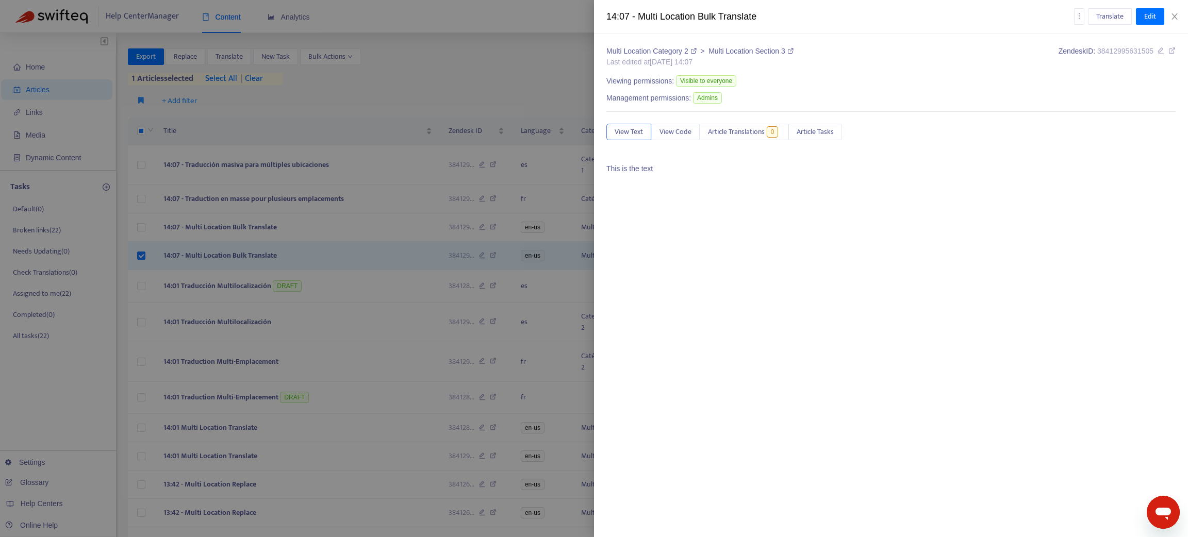
click at [342, 225] on div at bounding box center [594, 268] width 1188 height 537
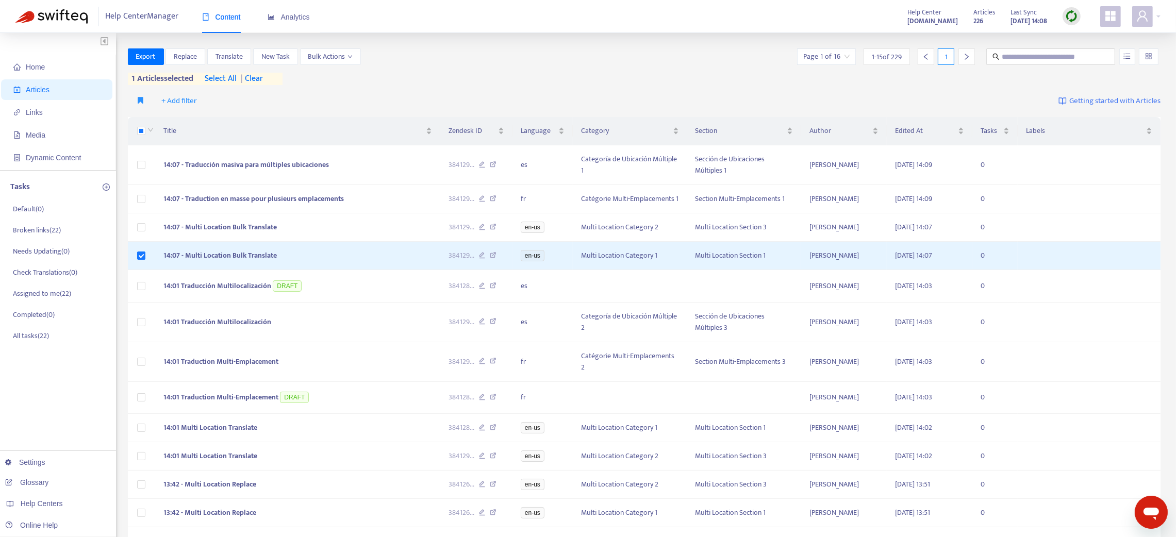
click at [883, 19] on img at bounding box center [1071, 16] width 13 height 13
click at [883, 33] on link "Quick Sync" at bounding box center [1093, 37] width 44 height 12
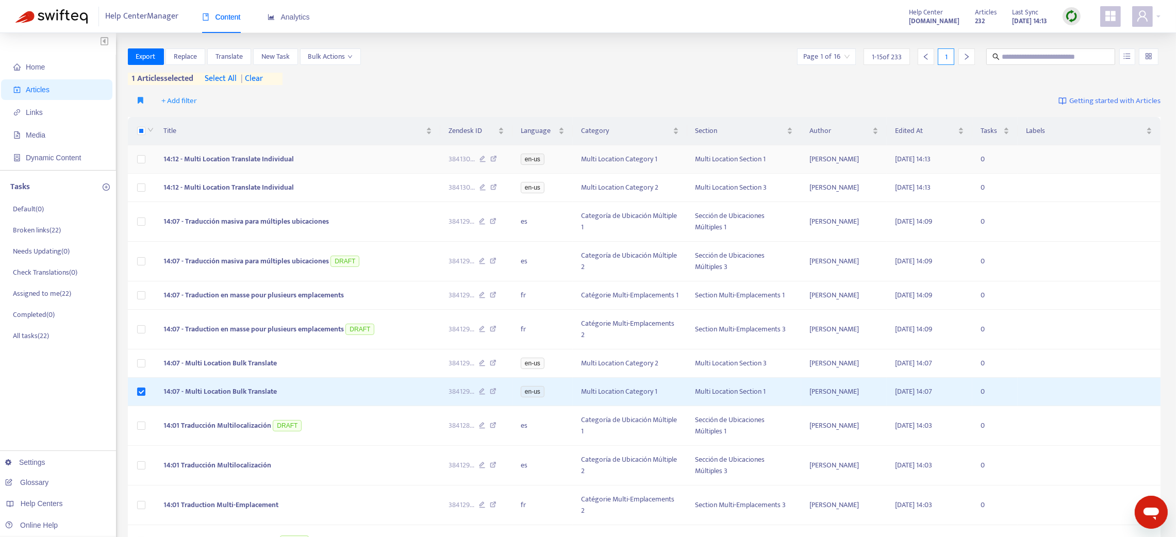
click at [234, 154] on span "14:12 - Multi Location Translate Individual" at bounding box center [228, 159] width 130 height 12
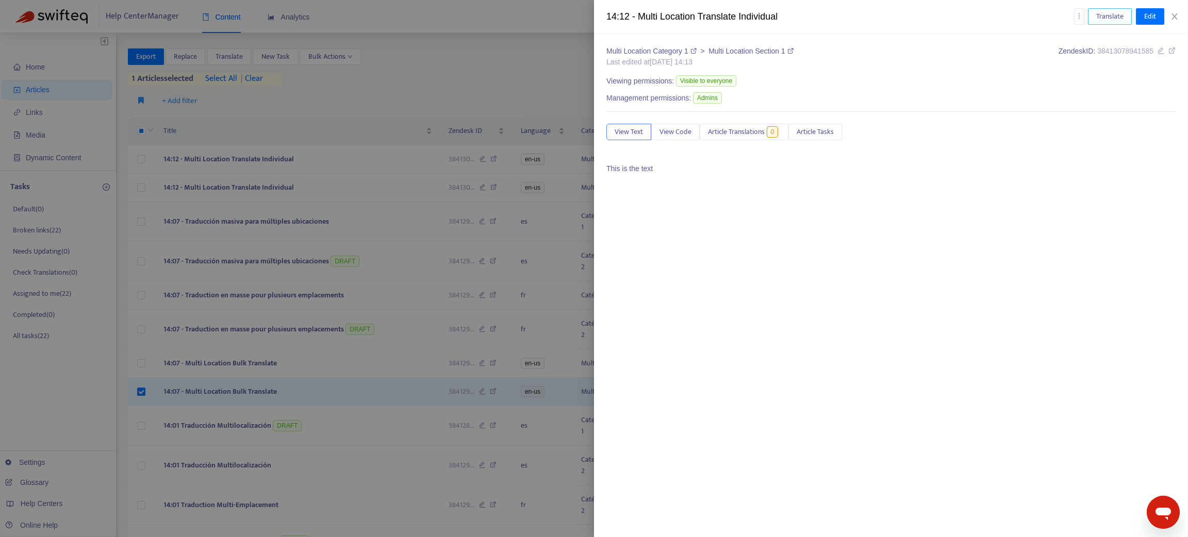
click at [883, 13] on button "Translate" at bounding box center [1110, 16] width 44 height 17
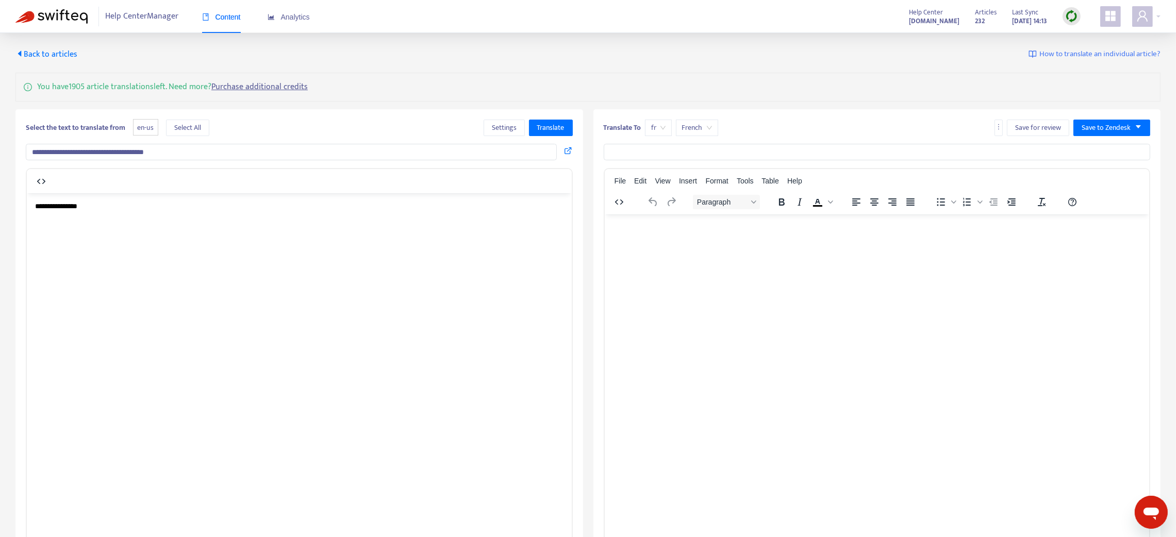
drag, startPoint x: 202, startPoint y: 154, endPoint x: 42, endPoint y: 157, distance: 160.4
click at [0, 154] on div "**********" at bounding box center [588, 312] width 1176 height 558
click at [539, 126] on span "Translate" at bounding box center [550, 127] width 27 height 11
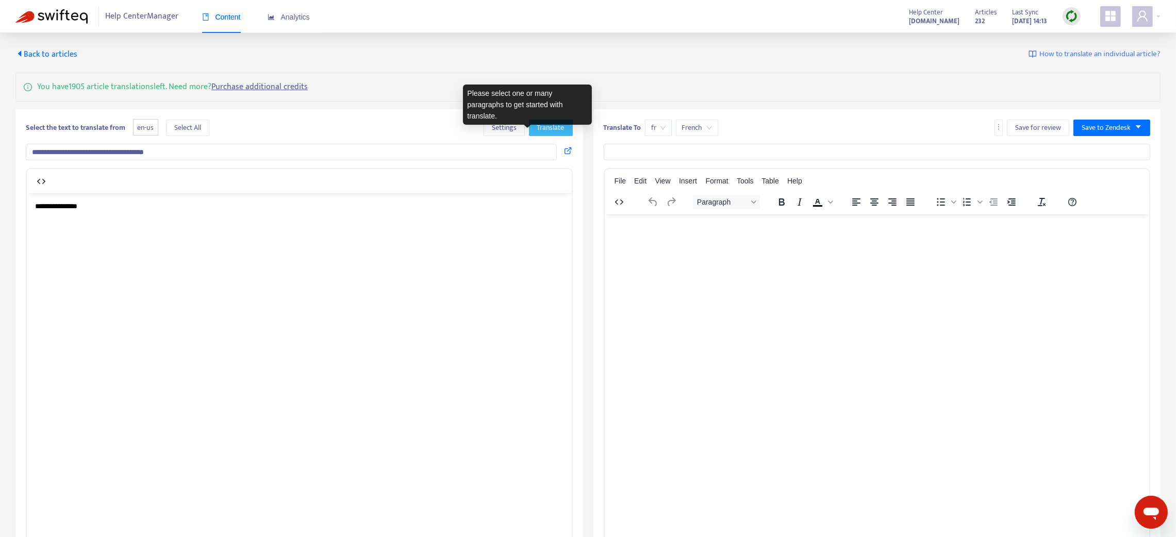
click at [542, 123] on span "Translate" at bounding box center [550, 127] width 27 height 11
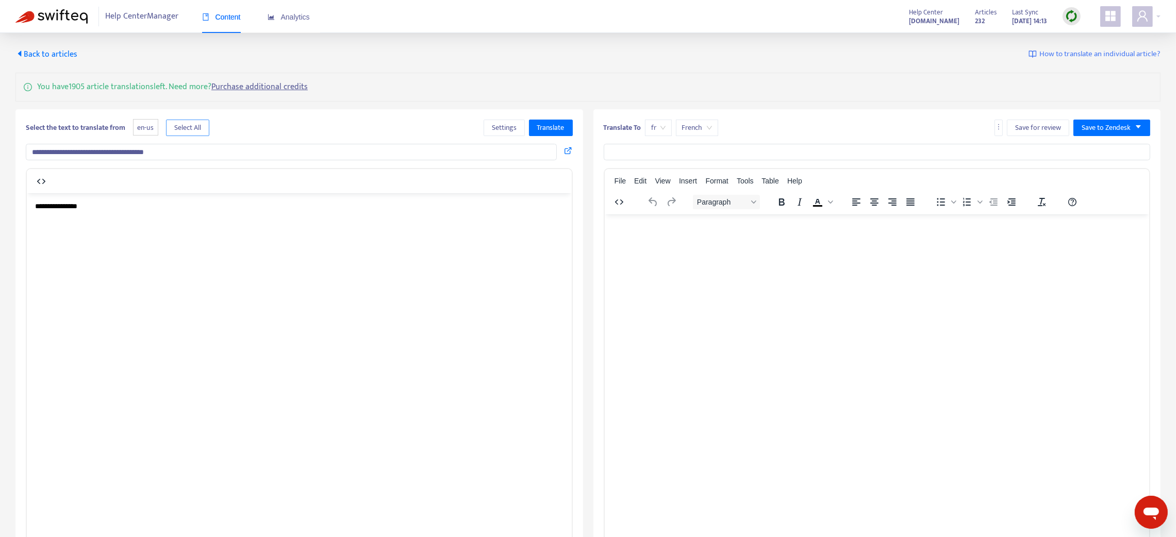
click at [190, 123] on span "Select All" at bounding box center [187, 127] width 27 height 11
click at [548, 125] on span "Translate" at bounding box center [550, 127] width 27 height 11
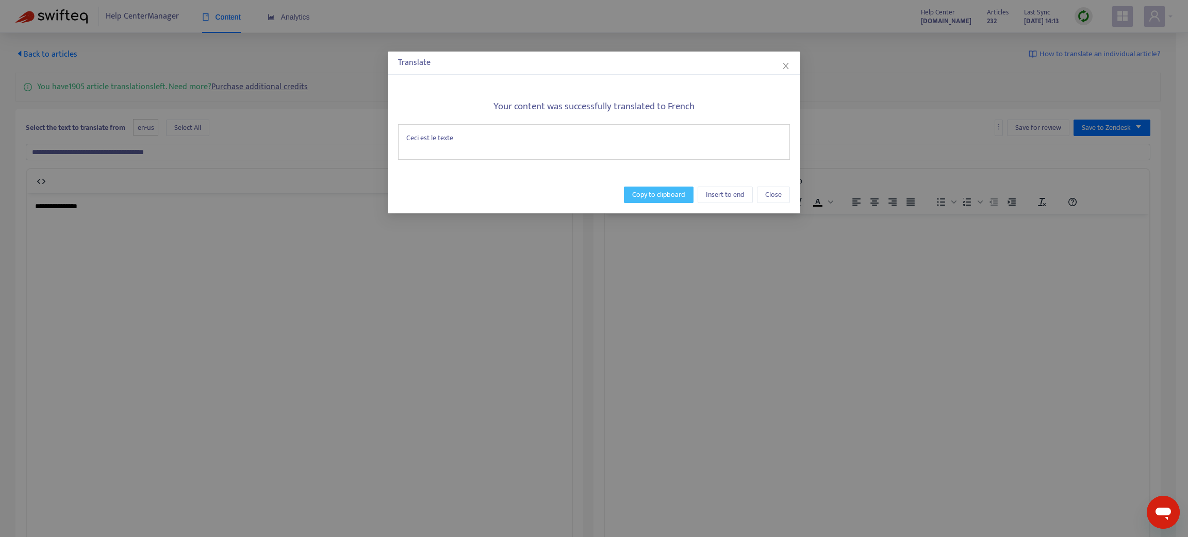
click at [653, 190] on span "Copy to clipboard" at bounding box center [658, 194] width 53 height 11
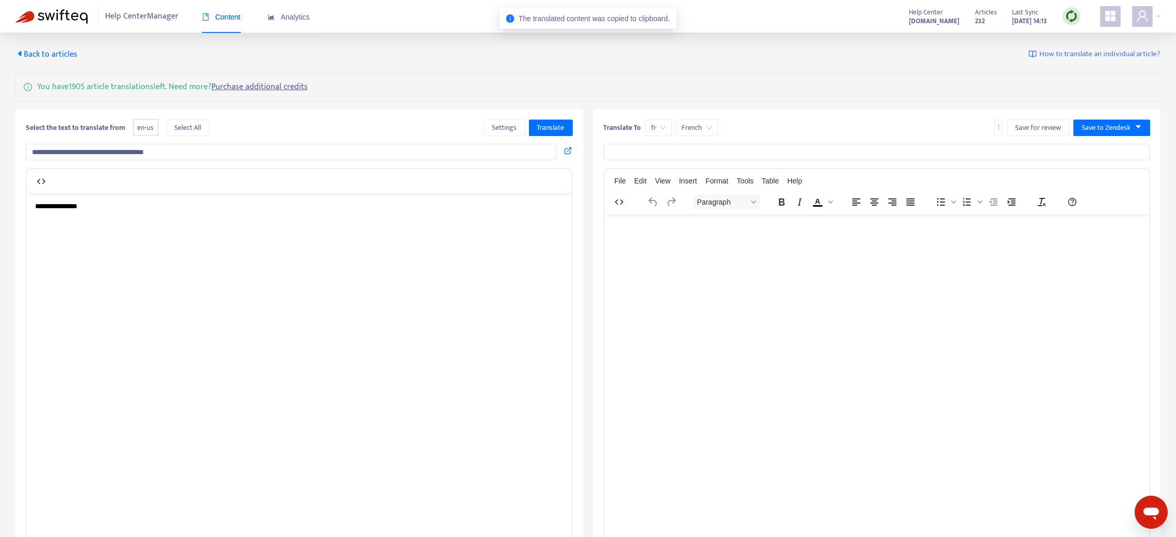
click at [660, 236] on html at bounding box center [876, 227] width 545 height 27
drag, startPoint x: 170, startPoint y: 151, endPoint x: 0, endPoint y: 138, distance: 170.1
click at [0, 136] on div "**********" at bounding box center [588, 312] width 1176 height 558
click at [111, 202] on p "**********" at bounding box center [299, 206] width 529 height 10
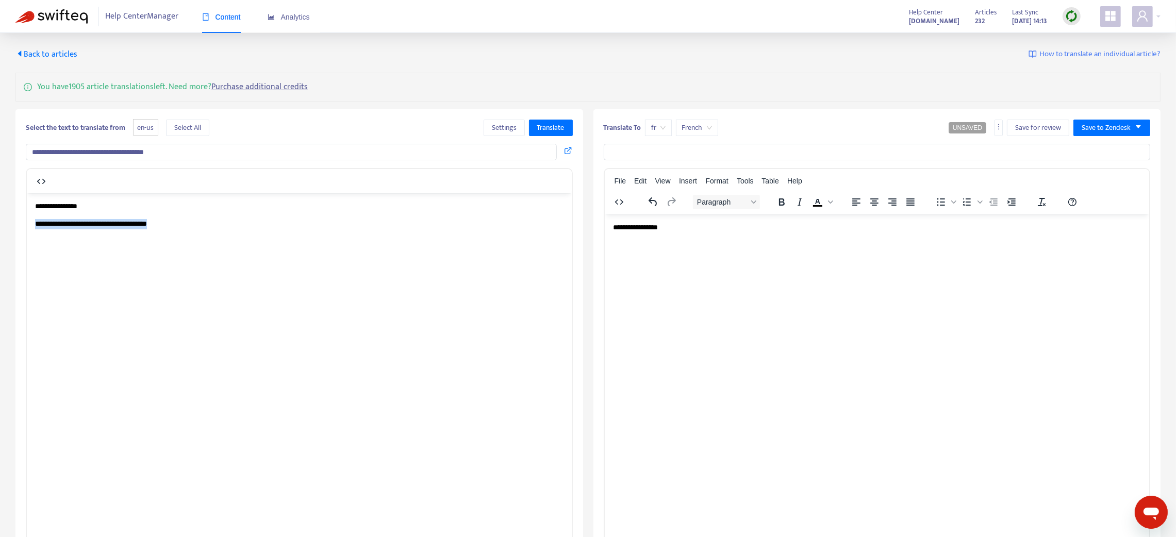
drag, startPoint x: 170, startPoint y: 222, endPoint x: 8, endPoint y: 215, distance: 162.1
click at [27, 215] on html "**********" at bounding box center [299, 215] width 545 height 44
click at [545, 127] on span "Translate" at bounding box center [550, 127] width 27 height 11
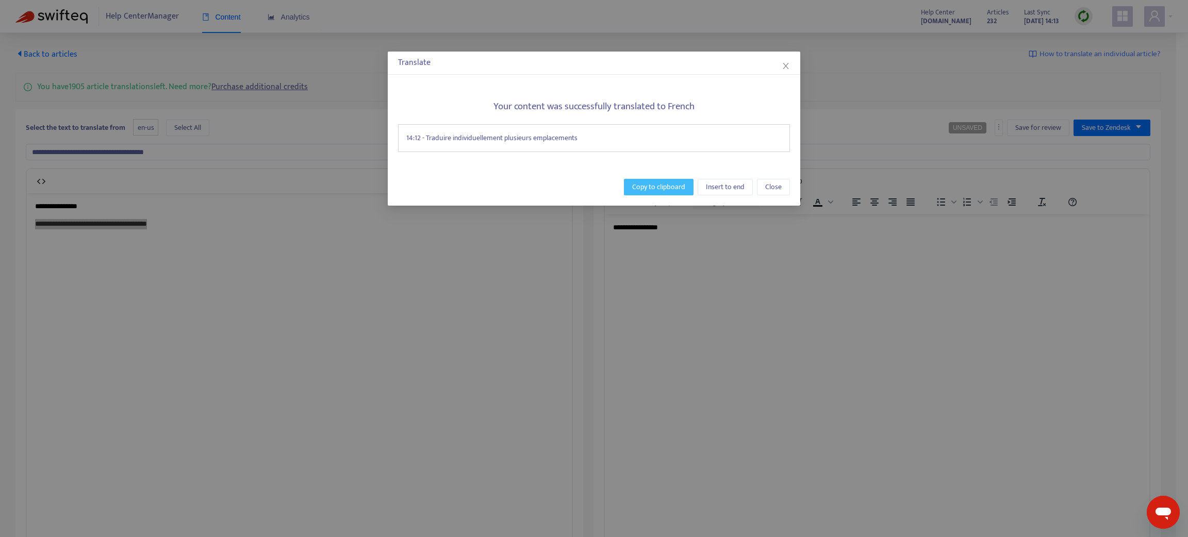
click at [669, 185] on span "Copy to clipboard" at bounding box center [658, 187] width 53 height 11
copy p "**********"
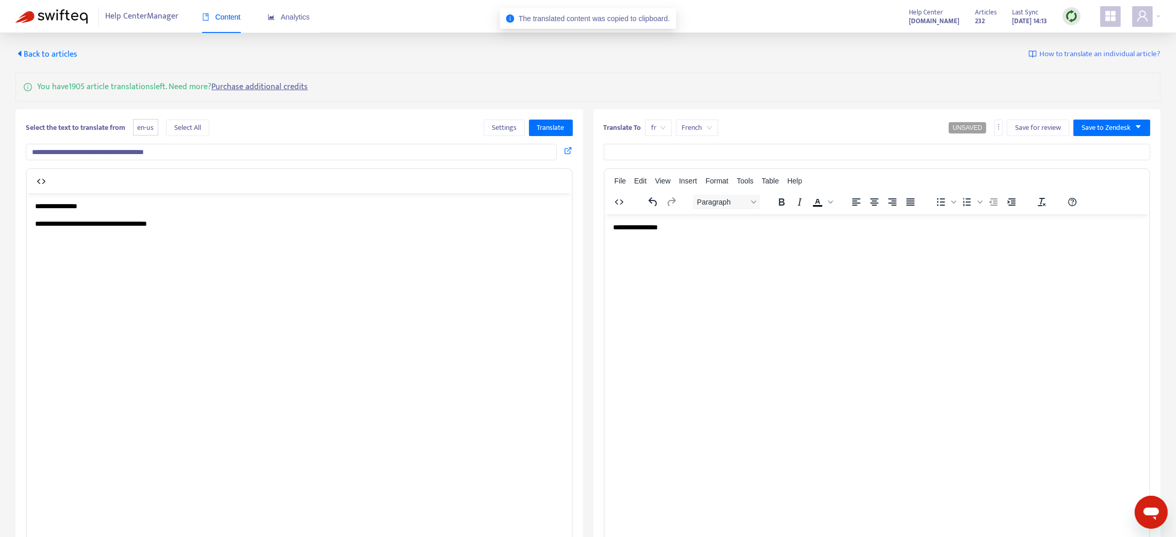
click at [652, 151] on input "text" at bounding box center [877, 152] width 547 height 17
paste input "**********"
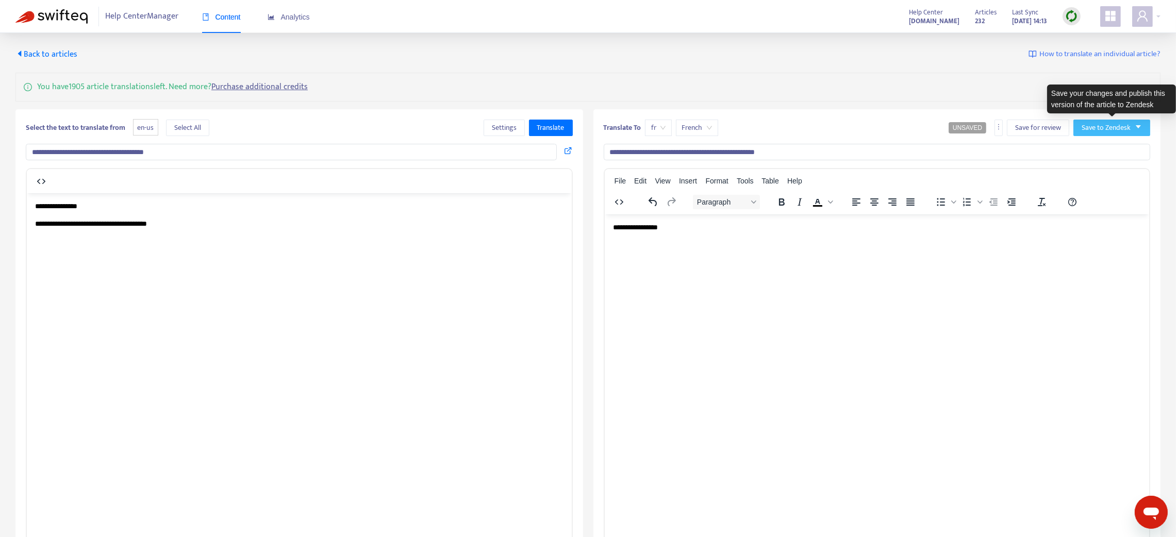
type input "**********"
click at [883, 123] on span "Save to Zendesk" at bounding box center [1106, 127] width 49 height 11
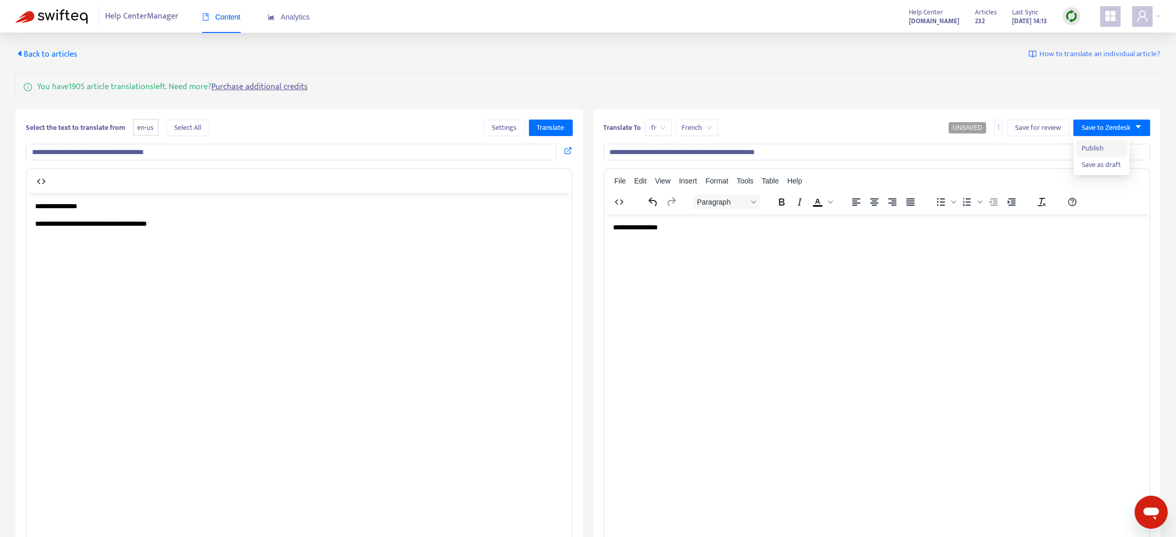
click at [883, 144] on span "Publish" at bounding box center [1101, 148] width 39 height 11
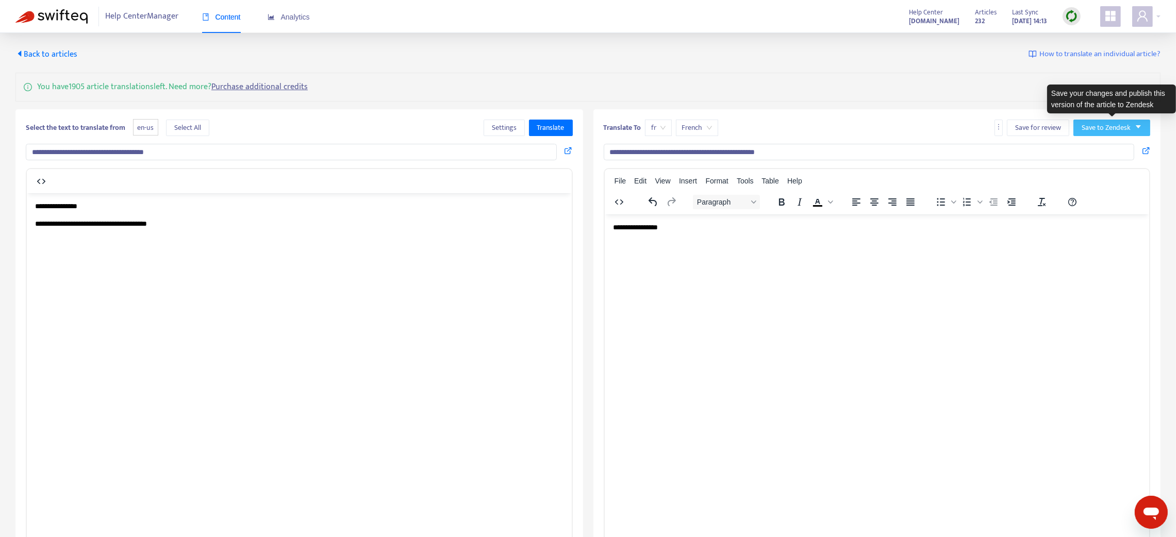
click at [883, 128] on span "Save to Zendesk" at bounding box center [1106, 127] width 49 height 11
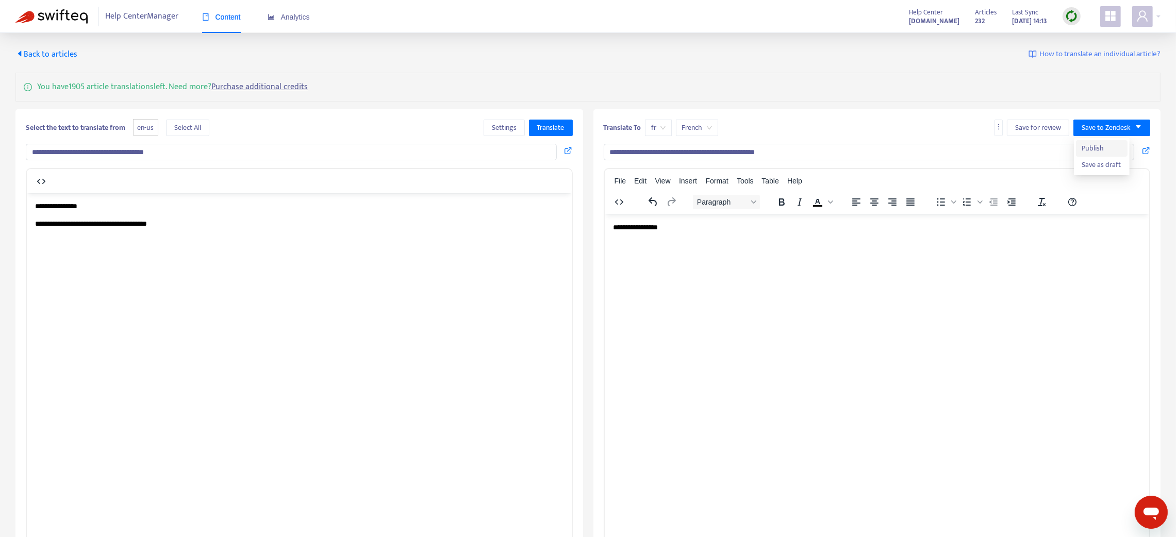
click at [883, 147] on span "Publish" at bounding box center [1101, 148] width 39 height 11
click at [64, 52] on span "Back to articles" at bounding box center [46, 54] width 62 height 14
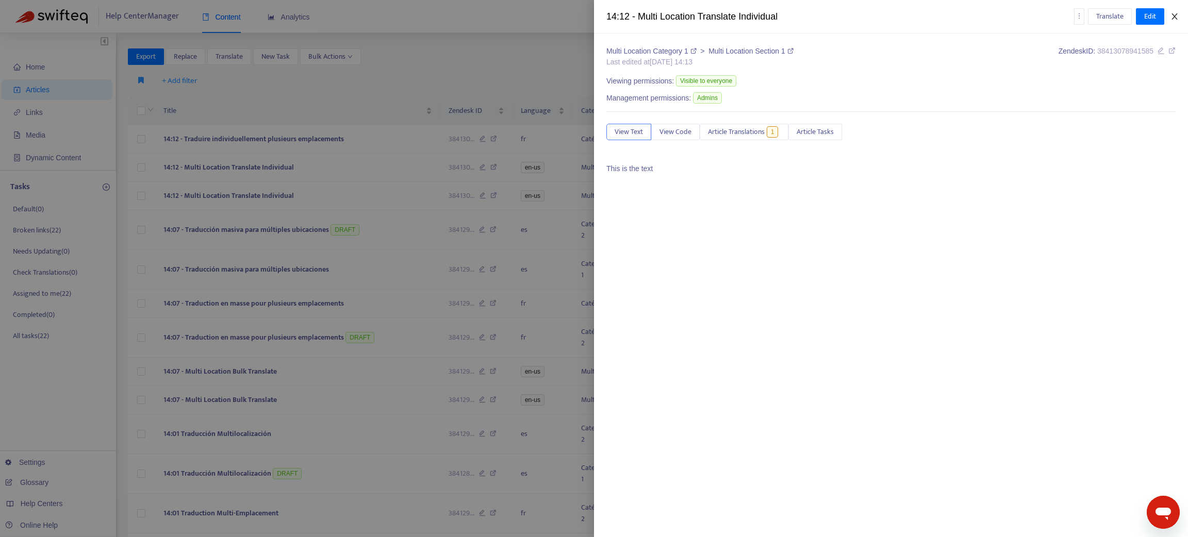
click at [883, 14] on icon "close" at bounding box center [1175, 16] width 8 height 8
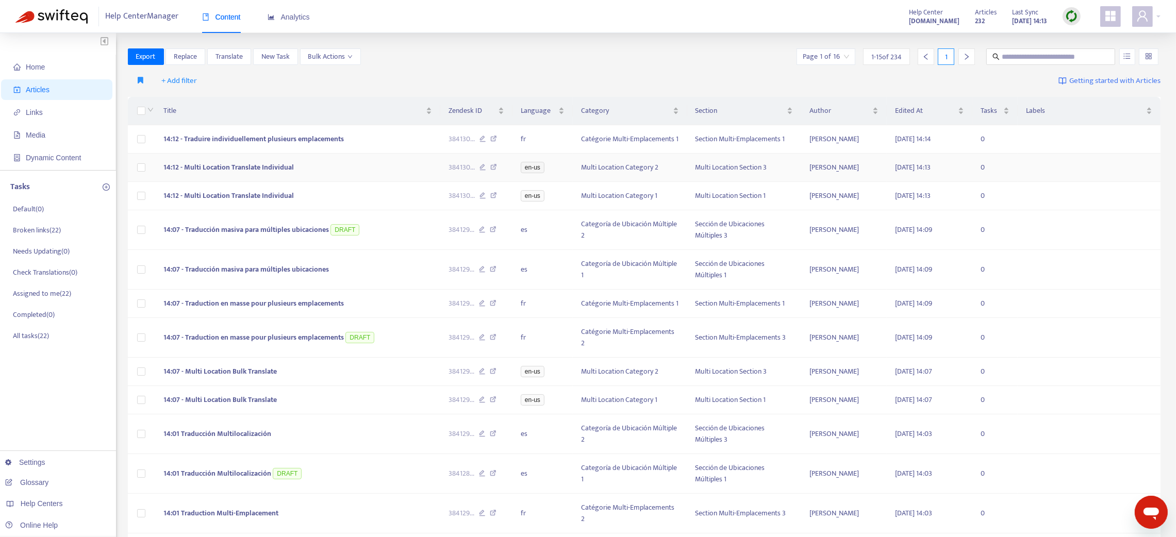
click at [249, 164] on span "14:12 - Multi Location Translate Individual" at bounding box center [228, 167] width 130 height 12
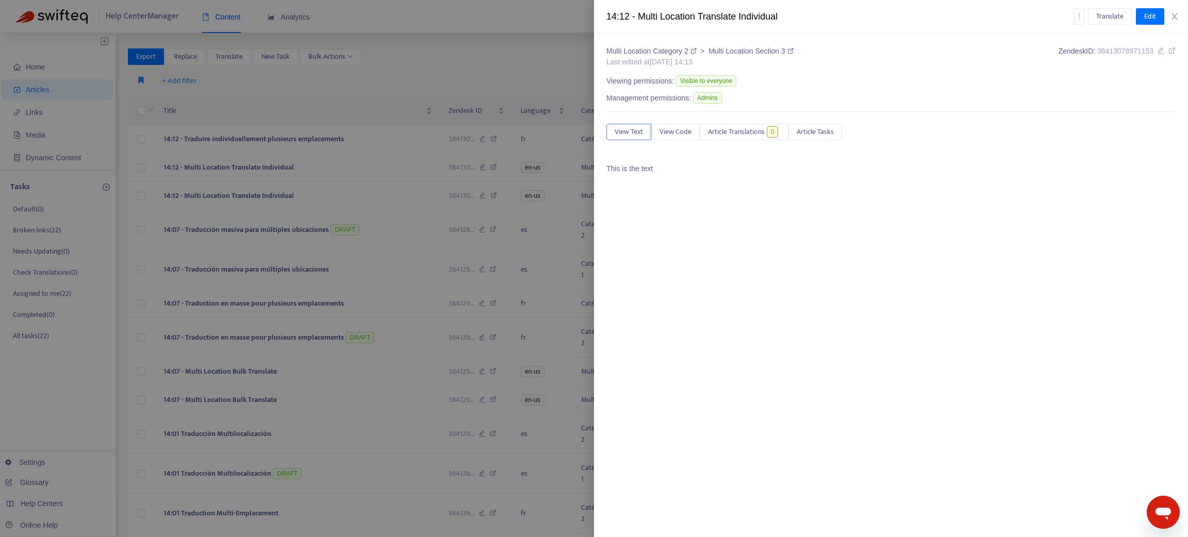
click at [259, 197] on div at bounding box center [594, 268] width 1188 height 537
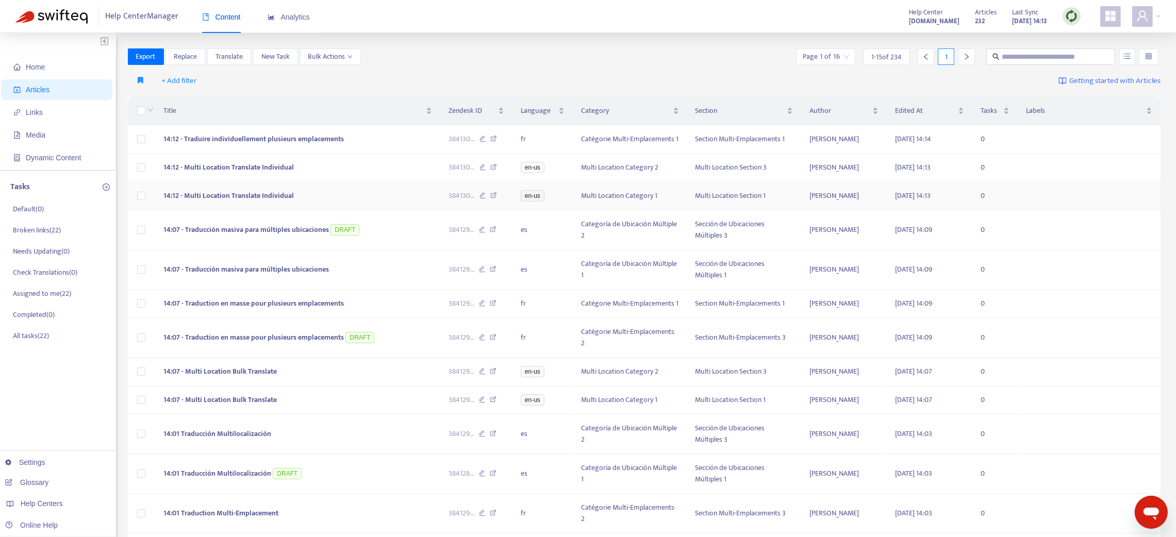
click at [298, 191] on td "14:12 - Multi Location Translate Individual" at bounding box center [297, 196] width 285 height 28
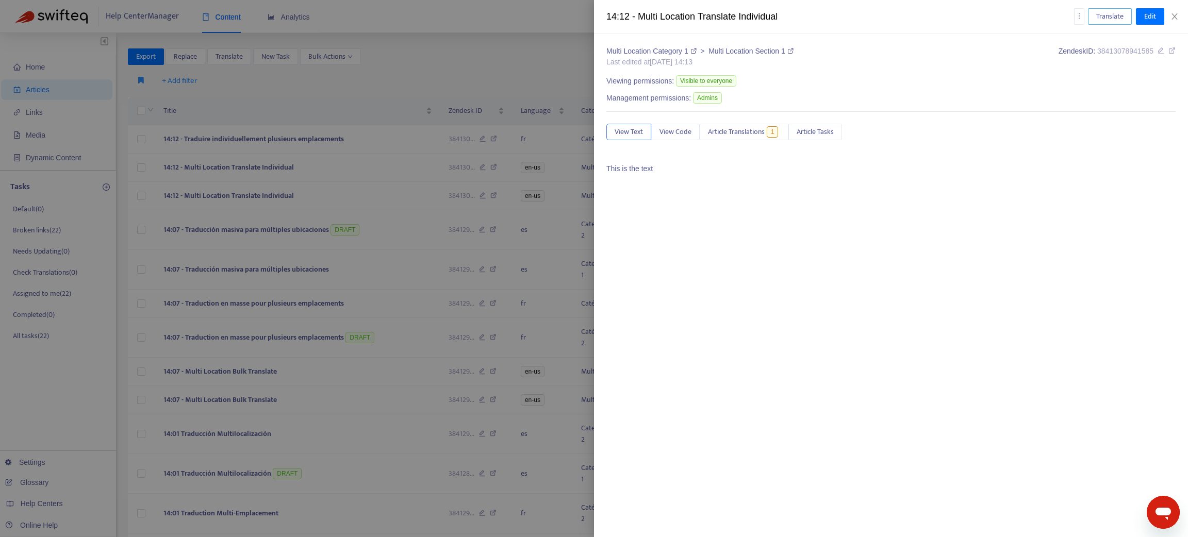
click at [883, 12] on span "Translate" at bounding box center [1109, 16] width 27 height 11
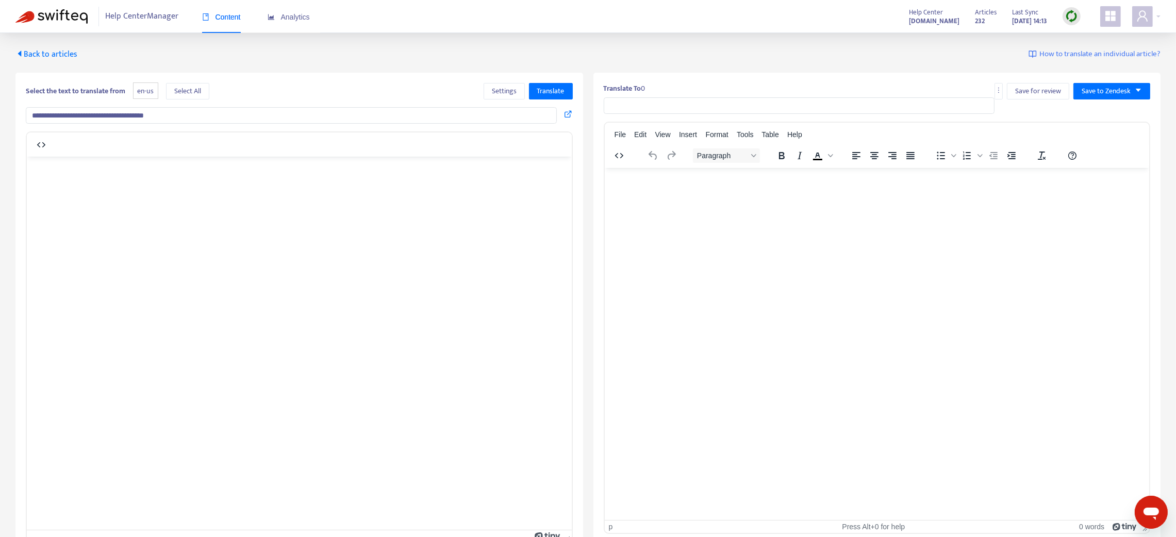
type input "**********"
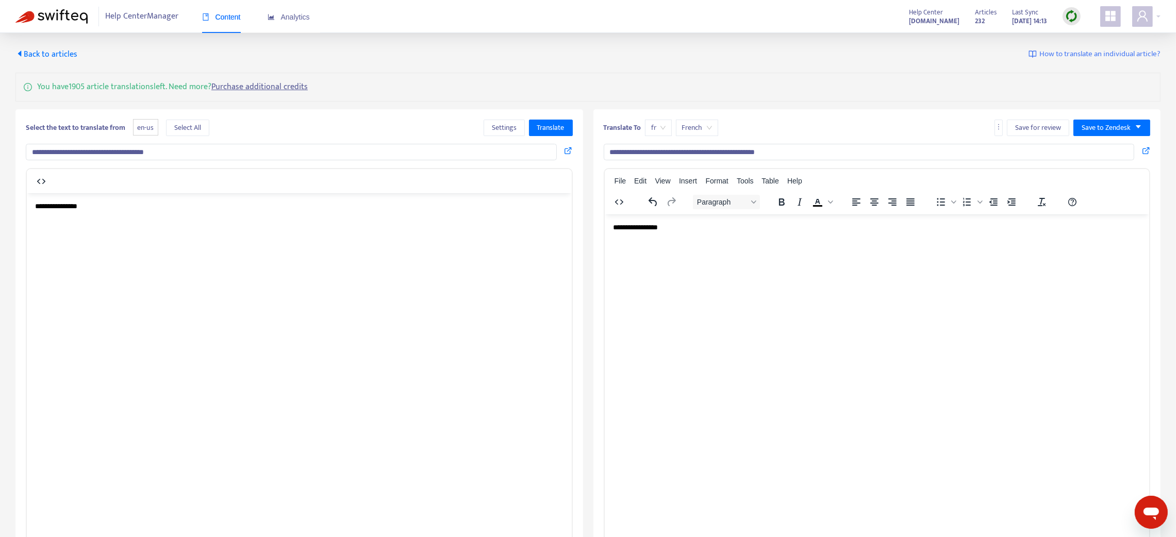
drag, startPoint x: 184, startPoint y: 153, endPoint x: 0, endPoint y: 160, distance: 183.7
click at [0, 160] on div "**********" at bounding box center [588, 312] width 1176 height 558
click at [111, 208] on p "**********" at bounding box center [299, 206] width 529 height 10
click at [181, 124] on span "Select All" at bounding box center [187, 127] width 27 height 11
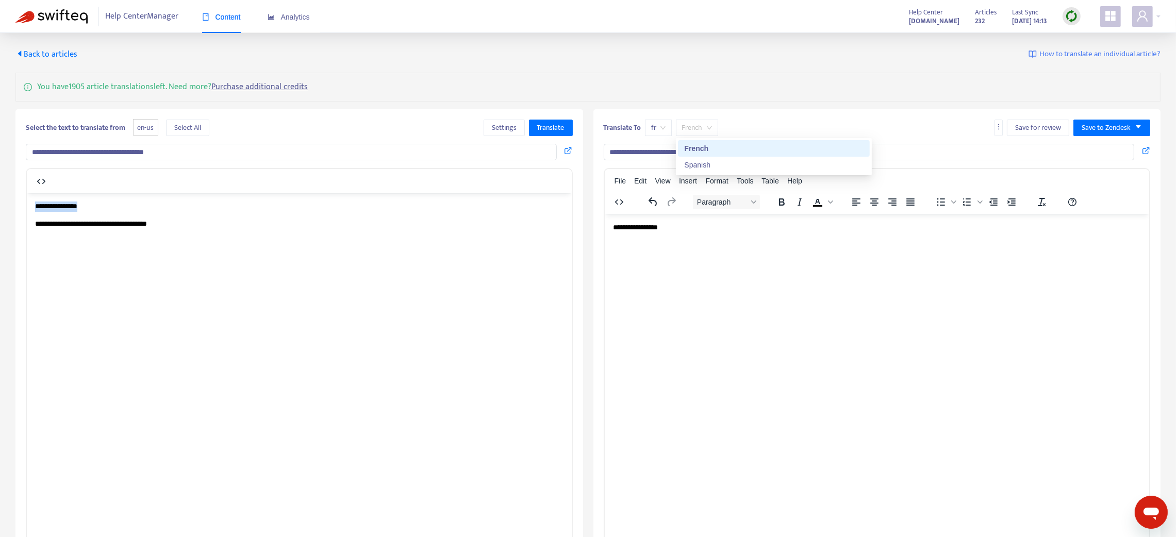
click at [707, 124] on span "French" at bounding box center [697, 127] width 30 height 15
click at [698, 167] on div "Spanish" at bounding box center [773, 164] width 179 height 11
click at [667, 128] on div "fr" at bounding box center [658, 128] width 27 height 17
click at [663, 165] on div "es" at bounding box center [743, 164] width 179 height 11
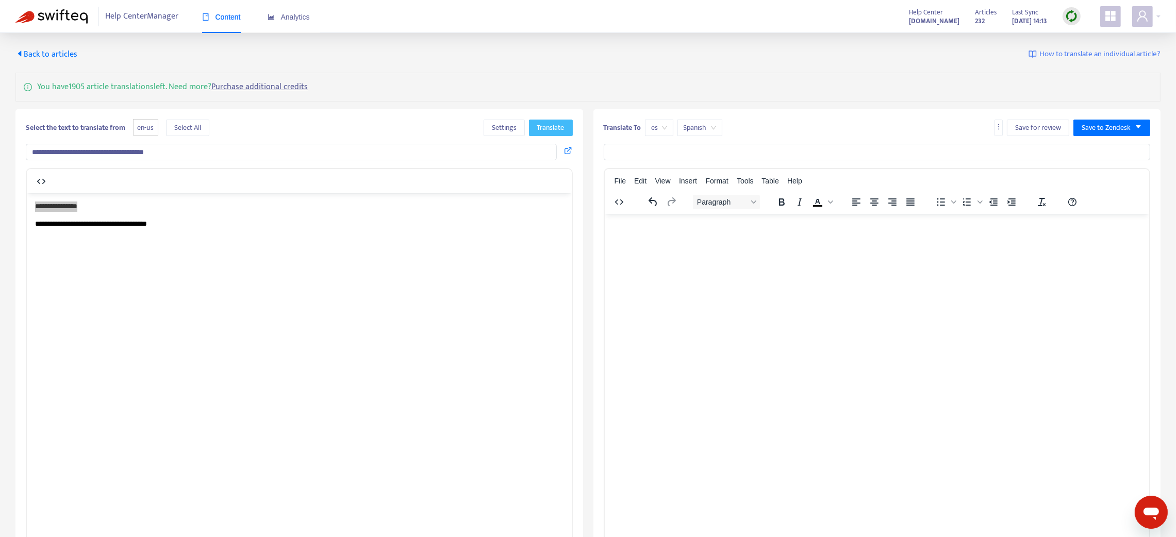
click at [547, 122] on span "Translate" at bounding box center [550, 127] width 27 height 11
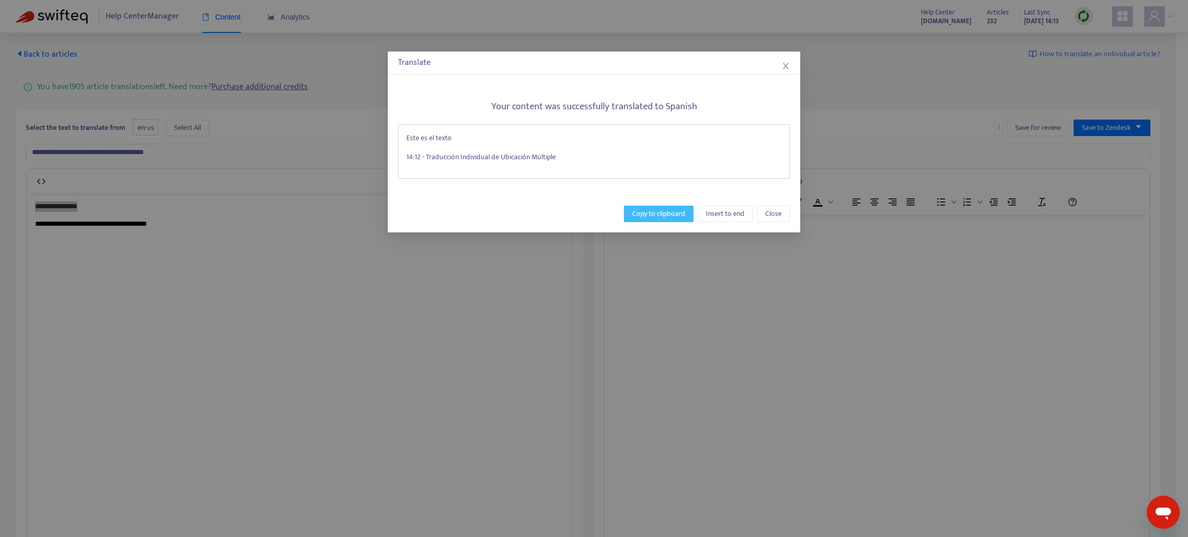
click at [641, 217] on span "Copy to clipboard" at bounding box center [658, 213] width 53 height 11
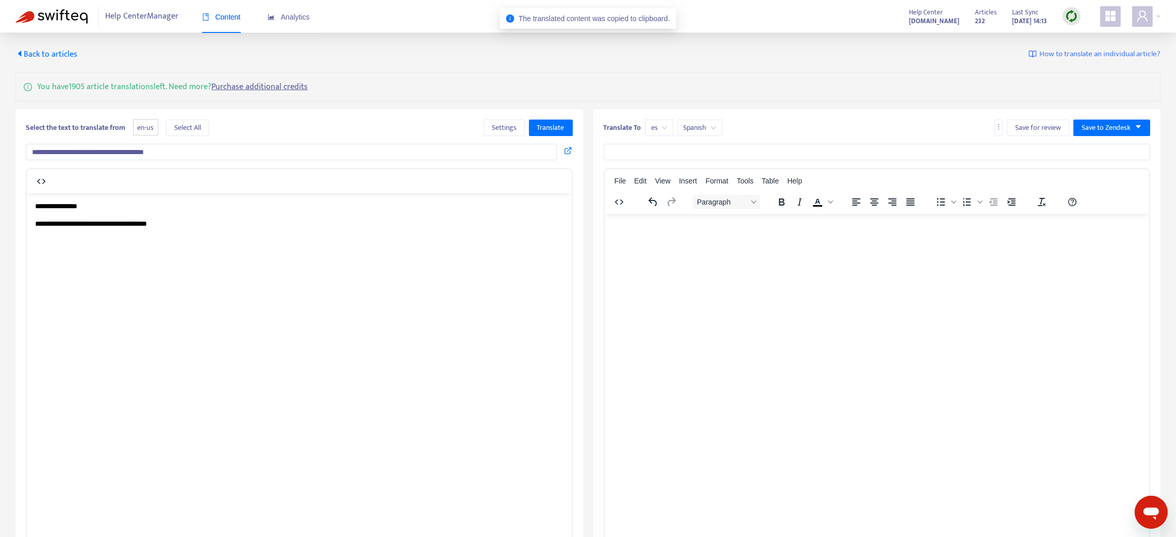
click at [624, 228] on p "Rich Text Area. Press ALT-0 for help." at bounding box center [877, 227] width 529 height 10
drag, startPoint x: 784, startPoint y: 235, endPoint x: 1197, endPoint y: 457, distance: 469.5
click at [604, 244] on html "**********" at bounding box center [876, 236] width 545 height 44
click at [700, 153] on input "text" at bounding box center [877, 152] width 547 height 17
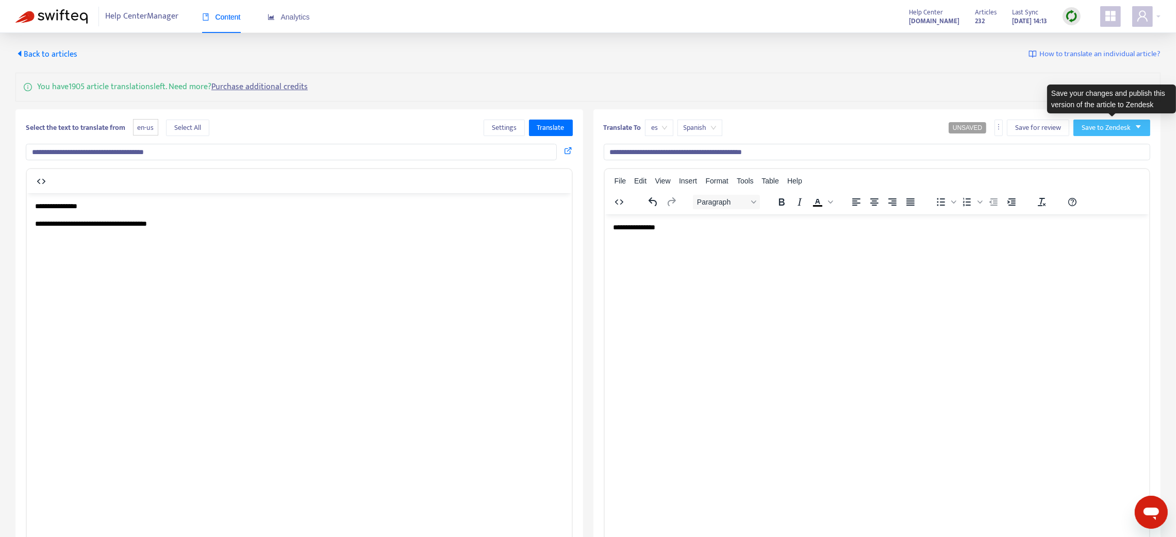
type input "**********"
click at [883, 125] on span "Save to Zendesk" at bounding box center [1106, 127] width 49 height 11
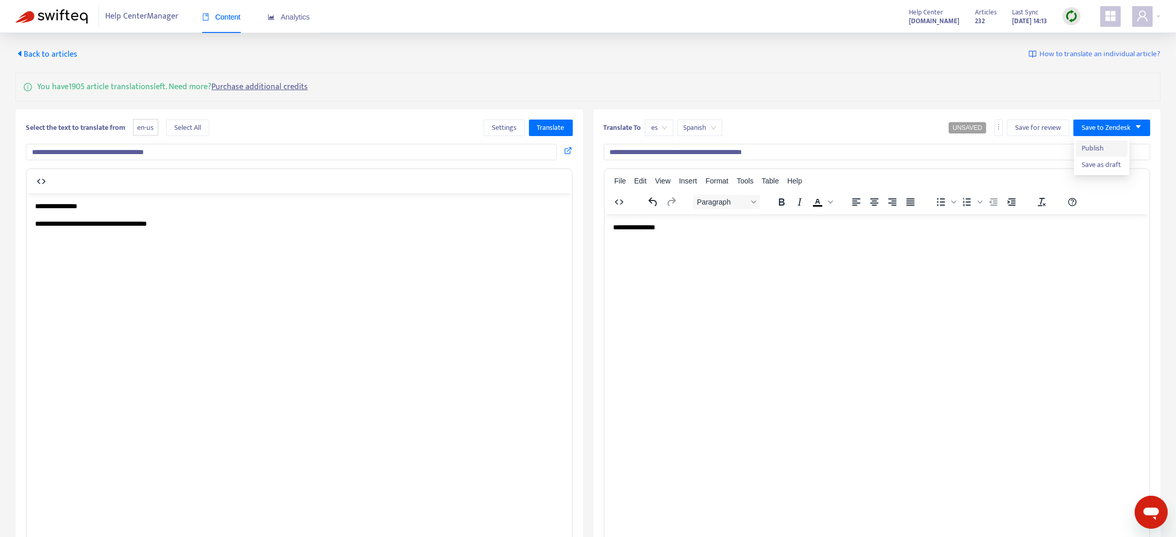
click at [883, 146] on span "Publish" at bounding box center [1101, 148] width 39 height 11
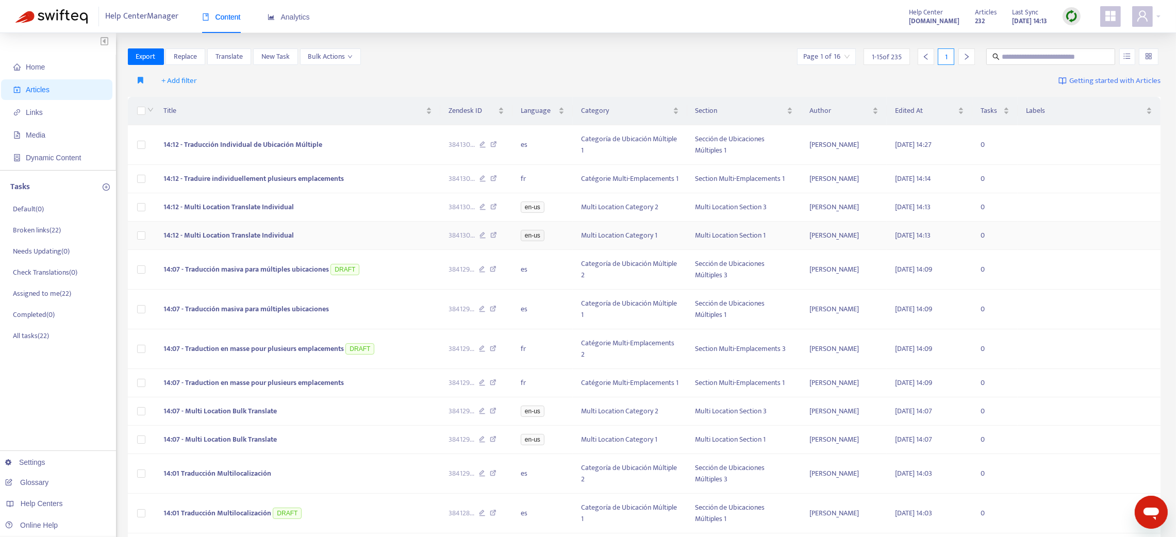
click at [370, 237] on td "14:12 - Multi Location Translate Individual" at bounding box center [297, 236] width 285 height 28
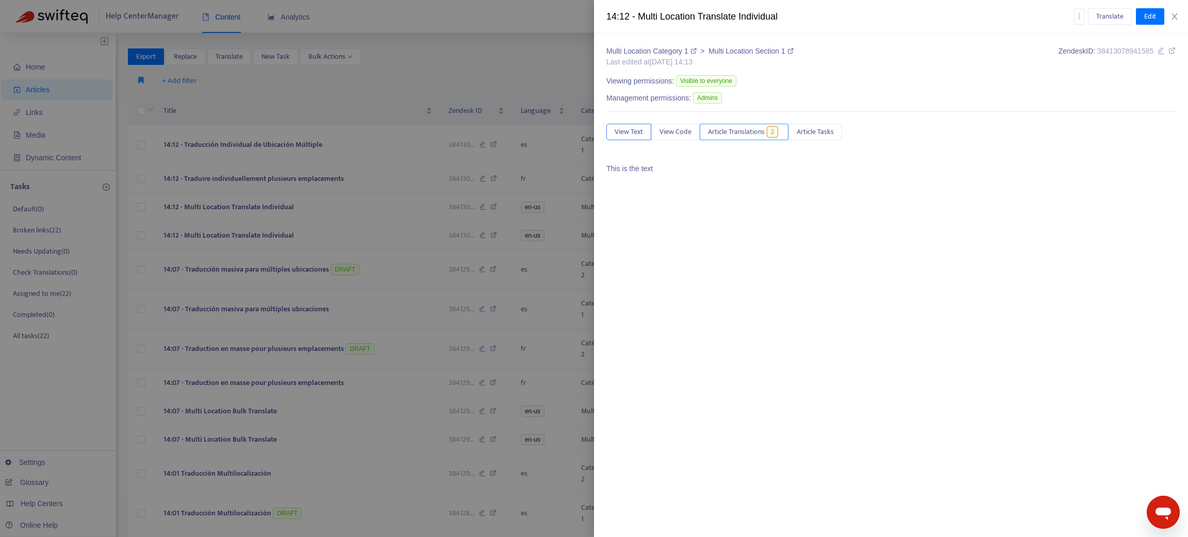
click at [748, 131] on span "Article Translations" at bounding box center [736, 131] width 57 height 11
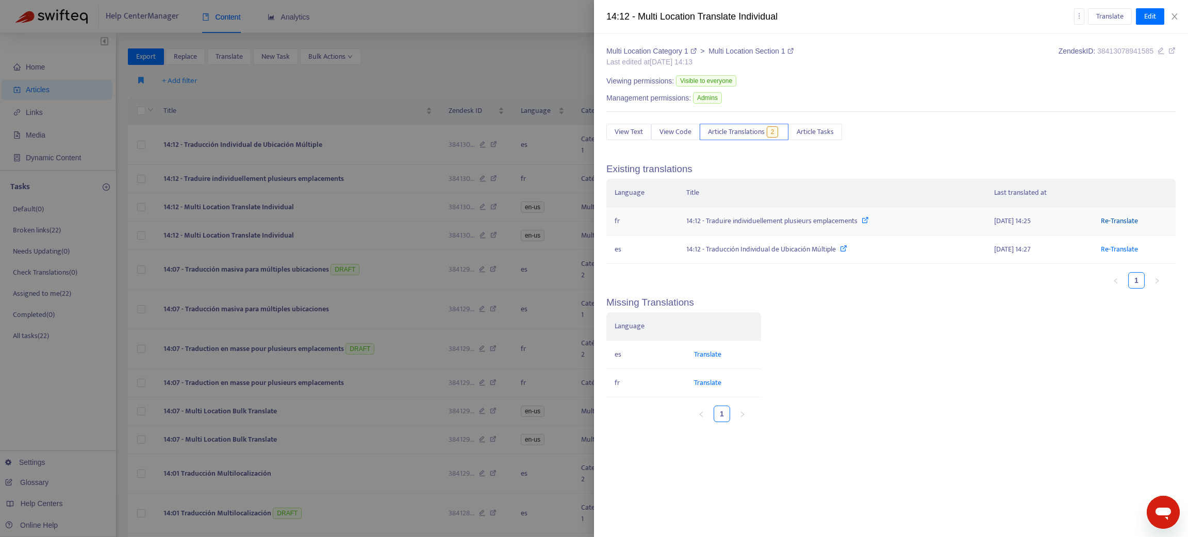
click at [883, 223] on link "Re-Translate" at bounding box center [1119, 221] width 37 height 12
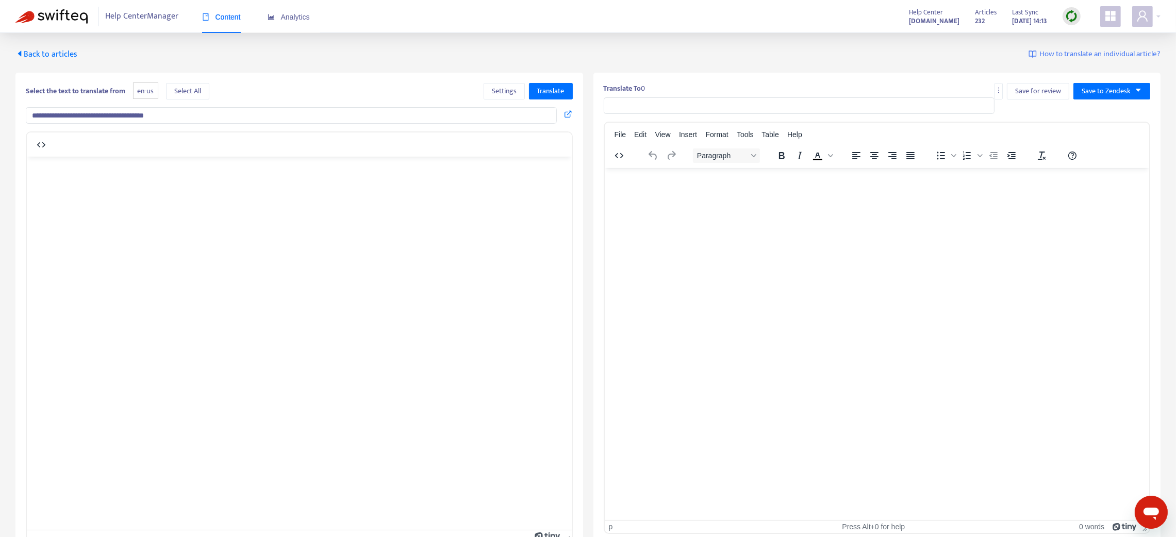
type input "**********"
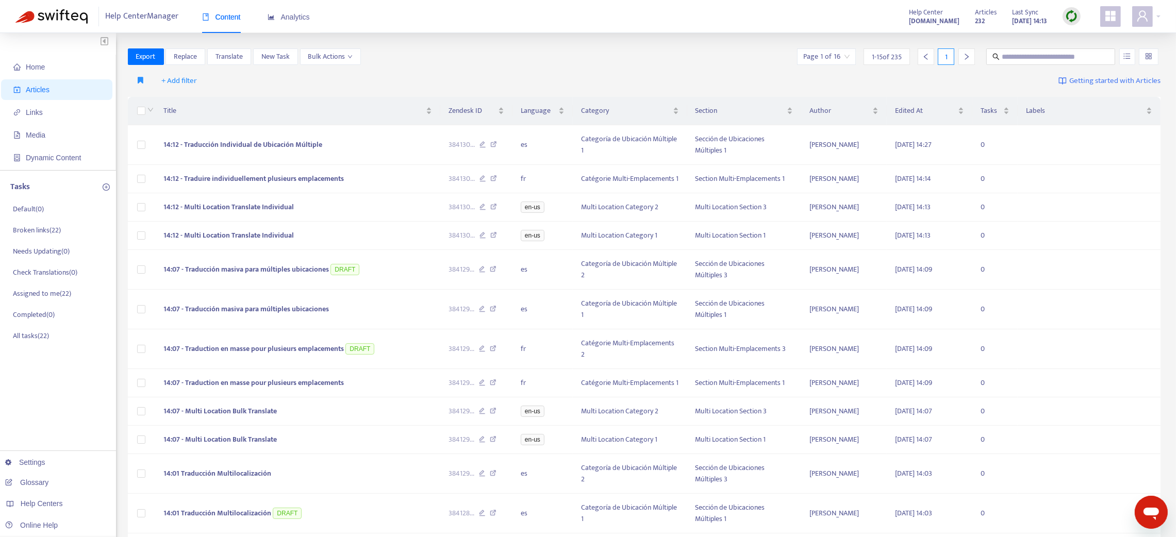
click at [883, 15] on img at bounding box center [1071, 16] width 13 height 13
click at [883, 37] on link "Quick Sync" at bounding box center [1093, 37] width 44 height 12
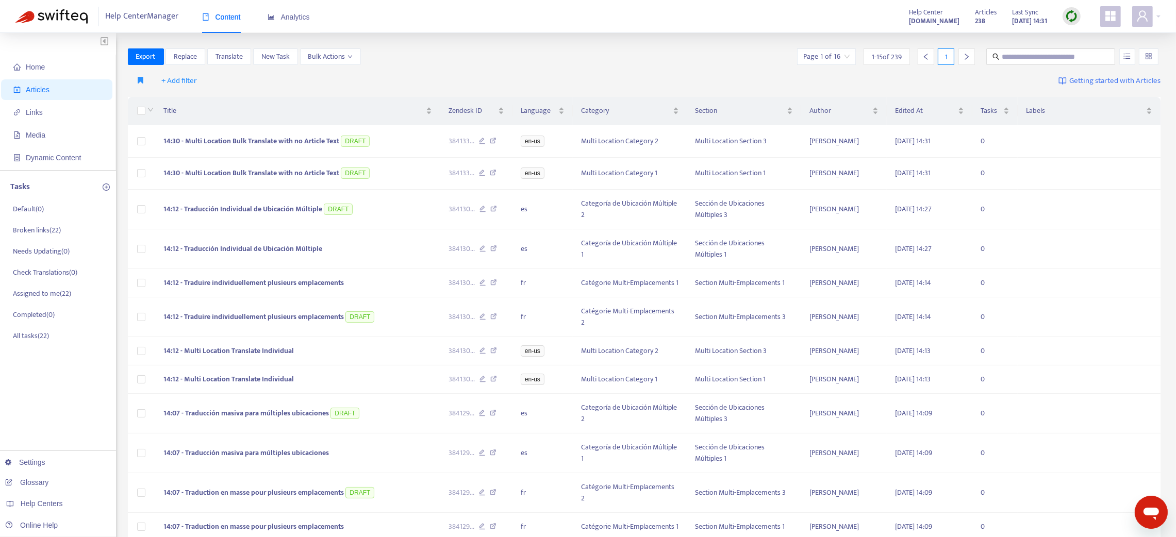
click at [883, 17] on img at bounding box center [1071, 16] width 13 height 13
click at [883, 39] on link "Quick Sync" at bounding box center [1093, 37] width 44 height 12
